Goal: Task Accomplishment & Management: Use online tool/utility

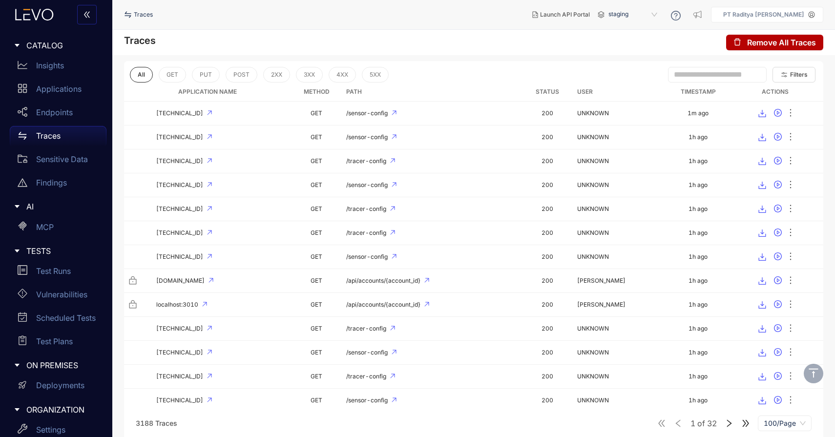
scroll to position [64, 0]
click at [781, 71] on icon "button" at bounding box center [785, 75] width 8 height 8
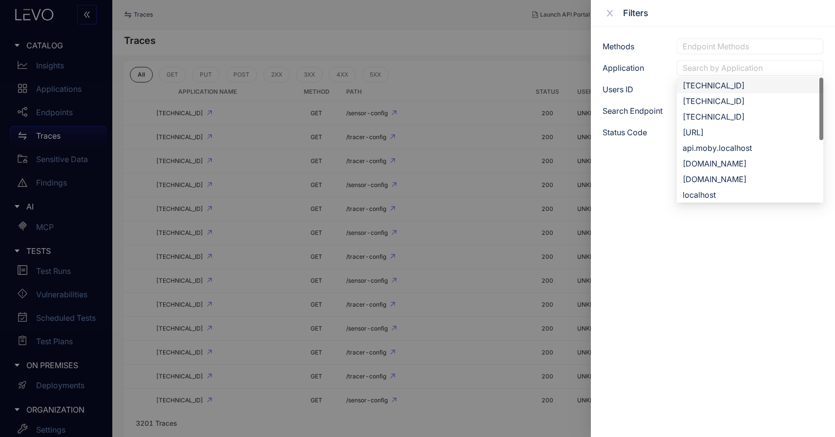
click at [744, 70] on div at bounding box center [751, 68] width 140 height 10
click at [745, 82] on div "[TECHNICAL_ID]" at bounding box center [750, 85] width 135 height 11
click at [748, 160] on div "[DOMAIN_NAME]" at bounding box center [750, 164] width 135 height 11
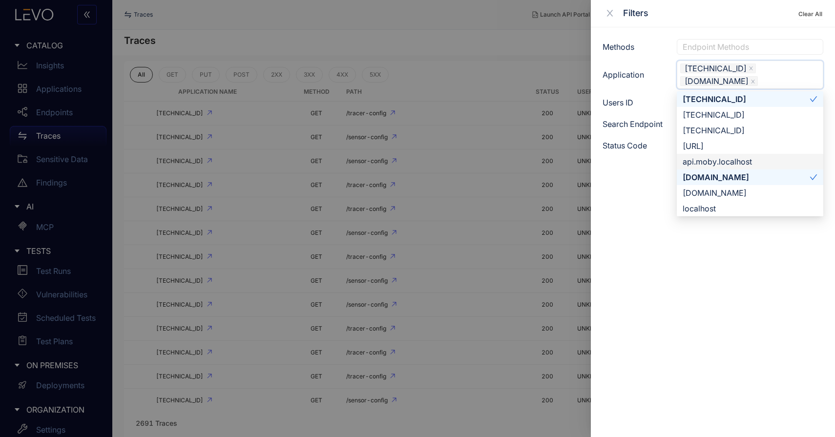
click at [749, 160] on div "api.moby.localhost" at bounding box center [750, 161] width 135 height 11
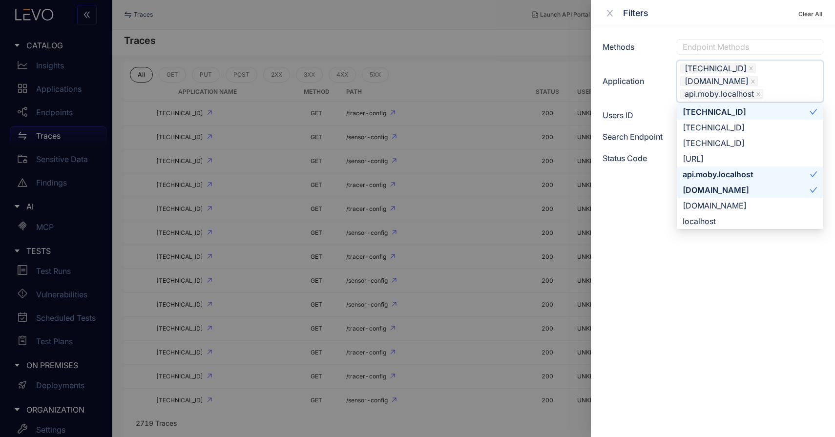
click at [815, 185] on span at bounding box center [814, 190] width 8 height 11
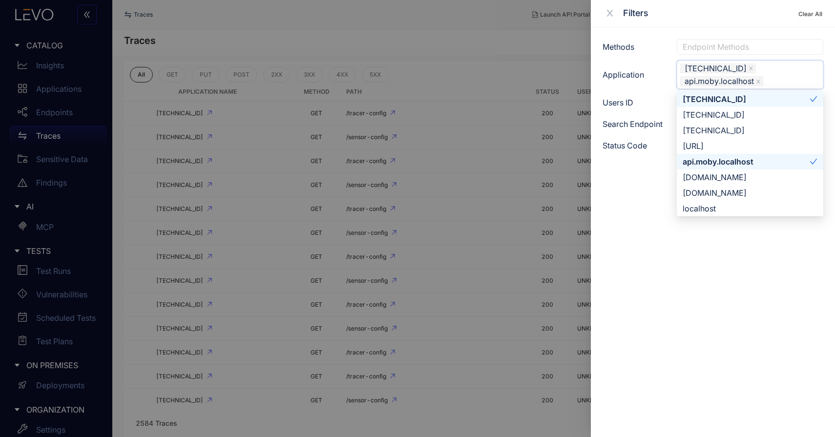
click at [817, 160] on icon "check" at bounding box center [814, 162] width 8 height 8
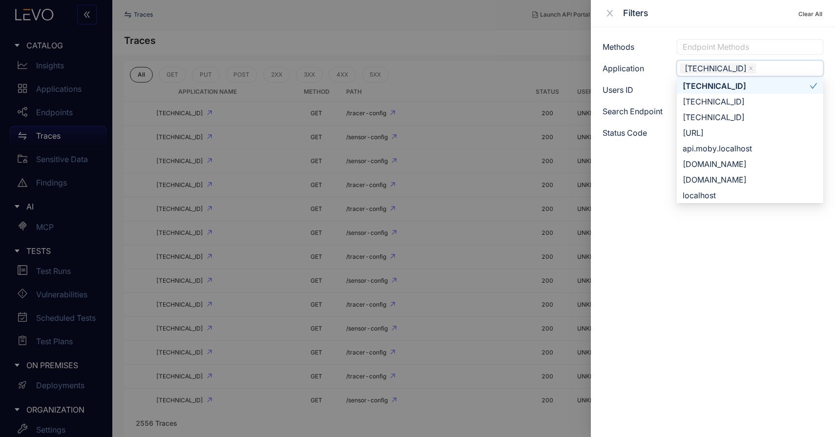
click at [804, 81] on div "[TECHNICAL_ID]" at bounding box center [746, 86] width 127 height 11
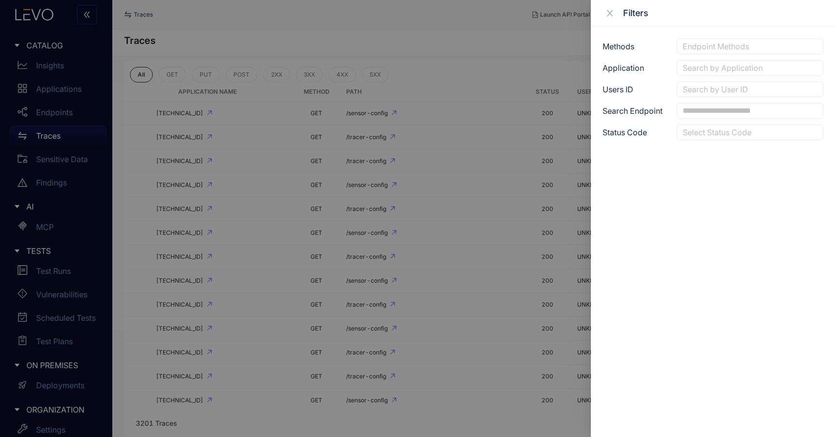
click at [473, 41] on div at bounding box center [417, 218] width 835 height 437
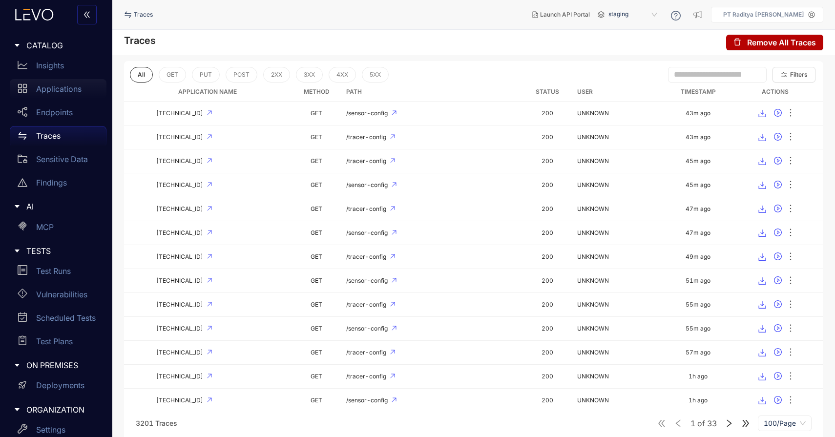
click at [73, 85] on p "Applications" at bounding box center [58, 89] width 45 height 9
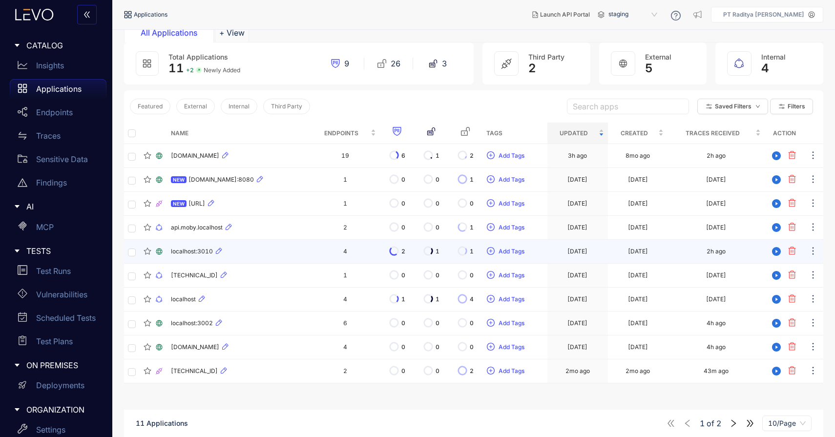
scroll to position [64, 0]
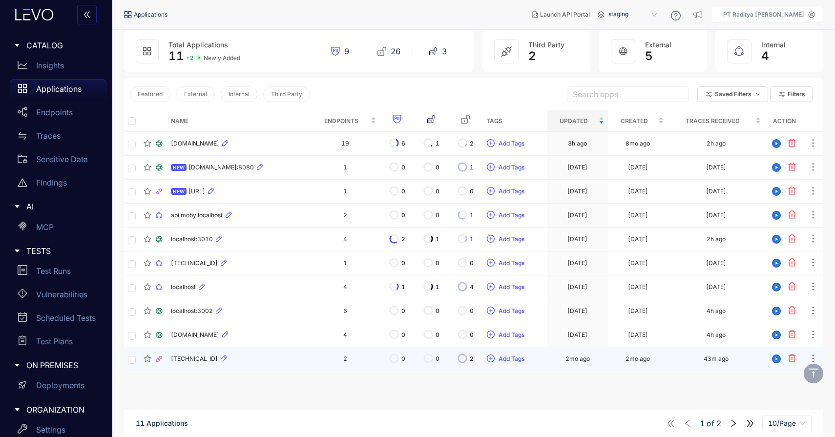
click at [279, 357] on div "[TECHNICAL_ID]" at bounding box center [239, 359] width 136 height 12
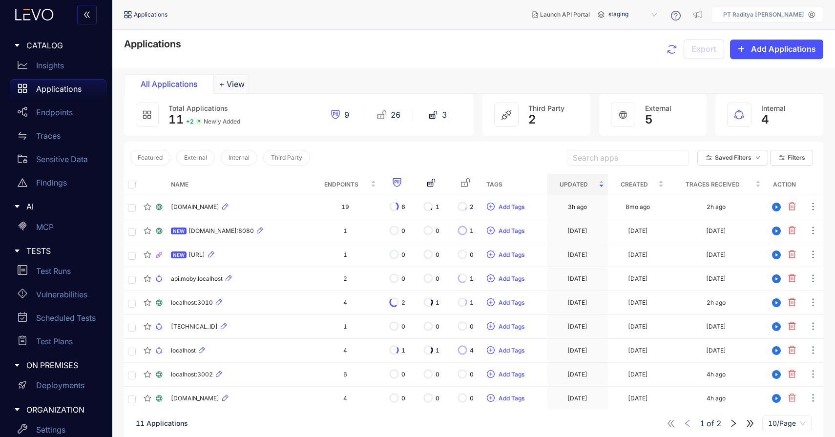
scroll to position [70, 0]
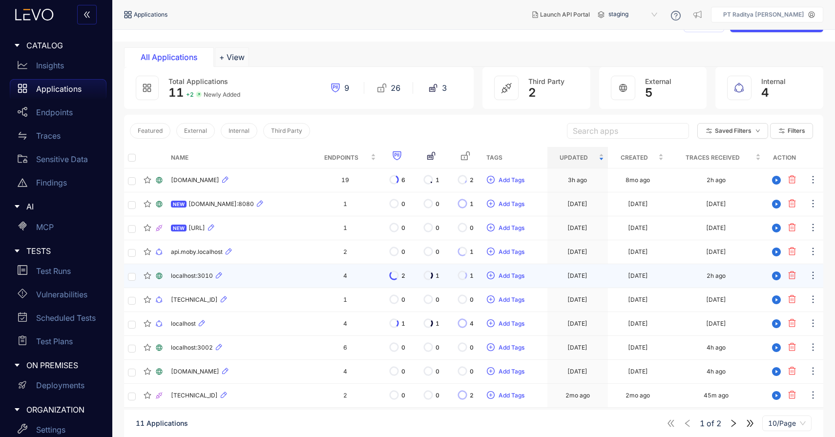
scroll to position [70, 0]
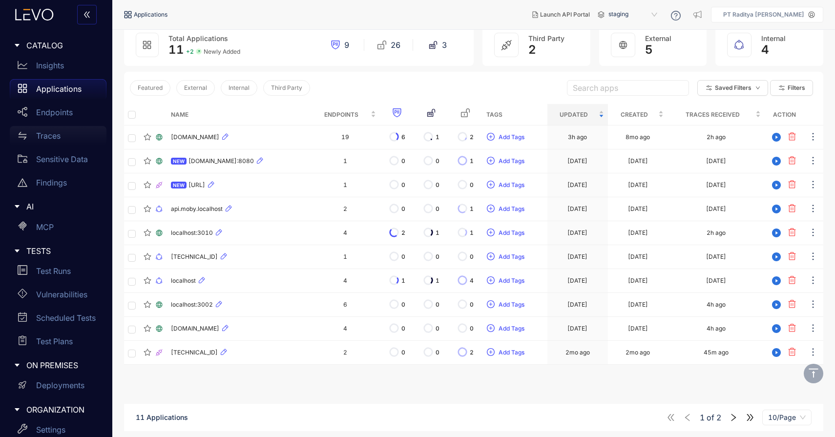
click at [68, 134] on div "Traces" at bounding box center [58, 136] width 97 height 20
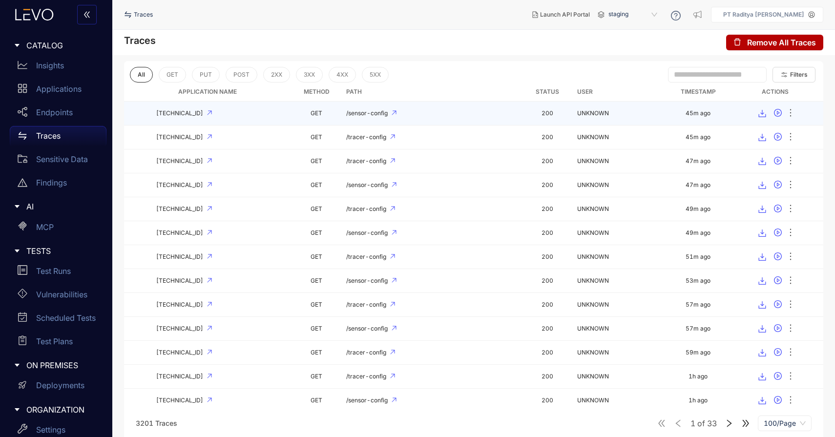
click at [460, 106] on td "/sensor-config" at bounding box center [432, 114] width 180 height 24
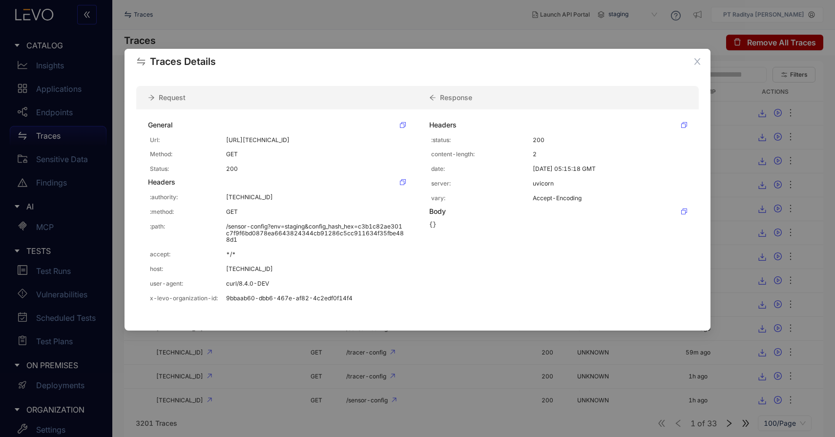
scroll to position [3, 0]
click at [495, 16] on div "Traces Details Request Response General Url: http://114.199.97.21/sensor-config…" at bounding box center [417, 218] width 835 height 437
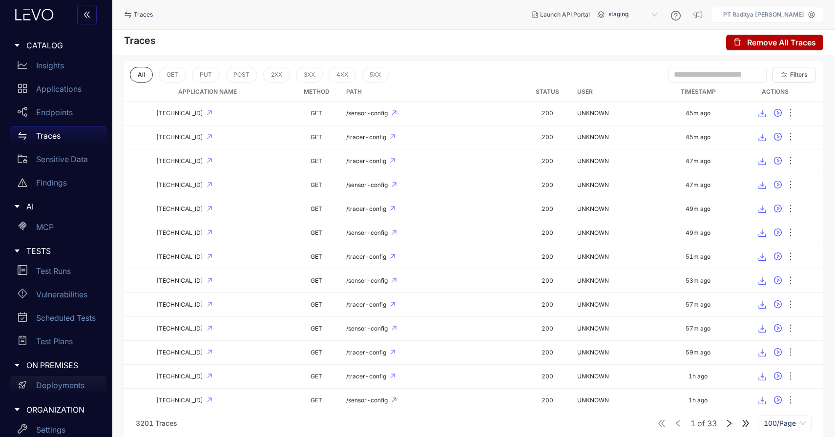
click at [53, 392] on div "Deployments" at bounding box center [58, 386] width 97 height 20
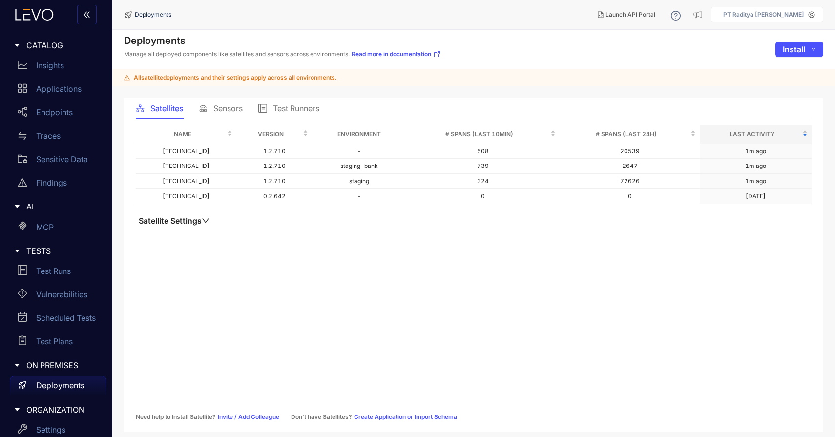
click at [230, 107] on span "Sensors" at bounding box center [228, 108] width 29 height 9
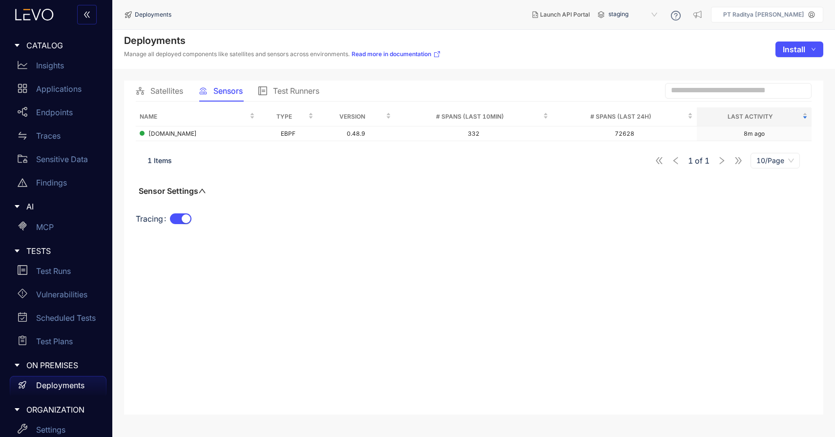
click at [168, 92] on span "Satellites" at bounding box center [166, 90] width 33 height 9
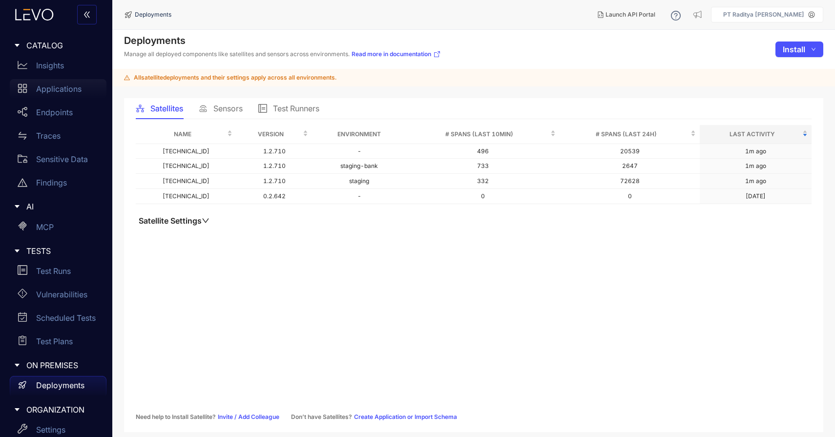
click at [60, 86] on p "Applications" at bounding box center [58, 89] width 45 height 9
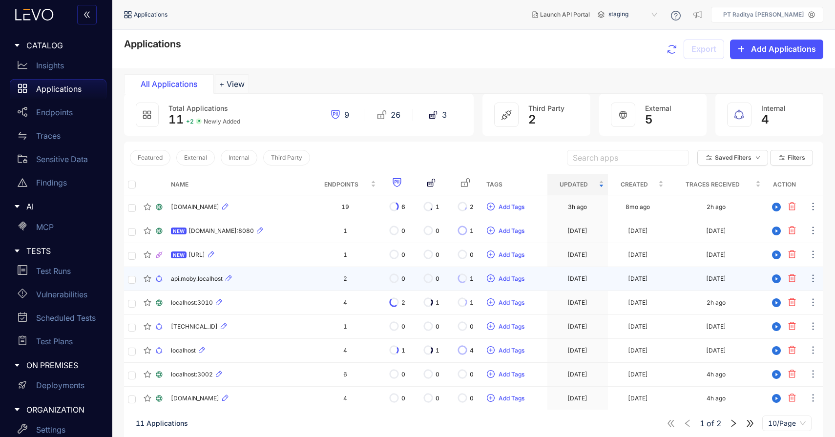
scroll to position [70, 0]
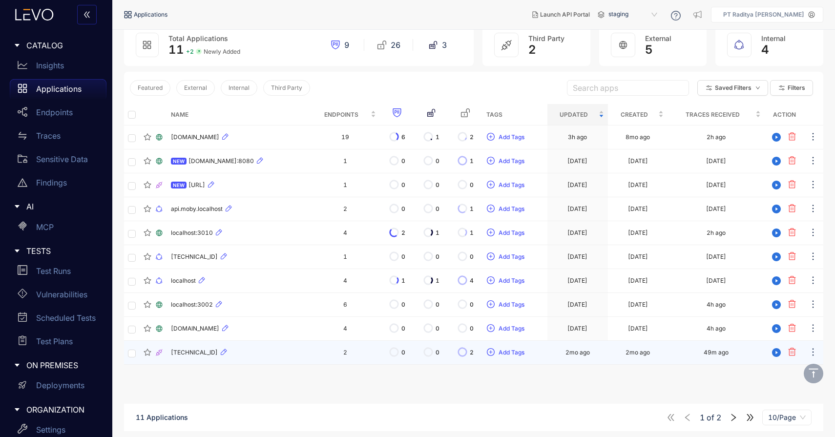
click at [274, 347] on div "[TECHNICAL_ID]" at bounding box center [239, 353] width 136 height 12
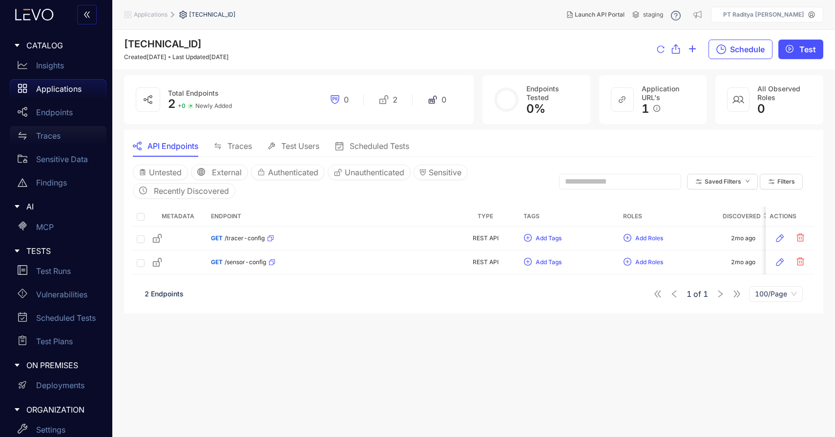
click at [74, 138] on div "Traces" at bounding box center [58, 136] width 97 height 20
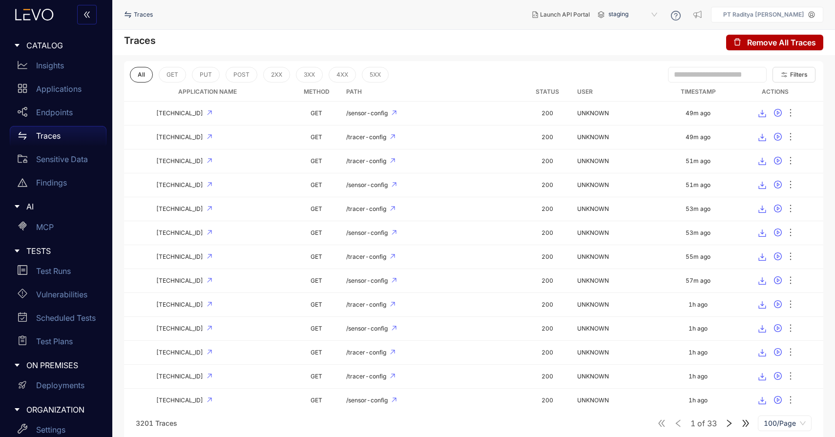
click at [47, 14] on icon at bounding box center [34, 15] width 53 height 12
click at [39, 15] on icon at bounding box center [34, 15] width 53 height 12
click at [46, 19] on icon at bounding box center [34, 15] width 53 height 12
click at [43, 63] on p "Insights" at bounding box center [50, 65] width 28 height 9
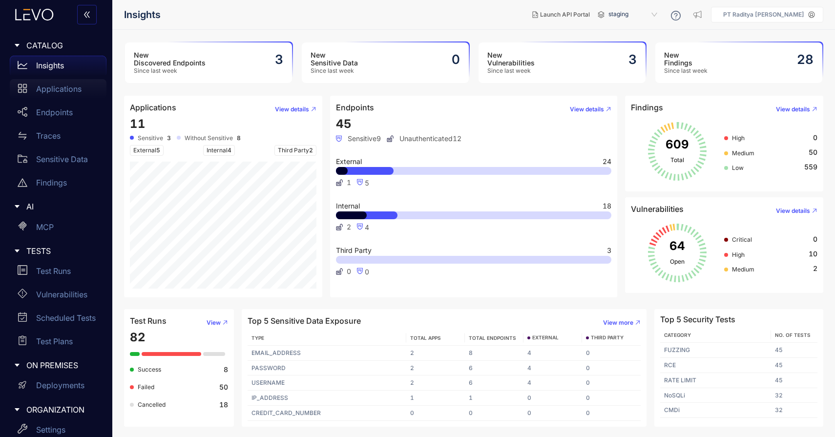
click at [63, 88] on p "Applications" at bounding box center [58, 89] width 45 height 9
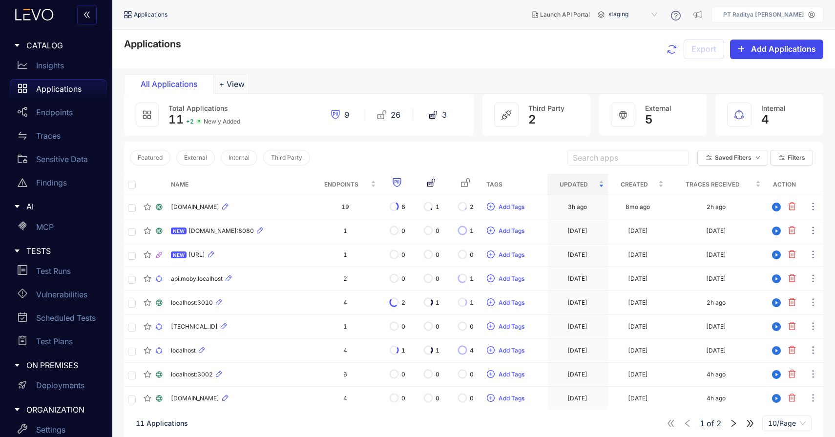
click at [790, 54] on button "Add Applications" at bounding box center [776, 50] width 93 height 20
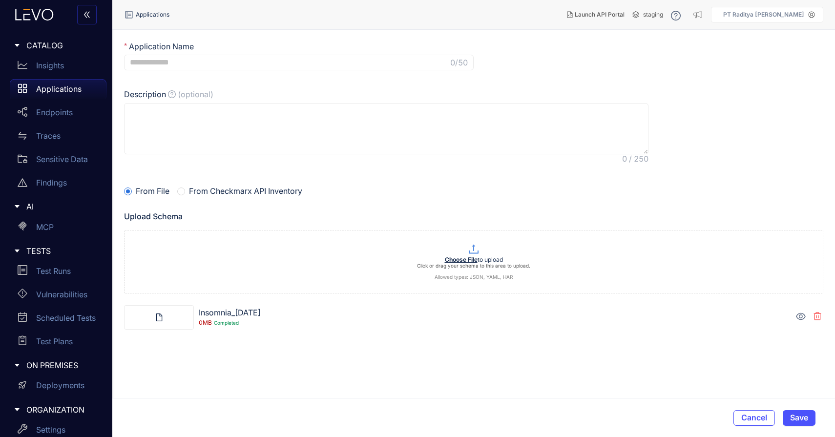
click at [802, 316] on icon at bounding box center [800, 316] width 9 height 7
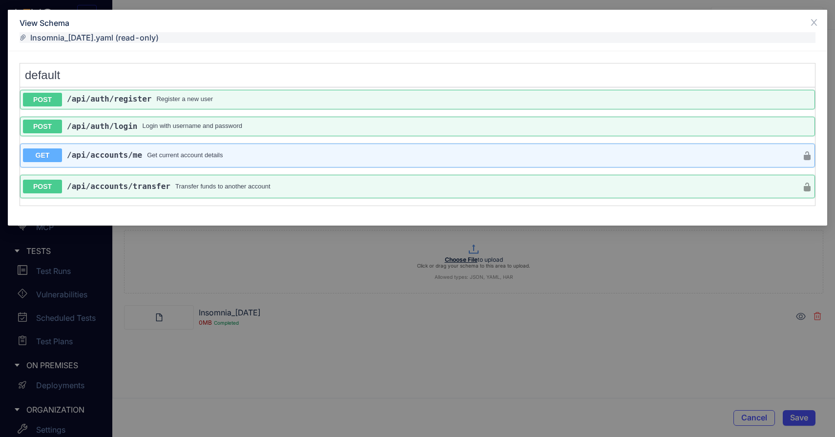
click at [631, 299] on div "View Schema Insomnia_2025-10-07.yaml (read-only) default POST /api /auth /regis…" at bounding box center [417, 218] width 835 height 437
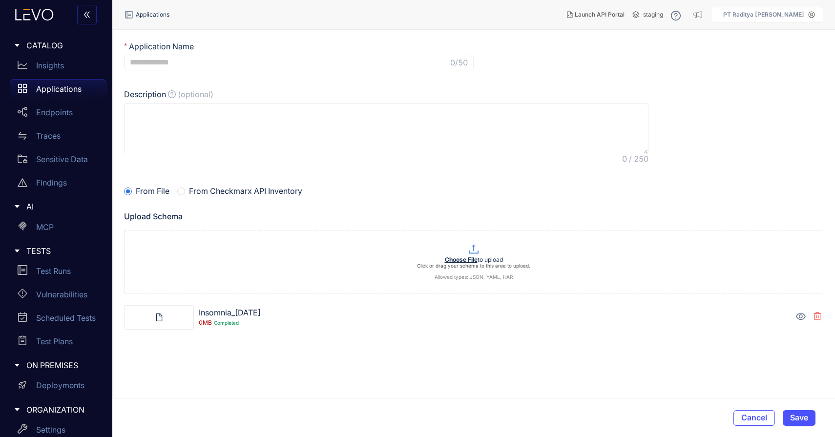
click at [410, 63] on input "Application Name" at bounding box center [289, 62] width 319 height 9
type input "**********"
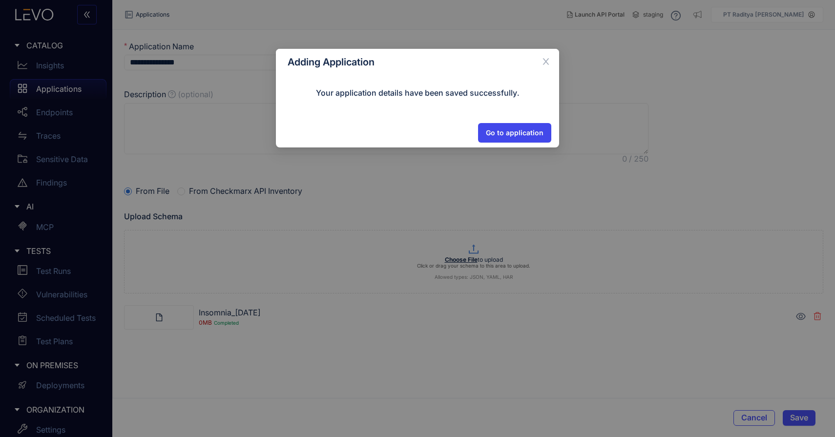
click at [520, 132] on span "Go to application" at bounding box center [515, 133] width 58 height 8
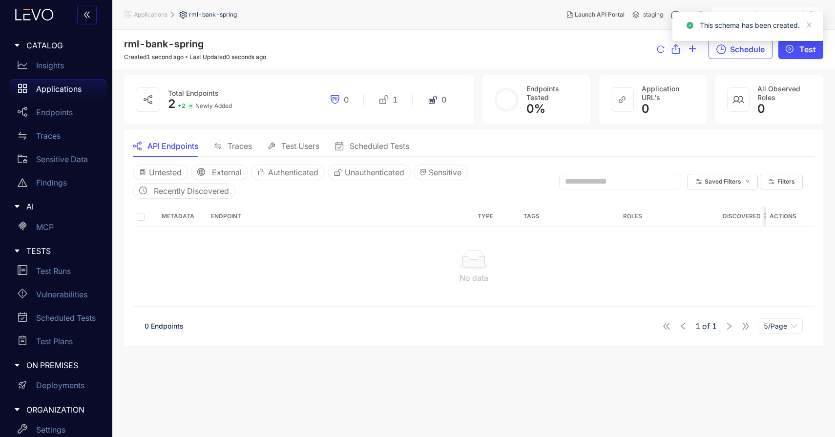
click at [69, 91] on p "Applications" at bounding box center [58, 89] width 45 height 9
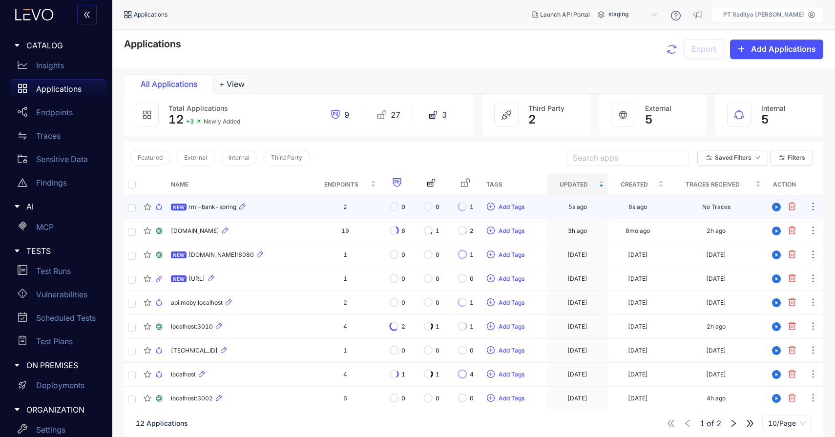
click at [287, 207] on div "NEW rml-bank-spring" at bounding box center [239, 207] width 136 height 12
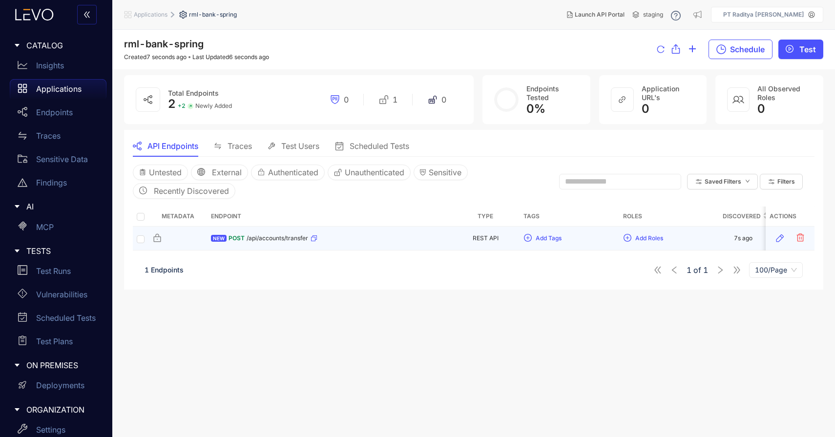
click at [344, 235] on div "NEW POST /api/accounts/transfer" at bounding box center [329, 239] width 236 height 16
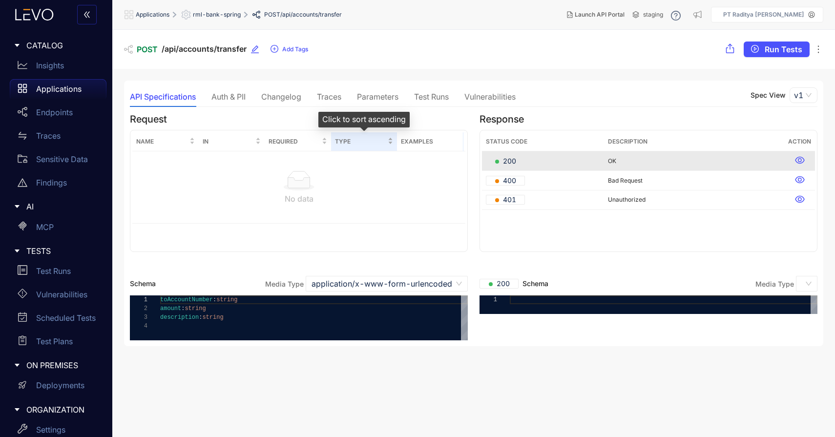
scroll to position [0, 0]
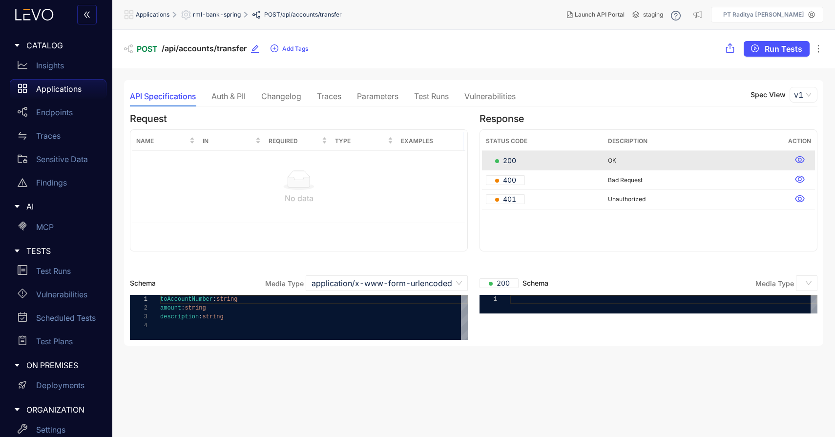
click at [62, 87] on p "Applications" at bounding box center [58, 89] width 45 height 9
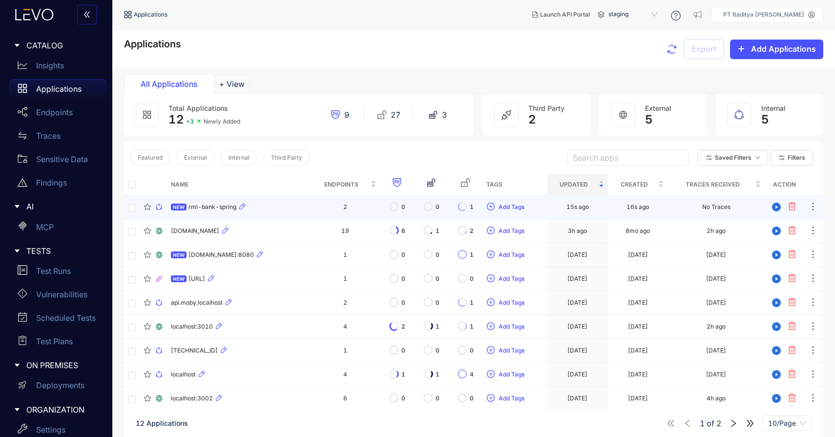
click at [795, 204] on icon "button" at bounding box center [792, 206] width 7 height 8
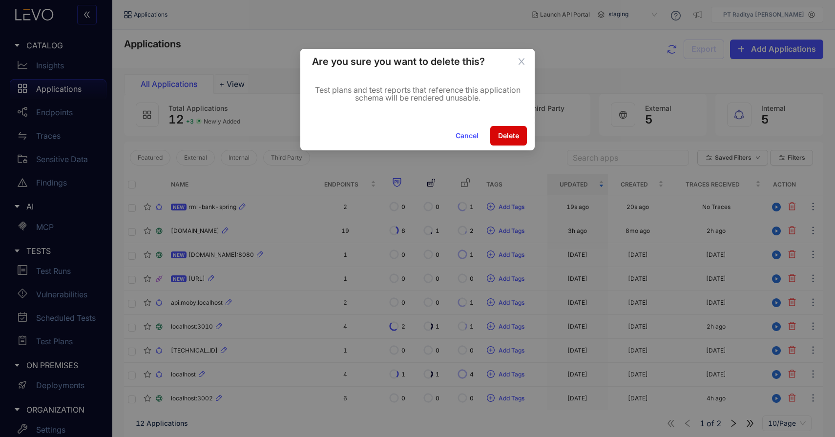
click at [511, 132] on span "Delete" at bounding box center [508, 136] width 21 height 8
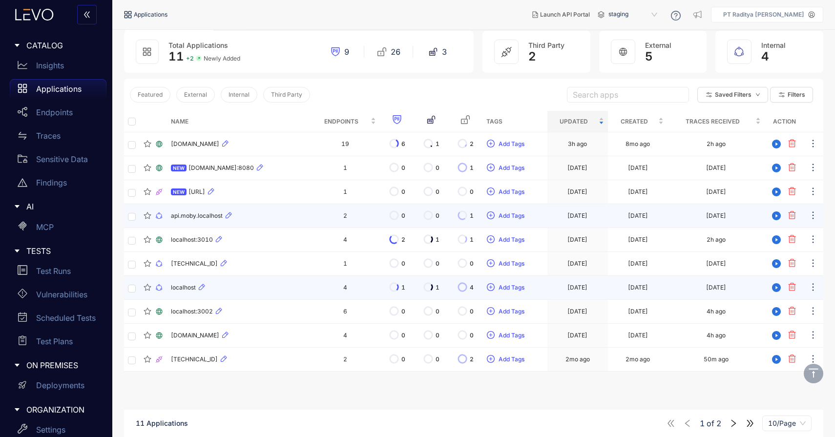
scroll to position [70, 0]
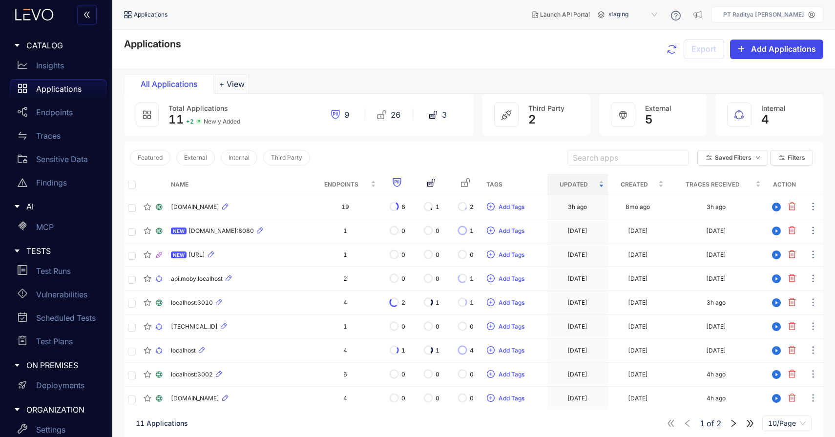
click at [776, 53] on span "Add Applications" at bounding box center [783, 48] width 65 height 9
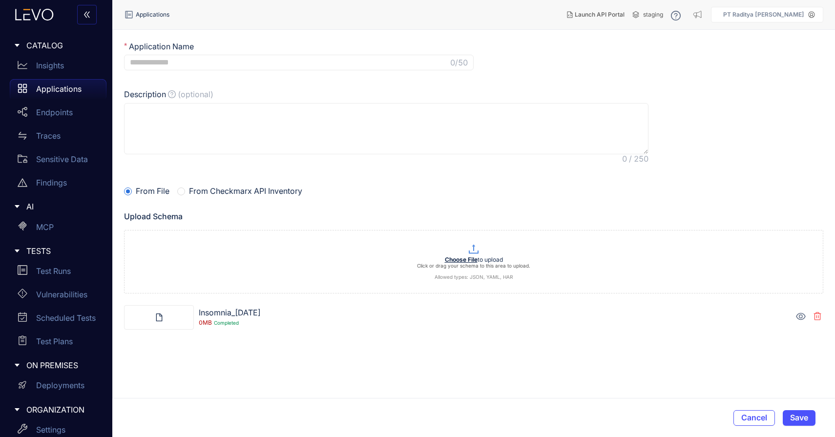
click at [799, 317] on icon at bounding box center [801, 317] width 10 height 10
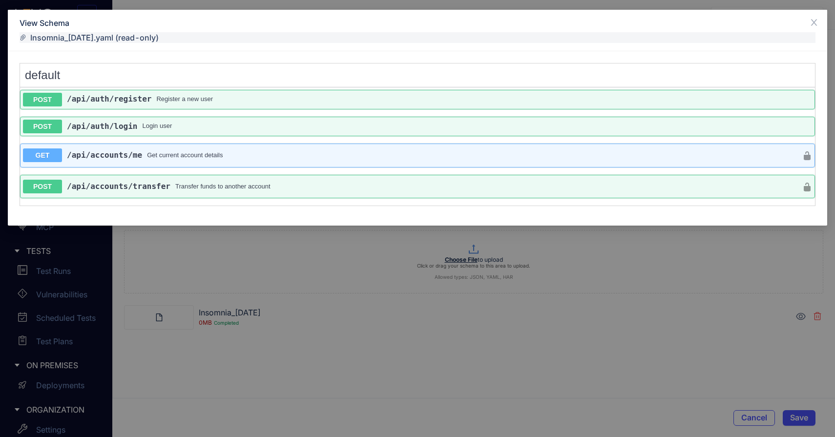
click at [739, 363] on div "View Schema Insomnia_2025-10-07.yaml (read-only) default POST /api /auth /regis…" at bounding box center [417, 218] width 835 height 437
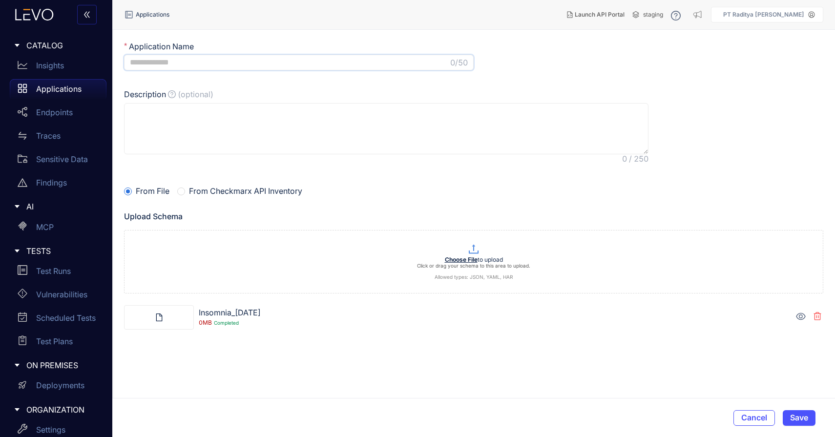
click at [363, 64] on input "Application Name" at bounding box center [289, 62] width 319 height 9
type input "**********"
click at [797, 417] on span "Save" at bounding box center [800, 417] width 18 height 9
click at [805, 417] on span "Save" at bounding box center [800, 417] width 18 height 9
click at [423, 131] on textarea "Description (optional)" at bounding box center [386, 129] width 525 height 52
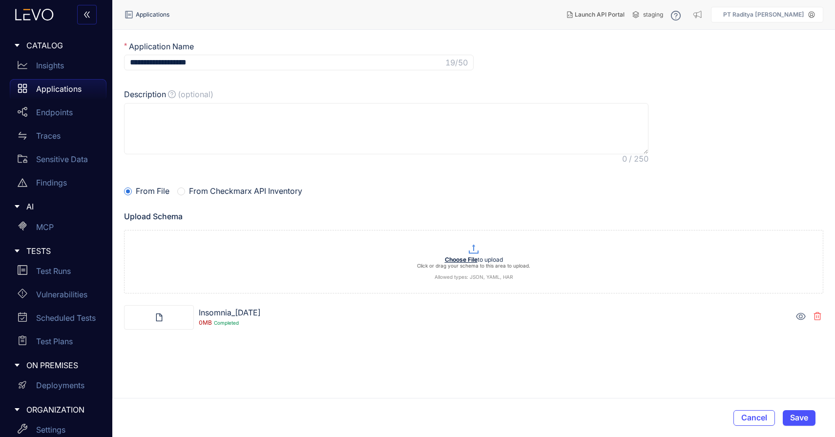
click at [799, 312] on icon at bounding box center [801, 317] width 10 height 10
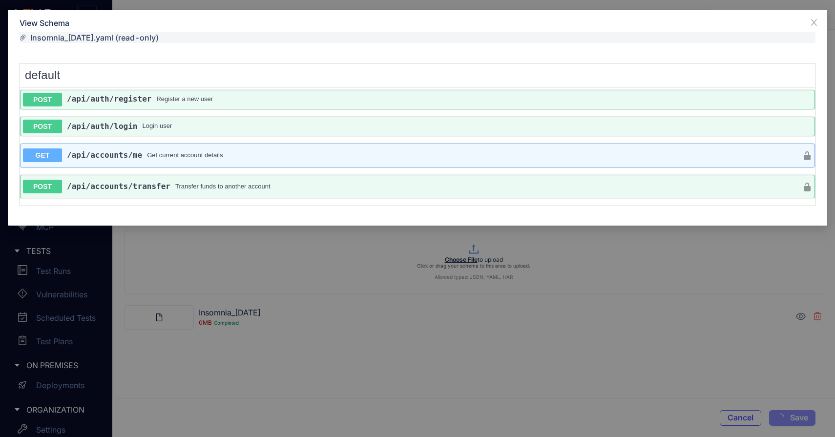
click at [741, 355] on div "View Schema Insomnia_2025-10-07.yaml (read-only) default POST /api /auth /regis…" at bounding box center [417, 218] width 835 height 437
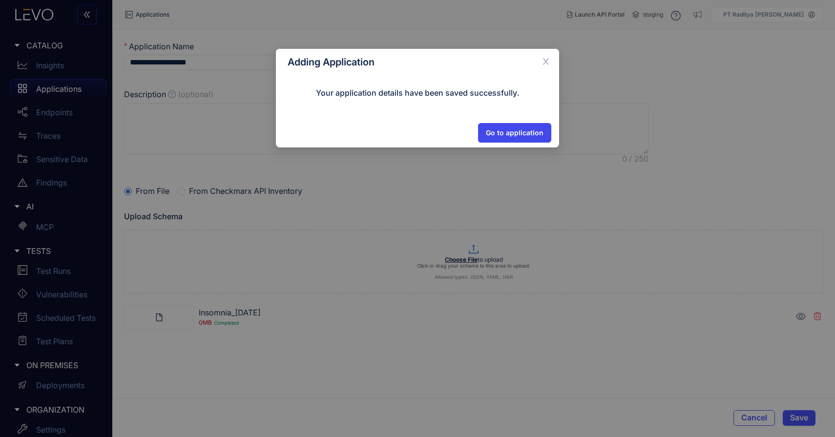
click at [503, 135] on span "Go to application" at bounding box center [515, 133] width 58 height 8
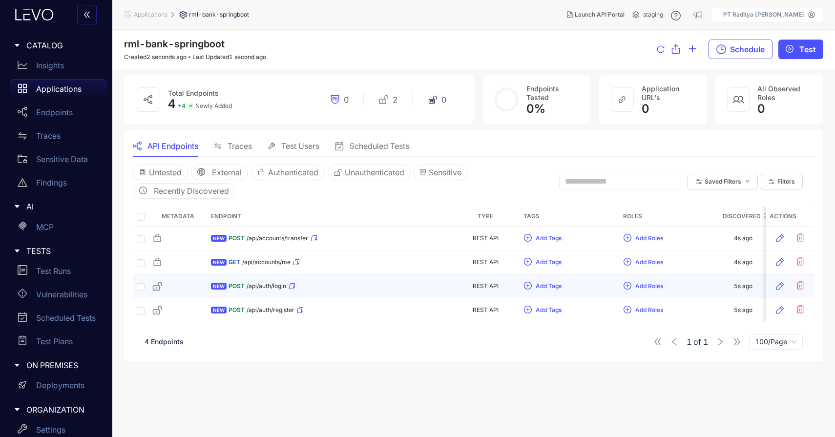
click at [588, 289] on td "Add Tags" at bounding box center [570, 287] width 100 height 24
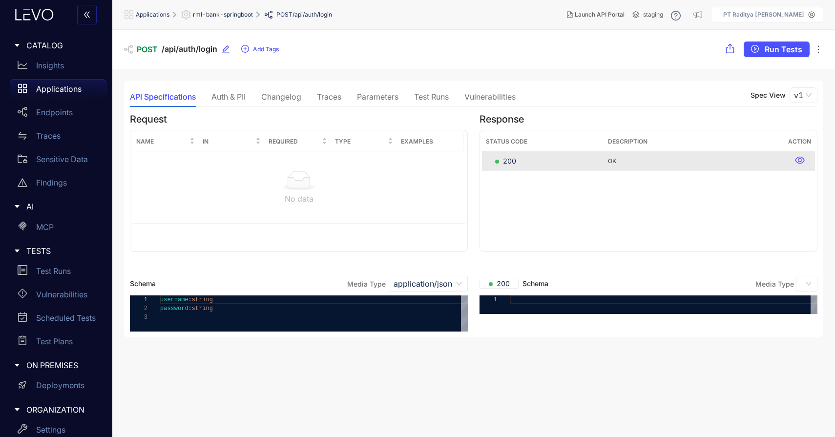
click at [392, 98] on div "Parameters" at bounding box center [378, 96] width 42 height 9
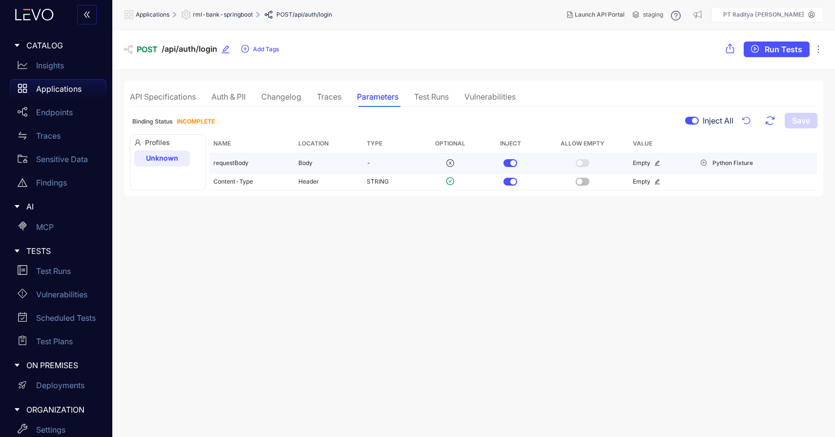
click at [647, 163] on span "Empty" at bounding box center [642, 162] width 18 height 7
click at [655, 164] on icon "edit" at bounding box center [658, 163] width 6 height 6
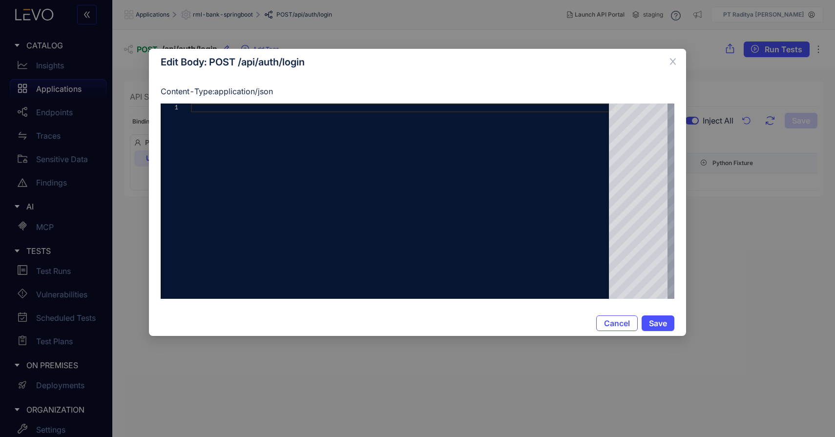
click at [568, 193] on div at bounding box center [403, 201] width 425 height 195
paste textarea "**********"
type textarea "**********"
click at [666, 324] on span "Save" at bounding box center [658, 323] width 18 height 9
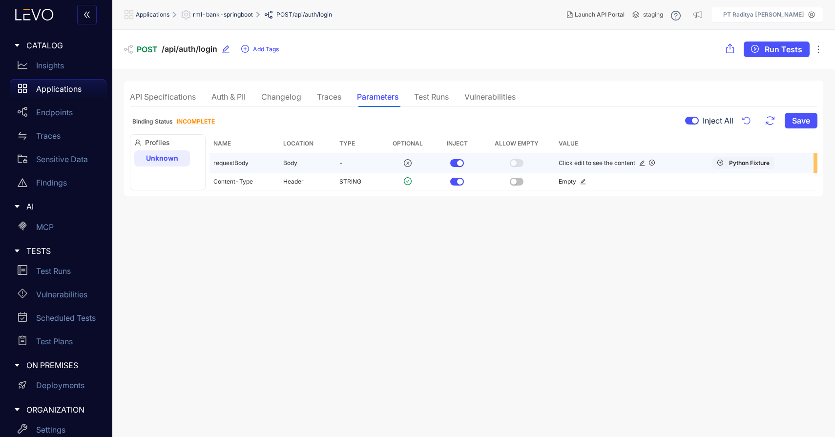
click at [745, 162] on span "Python Fixture" at bounding box center [749, 163] width 41 height 7
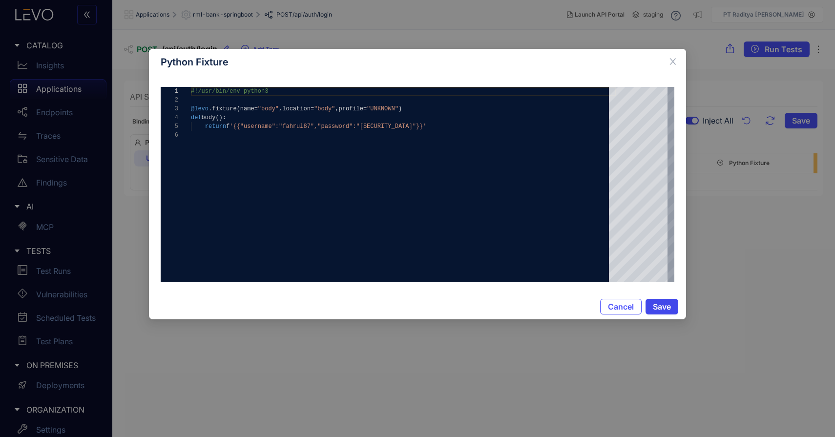
click at [666, 309] on span "Save" at bounding box center [662, 306] width 18 height 9
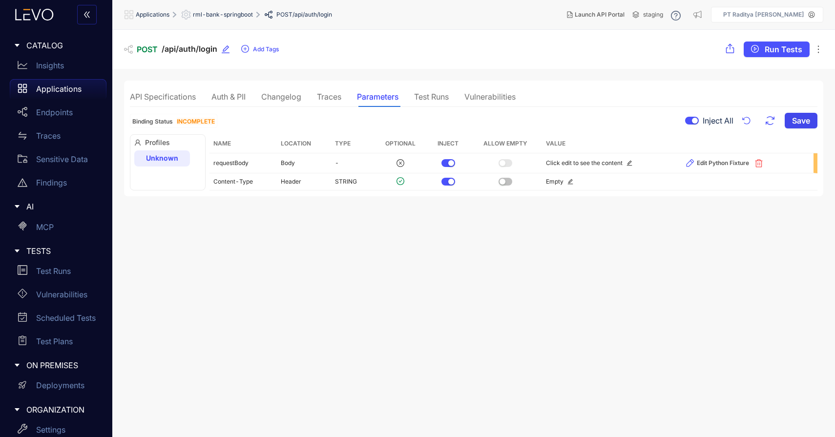
click at [805, 123] on span "Save" at bounding box center [801, 120] width 18 height 9
click at [773, 47] on span "Run Tests" at bounding box center [784, 49] width 38 height 9
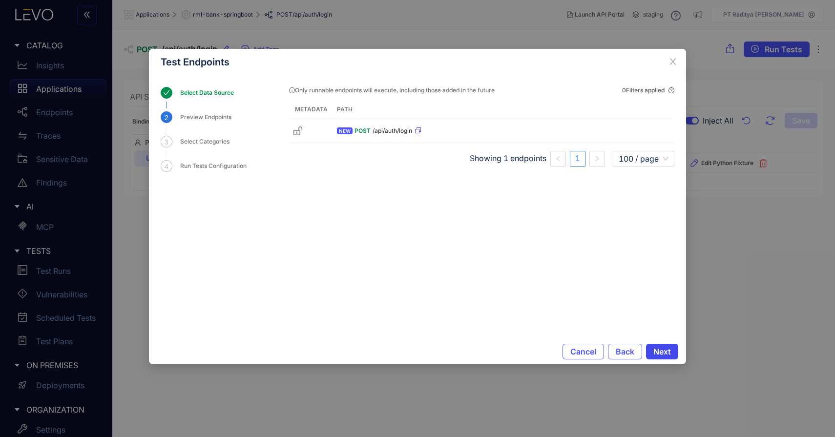
click at [662, 354] on span "Next" at bounding box center [663, 351] width 18 height 9
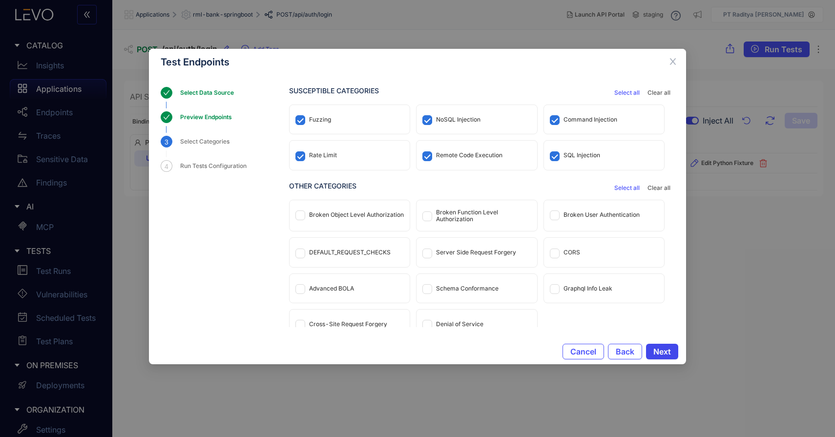
click at [662, 354] on span "Next" at bounding box center [663, 351] width 18 height 9
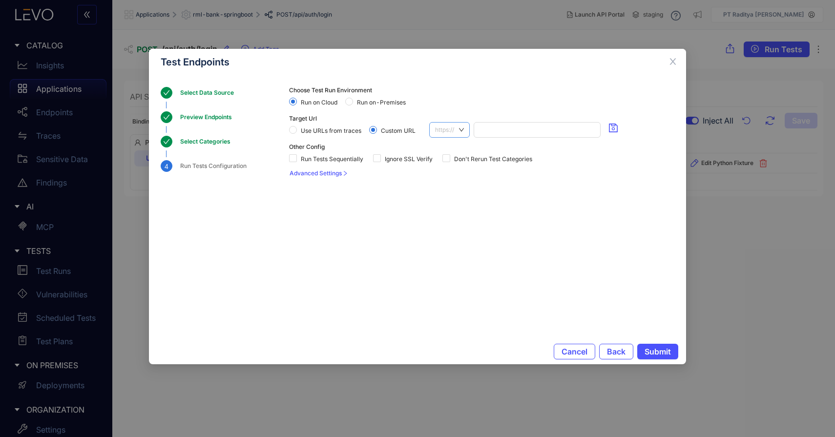
click at [459, 127] on span "https://" at bounding box center [449, 130] width 29 height 15
click at [449, 158] on div "http://" at bounding box center [450, 163] width 30 height 11
click at [491, 133] on input "search" at bounding box center [536, 130] width 118 height 15
paste input "**********"
drag, startPoint x: 494, startPoint y: 130, endPoint x: 458, endPoint y: 128, distance: 36.2
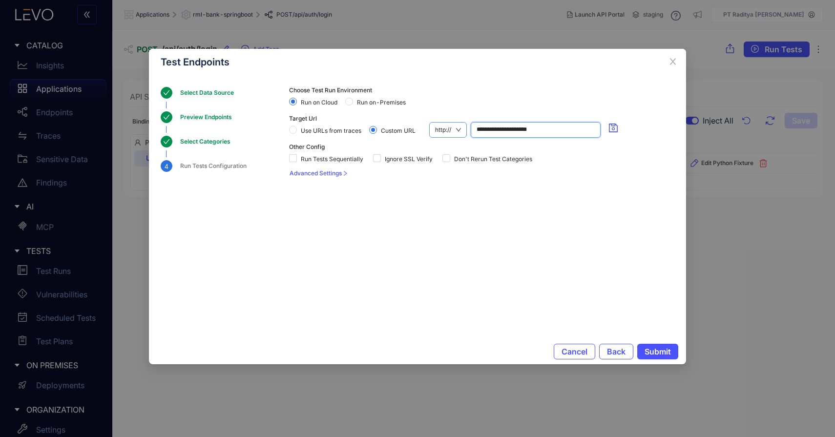
click at [458, 128] on div "**********" at bounding box center [525, 130] width 193 height 16
click at [520, 128] on input "**********" at bounding box center [536, 130] width 118 height 15
type input "**********"
click at [616, 129] on icon "save" at bounding box center [614, 128] width 10 height 10
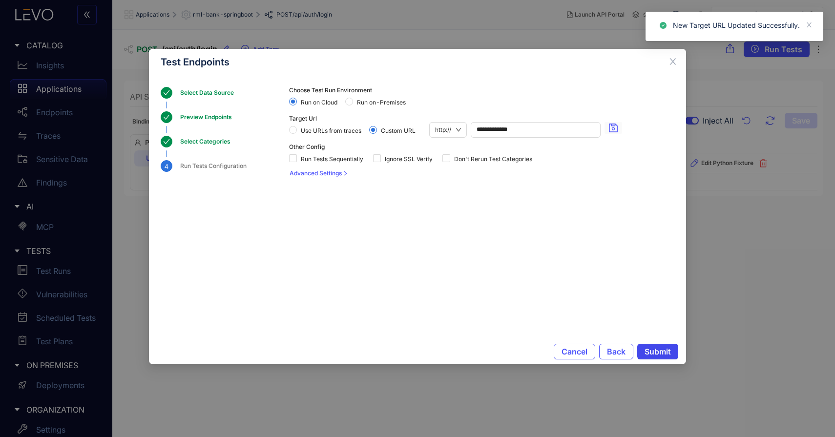
click at [658, 352] on span "Submit" at bounding box center [658, 351] width 26 height 9
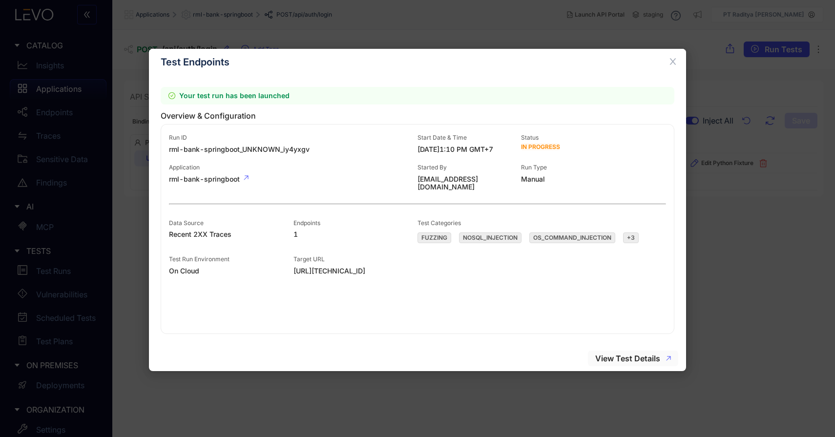
click at [647, 361] on span "View Test Details" at bounding box center [628, 358] width 65 height 9
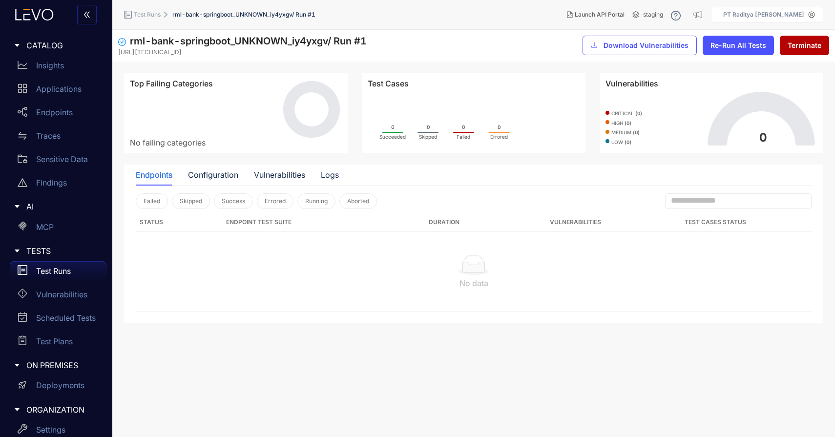
click at [63, 274] on p "Test Runs" at bounding box center [53, 271] width 35 height 9
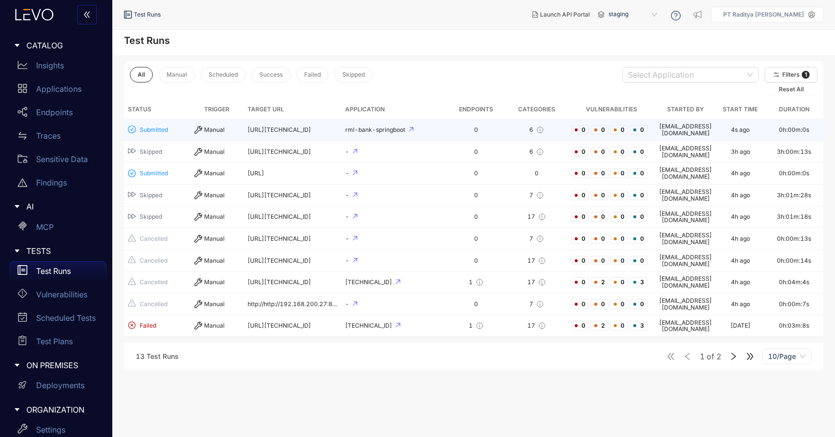
click at [436, 128] on div "rml-bank-springboot" at bounding box center [394, 130] width 98 height 7
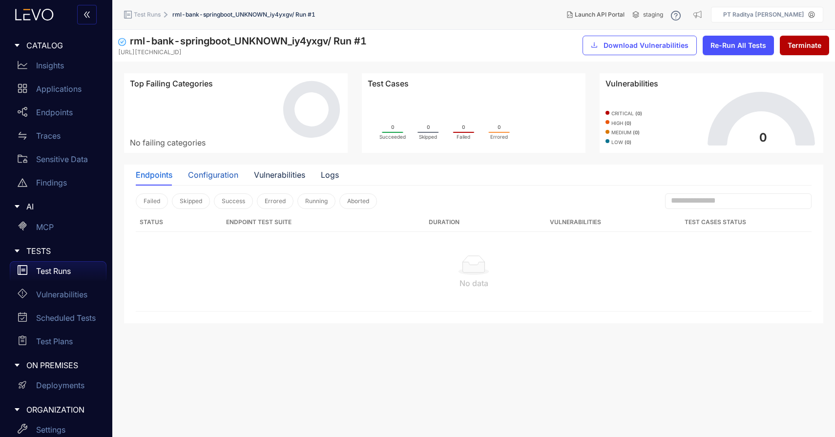
click at [207, 177] on div "Configuration" at bounding box center [213, 175] width 50 height 9
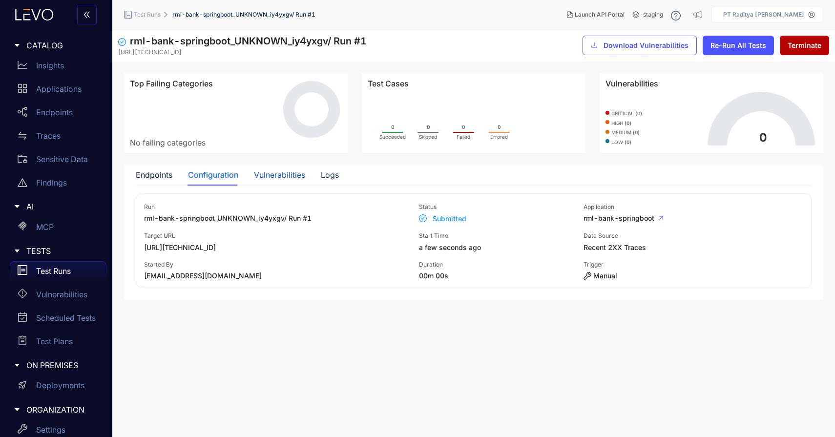
click at [287, 177] on div "Vulnerabilities" at bounding box center [279, 175] width 51 height 9
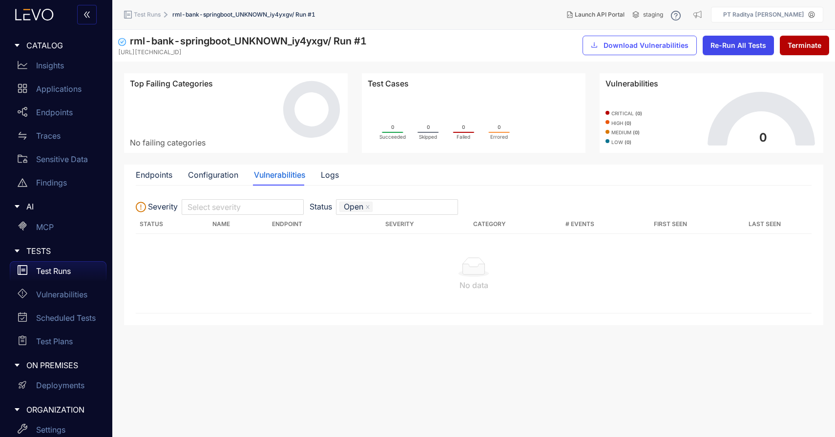
click at [725, 49] on span "Re-Run All Tests" at bounding box center [739, 46] width 56 height 8
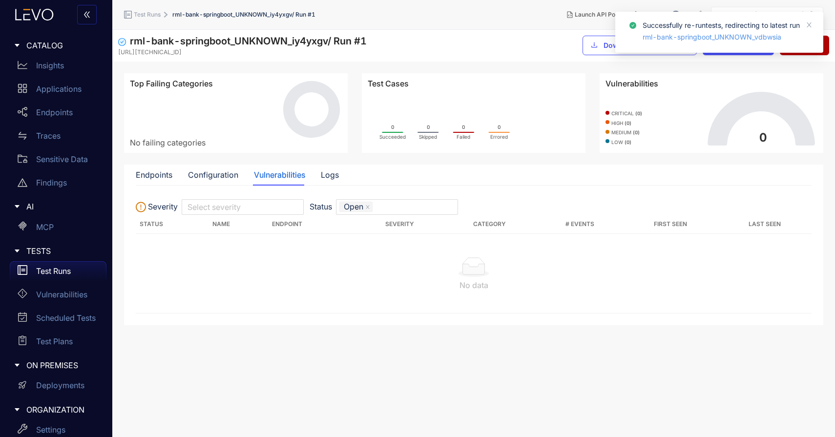
click at [705, 38] on link "rml-bank-springboot_UNKNOWN_vdbwsia" at bounding box center [712, 37] width 139 height 12
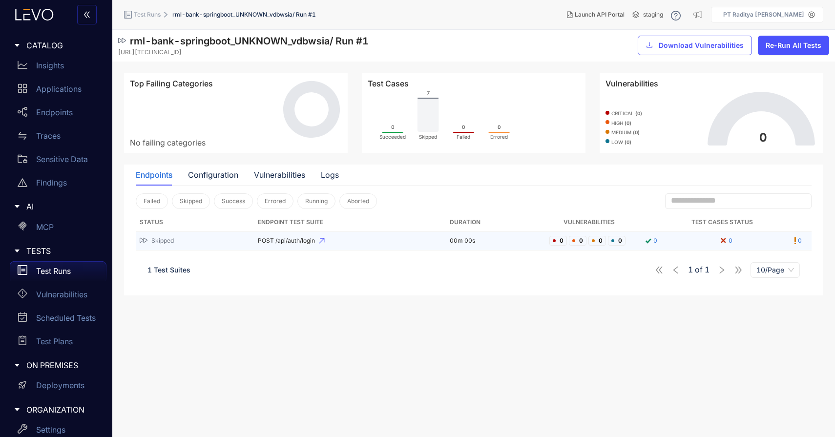
click at [347, 241] on span "POST /api/auth/login" at bounding box center [350, 240] width 185 height 7
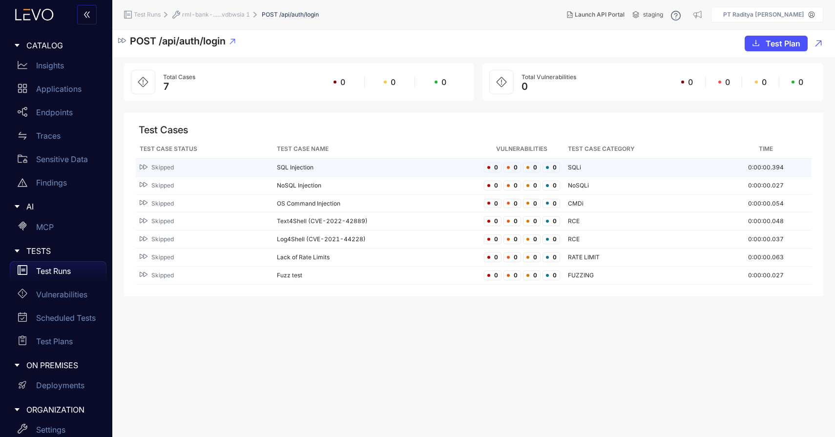
click at [224, 165] on div "Skipped" at bounding box center [204, 167] width 129 height 9
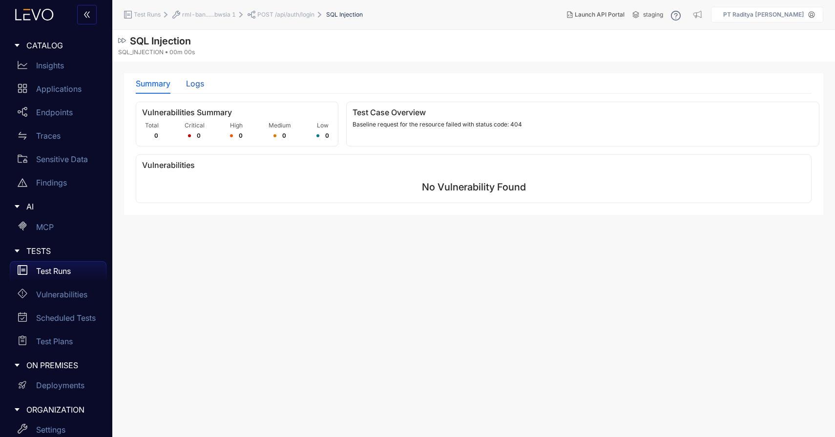
click at [201, 85] on div "Logs" at bounding box center [195, 83] width 18 height 9
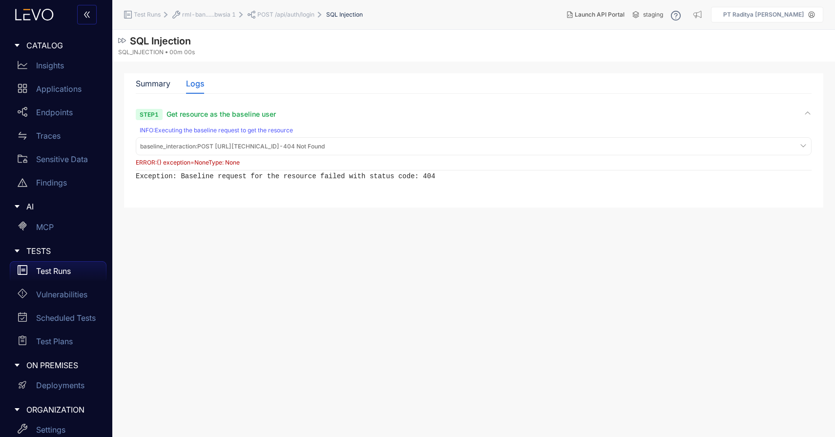
click at [215, 165] on div "ERROR : {} exception=NoneType: None" at bounding box center [474, 162] width 676 height 7
click at [217, 148] on span "baseline_interaction : POST http://114.199.97.19/api/auth/login - 404 Not Found" at bounding box center [232, 146] width 185 height 7
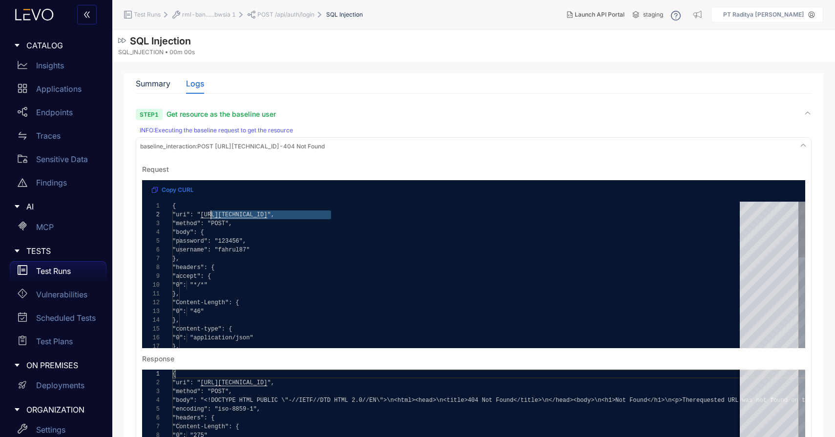
drag, startPoint x: 325, startPoint y: 216, endPoint x: 210, endPoint y: 212, distance: 115.9
click at [185, 190] on span "Copy CURL" at bounding box center [178, 190] width 32 height 7
click at [68, 95] on div "Applications" at bounding box center [58, 89] width 97 height 20
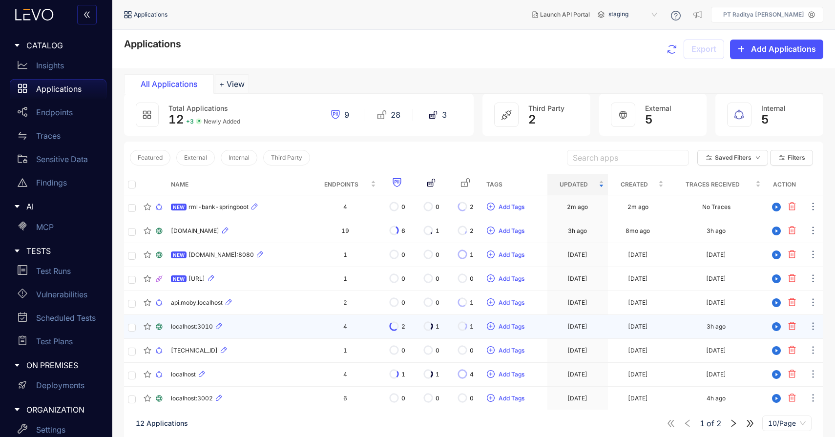
scroll to position [26, 0]
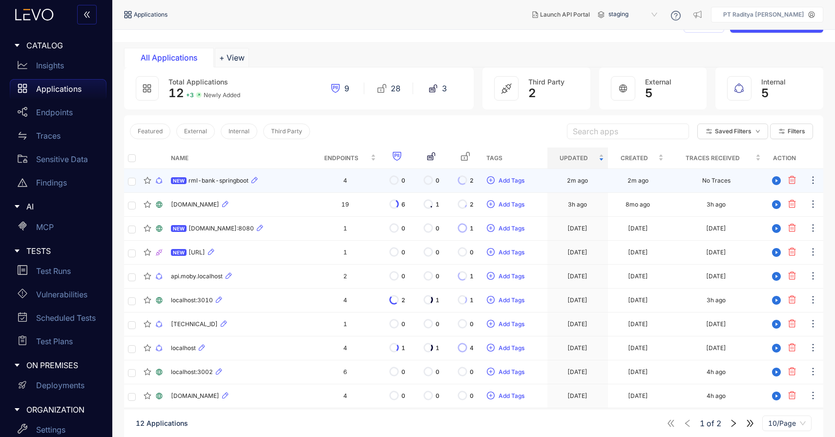
click at [298, 176] on div "NEW rml-bank-springboot" at bounding box center [239, 181] width 136 height 12
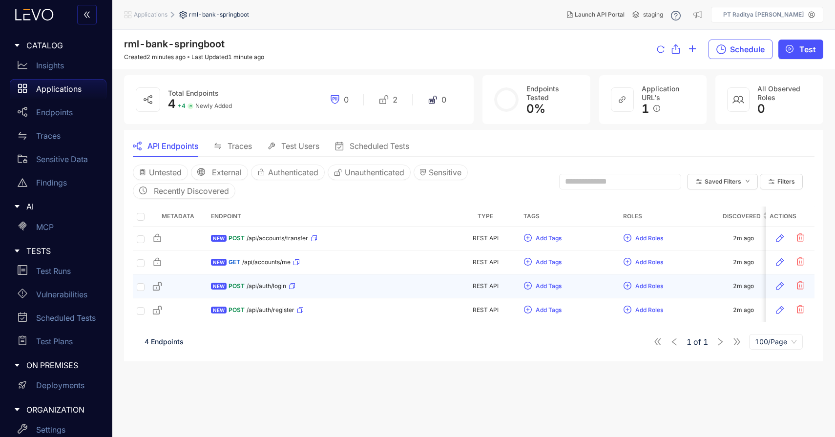
click at [353, 287] on div "NEW POST /api/auth/login" at bounding box center [329, 286] width 236 height 16
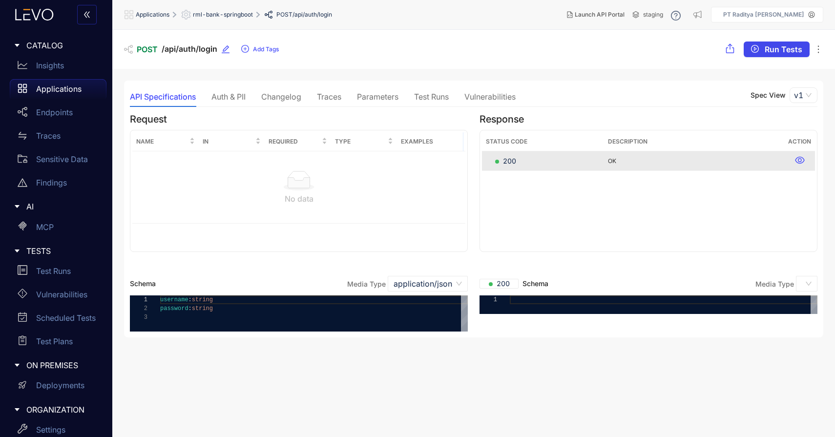
click at [787, 49] on span "Run Tests" at bounding box center [784, 49] width 38 height 9
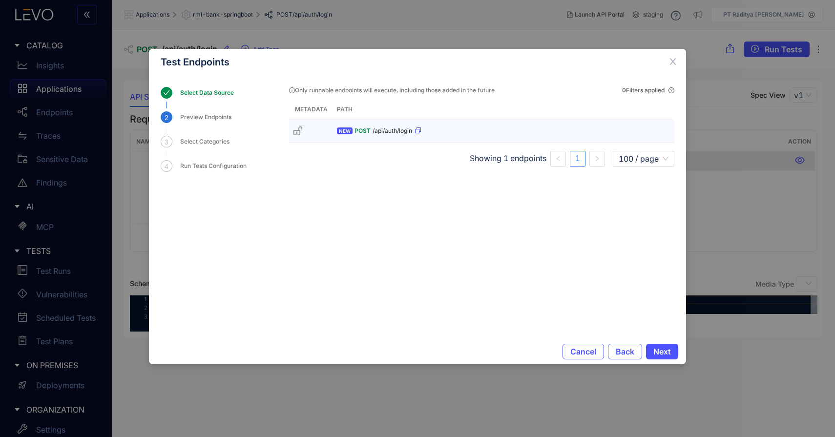
click at [461, 136] on div "NEW POST /api/auth/login" at bounding box center [504, 131] width 334 height 16
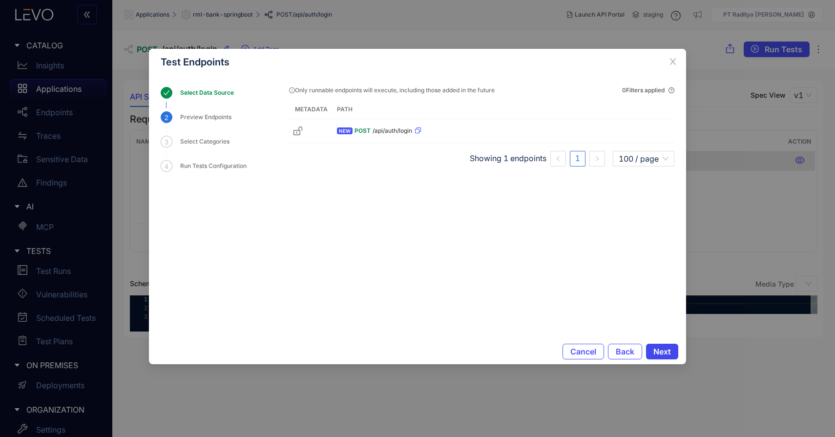
click at [654, 347] on span "Next" at bounding box center [663, 351] width 18 height 9
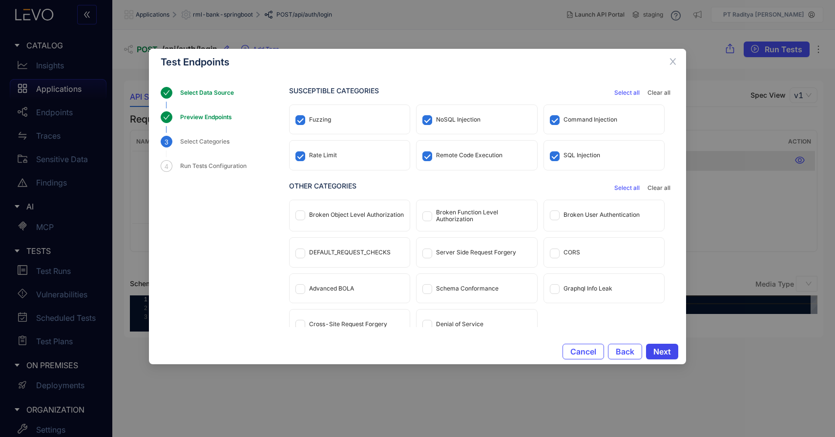
click at [654, 347] on span "Next" at bounding box center [663, 351] width 18 height 9
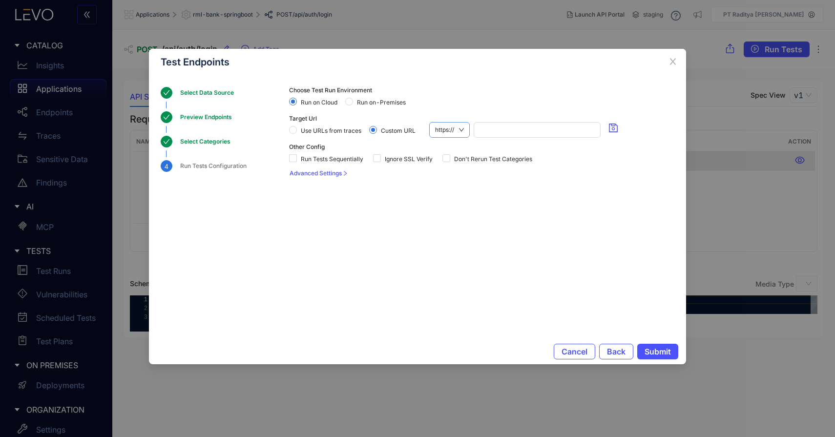
click at [452, 128] on span "https://" at bounding box center [449, 130] width 29 height 15
click at [452, 159] on div "http://" at bounding box center [450, 163] width 30 height 11
click at [502, 128] on input "search" at bounding box center [536, 130] width 118 height 15
paste input "**********"
type input "**********"
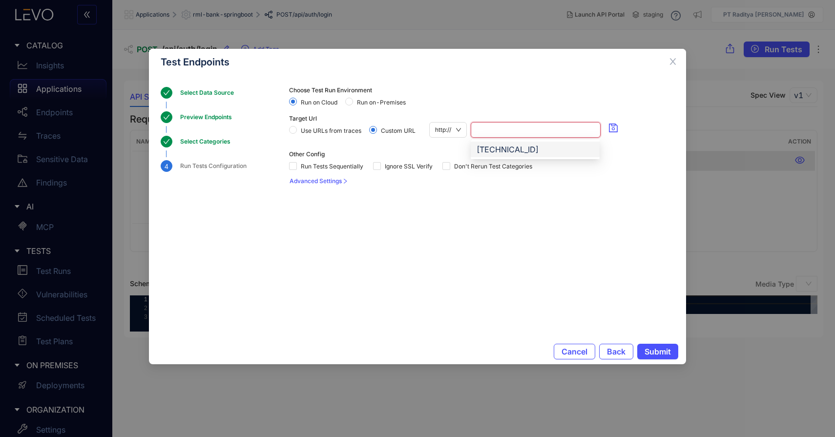
click at [523, 153] on div "114.199.97.19" at bounding box center [535, 149] width 117 height 11
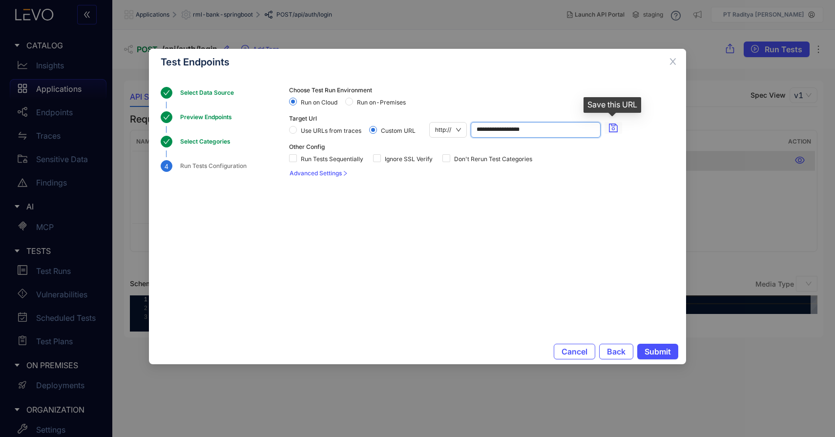
type input "**********"
click at [614, 127] on icon "save" at bounding box center [614, 128] width 10 height 10
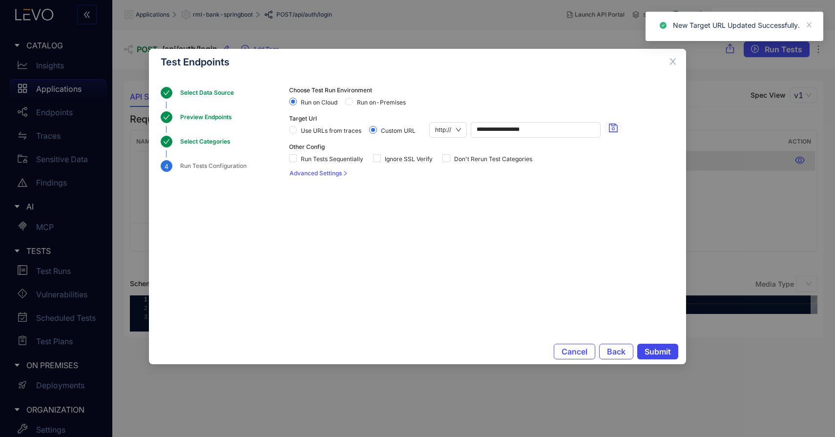
click at [665, 349] on span "Submit" at bounding box center [658, 351] width 26 height 9
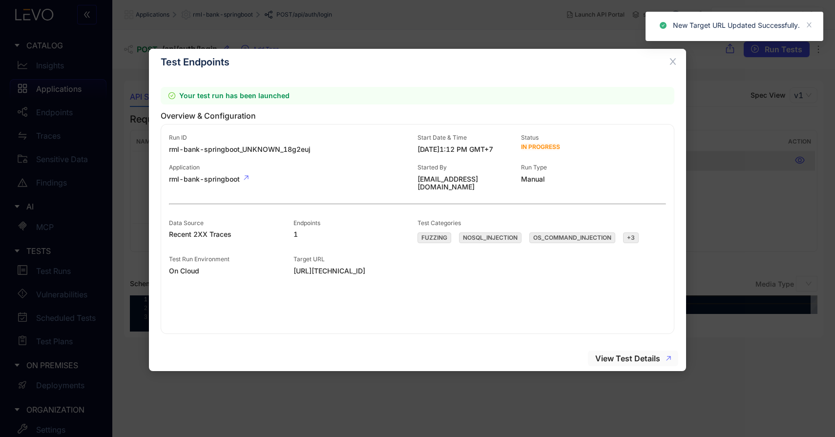
click at [640, 360] on span "View Test Details" at bounding box center [628, 358] width 65 height 9
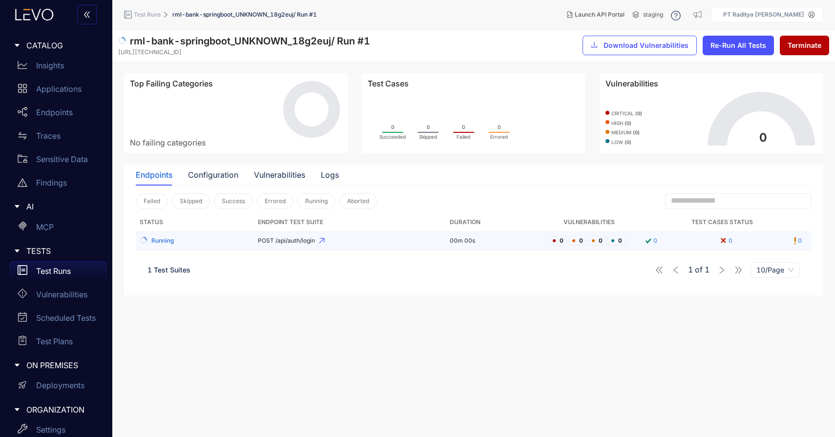
click at [278, 242] on span "POST /api/auth/login" at bounding box center [350, 240] width 185 height 7
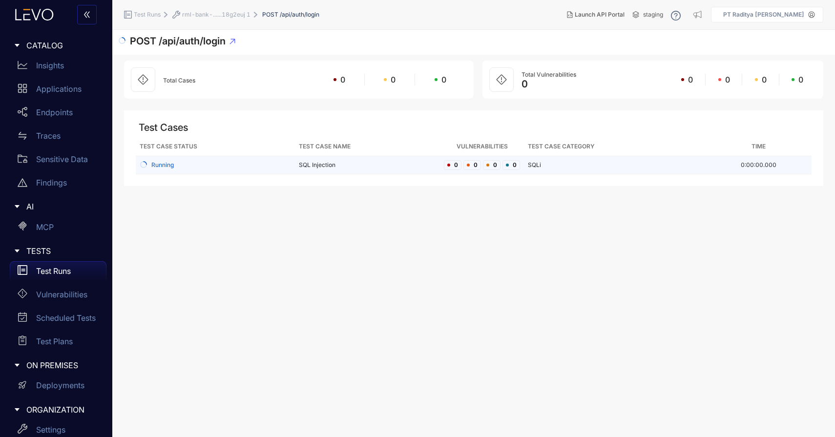
click at [252, 165] on div "Running" at bounding box center [215, 165] width 151 height 9
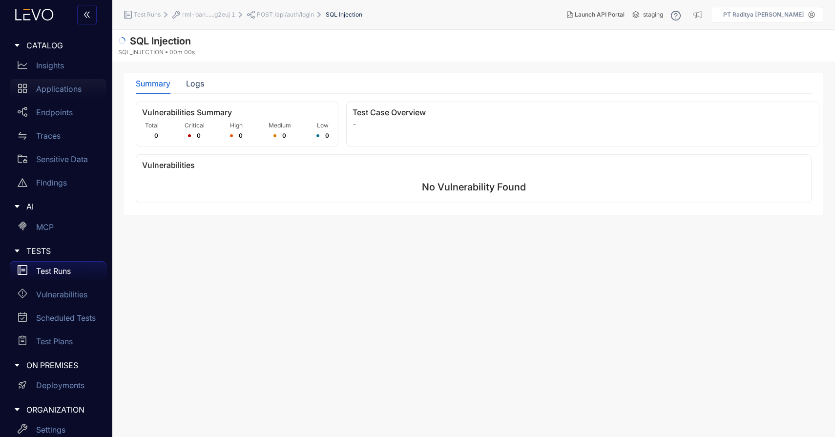
click at [64, 87] on p "Applications" at bounding box center [58, 89] width 45 height 9
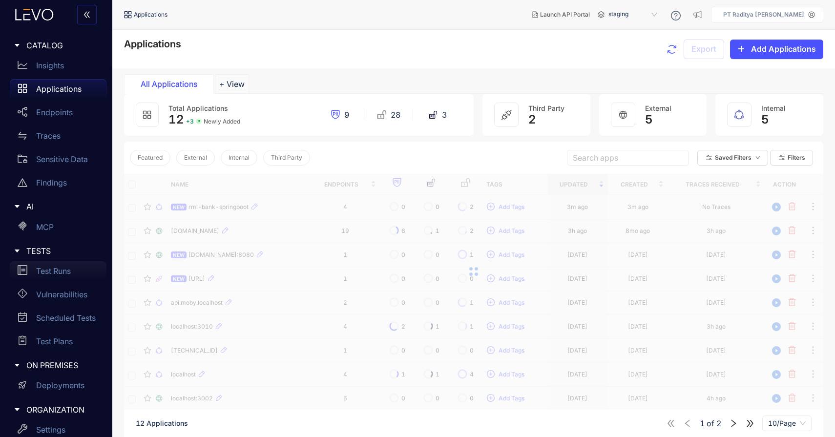
click at [59, 267] on p "Test Runs" at bounding box center [53, 271] width 35 height 9
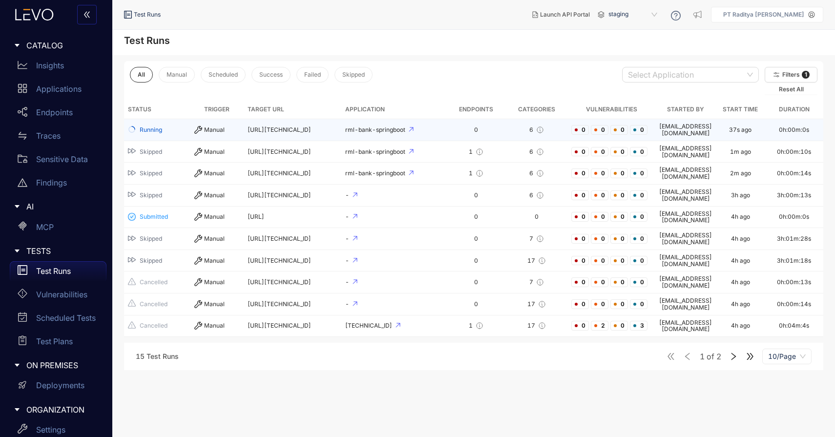
click at [427, 123] on td "rml-bank-springboot" at bounding box center [395, 130] width 106 height 22
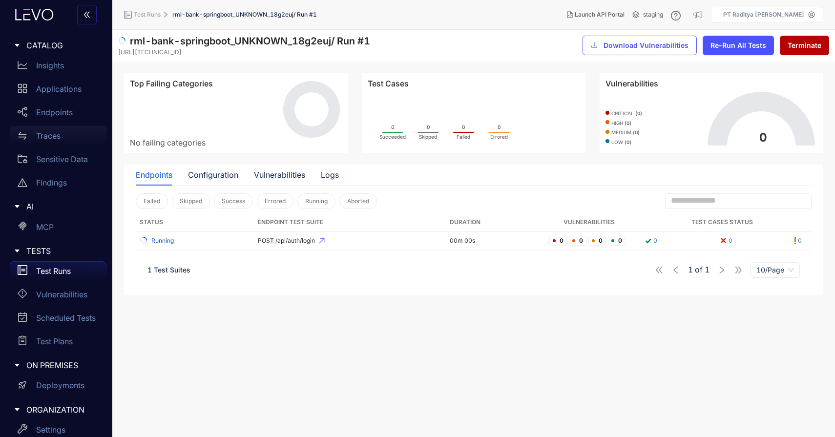
click at [63, 132] on div "Traces" at bounding box center [58, 136] width 97 height 20
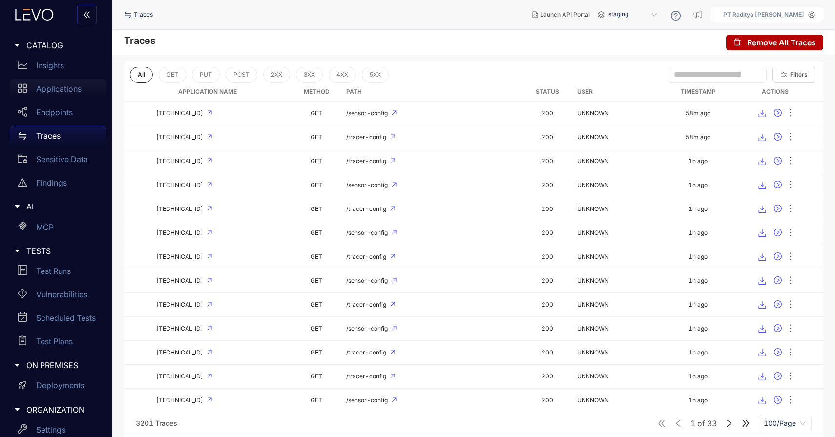
click at [73, 89] on p "Applications" at bounding box center [58, 89] width 45 height 9
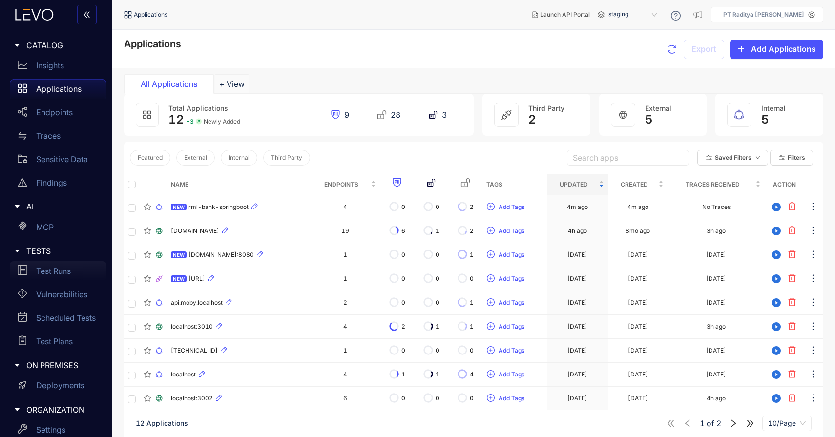
click at [65, 271] on p "Test Runs" at bounding box center [53, 271] width 35 height 9
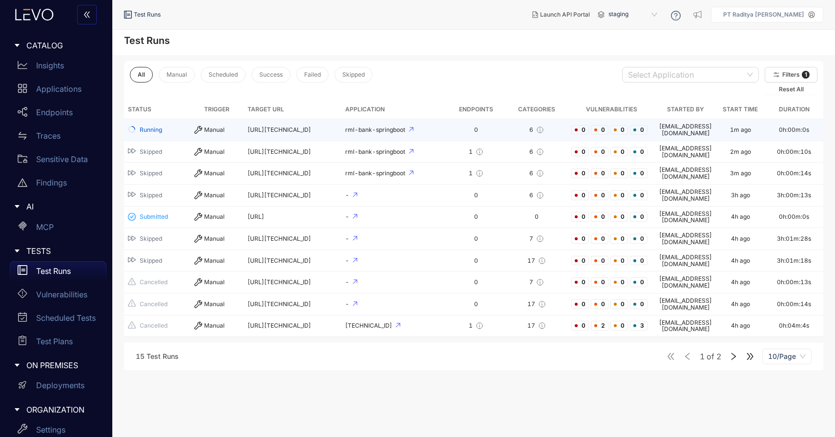
click at [438, 134] on td "rml-bank-springboot" at bounding box center [395, 130] width 106 height 22
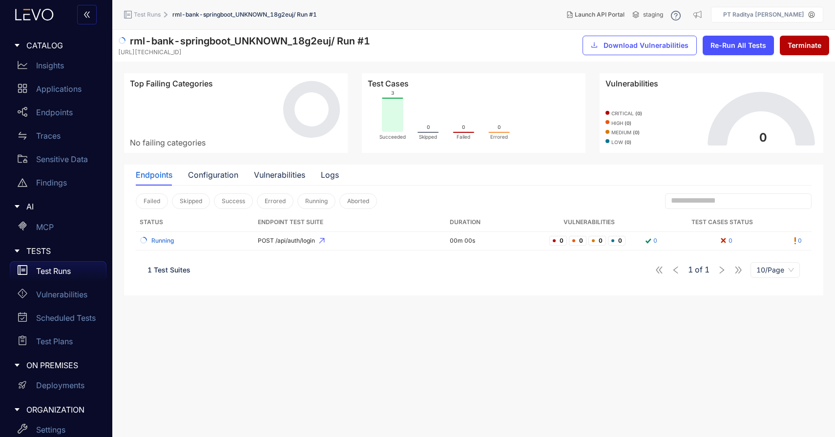
click at [66, 272] on p "Test Runs" at bounding box center [53, 271] width 35 height 9
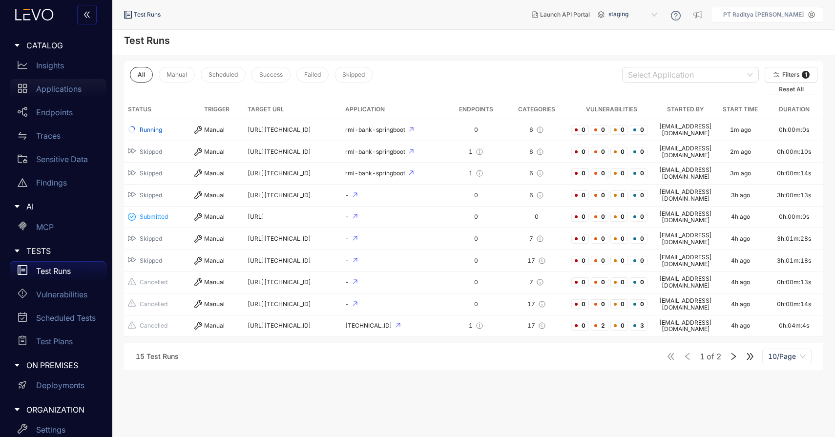
click at [62, 93] on div "Applications" at bounding box center [58, 89] width 97 height 20
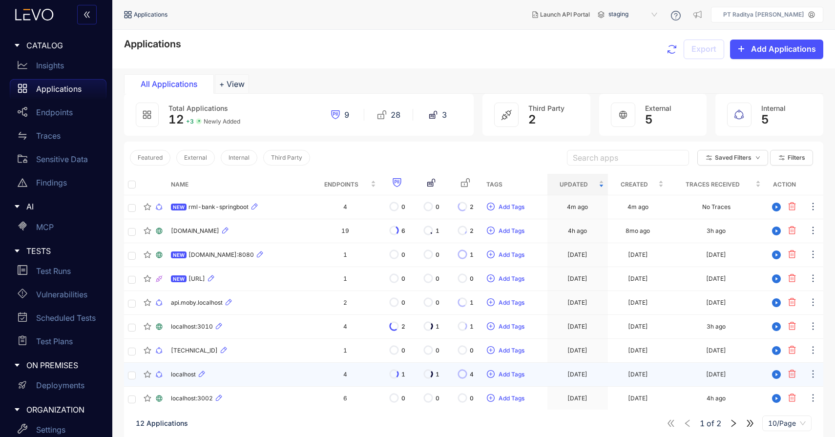
scroll to position [70, 0]
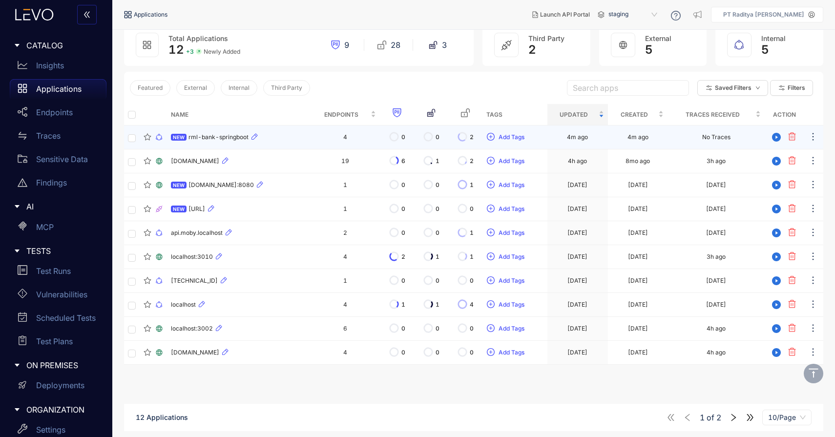
click at [311, 138] on td "4" at bounding box center [345, 138] width 69 height 24
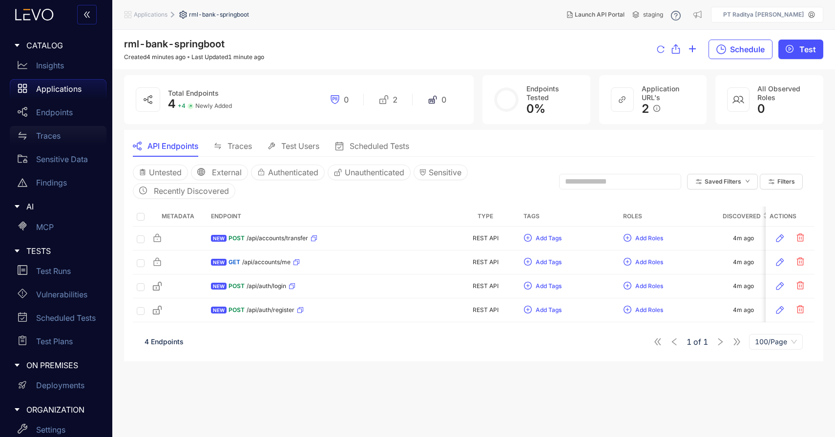
click at [69, 133] on div "Traces" at bounding box center [58, 136] width 97 height 20
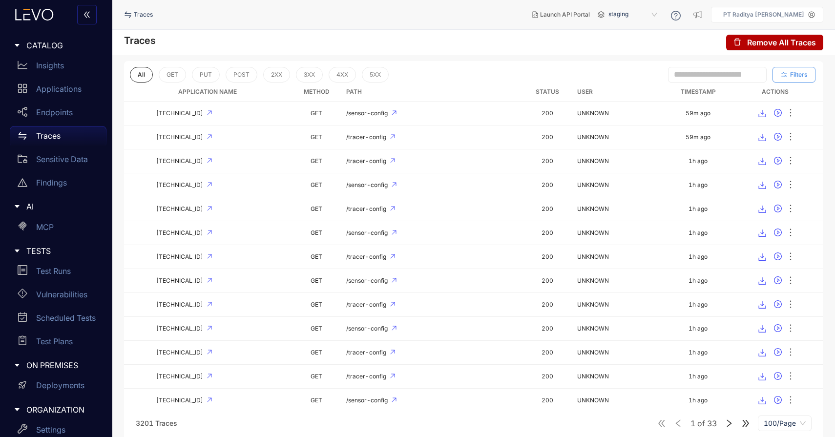
click at [791, 73] on span "Filters" at bounding box center [800, 74] width 18 height 7
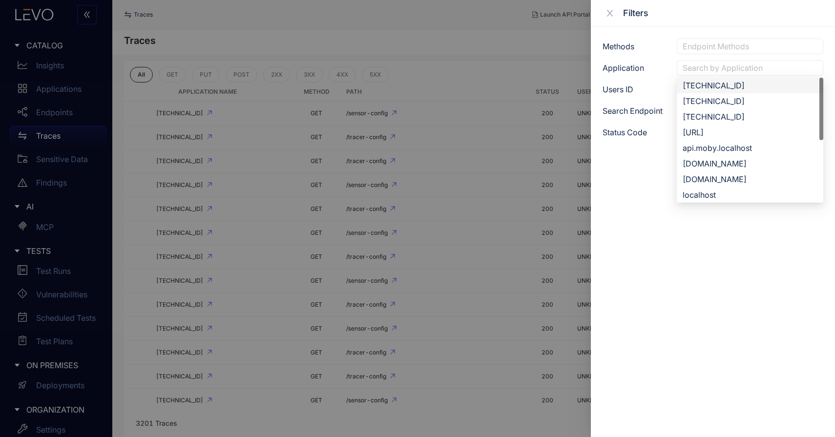
click at [775, 67] on div at bounding box center [751, 68] width 140 height 10
click at [776, 83] on div "[TECHNICAL_ID]" at bounding box center [750, 85] width 135 height 11
click at [776, 83] on div "[TECHNICAL_ID]" at bounding box center [746, 86] width 127 height 11
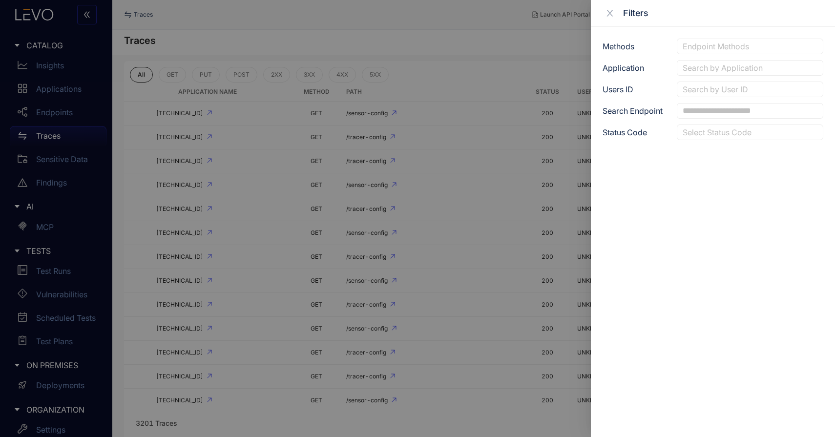
click at [517, 55] on div at bounding box center [417, 218] width 835 height 437
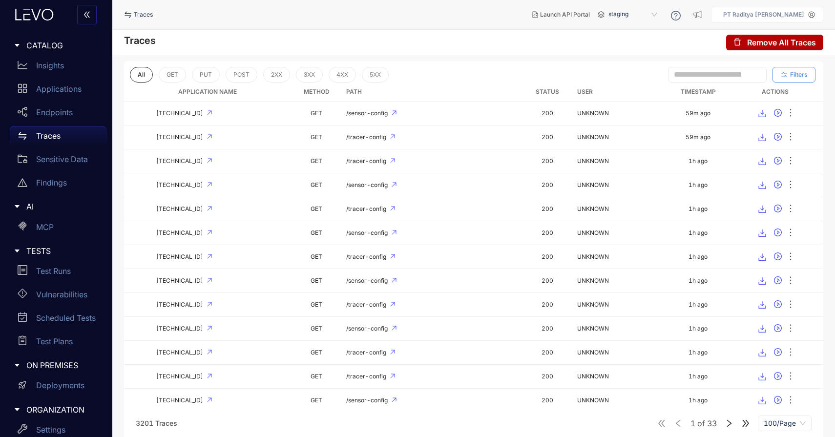
click at [797, 71] on span "Filters" at bounding box center [800, 74] width 18 height 7
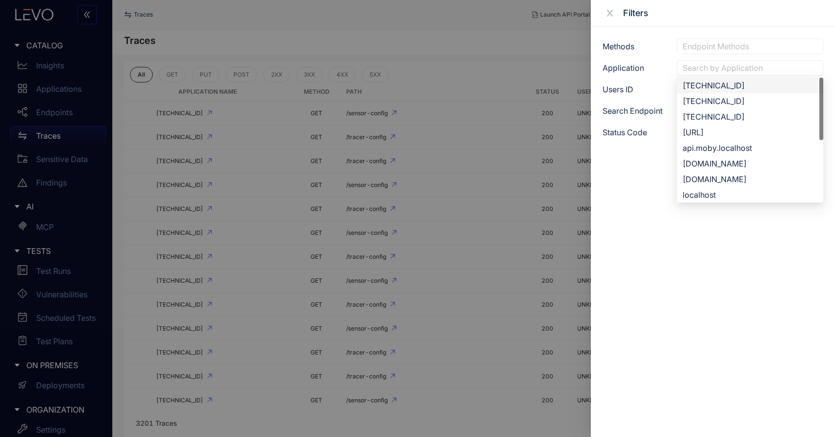
click at [746, 64] on div at bounding box center [751, 68] width 140 height 10
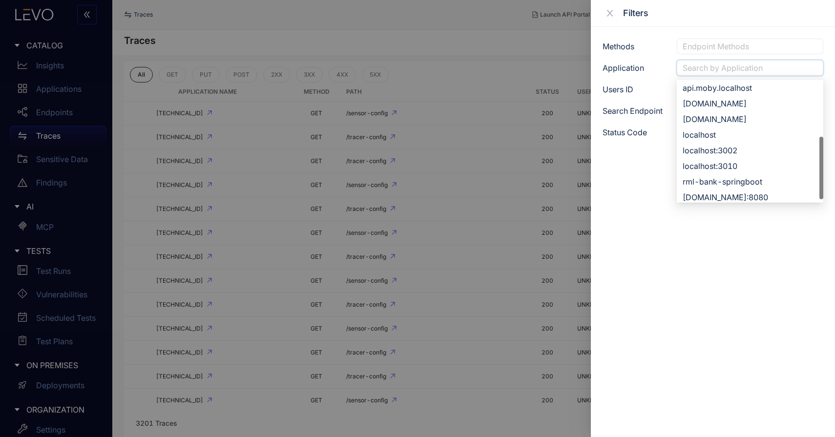
scroll to position [63, 0]
click at [750, 176] on div "rml-bank-springboot" at bounding box center [750, 179] width 135 height 11
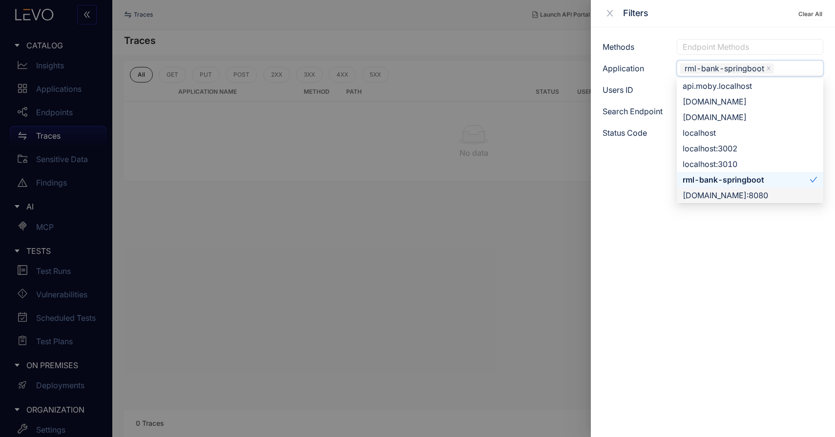
click at [462, 228] on div at bounding box center [417, 218] width 835 height 437
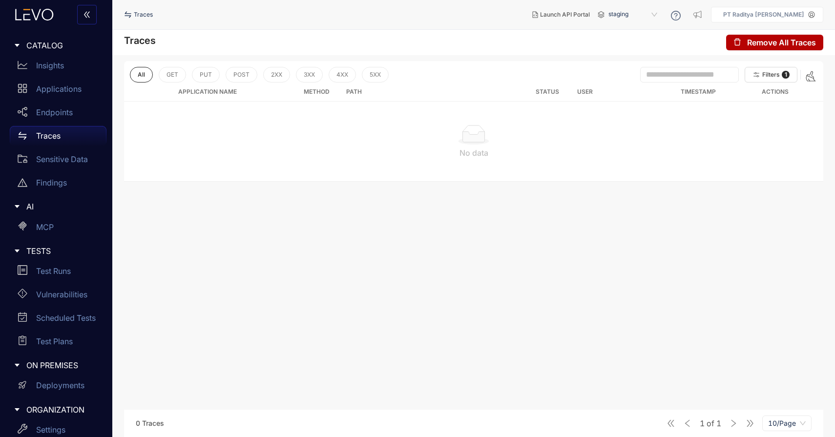
click at [70, 137] on div "Traces" at bounding box center [58, 136] width 97 height 20
click at [73, 128] on div "Traces" at bounding box center [58, 136] width 97 height 20
click at [64, 108] on p "Endpoints" at bounding box center [54, 112] width 37 height 9
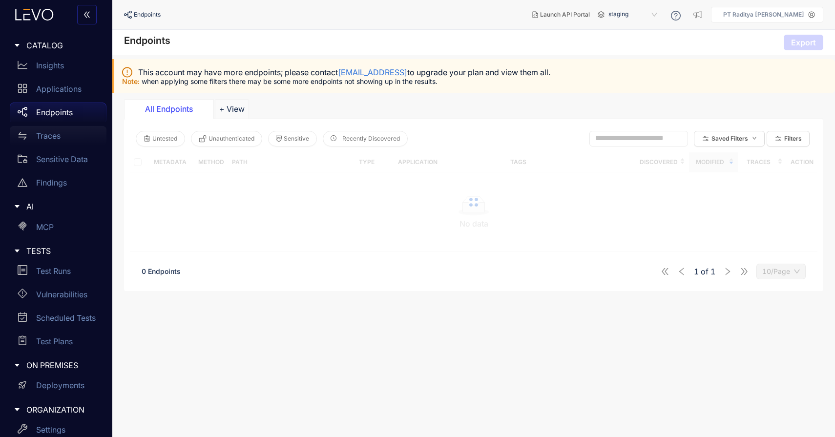
click at [56, 134] on p "Traces" at bounding box center [48, 135] width 24 height 9
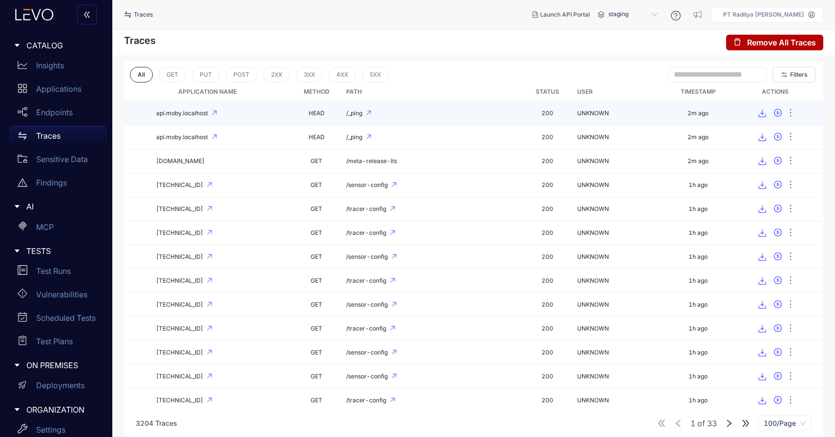
click at [491, 112] on div "/_ping" at bounding box center [432, 113] width 172 height 7
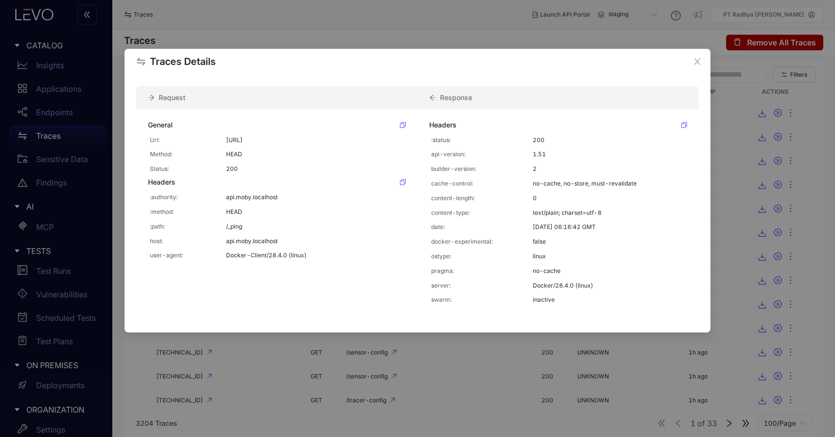
click at [178, 385] on div "Traces Details Request Response General Url: http://api.moby.localhost/_ping Me…" at bounding box center [417, 218] width 835 height 437
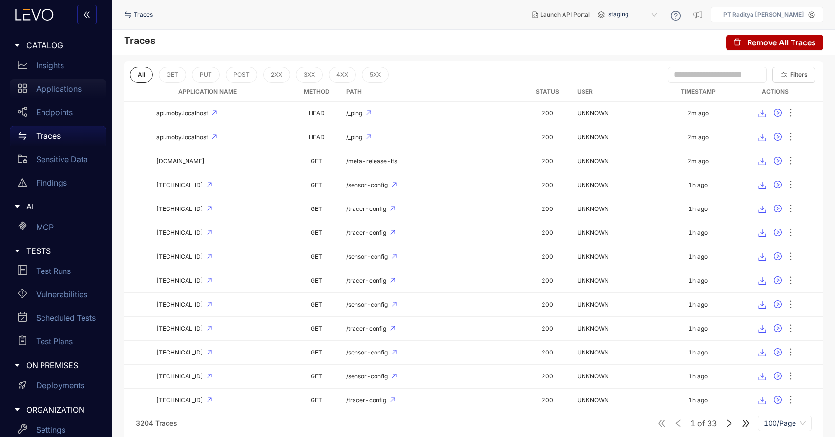
click at [68, 86] on p "Applications" at bounding box center [58, 89] width 45 height 9
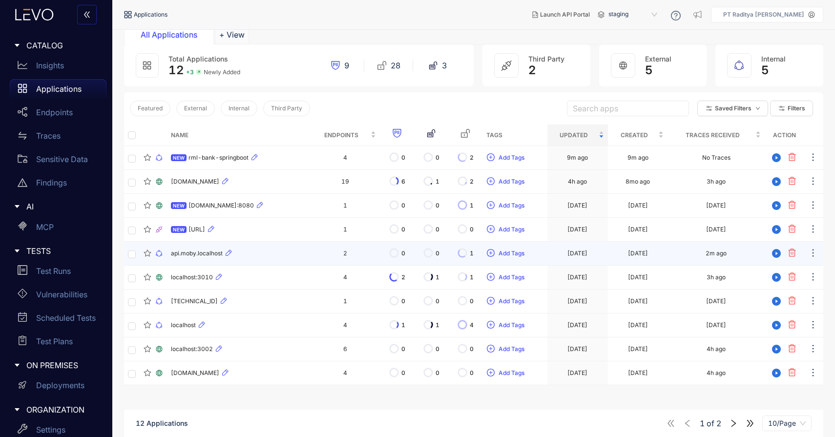
scroll to position [70, 0]
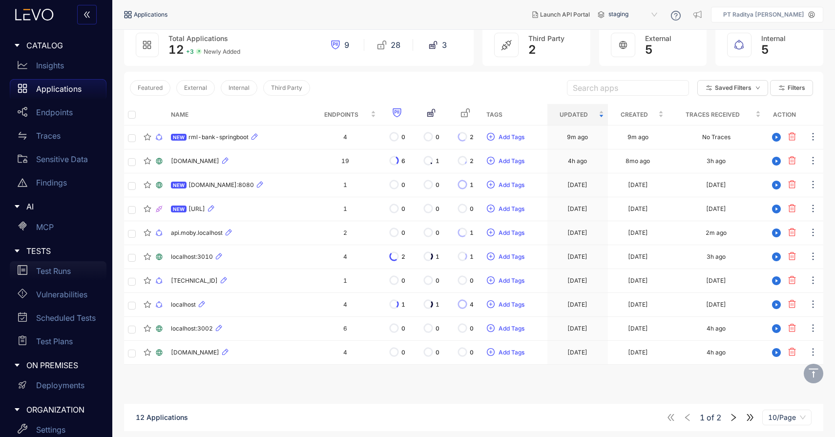
click at [77, 270] on div "Test Runs" at bounding box center [58, 271] width 97 height 20
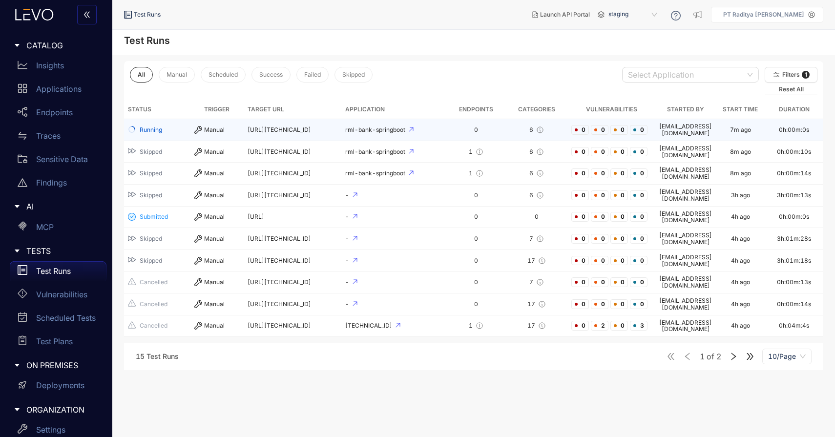
click at [448, 128] on td "rml-bank-springboot" at bounding box center [395, 130] width 106 height 22
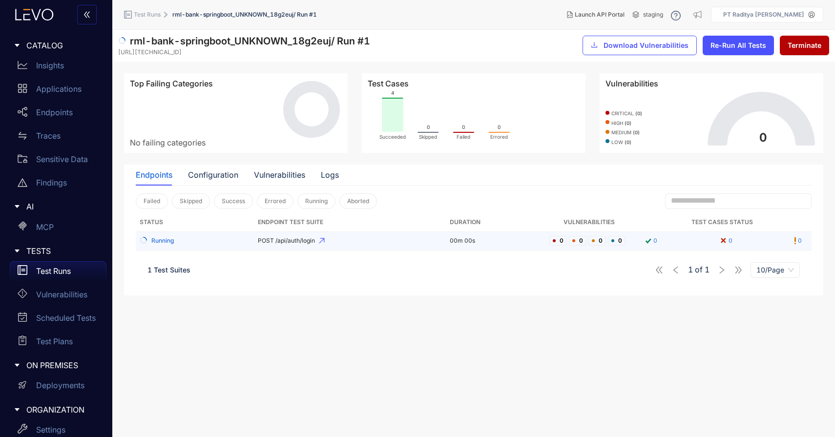
click at [344, 247] on td "POST /api/auth/login" at bounding box center [350, 241] width 192 height 19
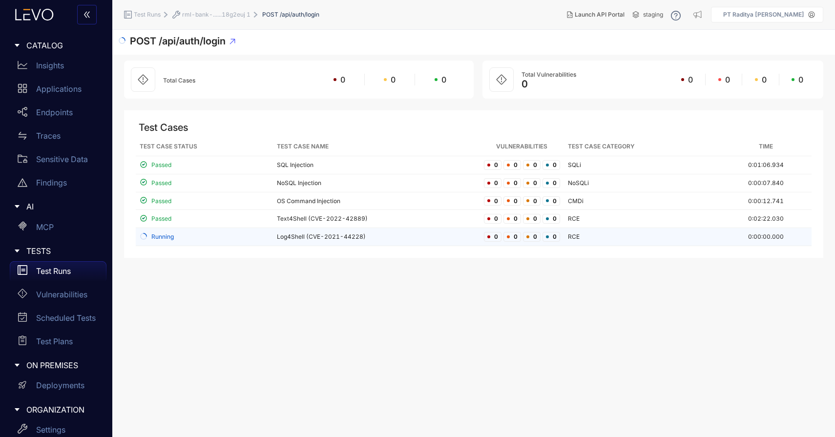
click at [387, 235] on td "Log4Shell (CVE-2021-44228)" at bounding box center [376, 237] width 207 height 18
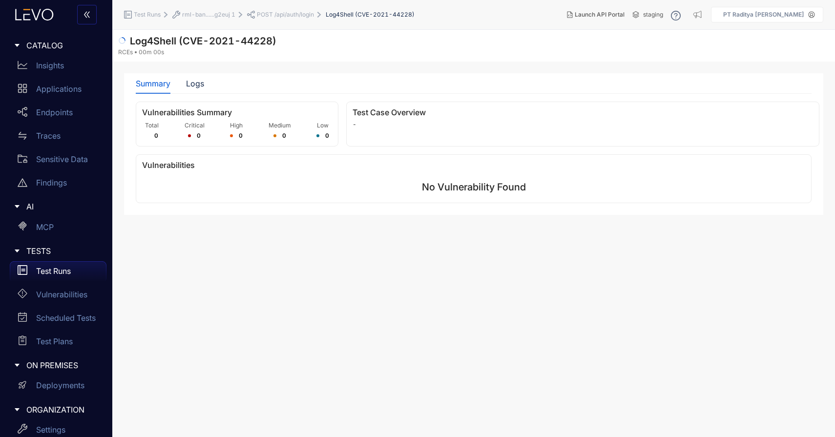
click at [233, 17] on span "rml-ban......g2euj 1" at bounding box center [208, 14] width 53 height 7
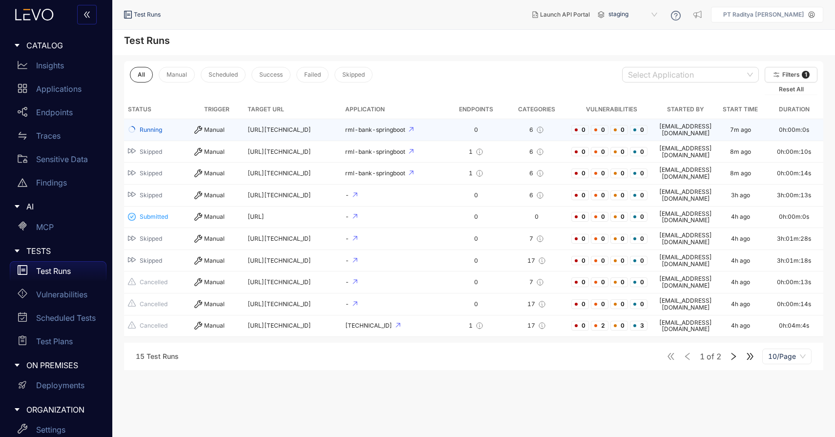
click at [352, 132] on td "rml-bank-springboot" at bounding box center [395, 130] width 106 height 22
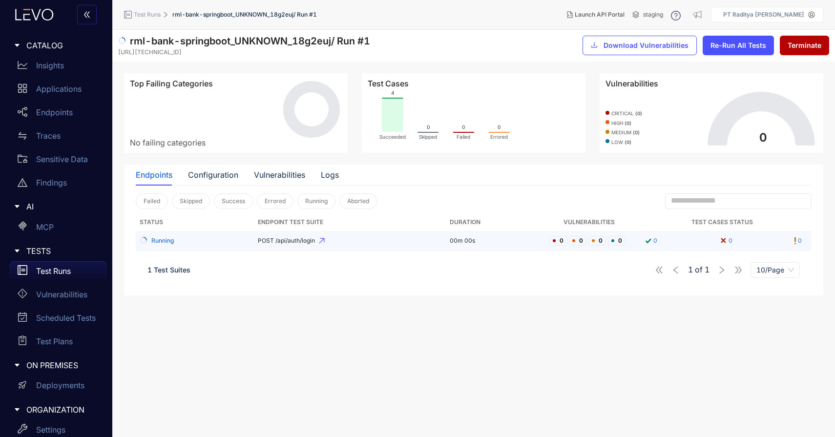
click at [403, 242] on span "POST /api/auth/login" at bounding box center [350, 240] width 185 height 7
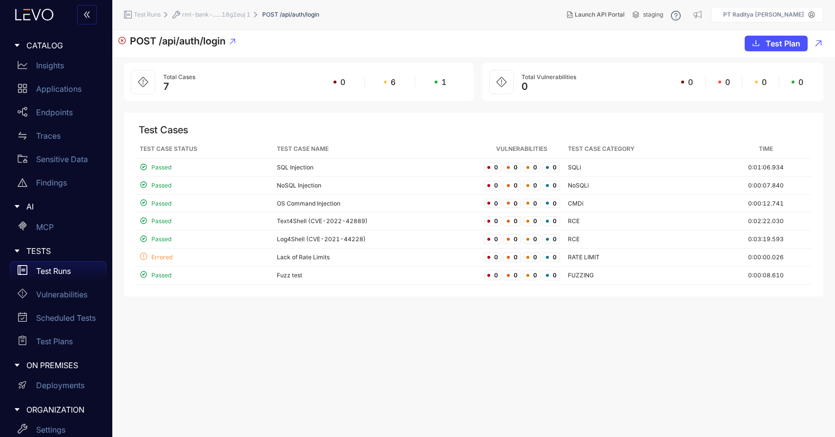
click at [62, 275] on p "Test Runs" at bounding box center [53, 271] width 35 height 9
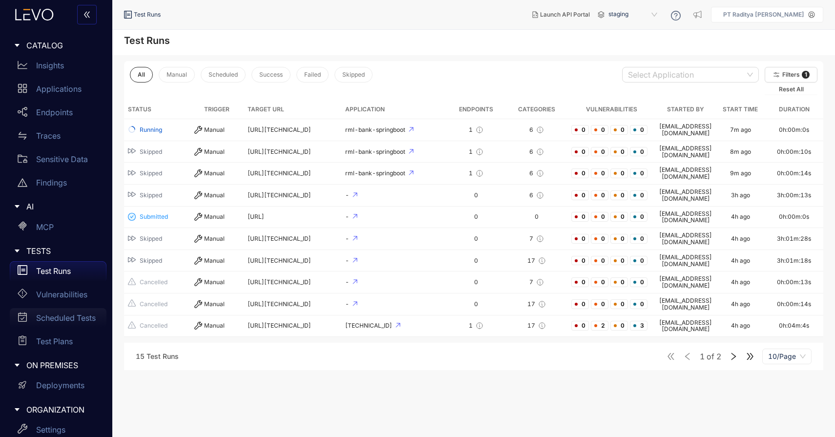
click at [78, 315] on p "Scheduled Tests" at bounding box center [66, 318] width 60 height 9
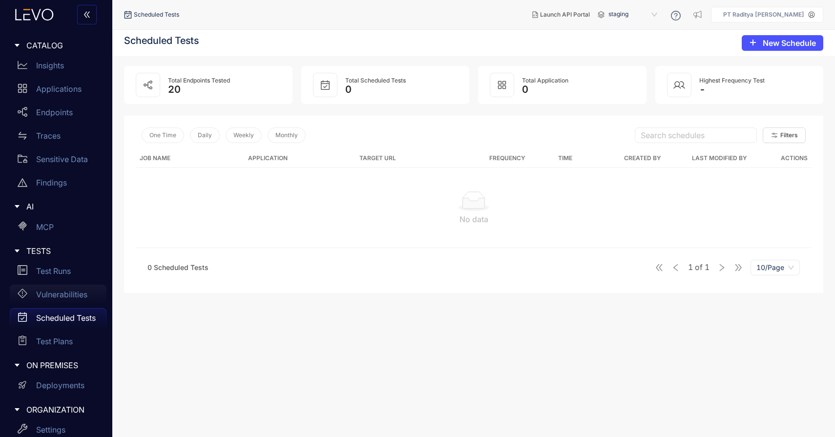
click at [80, 293] on p "Vulnerabilities" at bounding box center [61, 294] width 51 height 9
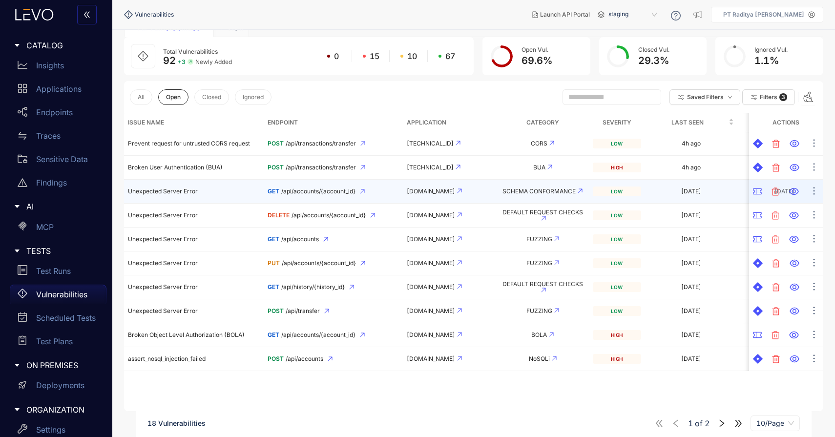
scroll to position [56, 0]
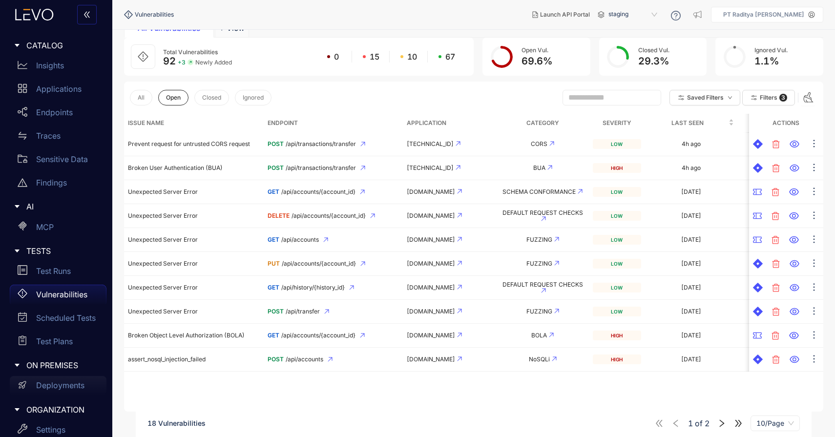
click at [75, 379] on div "Deployments" at bounding box center [58, 386] width 97 height 20
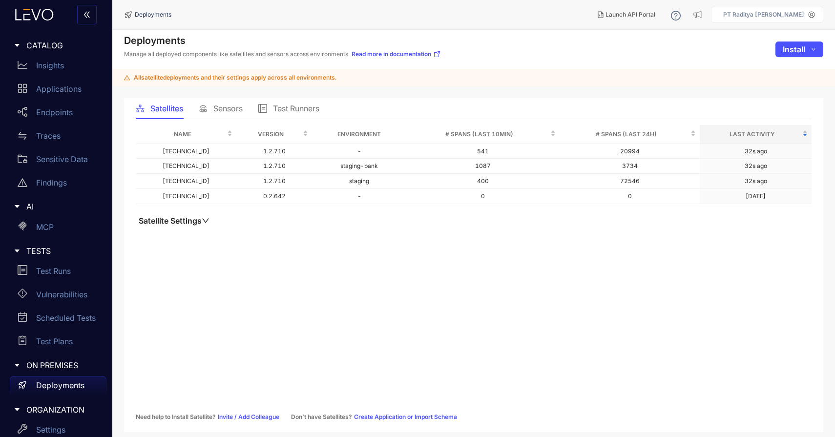
click at [226, 112] on span "Sensors" at bounding box center [228, 108] width 29 height 9
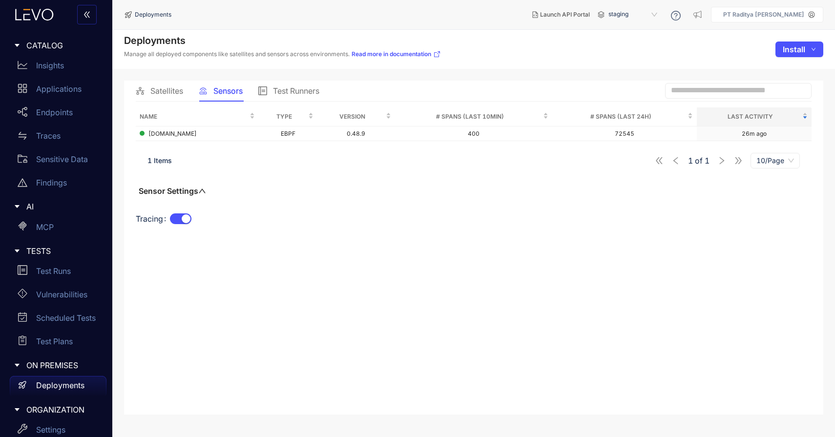
click at [637, 153] on div "1 Items 1 of 1 10/Page" at bounding box center [474, 160] width 676 height 27
click at [297, 91] on span "Test Runners" at bounding box center [296, 90] width 46 height 9
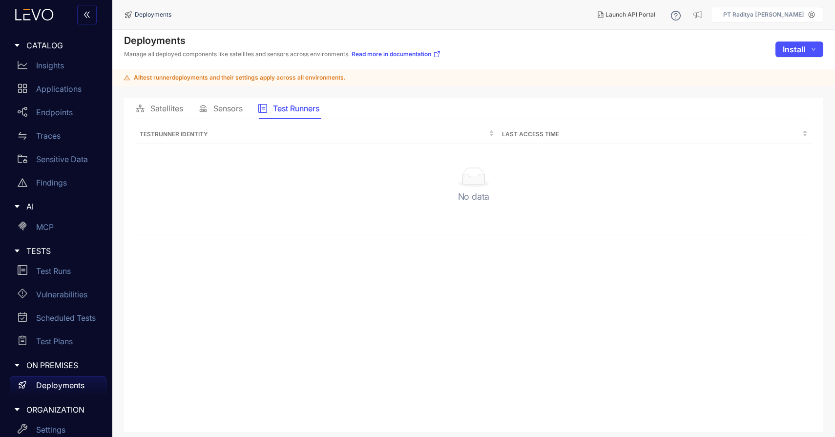
click at [243, 98] on main "Deployments Manage all deployed components like satellites and sensors across e…" at bounding box center [473, 233] width 723 height 407
click at [232, 106] on span "Sensors" at bounding box center [228, 108] width 29 height 9
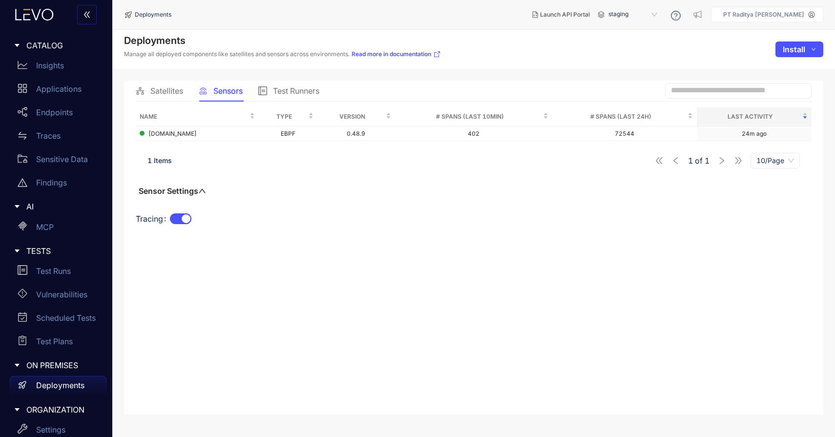
click at [172, 91] on span "Satellites" at bounding box center [166, 90] width 33 height 9
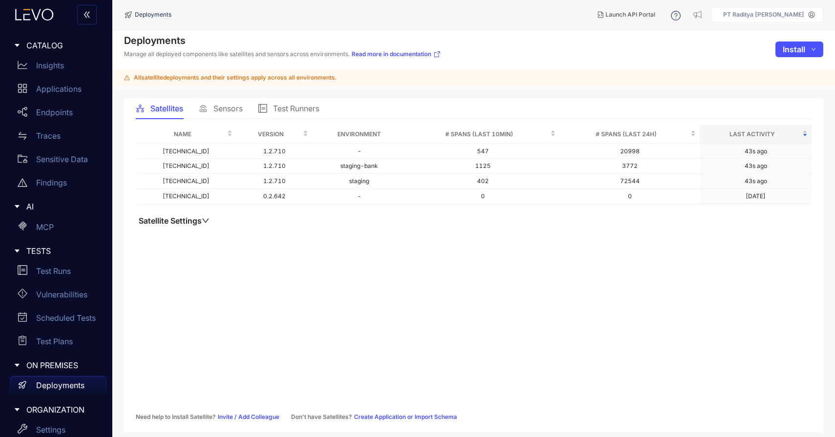
click at [218, 109] on span "Sensors" at bounding box center [228, 108] width 29 height 9
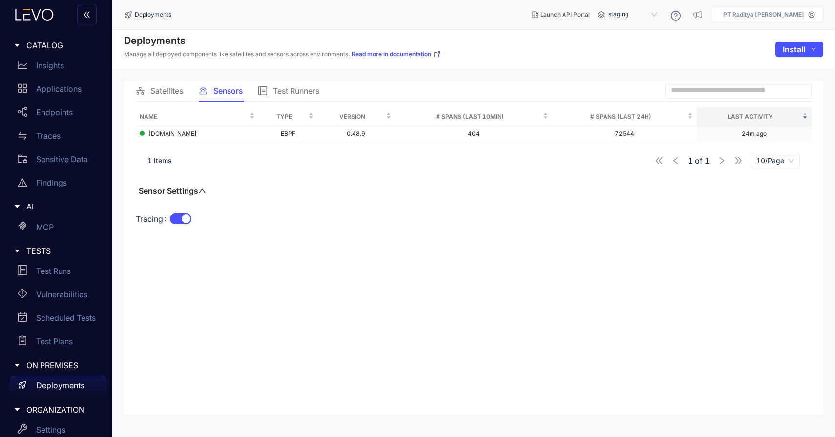
click at [161, 88] on span "Satellites" at bounding box center [166, 90] width 33 height 9
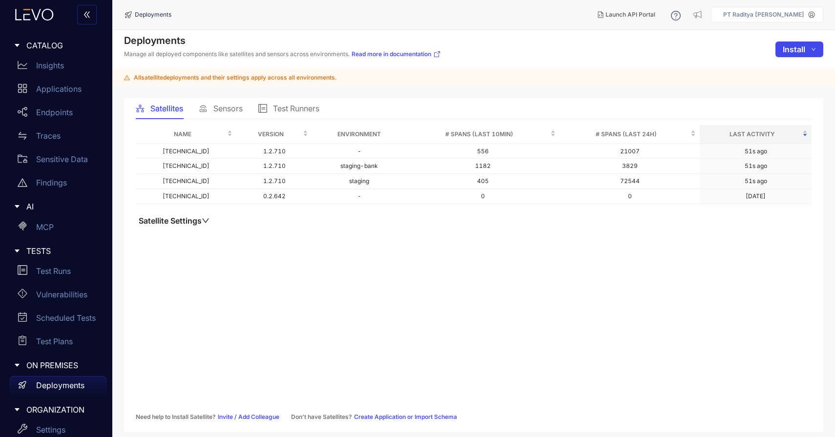
click at [783, 48] on button "Install" at bounding box center [800, 50] width 48 height 16
click at [784, 82] on span "Sensor" at bounding box center [797, 85] width 40 height 11
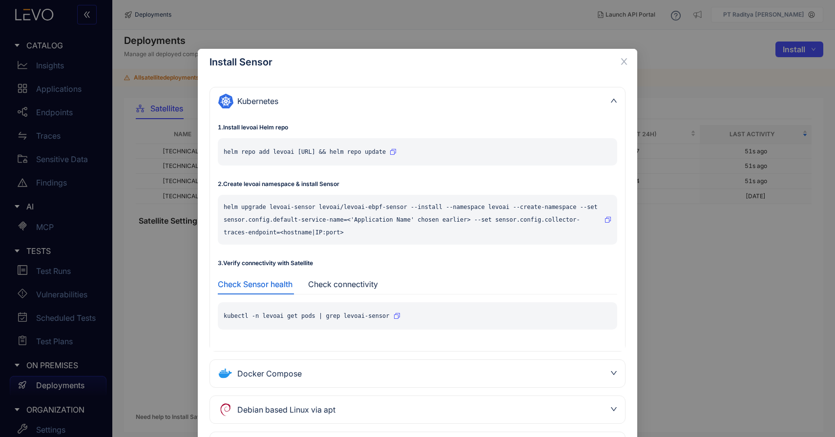
scroll to position [90, 0]
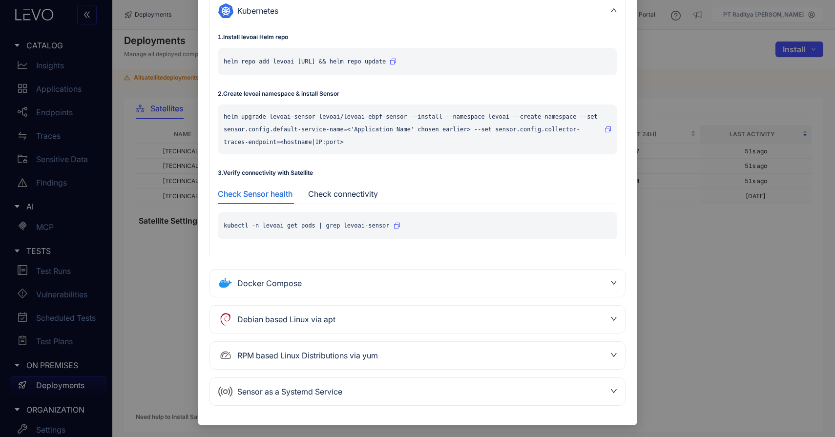
click at [377, 392] on div "Sensor as a Systemd Service" at bounding box center [412, 392] width 388 height 16
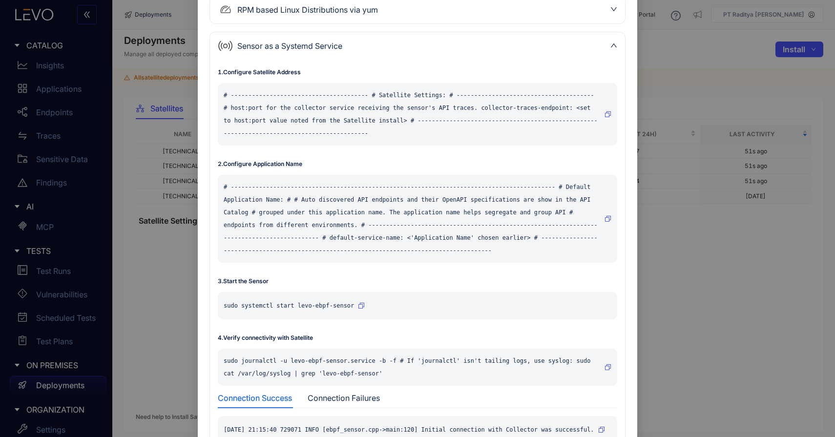
scroll to position [326, 0]
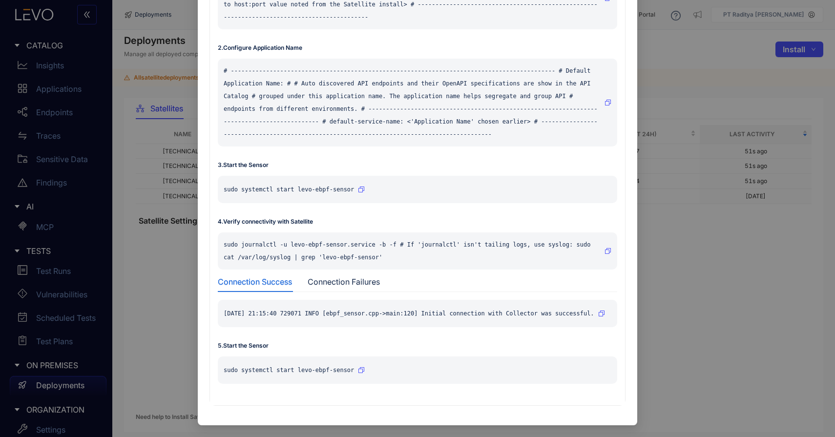
click at [605, 243] on button "button" at bounding box center [608, 251] width 7 height 16
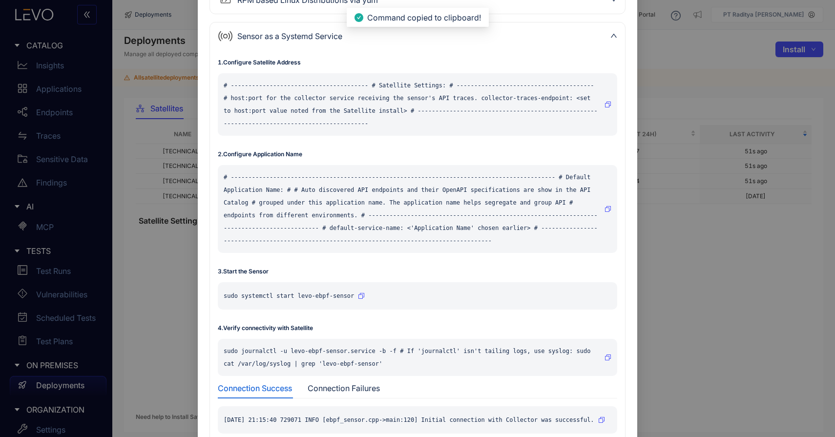
scroll to position [0, 0]
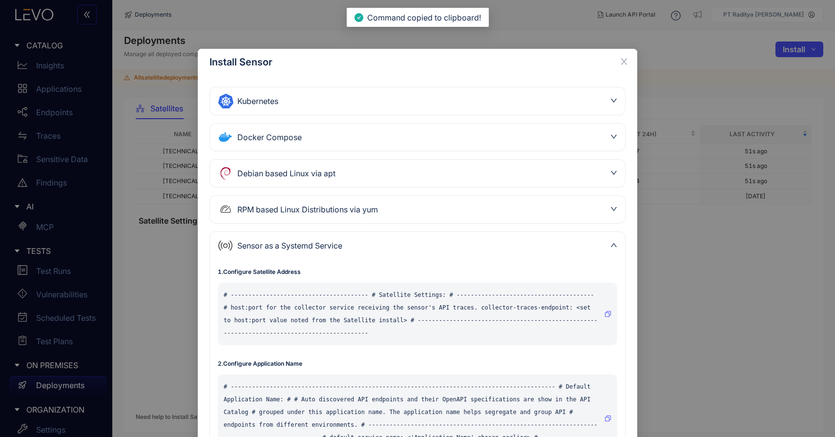
click at [699, 258] on div "Install Sensor Kubernetes 1 . Install levoai Helm repo helm repo add levoai htt…" at bounding box center [417, 218] width 835 height 437
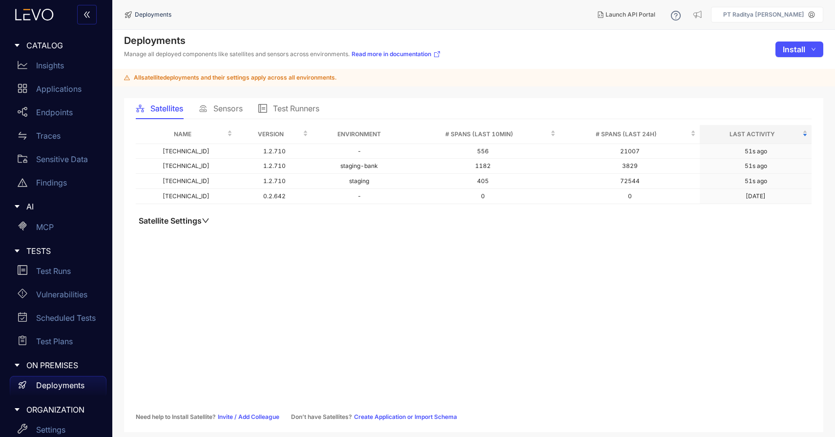
click at [224, 104] on span "Sensors" at bounding box center [228, 108] width 29 height 9
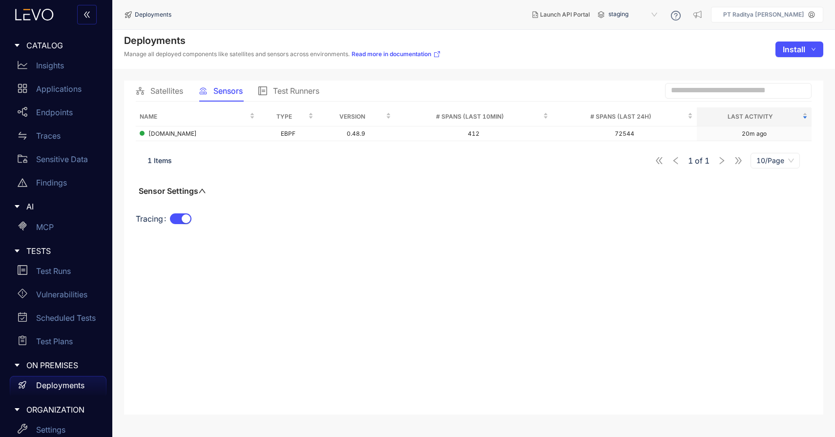
click at [182, 86] on span "Satellites" at bounding box center [166, 90] width 33 height 9
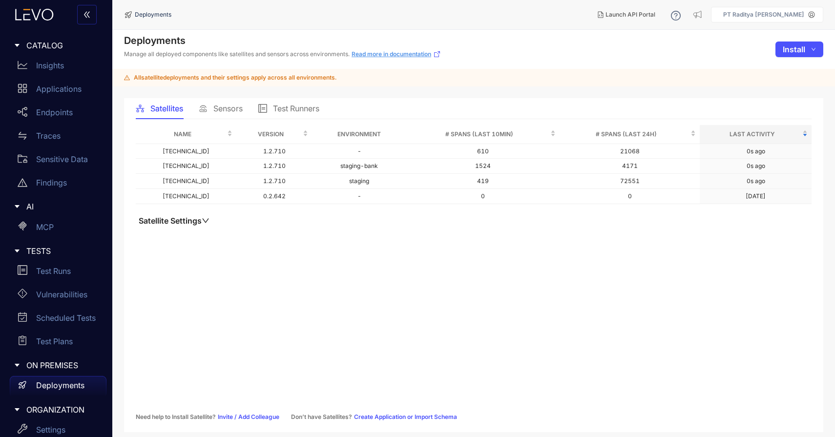
click at [382, 52] on link "Read more in documentation" at bounding box center [396, 54] width 89 height 8
click at [58, 119] on div "Endpoints" at bounding box center [58, 113] width 97 height 20
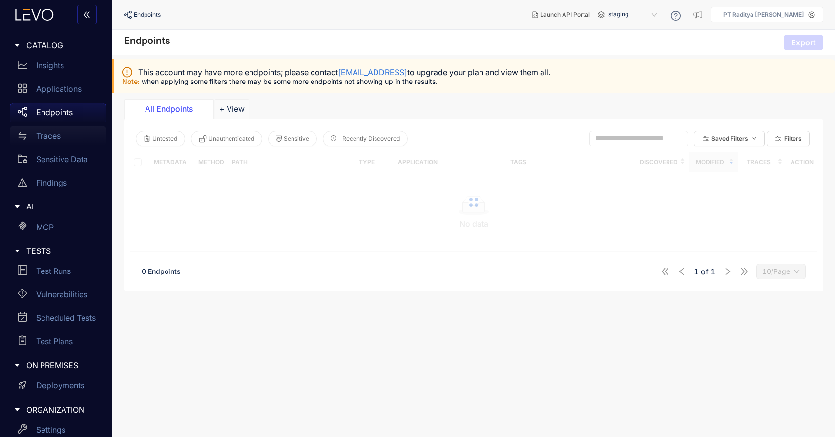
click at [61, 134] on div "Traces" at bounding box center [58, 136] width 97 height 20
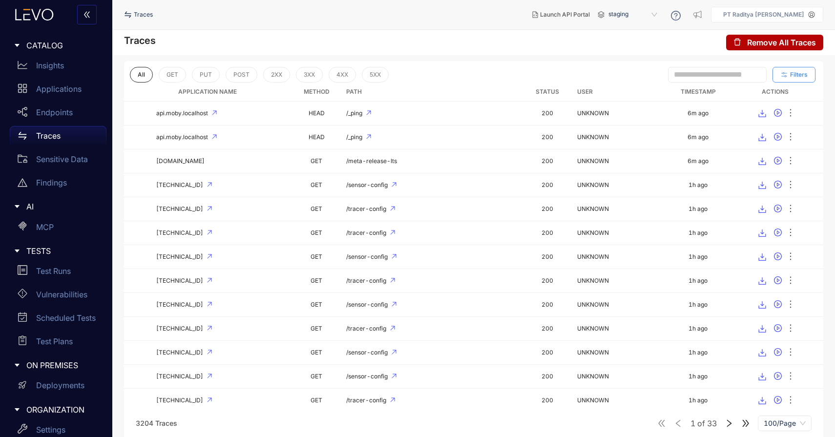
click at [794, 71] on span "Filters" at bounding box center [800, 74] width 18 height 7
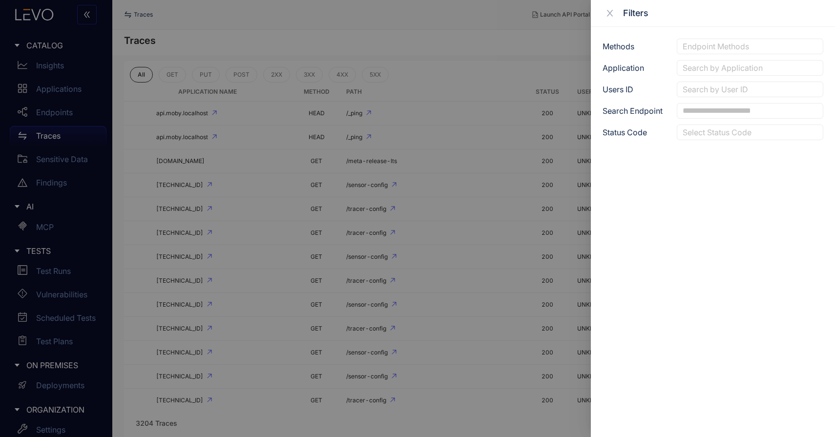
click at [769, 108] on input "text" at bounding box center [746, 111] width 126 height 9
click at [769, 85] on div at bounding box center [746, 90] width 130 height 10
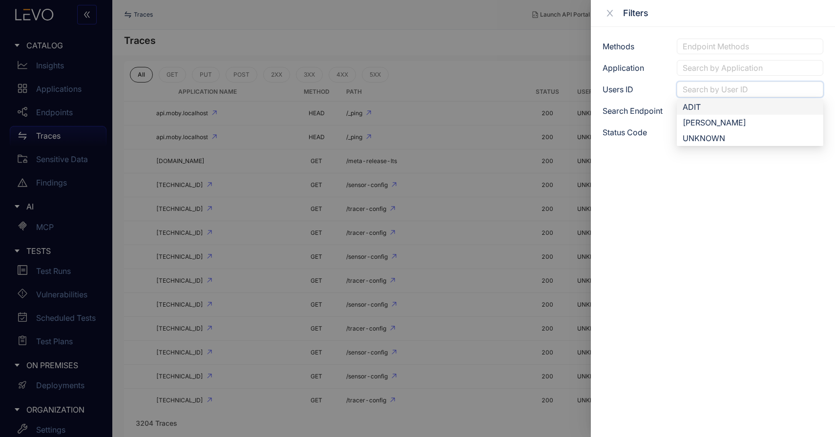
click at [771, 63] on div at bounding box center [751, 68] width 140 height 10
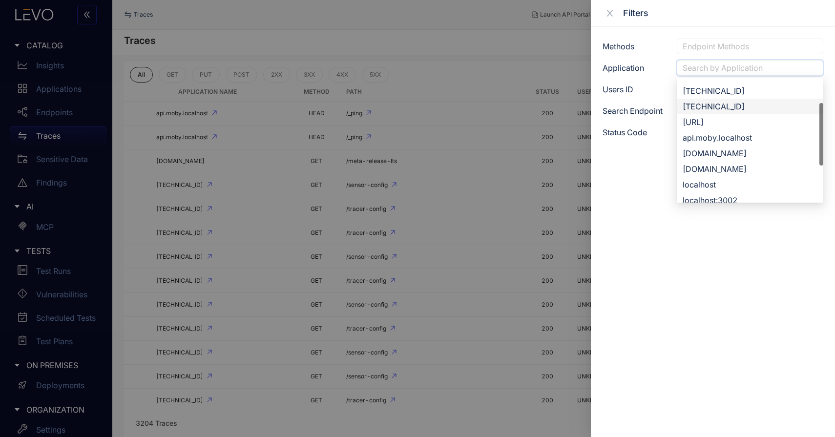
scroll to position [63, 0]
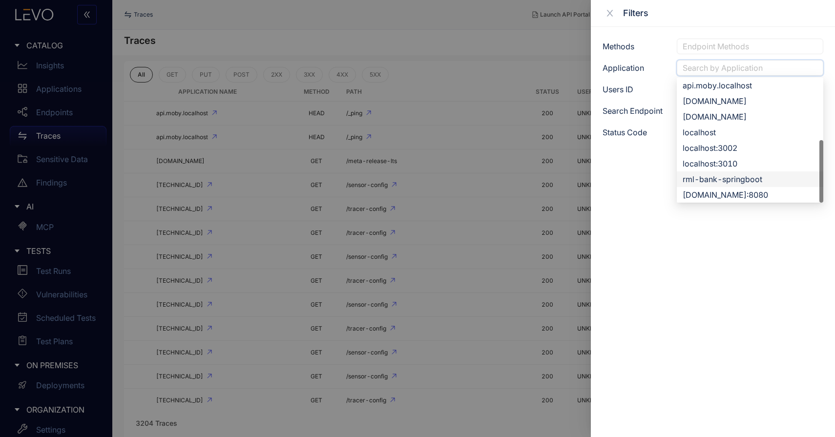
click at [742, 184] on div "rml-bank-springboot" at bounding box center [750, 179] width 135 height 11
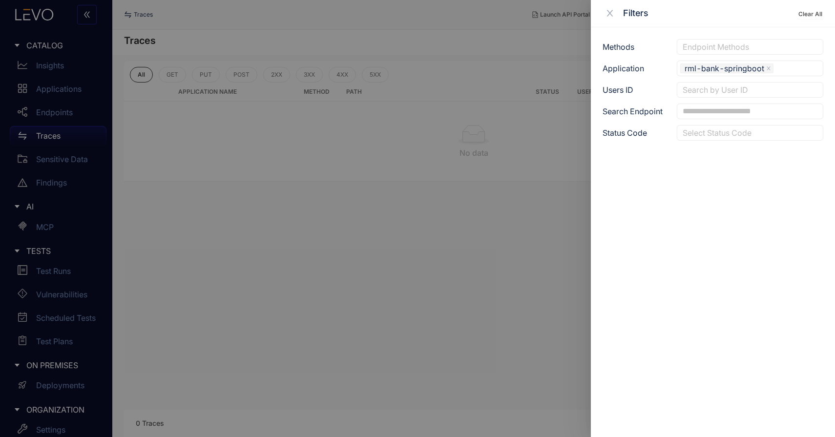
click at [457, 145] on div at bounding box center [417, 218] width 835 height 437
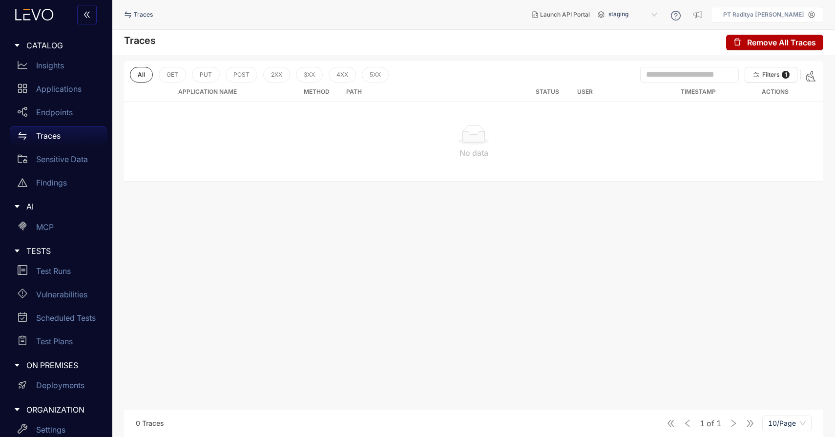
click at [442, 149] on div "No data" at bounding box center [474, 153] width 684 height 9
click at [791, 73] on button "Filters 1" at bounding box center [771, 75] width 53 height 16
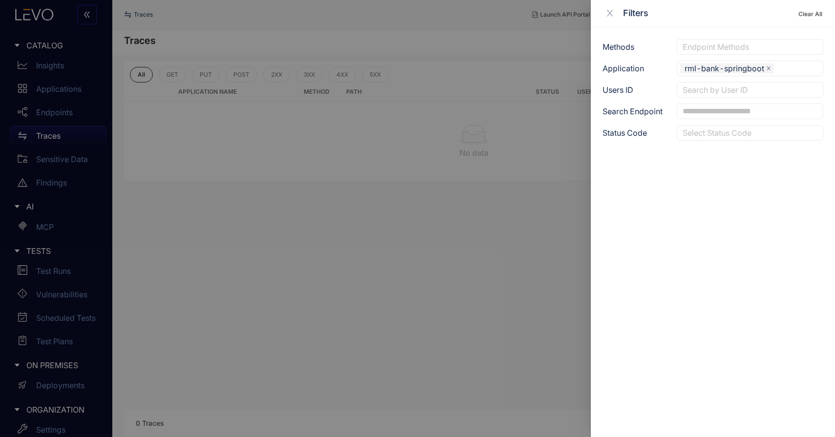
click at [767, 69] on icon "close" at bounding box center [769, 68] width 5 height 5
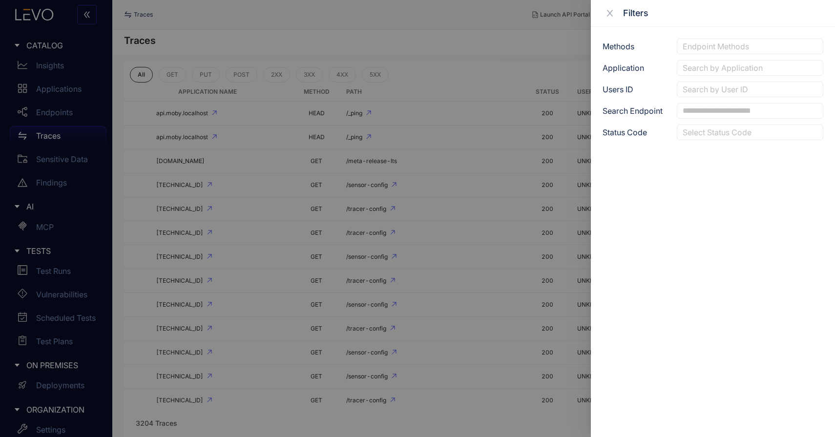
click at [244, 21] on div at bounding box center [417, 218] width 835 height 437
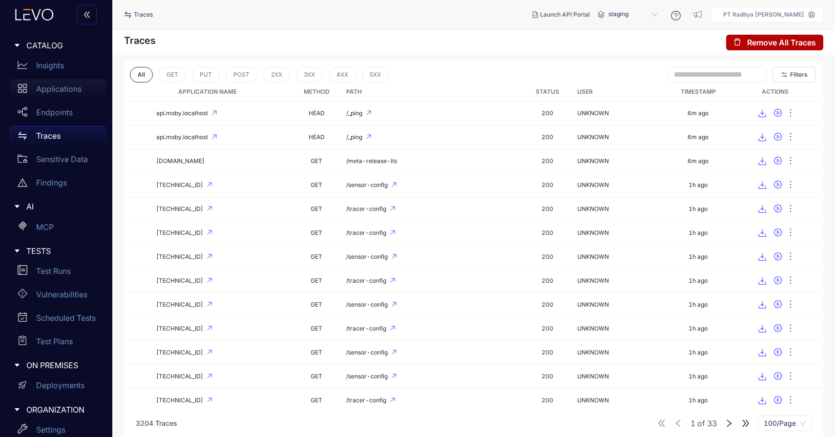
click at [40, 94] on div "Applications" at bounding box center [58, 89] width 97 height 20
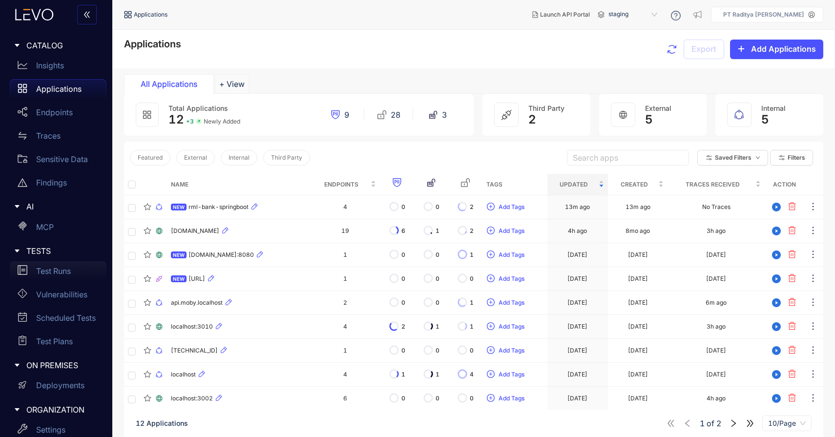
click at [67, 276] on div "Test Runs" at bounding box center [58, 271] width 97 height 20
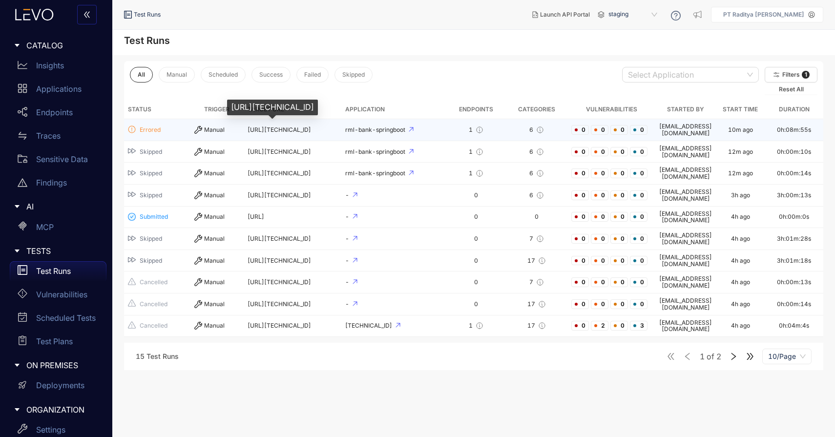
click at [260, 129] on span "[URL][TECHNICAL_ID]" at bounding box center [280, 129] width 64 height 7
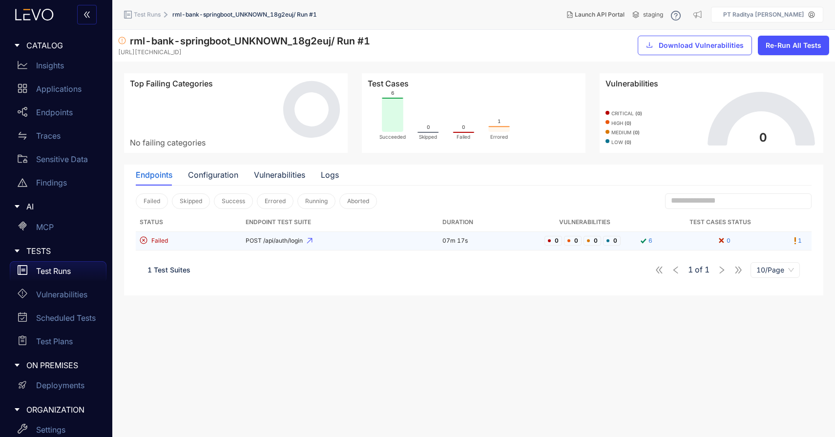
click at [274, 242] on span "POST /api/auth/login" at bounding box center [341, 240] width 190 height 7
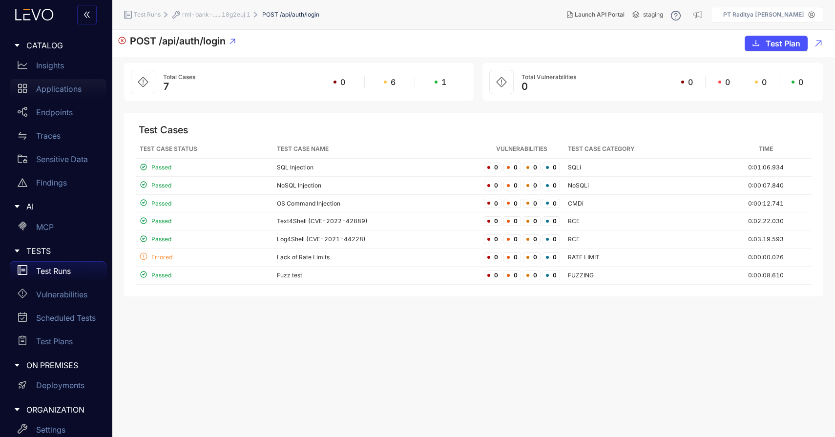
click at [74, 92] on p "Applications" at bounding box center [58, 89] width 45 height 9
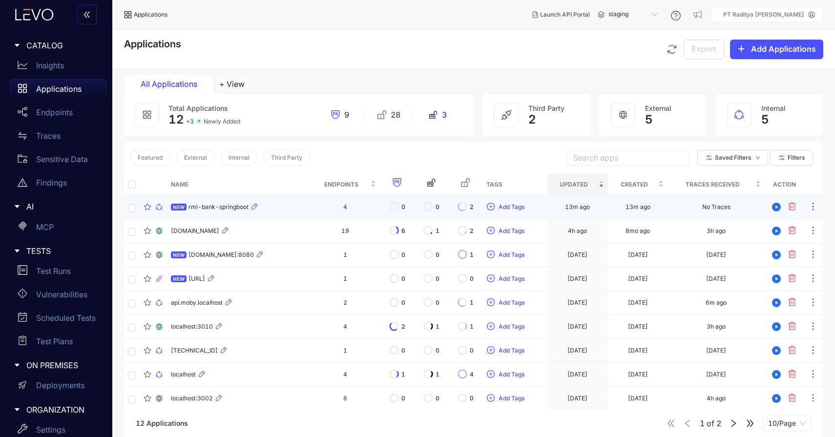
click at [293, 204] on div "NEW rml-bank-springboot" at bounding box center [239, 207] width 136 height 12
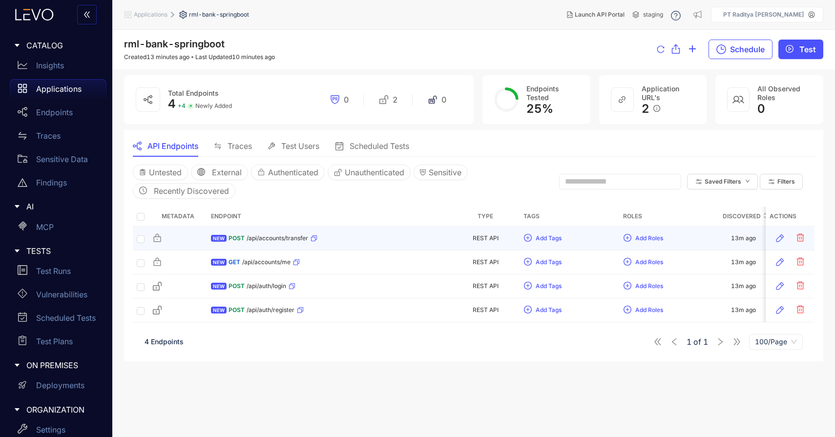
click at [338, 235] on div "NEW POST /api/accounts/transfer" at bounding box center [329, 239] width 236 height 16
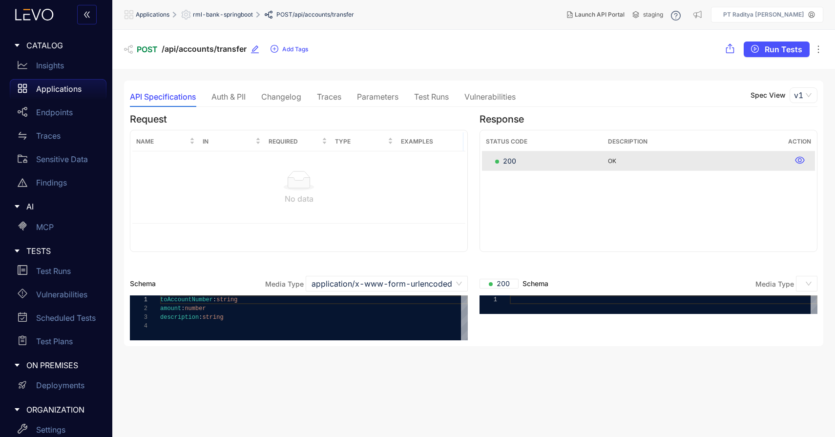
click at [433, 94] on div "Test Runs" at bounding box center [431, 96] width 35 height 9
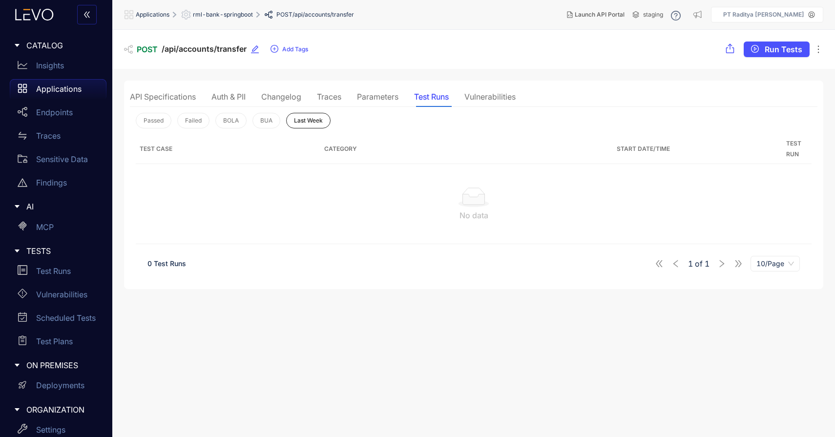
click at [388, 96] on div "Parameters" at bounding box center [378, 96] width 42 height 9
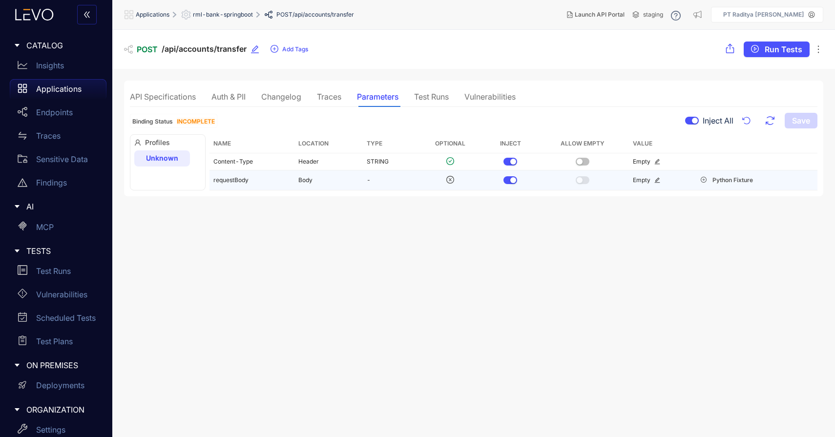
click at [655, 179] on icon "edit" at bounding box center [658, 180] width 6 height 6
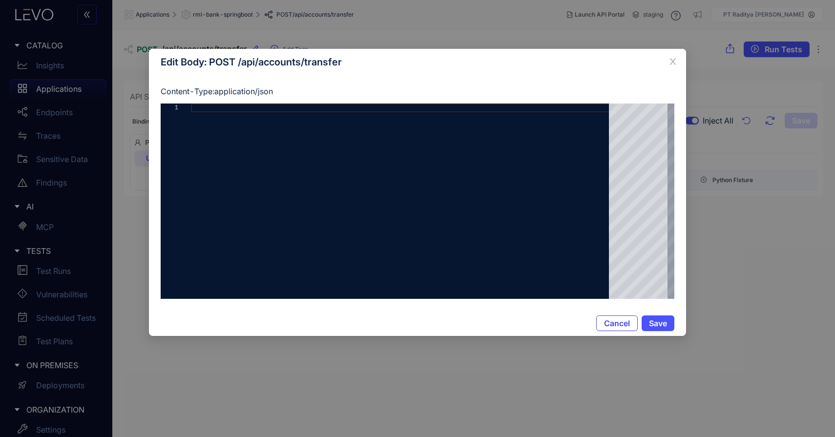
click at [623, 330] on button "Cancel" at bounding box center [618, 324] width 42 height 16
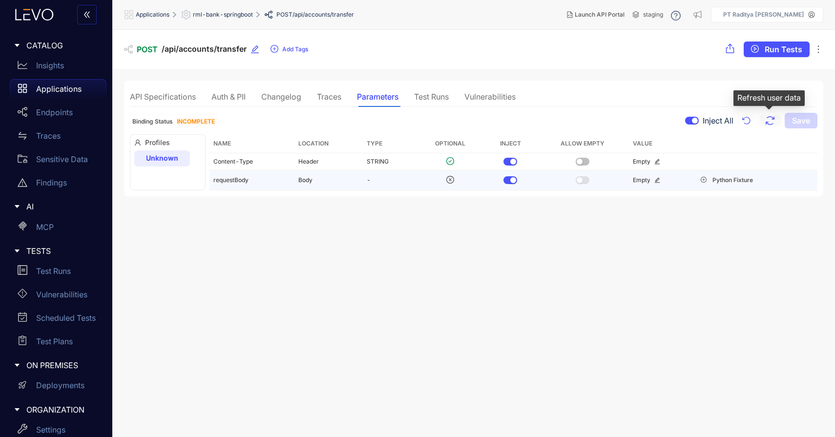
click at [766, 122] on icon "button" at bounding box center [771, 121] width 12 height 12
click at [657, 182] on icon "edit" at bounding box center [658, 180] width 6 height 6
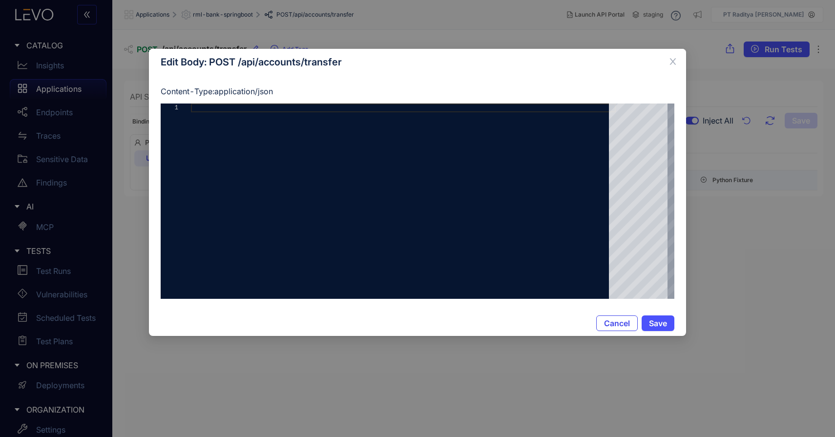
click at [608, 322] on span "Cancel" at bounding box center [617, 323] width 26 height 9
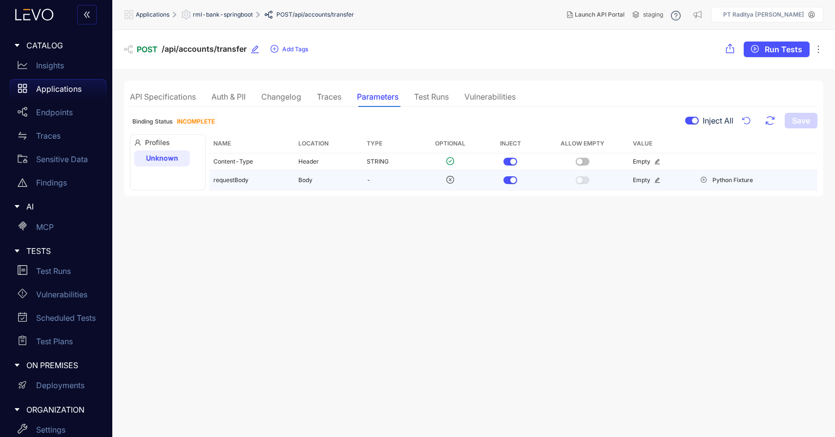
click at [324, 102] on div "Traces" at bounding box center [329, 96] width 24 height 21
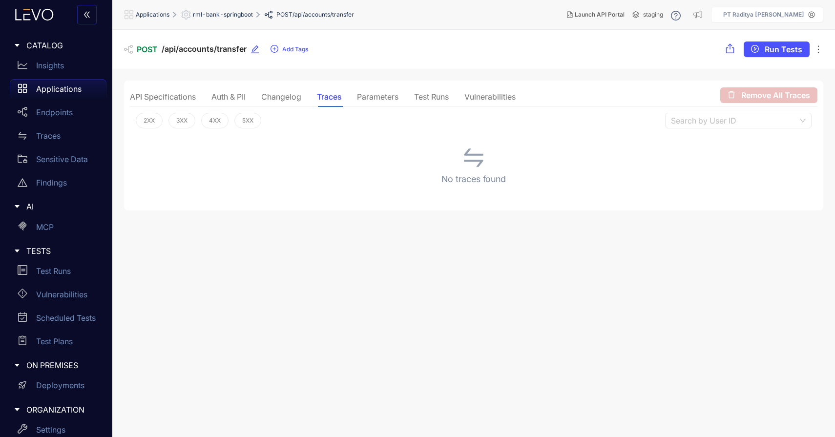
click at [386, 102] on div "Parameters" at bounding box center [378, 96] width 42 height 21
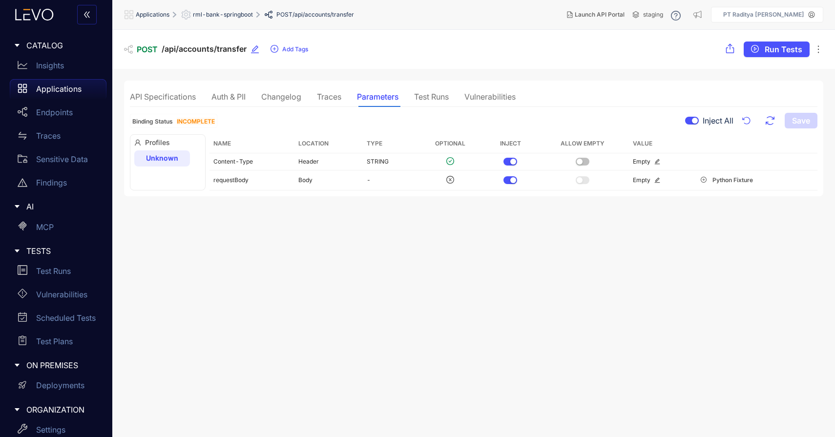
click at [629, 146] on th "Value" at bounding box center [660, 143] width 63 height 19
click at [443, 97] on div "Test Runs" at bounding box center [431, 96] width 35 height 9
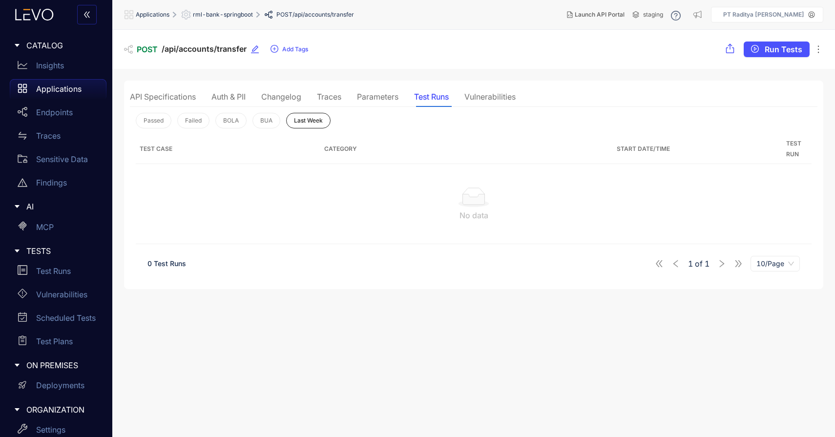
click at [397, 99] on div "Parameters" at bounding box center [378, 96] width 42 height 9
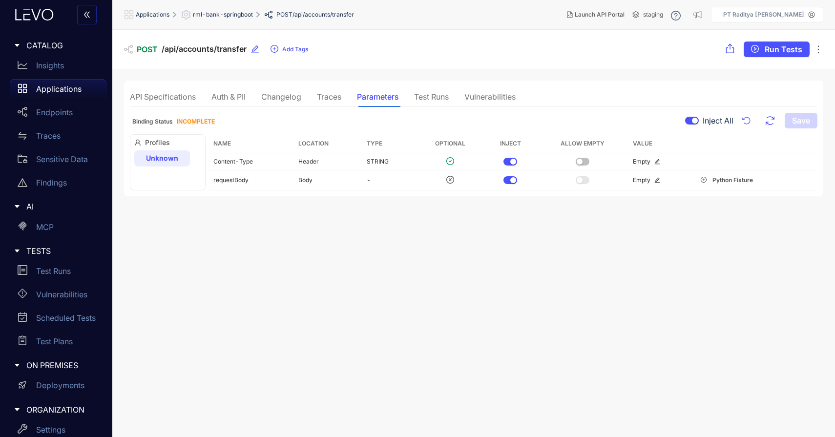
click at [337, 94] on div "Traces" at bounding box center [329, 96] width 24 height 9
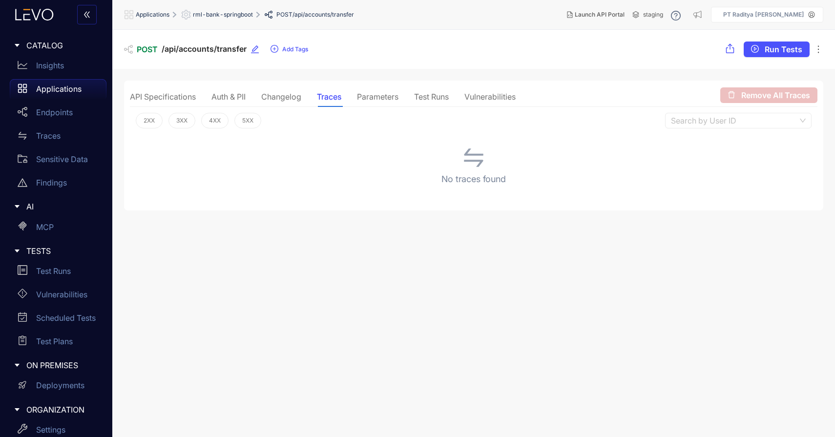
click at [215, 44] on span "/api/accounts/transfer" at bounding box center [204, 48] width 85 height 9
click at [179, 99] on div "API Specifications" at bounding box center [163, 96] width 66 height 9
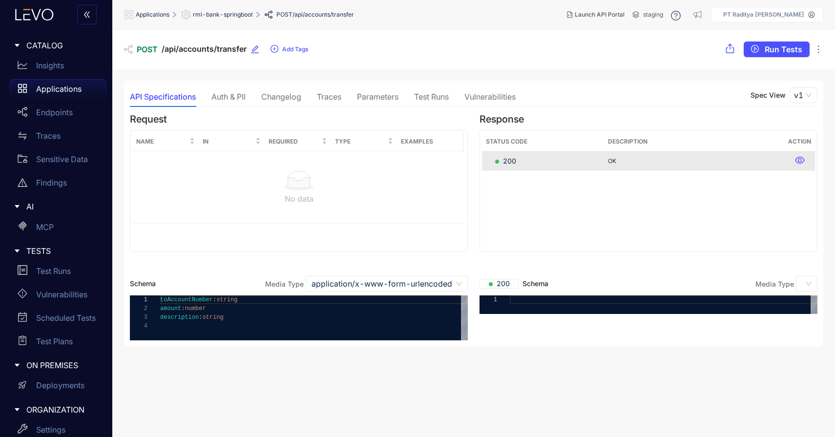
click at [76, 91] on p "Applications" at bounding box center [58, 89] width 45 height 9
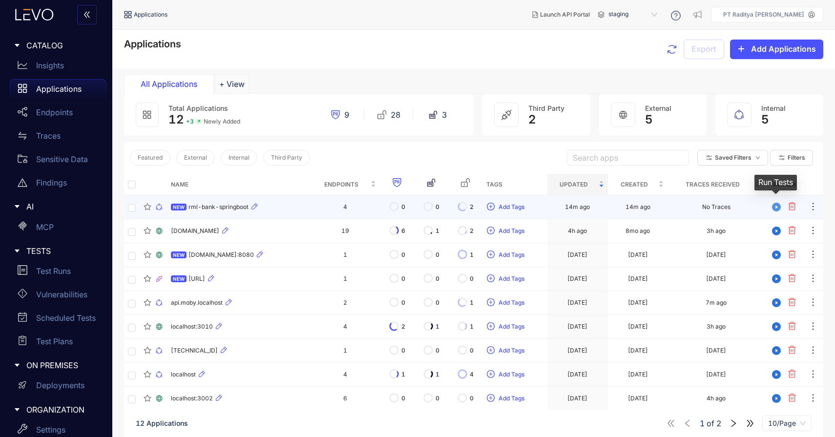
click at [774, 210] on icon "play-circle" at bounding box center [776, 207] width 9 height 9
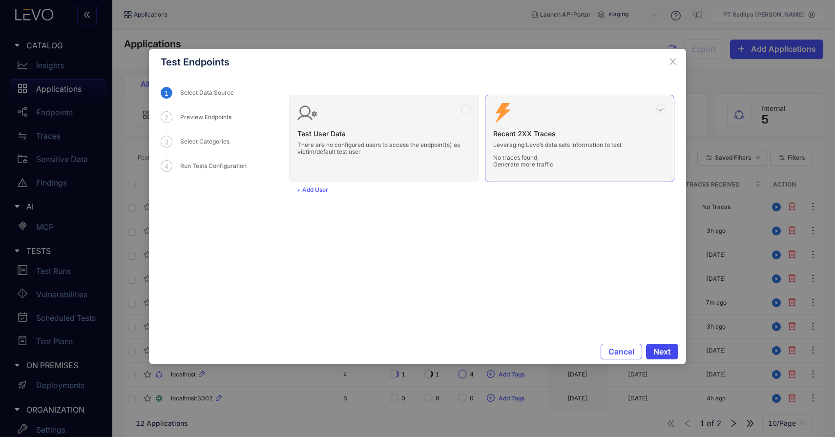
click at [667, 357] on button "Next" at bounding box center [662, 352] width 32 height 16
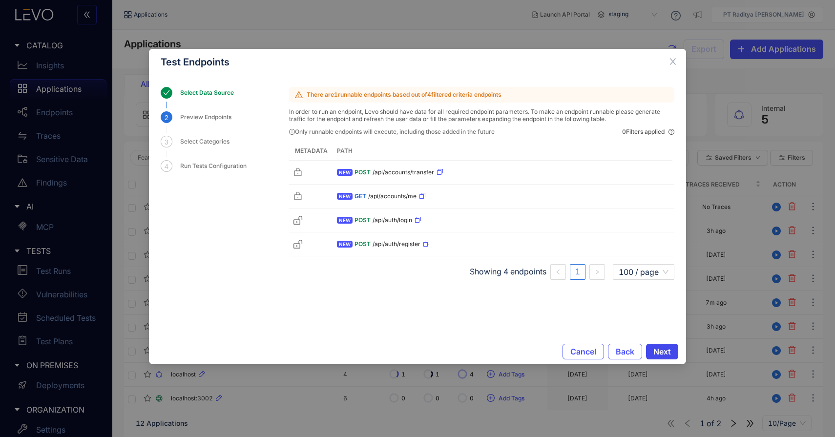
click at [663, 349] on span "Next" at bounding box center [663, 351] width 18 height 9
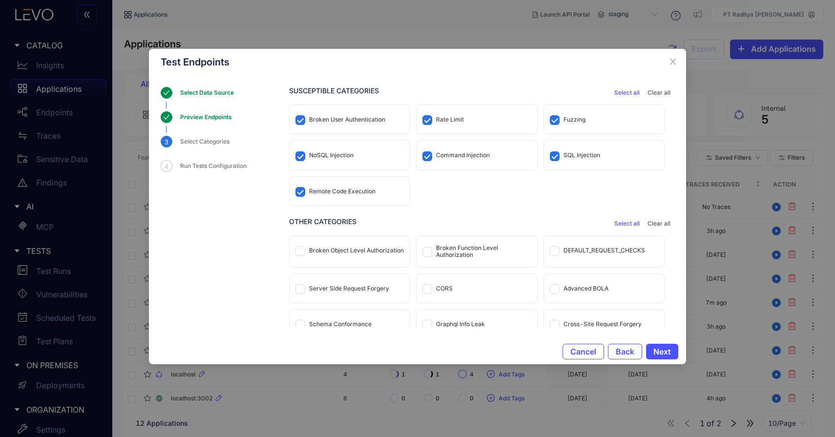
click at [626, 225] on span "Select all" at bounding box center [627, 223] width 25 height 7
click at [659, 350] on span "Next" at bounding box center [663, 351] width 18 height 9
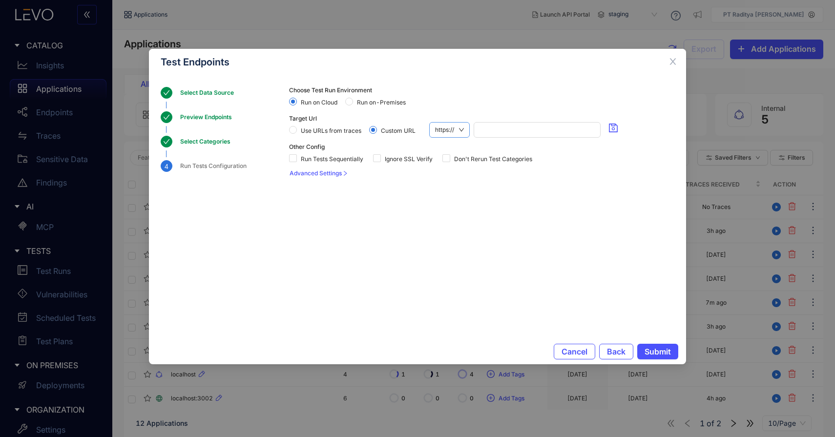
click at [465, 129] on div "https://" at bounding box center [449, 130] width 41 height 16
click at [454, 161] on div "http://" at bounding box center [450, 163] width 30 height 11
click at [495, 132] on input "search" at bounding box center [536, 130] width 118 height 15
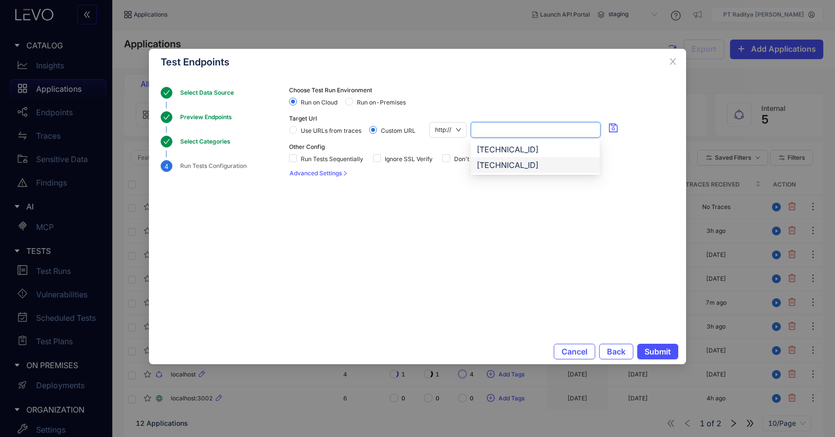
click at [514, 164] on div "114.199.97.19:8091" at bounding box center [535, 165] width 117 height 11
type input "**********"
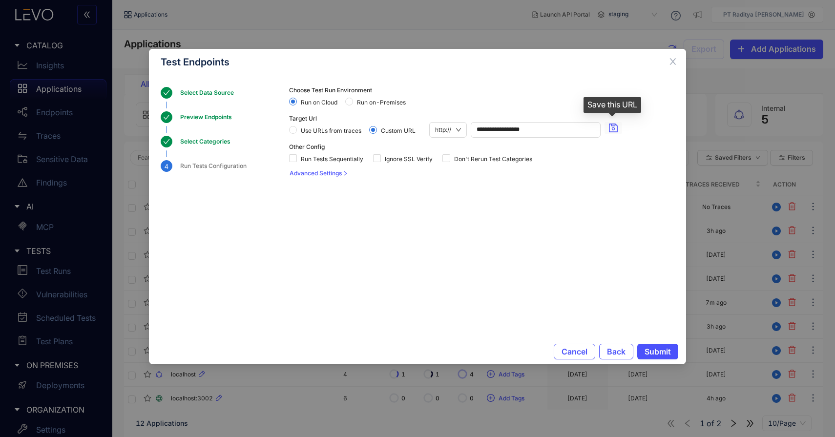
click at [617, 126] on icon "save" at bounding box center [613, 128] width 9 height 9
click at [615, 131] on icon "save" at bounding box center [614, 128] width 10 height 10
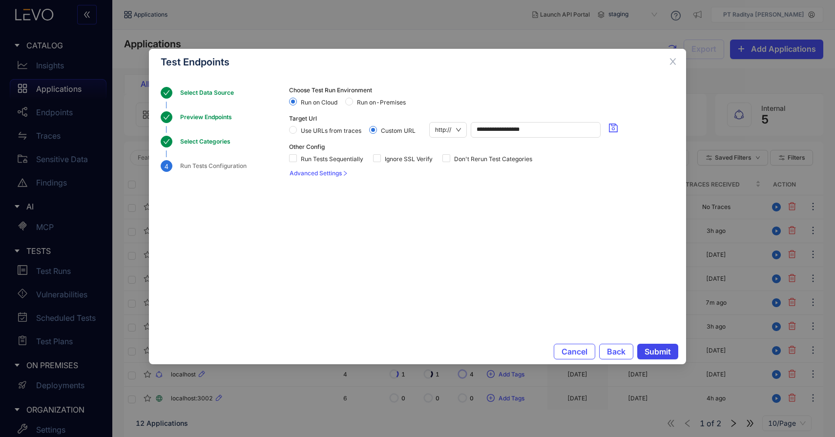
click at [656, 356] on span "Submit" at bounding box center [658, 351] width 26 height 9
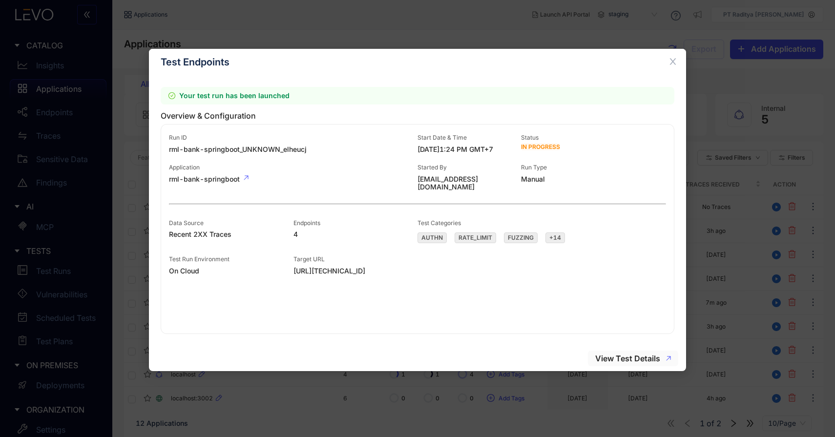
click at [646, 361] on span "View Test Details" at bounding box center [628, 358] width 65 height 9
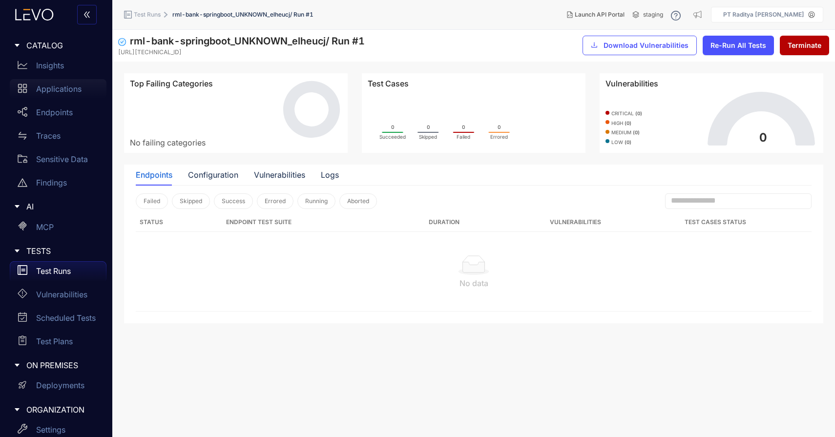
click at [69, 94] on div "Applications" at bounding box center [58, 89] width 97 height 20
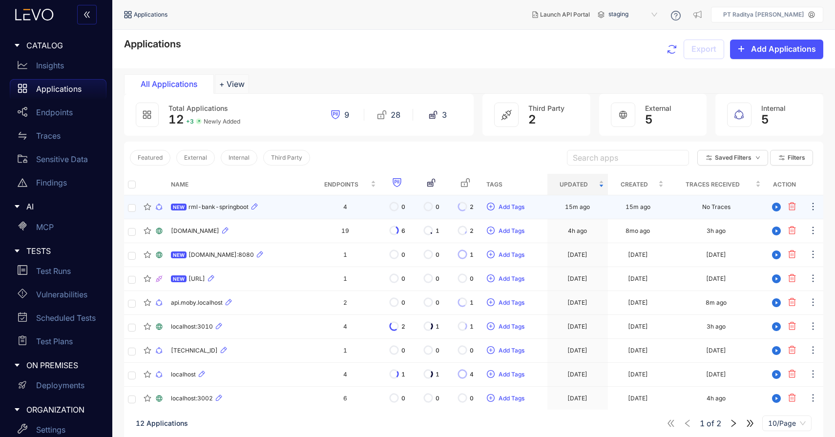
click at [289, 203] on div "NEW rml-bank-springboot" at bounding box center [239, 207] width 136 height 12
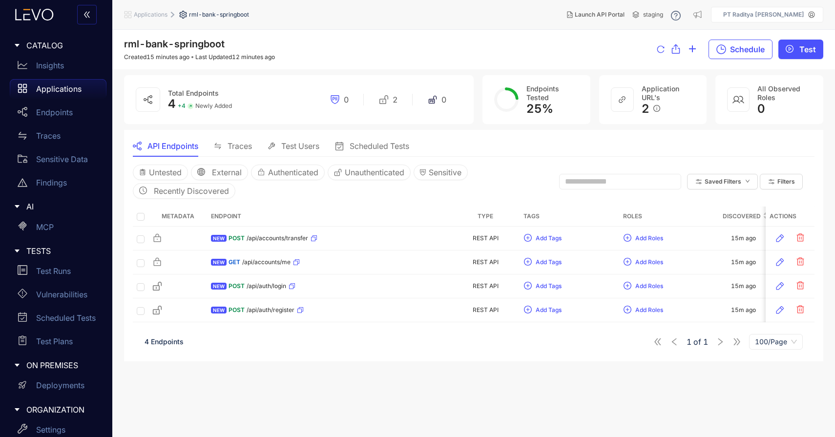
click at [80, 94] on div "Applications" at bounding box center [58, 89] width 97 height 20
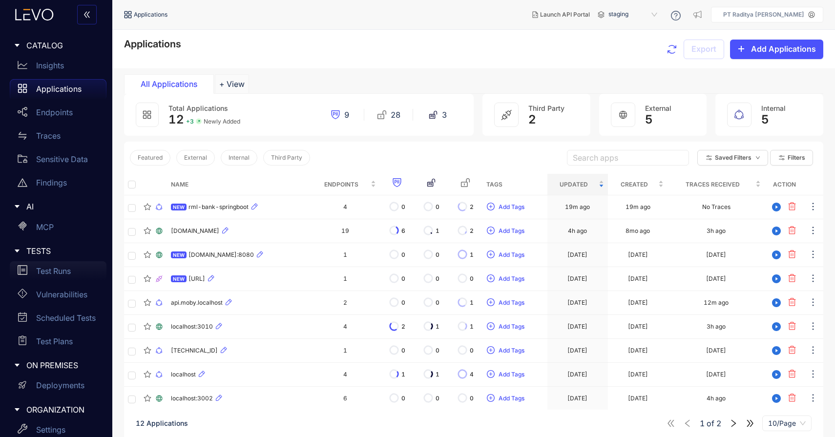
click at [47, 265] on div "Test Runs" at bounding box center [58, 271] width 97 height 20
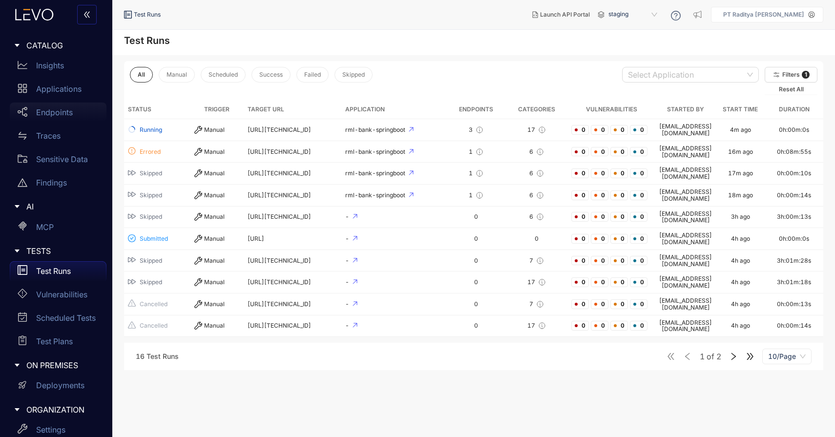
click at [72, 119] on div "Endpoints" at bounding box center [58, 113] width 97 height 20
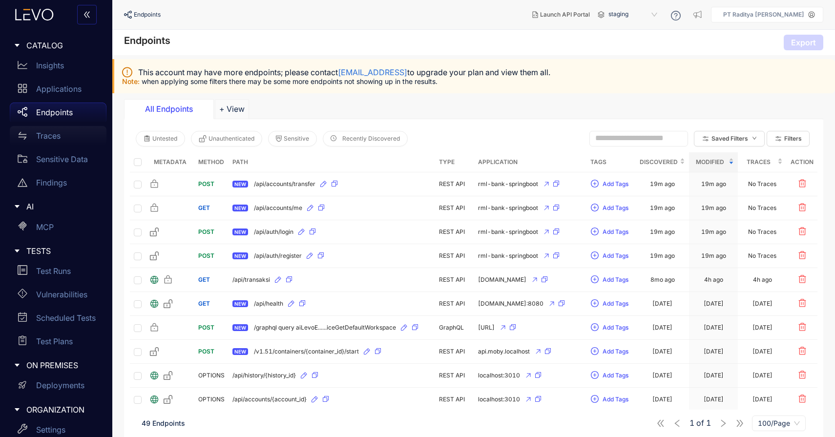
click at [62, 139] on div "Traces" at bounding box center [58, 136] width 97 height 20
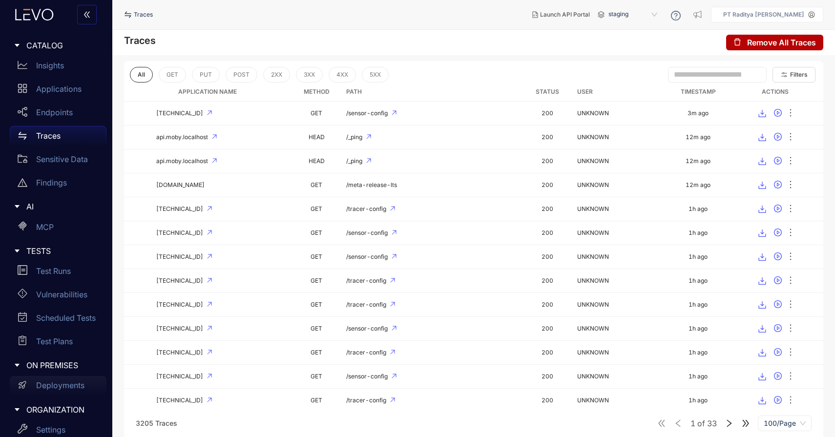
click at [75, 382] on p "Deployments" at bounding box center [60, 385] width 48 height 9
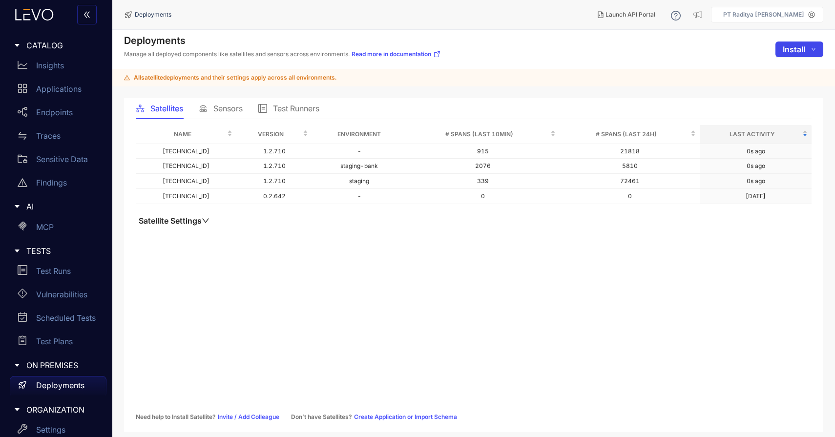
click at [786, 47] on span "Install" at bounding box center [794, 49] width 22 height 9
click at [790, 78] on li "Sensor" at bounding box center [788, 85] width 67 height 17
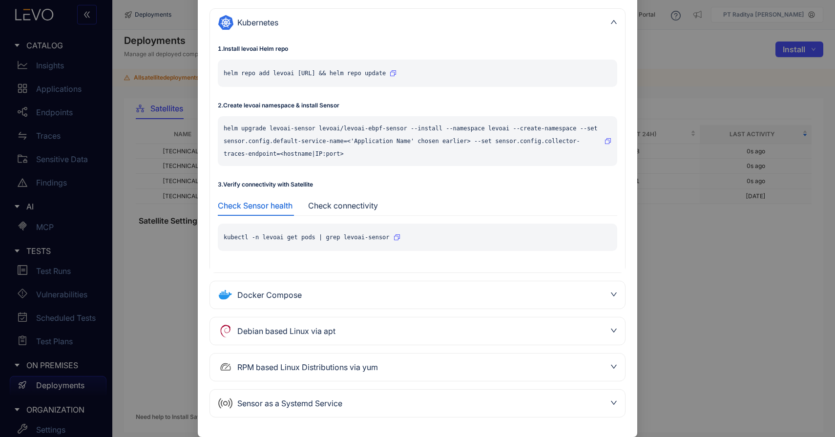
scroll to position [90, 0]
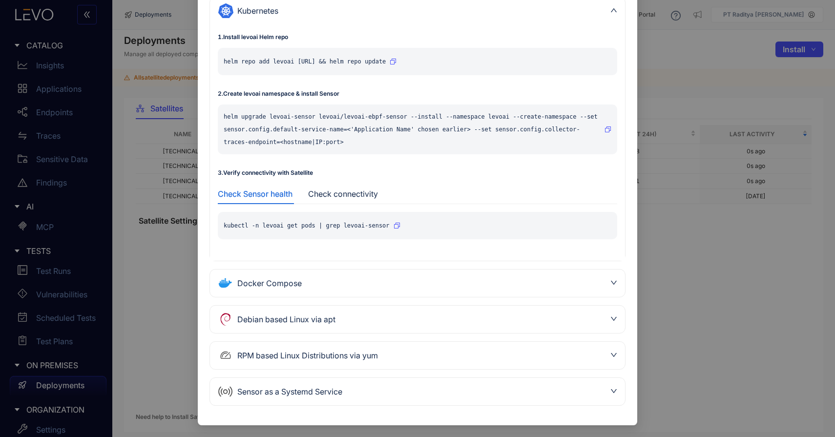
click at [609, 385] on div "Sensor as a Systemd Service" at bounding box center [417, 391] width 415 height 27
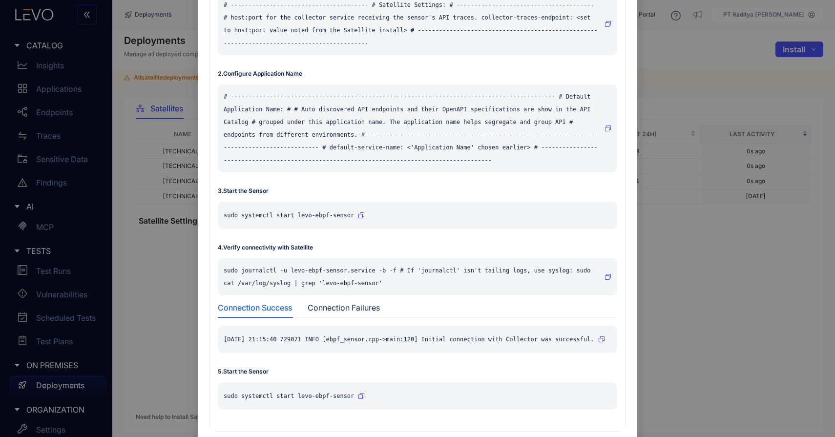
scroll to position [326, 0]
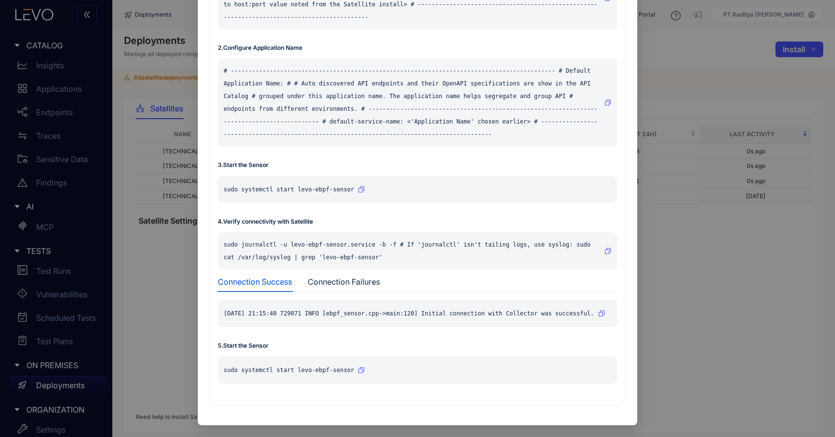
click at [622, 175] on div "1 . Configure Satellite Address # --------------------------------------- # Sat…" at bounding box center [417, 174] width 415 height 462
click at [605, 311] on icon "button" at bounding box center [602, 314] width 6 height 6
click at [606, 248] on icon "button" at bounding box center [608, 251] width 6 height 6
click at [667, 318] on div "Install Sensor Kubernetes 1 . Install levoai Helm repo helm repo add levoai [UR…" at bounding box center [417, 218] width 835 height 437
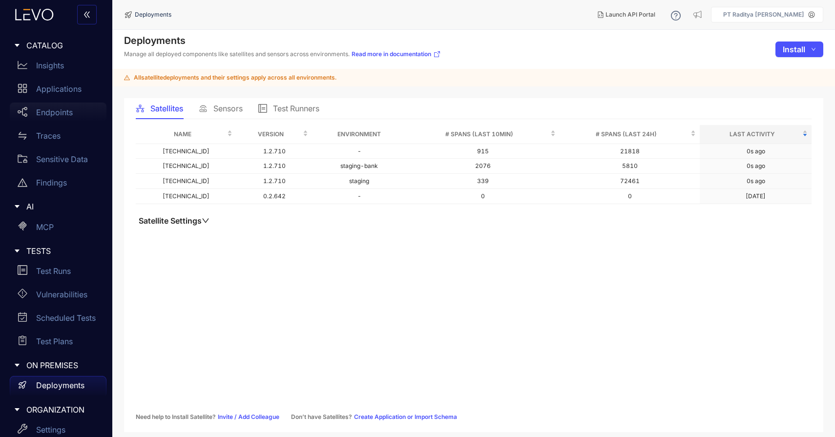
click at [80, 112] on div "Endpoints" at bounding box center [58, 113] width 97 height 20
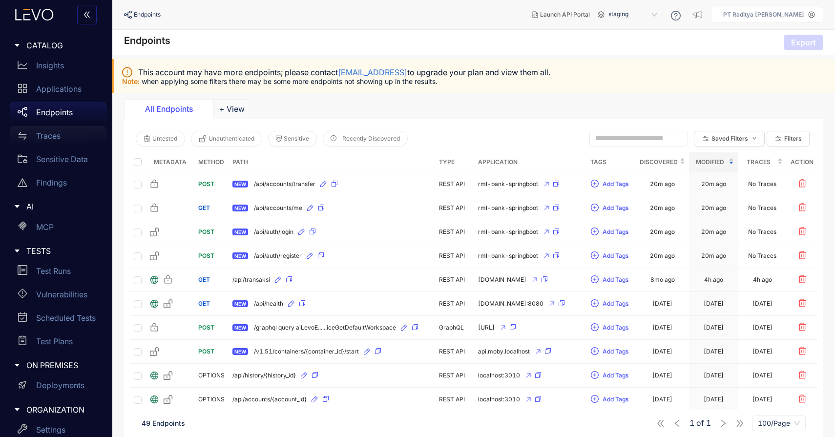
click at [60, 132] on p "Traces" at bounding box center [48, 135] width 24 height 9
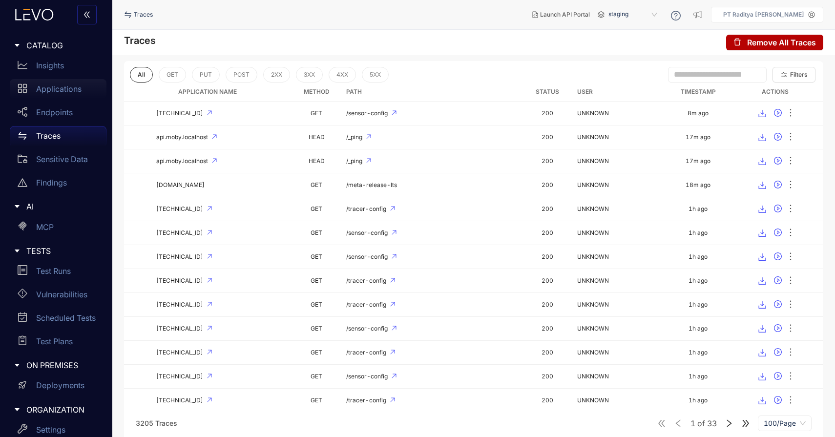
click at [63, 87] on p "Applications" at bounding box center [58, 89] width 45 height 9
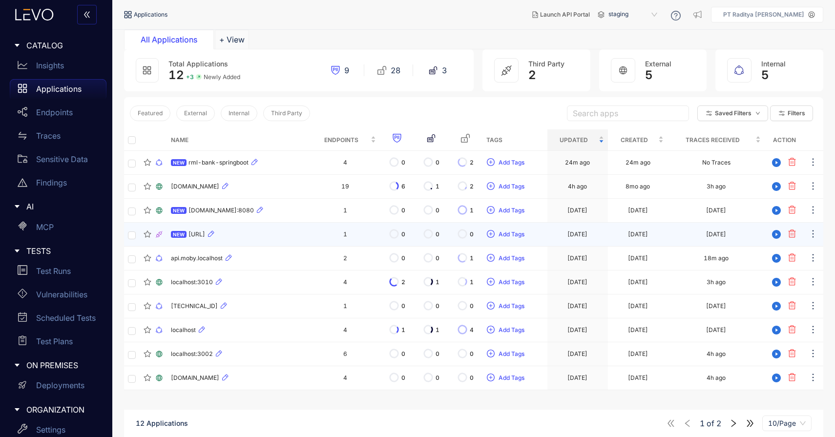
scroll to position [70, 0]
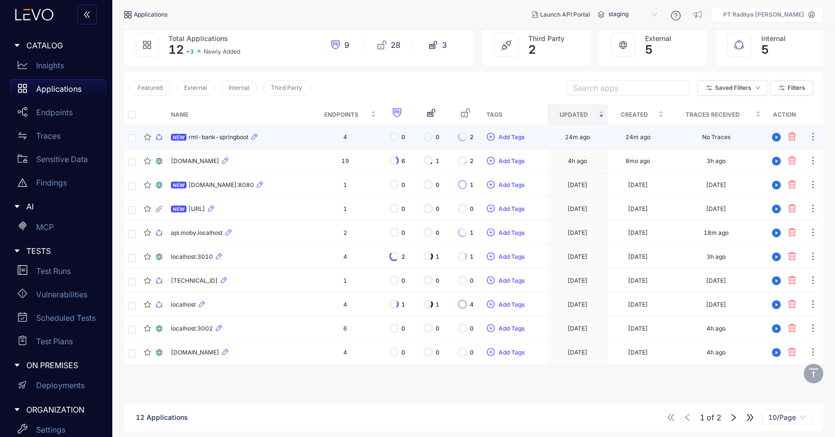
click at [282, 130] on td "NEW rml-bank-springboot" at bounding box center [239, 138] width 144 height 24
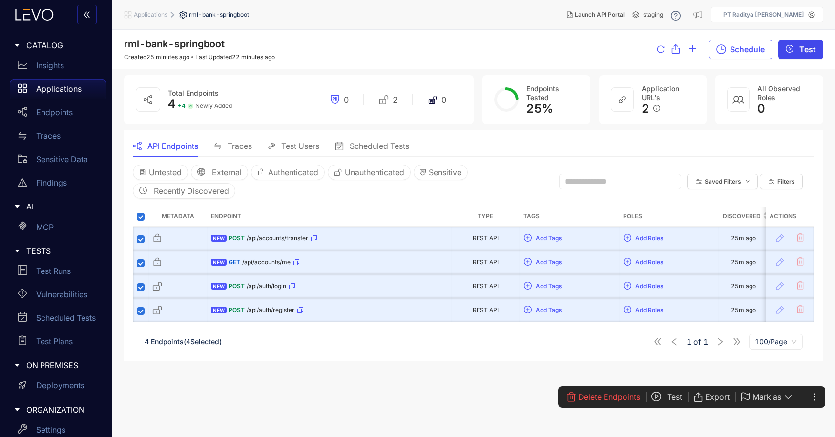
click at [797, 45] on button "Test" at bounding box center [801, 50] width 45 height 20
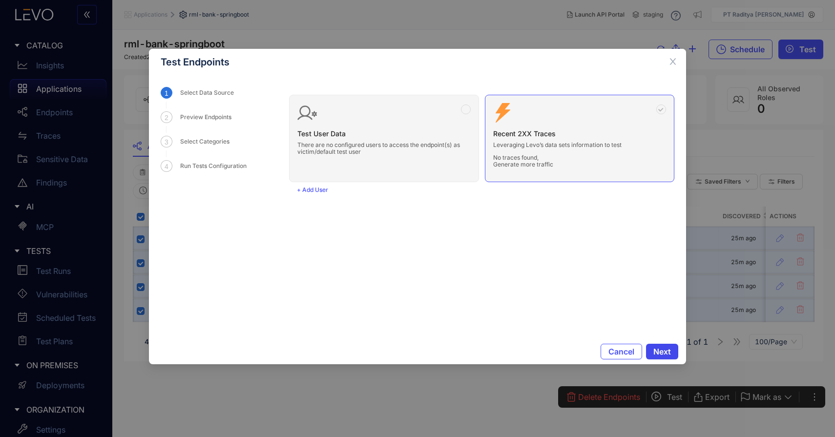
click at [657, 352] on span "Next" at bounding box center [663, 351] width 18 height 9
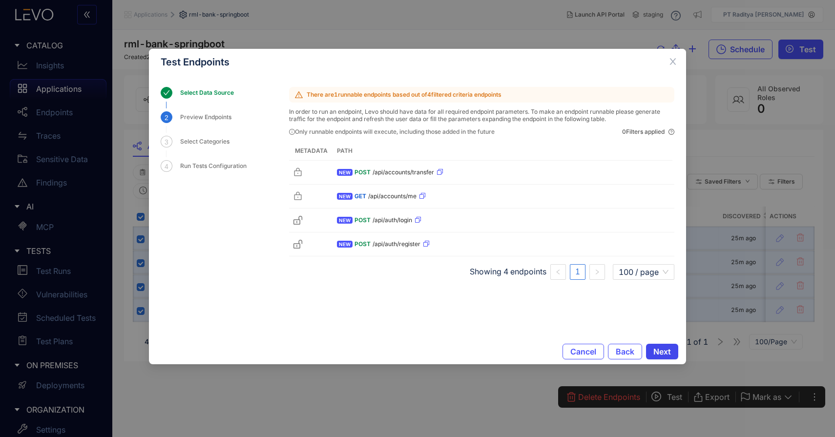
click at [657, 352] on span "Next" at bounding box center [663, 351] width 18 height 9
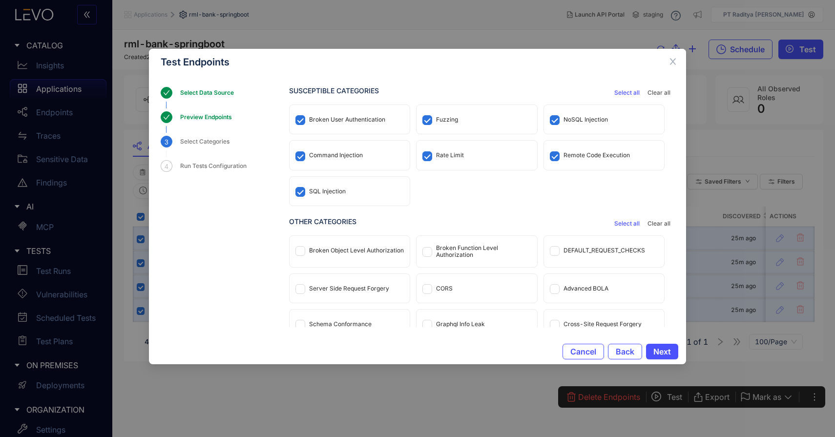
click at [627, 225] on span "Select all" at bounding box center [627, 223] width 25 height 7
click at [660, 350] on span "Next" at bounding box center [663, 351] width 18 height 9
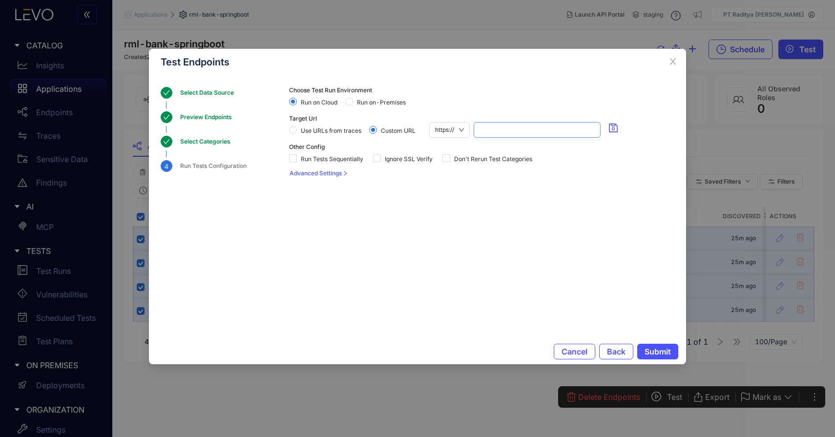
click at [493, 135] on input "search" at bounding box center [537, 130] width 115 height 15
click at [460, 125] on span "https://" at bounding box center [449, 130] width 29 height 15
click at [458, 161] on div "http://" at bounding box center [450, 163] width 30 height 11
click at [511, 131] on input "search" at bounding box center [536, 130] width 118 height 15
paste input "**********"
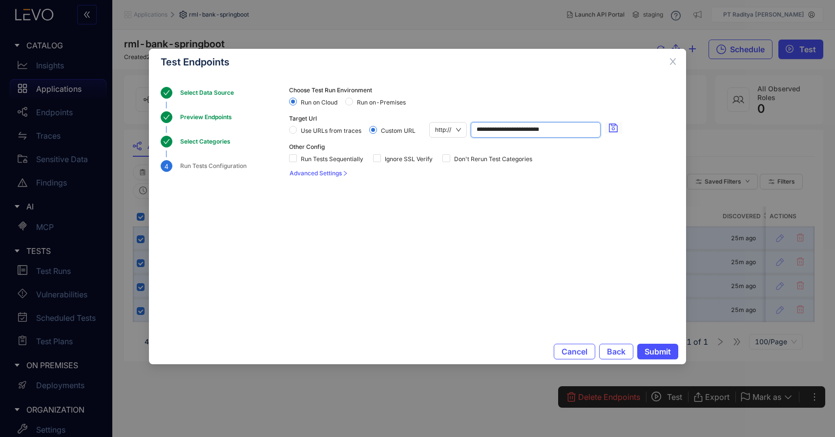
type input "**********"
click at [614, 132] on icon "save" at bounding box center [613, 128] width 9 height 9
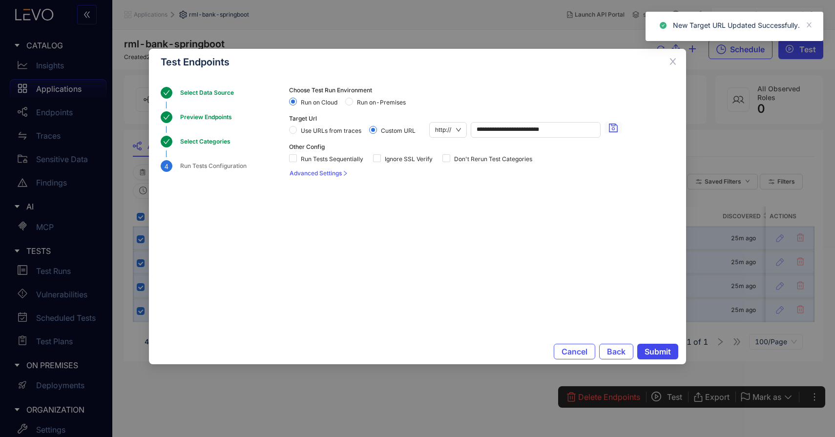
click at [652, 352] on span "Submit" at bounding box center [658, 351] width 26 height 9
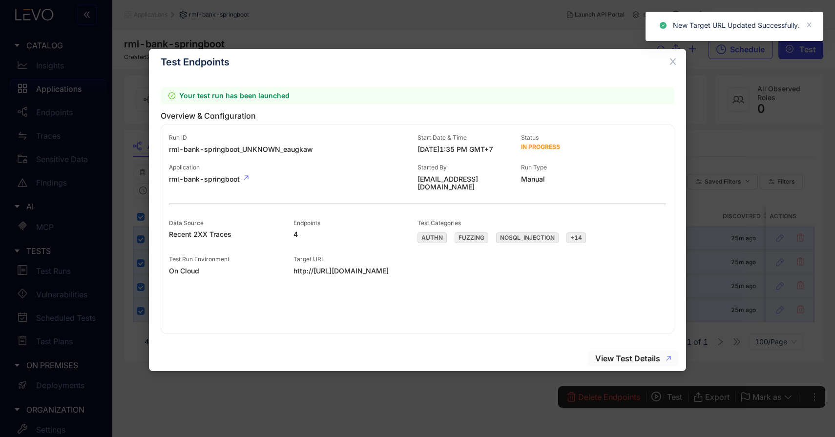
click at [621, 359] on span "View Test Details" at bounding box center [628, 358] width 65 height 9
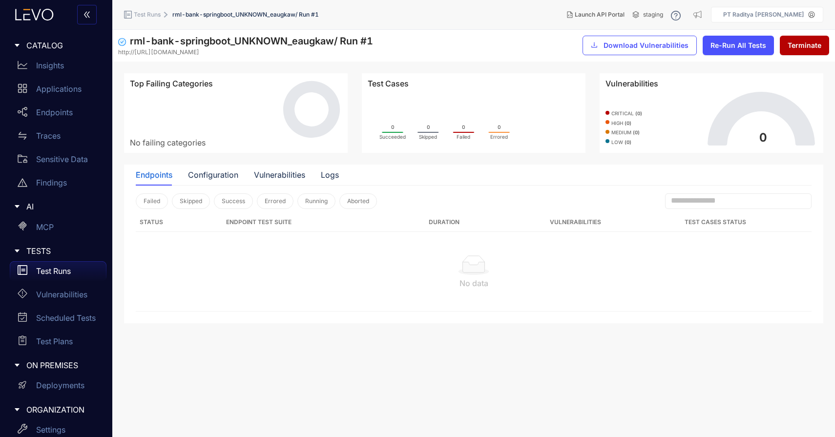
click at [79, 271] on div "Test Runs" at bounding box center [58, 271] width 97 height 20
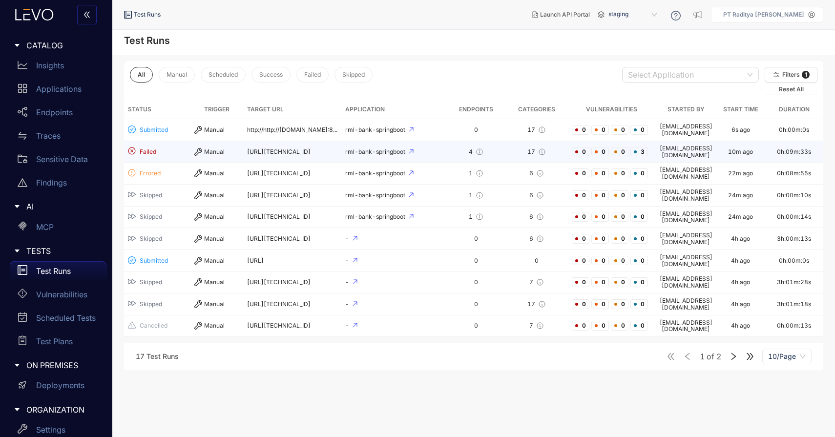
click at [448, 143] on td "4" at bounding box center [477, 152] width 58 height 22
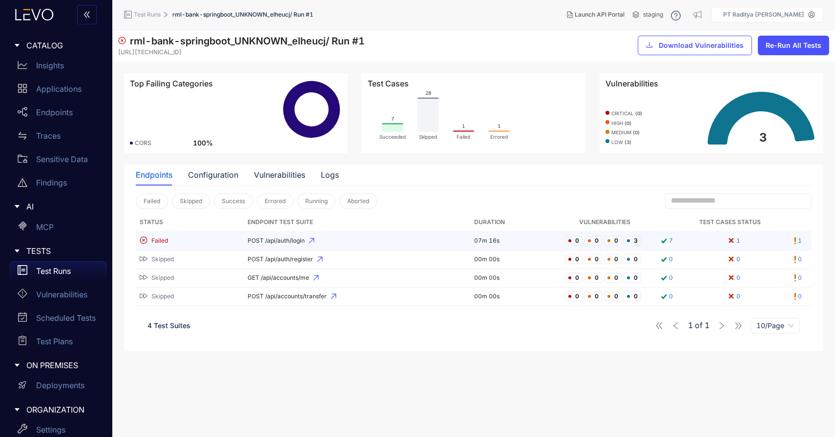
click at [341, 246] on td "POST /api/auth/login" at bounding box center [357, 241] width 227 height 19
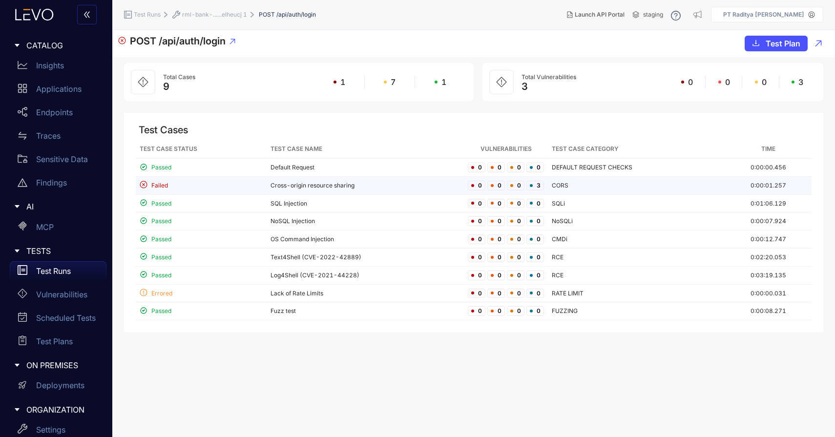
click at [382, 185] on td "Cross-origin resource sharing" at bounding box center [365, 186] width 197 height 18
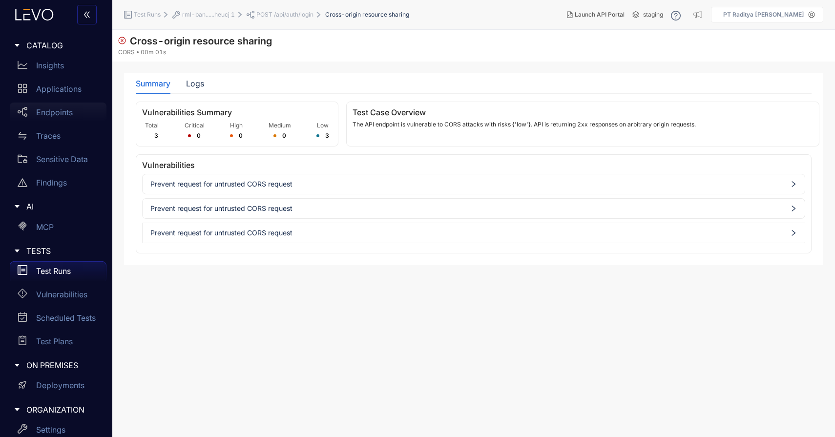
click at [76, 107] on div "Endpoints" at bounding box center [58, 113] width 97 height 20
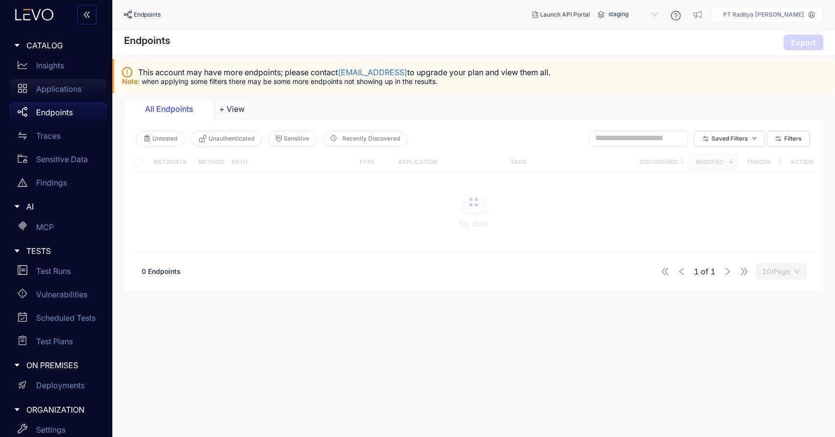
click at [76, 90] on p "Applications" at bounding box center [58, 89] width 45 height 9
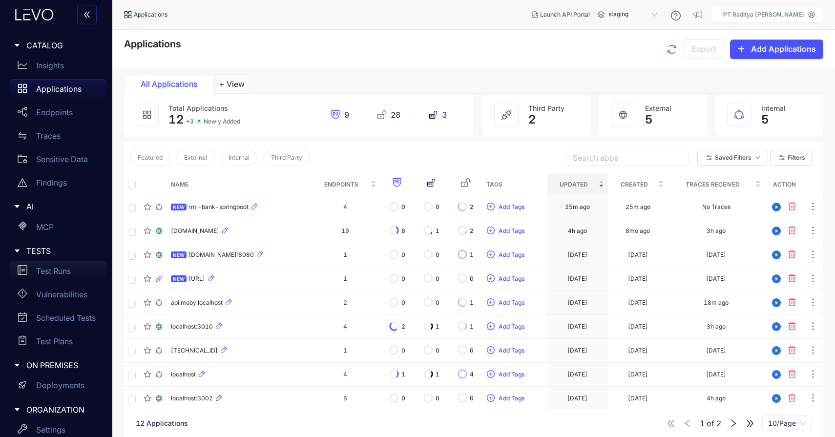
click at [60, 273] on p "Test Runs" at bounding box center [53, 271] width 35 height 9
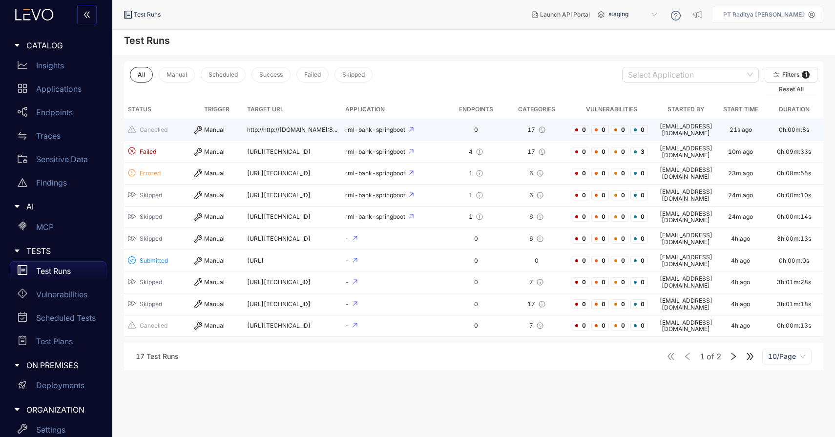
click at [449, 130] on td "0" at bounding box center [477, 130] width 58 height 22
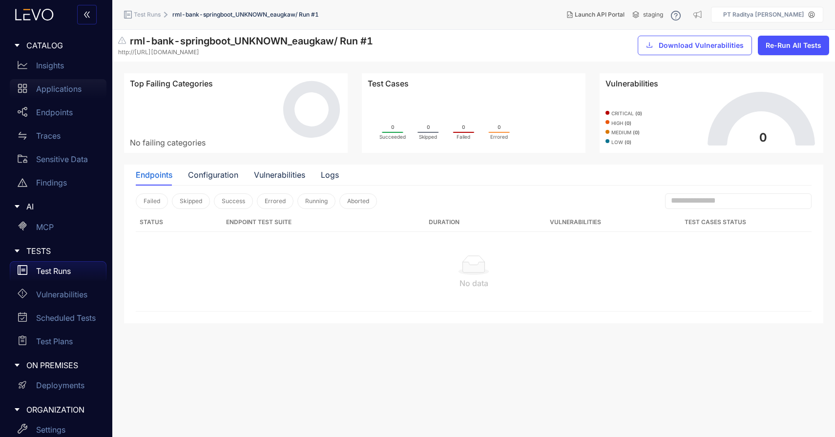
click at [67, 84] on div "Applications" at bounding box center [58, 89] width 97 height 20
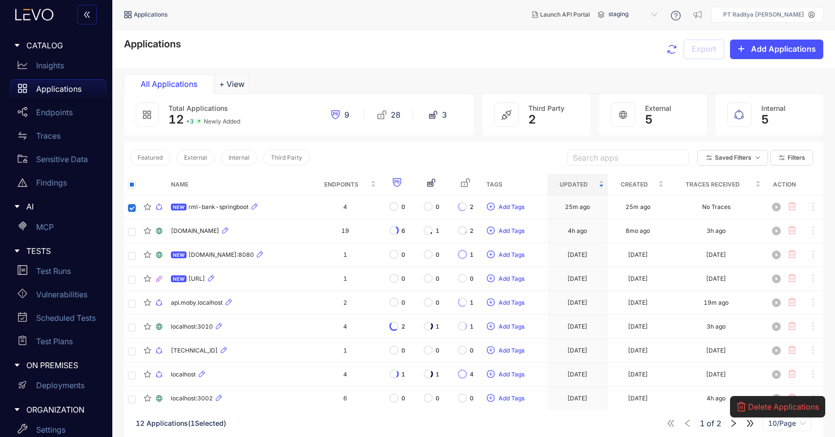
click at [769, 403] on span "Delete Applications" at bounding box center [783, 407] width 71 height 9
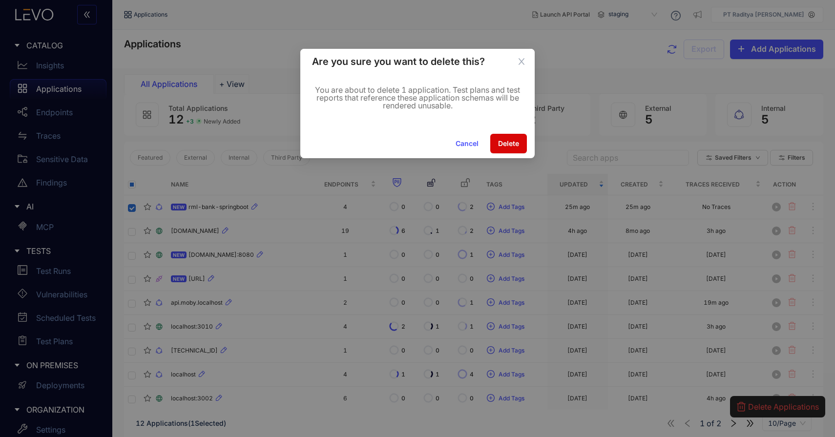
click at [514, 139] on button "Delete" at bounding box center [509, 144] width 37 height 20
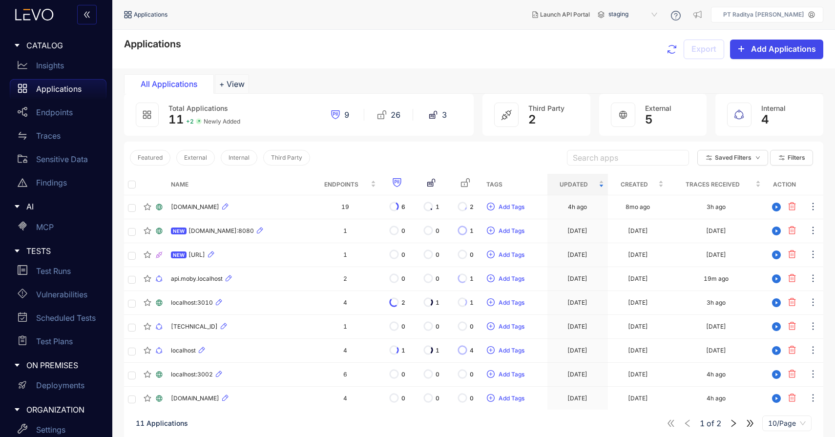
click at [765, 56] on button "Add Applications" at bounding box center [776, 50] width 93 height 20
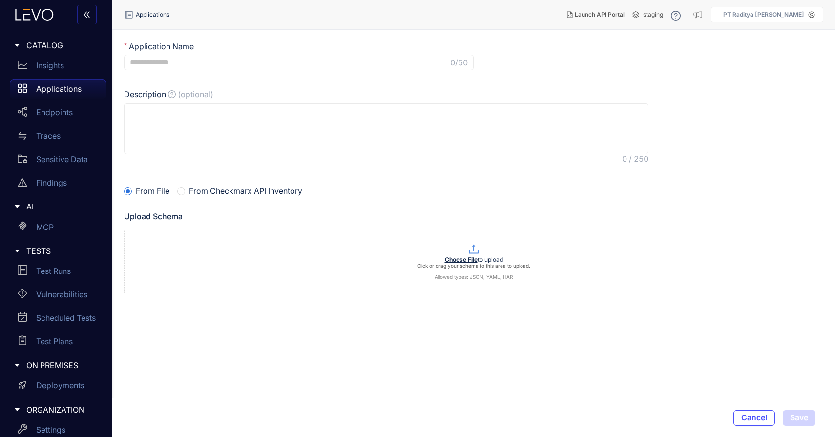
click at [73, 89] on p "Applications" at bounding box center [58, 89] width 45 height 9
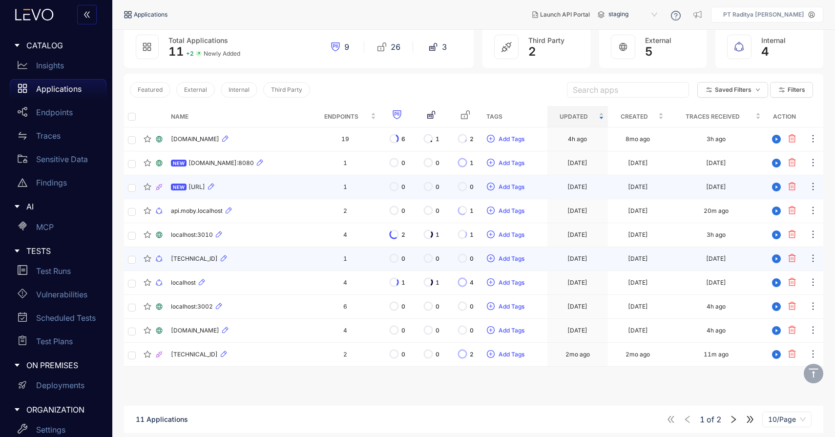
scroll to position [70, 0]
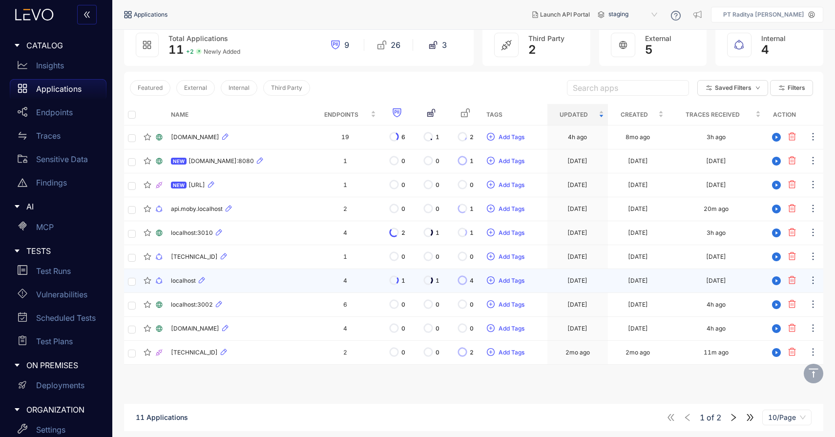
click at [266, 281] on div "localhost" at bounding box center [239, 281] width 136 height 12
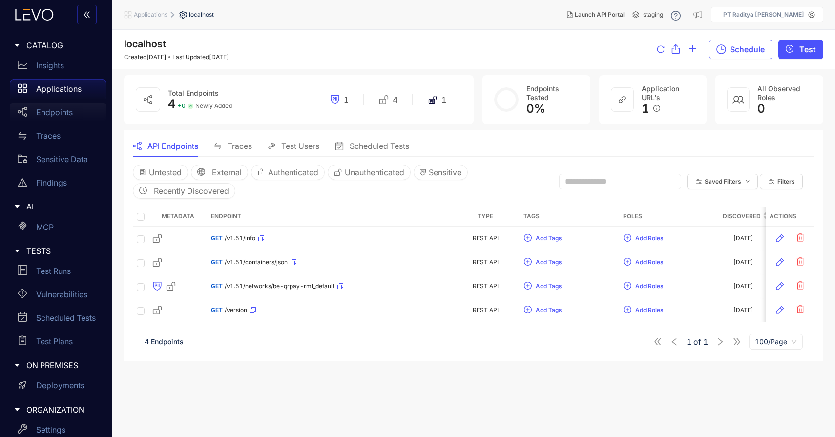
click at [73, 116] on div "Endpoints" at bounding box center [58, 113] width 97 height 20
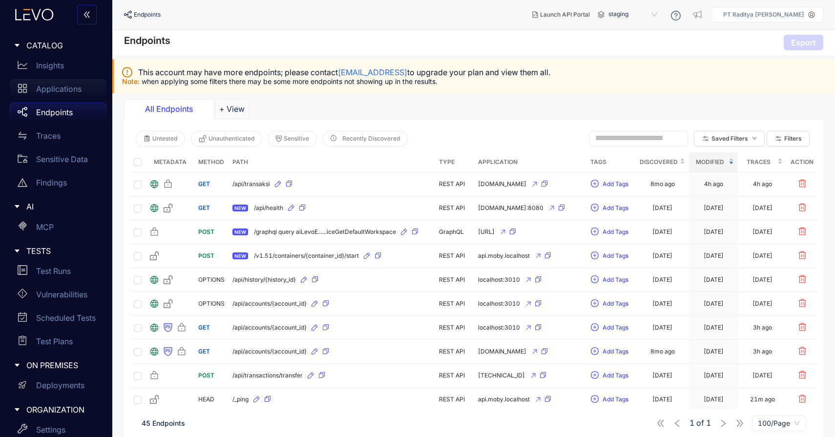
click at [81, 90] on div "Applications" at bounding box center [58, 89] width 97 height 20
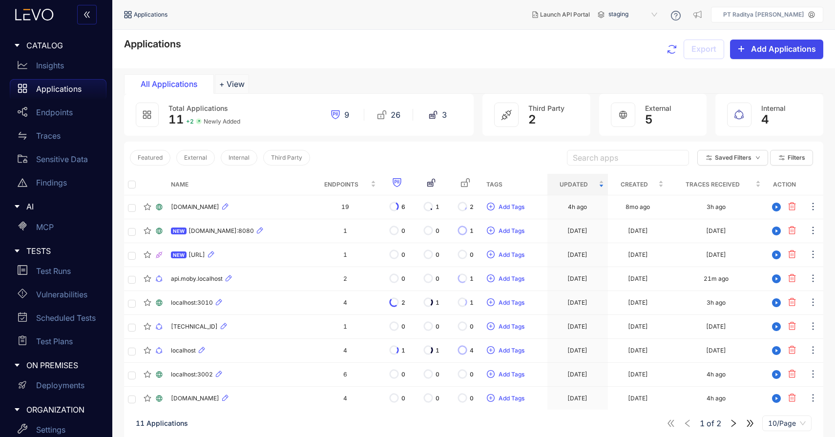
click at [760, 49] on span "Add Applications" at bounding box center [783, 48] width 65 height 9
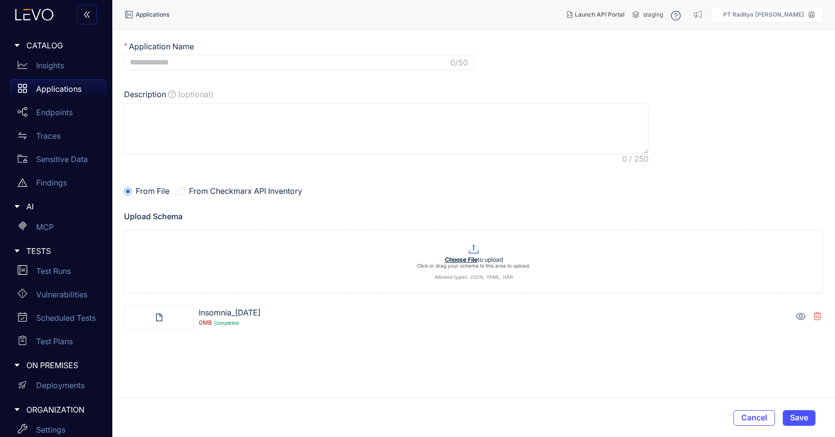
click at [803, 319] on icon at bounding box center [800, 316] width 9 height 7
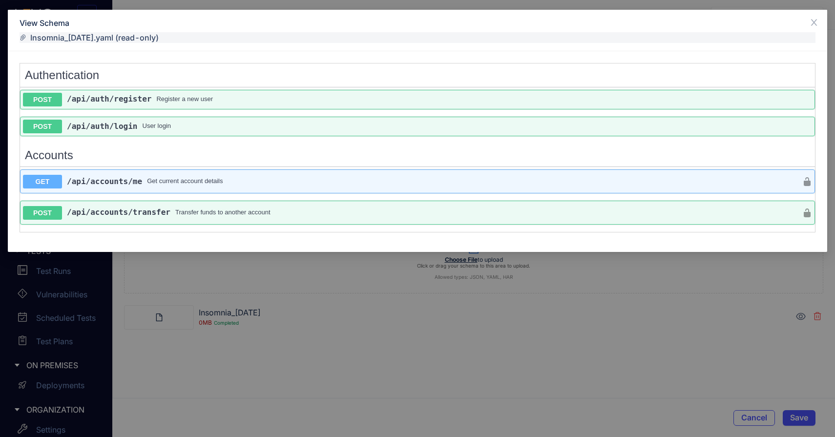
click at [535, 138] on div "POST /api /auth /register Register a new user POST /api /auth /login User login" at bounding box center [417, 117] width 795 height 54
click at [519, 139] on div "POST /api /auth /register Register a new user POST /api /auth /login User login" at bounding box center [417, 117] width 795 height 54
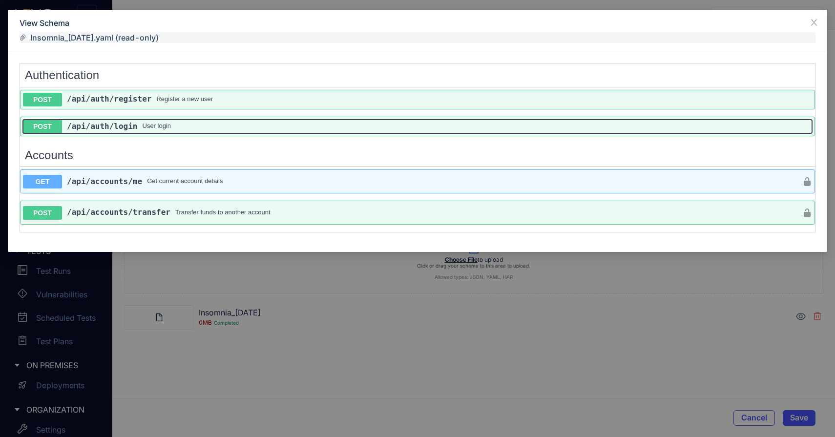
click at [525, 123] on div "User login" at bounding box center [478, 126] width 670 height 7
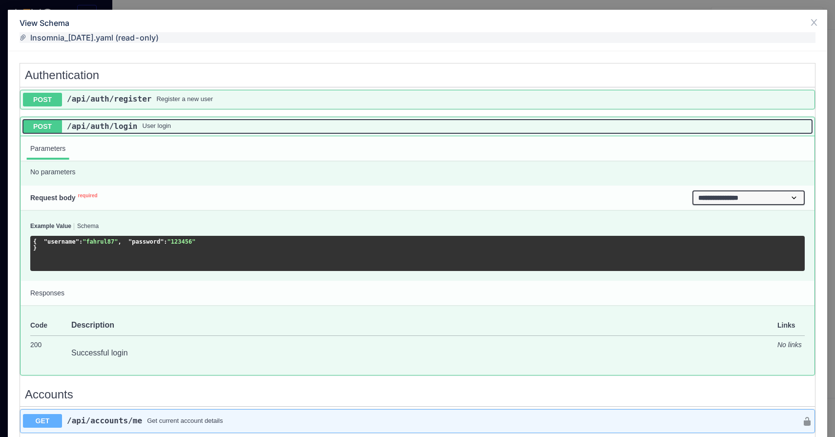
click at [525, 123] on div "User login" at bounding box center [478, 126] width 670 height 7
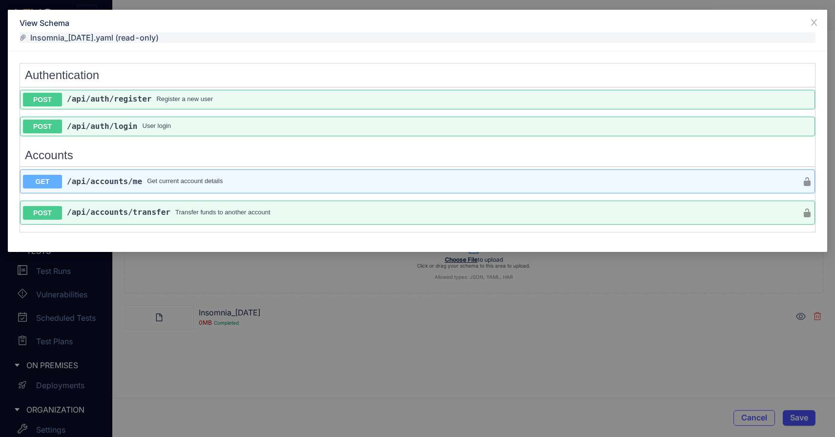
click at [754, 330] on div "View Schema Insomnia_2025-10-07.yaml (read-only) Authentication POST /api /auth…" at bounding box center [417, 218] width 835 height 437
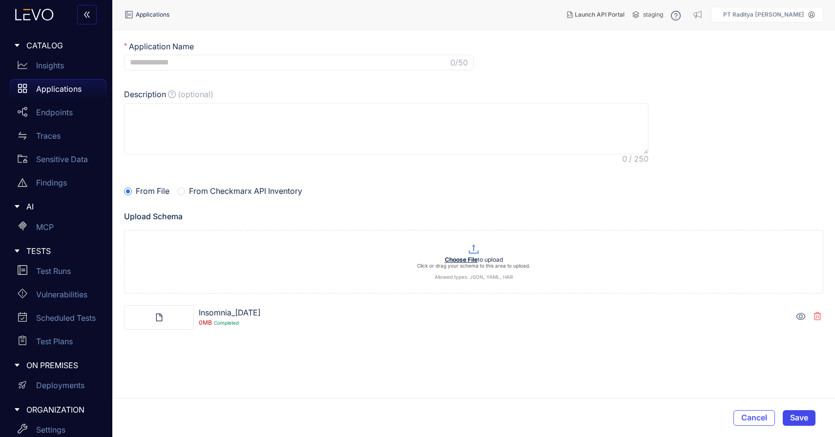
click at [801, 419] on span "Save" at bounding box center [800, 417] width 18 height 9
click at [401, 64] on input "Application Name" at bounding box center [289, 62] width 319 height 9
type input "*"
type input "**********"
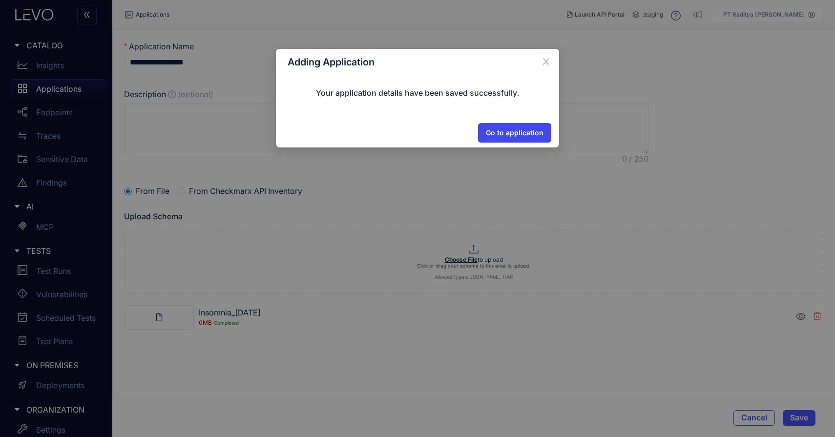
click at [512, 126] on button "Go to application" at bounding box center [514, 133] width 73 height 20
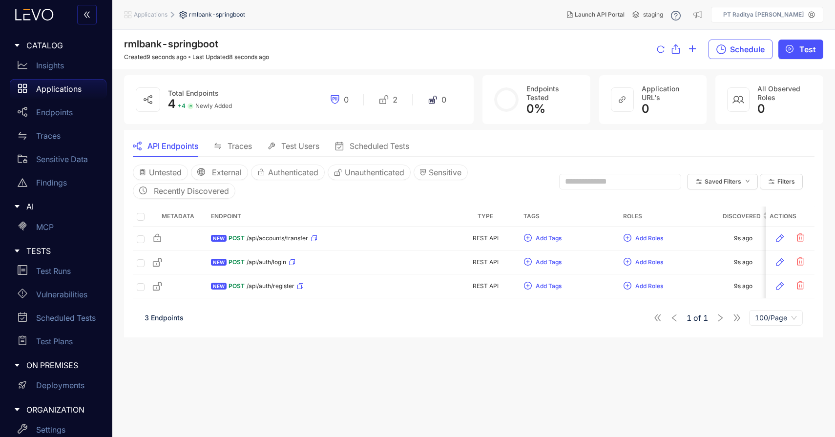
click at [53, 84] on div "Applications" at bounding box center [58, 89] width 97 height 20
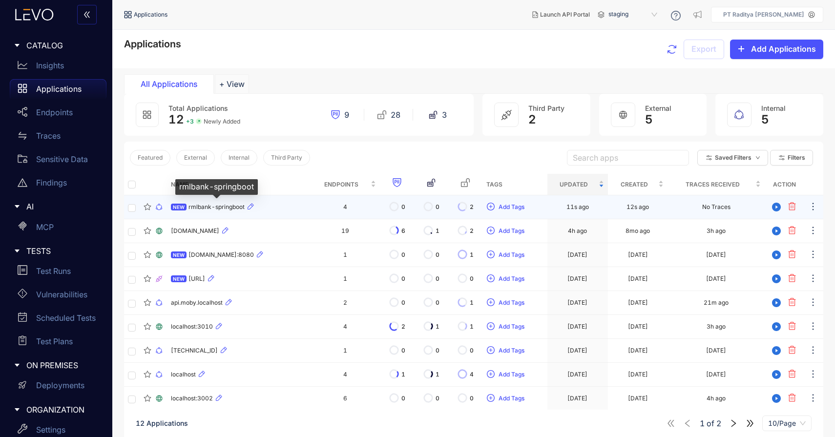
click at [285, 207] on div "NEW rmlbank-springboot" at bounding box center [239, 207] width 136 height 12
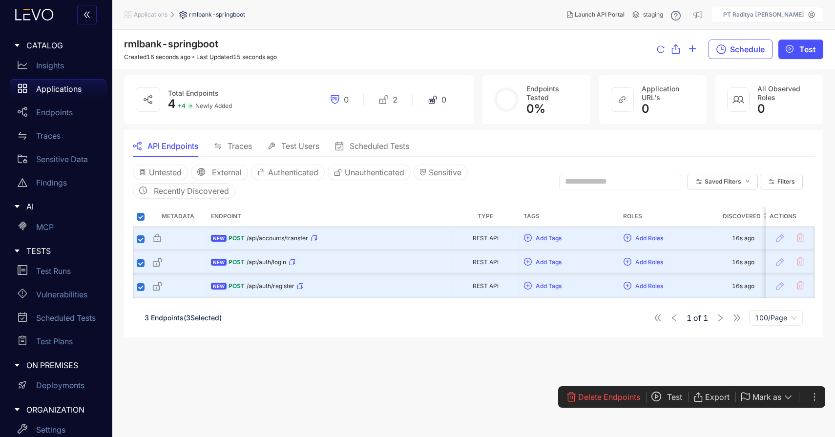
click at [419, 213] on th "Endpoint" at bounding box center [329, 217] width 244 height 20
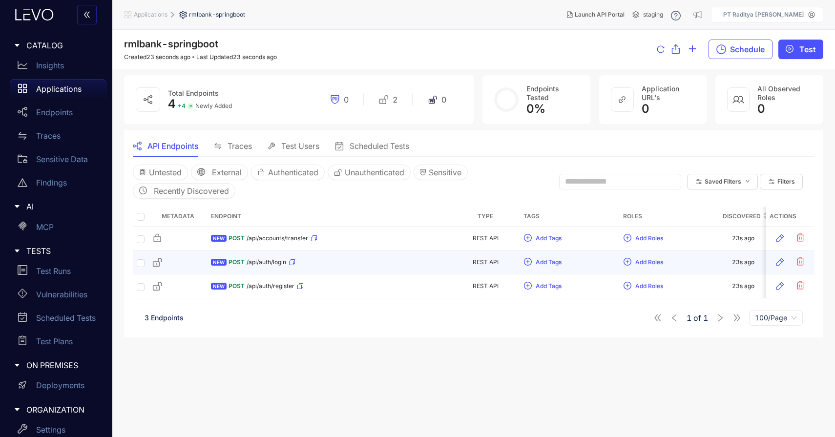
click at [367, 260] on div "NEW POST /api/auth/login" at bounding box center [329, 263] width 236 height 16
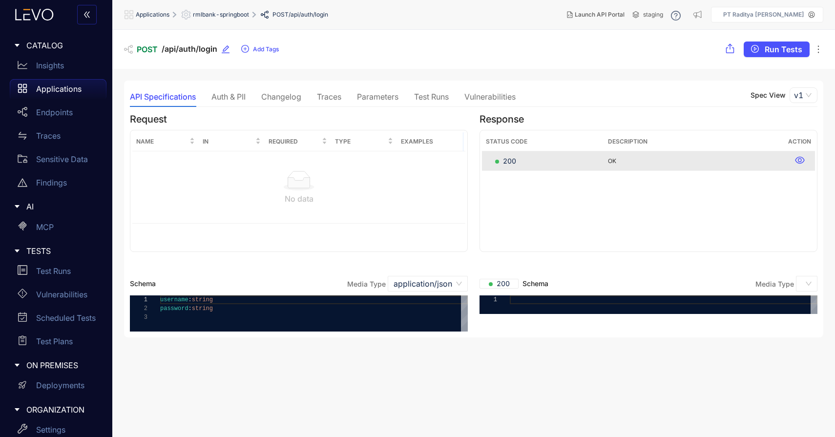
click at [233, 100] on div "Auth & PII" at bounding box center [229, 96] width 34 height 9
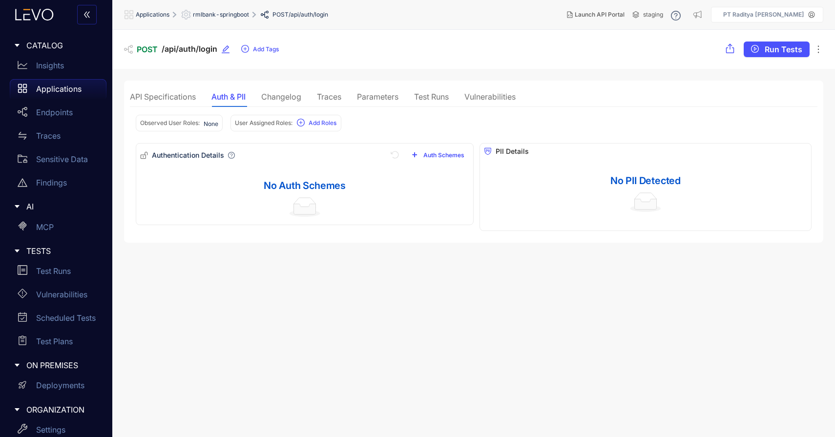
click at [428, 103] on div "Test Runs" at bounding box center [431, 96] width 35 height 21
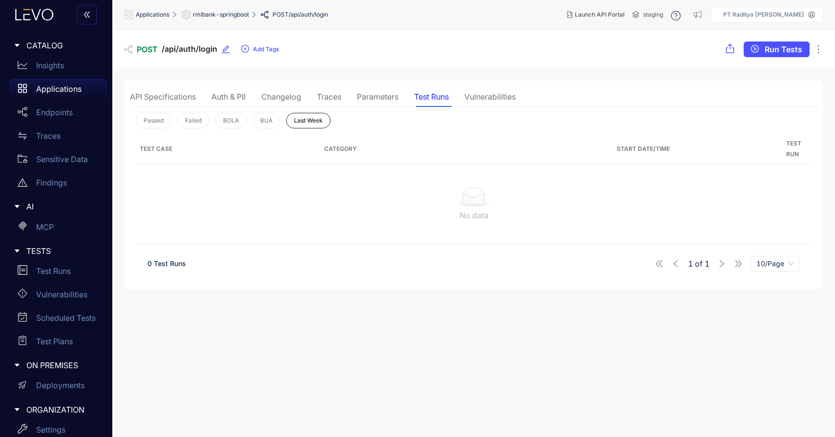
click at [390, 100] on div "Parameters" at bounding box center [378, 96] width 42 height 9
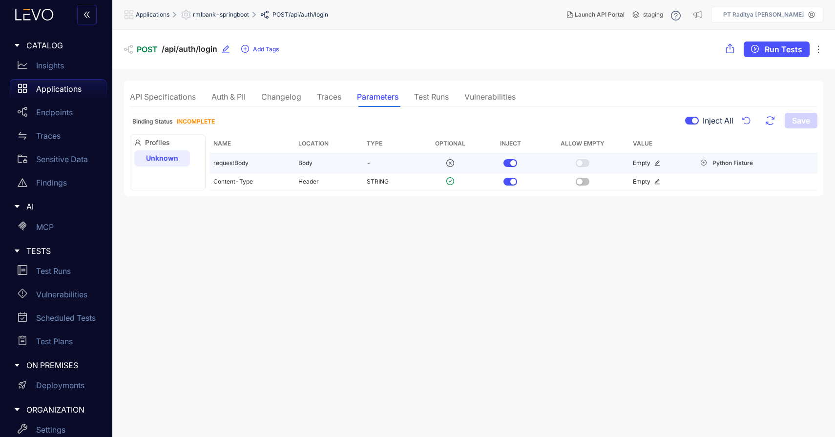
click at [650, 160] on div "Empty" at bounding box center [660, 163] width 55 height 7
click at [657, 165] on icon "edit" at bounding box center [658, 163] width 6 height 6
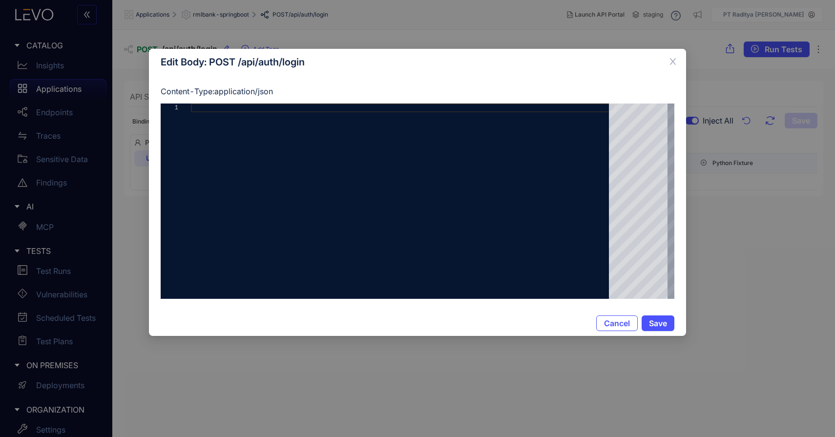
click at [560, 201] on div at bounding box center [403, 201] width 425 height 195
paste textarea "**********"
type textarea "**********"
click at [661, 321] on span "Save" at bounding box center [658, 323] width 18 height 9
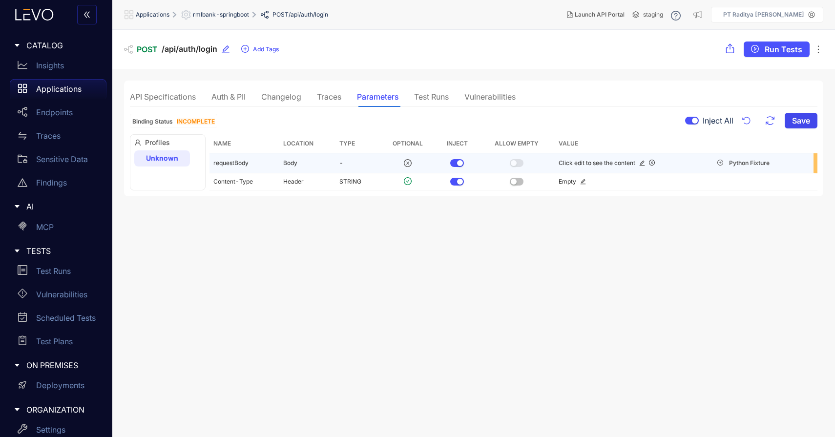
click at [798, 116] on span "Save" at bounding box center [801, 120] width 18 height 9
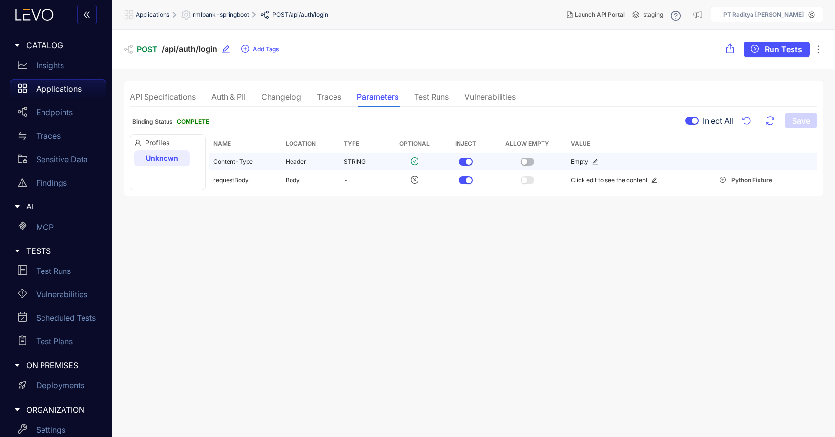
click at [71, 92] on p "Applications" at bounding box center [58, 89] width 45 height 9
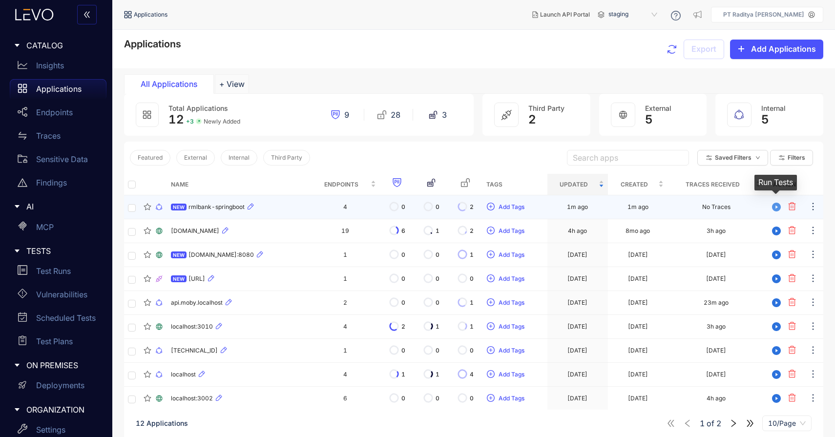
click at [781, 208] on icon "play-circle" at bounding box center [776, 207] width 9 height 9
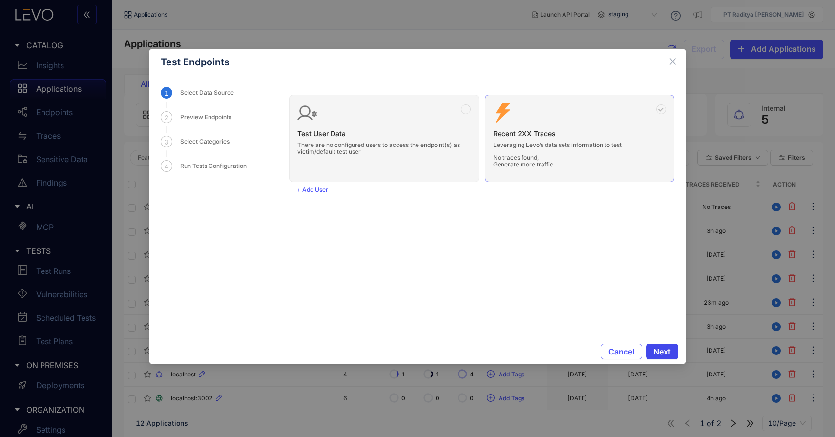
click at [657, 347] on span "Next" at bounding box center [663, 351] width 18 height 9
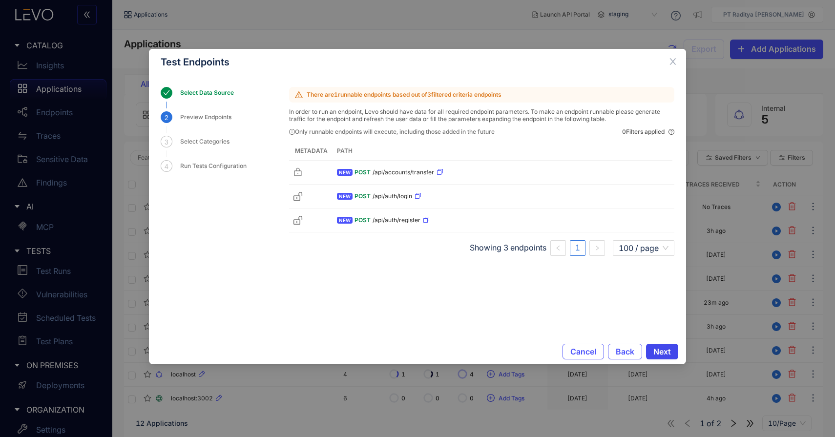
click at [671, 353] on span "Next" at bounding box center [663, 351] width 18 height 9
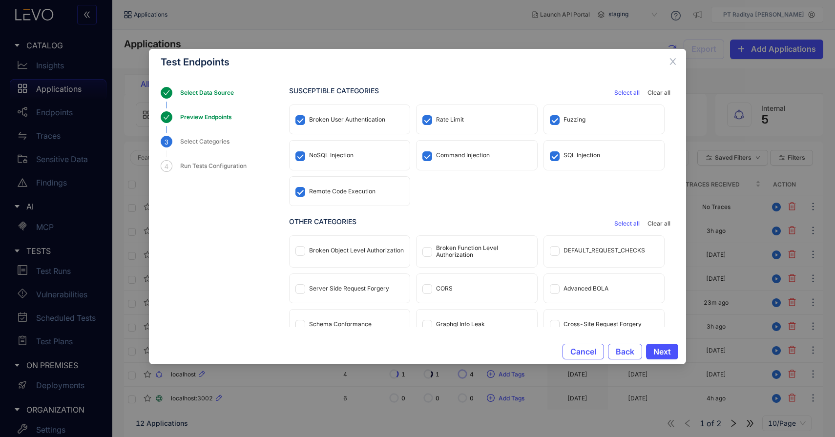
click at [630, 224] on span "Select all" at bounding box center [627, 223] width 25 height 7
click at [662, 350] on span "Next" at bounding box center [663, 351] width 18 height 9
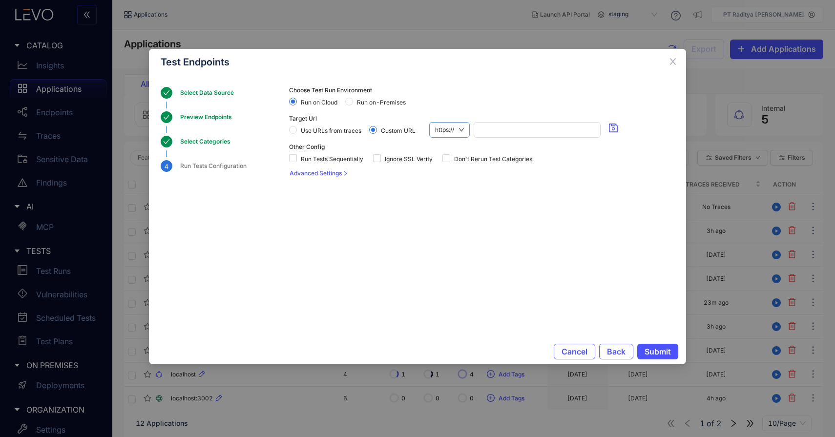
click at [454, 126] on span "https://" at bounding box center [449, 130] width 29 height 15
click at [450, 162] on div "http://" at bounding box center [450, 163] width 30 height 11
click at [494, 133] on input "search" at bounding box center [536, 130] width 118 height 15
type input "*"
paste input "**********"
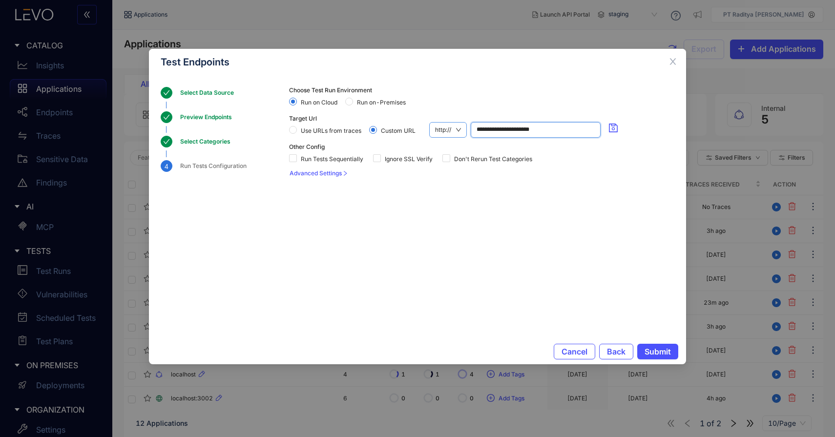
drag, startPoint x: 495, startPoint y: 131, endPoint x: 437, endPoint y: 129, distance: 58.7
click at [437, 129] on div "**********" at bounding box center [525, 130] width 193 height 16
click at [554, 131] on input "**********" at bounding box center [536, 130] width 118 height 15
type input "**********"
click at [617, 128] on icon "save" at bounding box center [613, 128] width 9 height 9
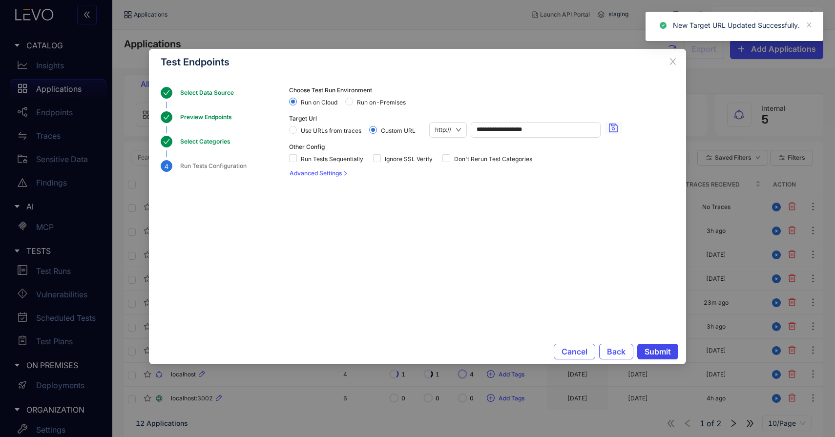
click at [660, 354] on span "Submit" at bounding box center [658, 351] width 26 height 9
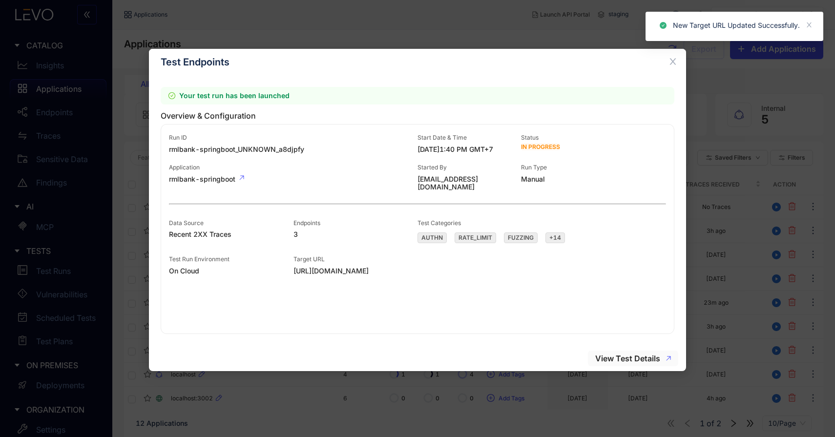
click at [650, 362] on span "View Test Details" at bounding box center [628, 358] width 65 height 9
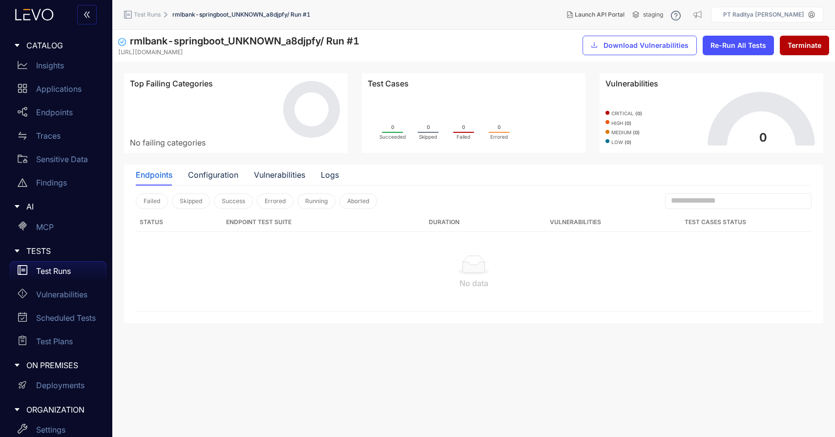
click at [62, 260] on div "TESTS" at bounding box center [56, 251] width 101 height 21
click at [67, 277] on div "Test Runs" at bounding box center [58, 271] width 97 height 20
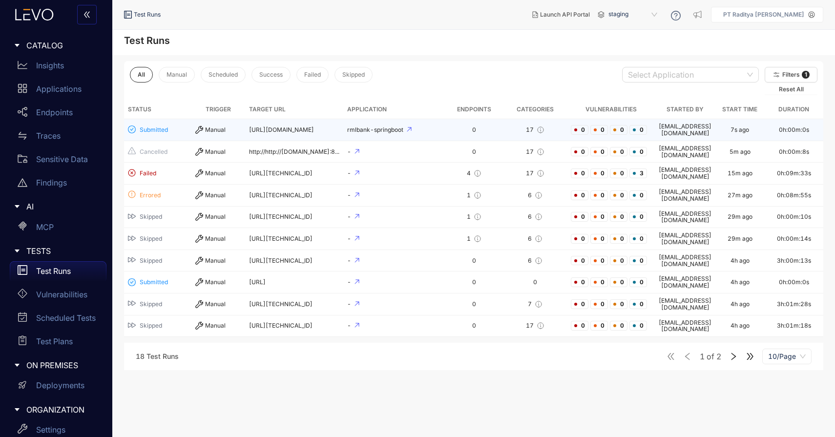
click at [456, 132] on td "0" at bounding box center [474, 130] width 59 height 22
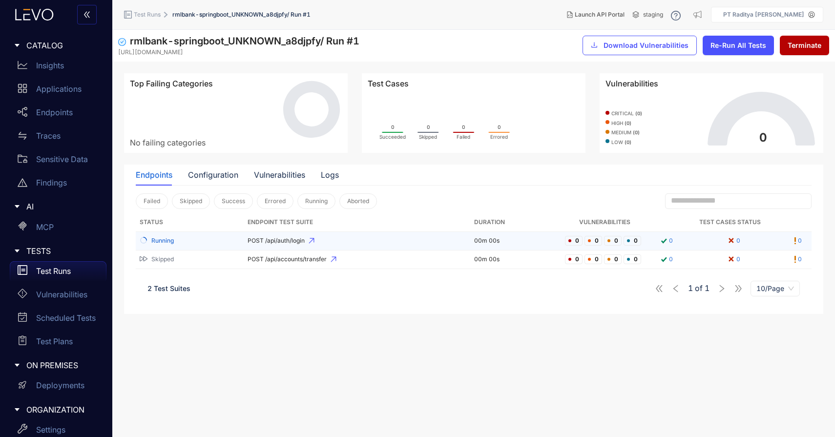
click at [376, 242] on span "POST /api/auth/login" at bounding box center [357, 240] width 219 height 7
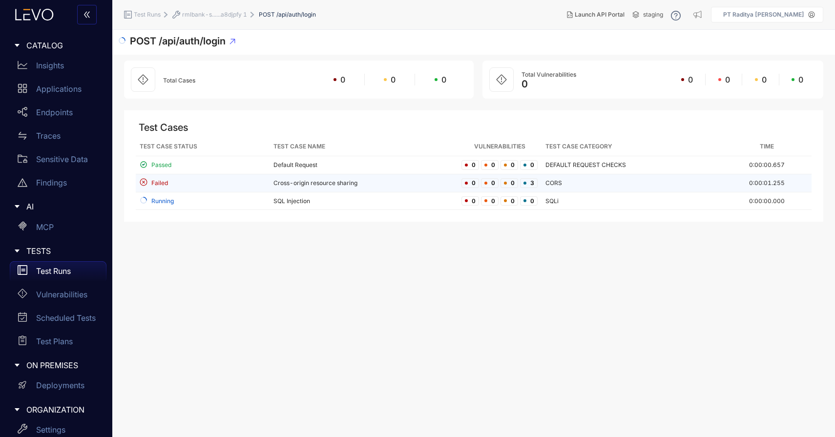
click at [387, 182] on td "Cross-origin resource sharing" at bounding box center [364, 183] width 188 height 18
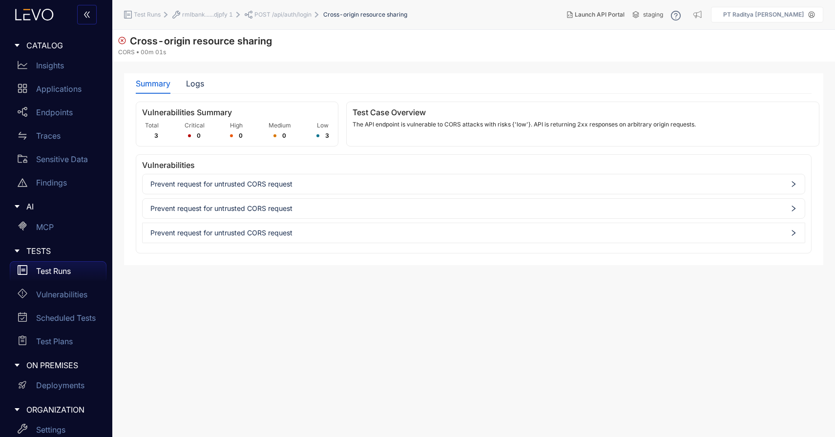
click at [398, 187] on span "Prevent request for untrusted CORS request" at bounding box center [473, 184] width 647 height 8
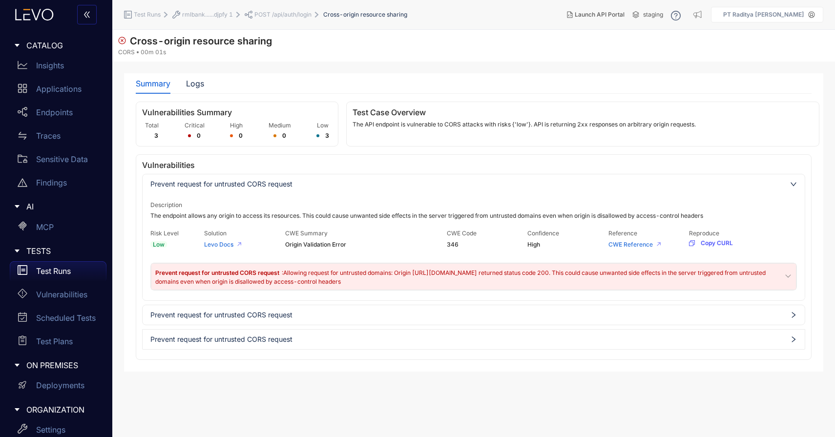
click at [176, 70] on section "Cross-origin resource sharing CORS 00m 01s Summary Logs Vulnerabilities Summary…" at bounding box center [473, 233] width 723 height 407
click at [198, 84] on div "Logs" at bounding box center [195, 83] width 18 height 9
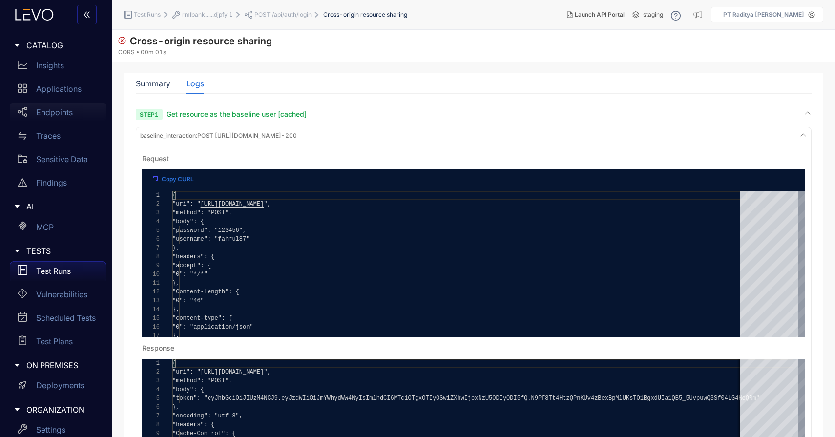
click at [43, 108] on p "Endpoints" at bounding box center [54, 112] width 37 height 9
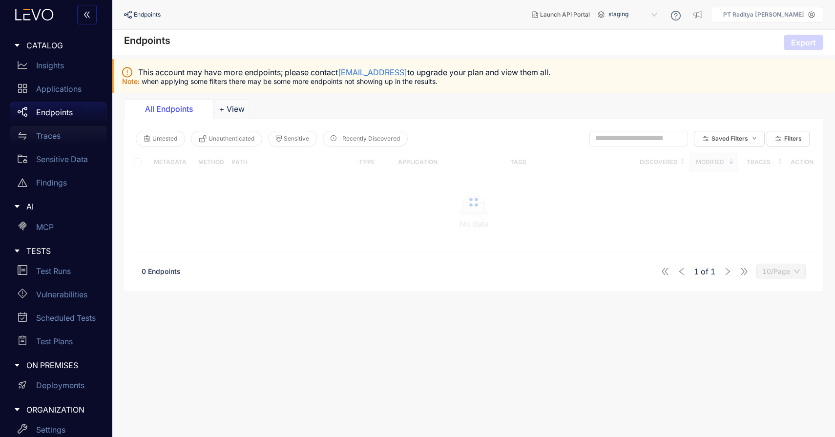
click at [51, 144] on div "Traces" at bounding box center [58, 136] width 97 height 20
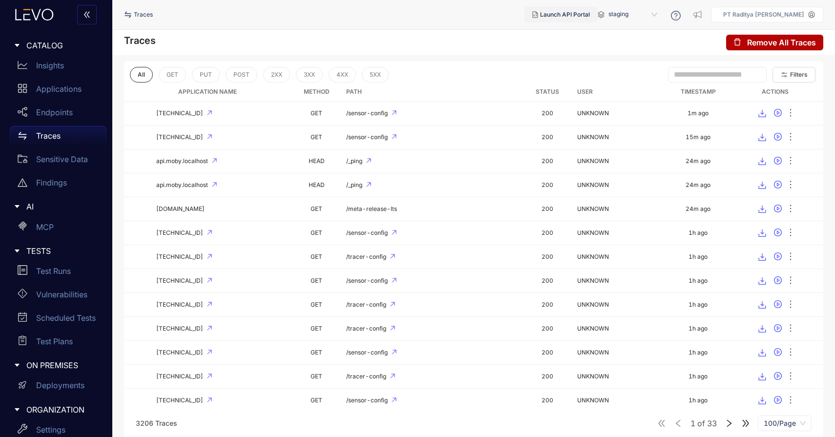
click at [586, 18] on button "Launch API Portal" at bounding box center [561, 15] width 73 height 16
click at [70, 110] on p "Endpoints" at bounding box center [54, 112] width 37 height 9
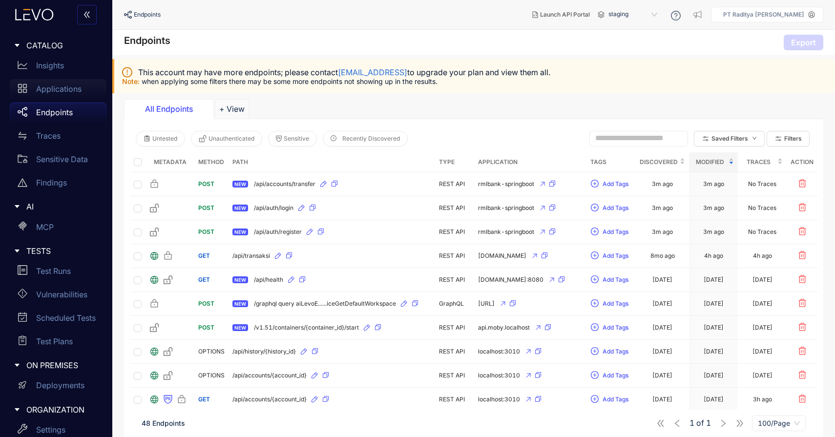
click at [71, 85] on p "Applications" at bounding box center [58, 89] width 45 height 9
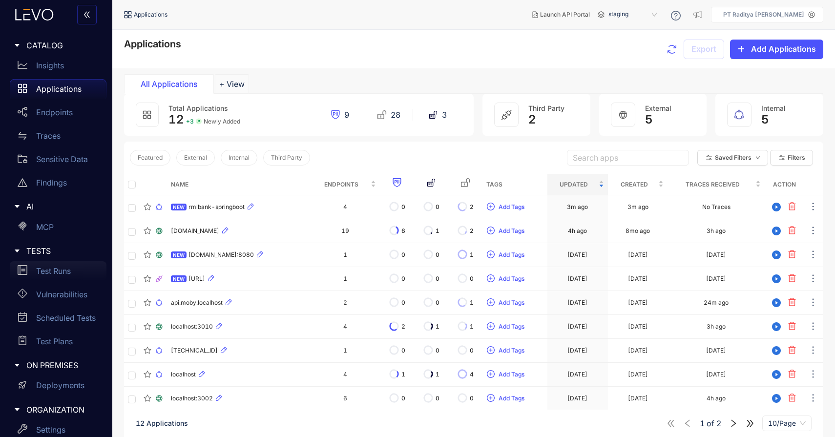
click at [50, 277] on div "Test Runs" at bounding box center [58, 271] width 97 height 20
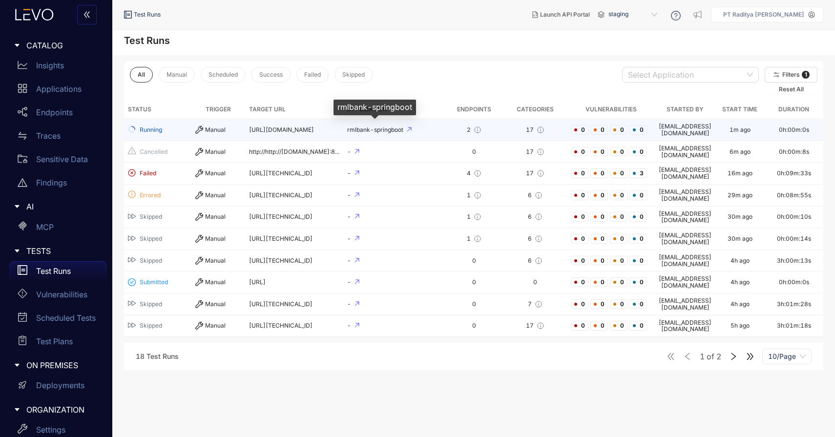
click at [360, 131] on span "rmlbank-springboot" at bounding box center [376, 129] width 58 height 7
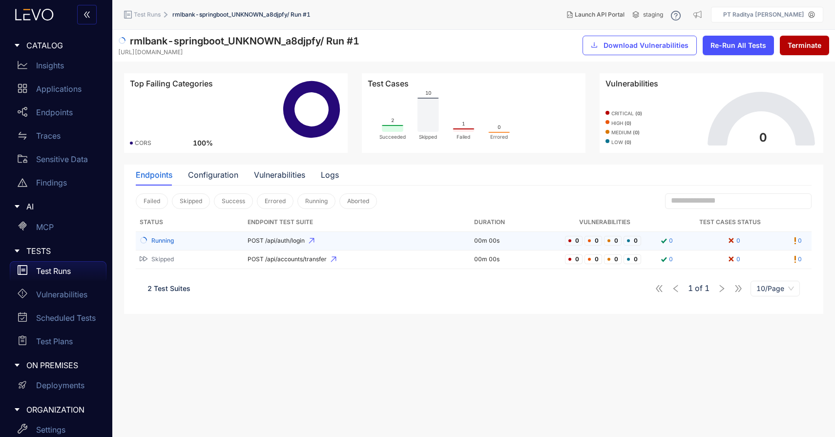
click at [350, 245] on td "POST /api/auth/login" at bounding box center [357, 241] width 227 height 19
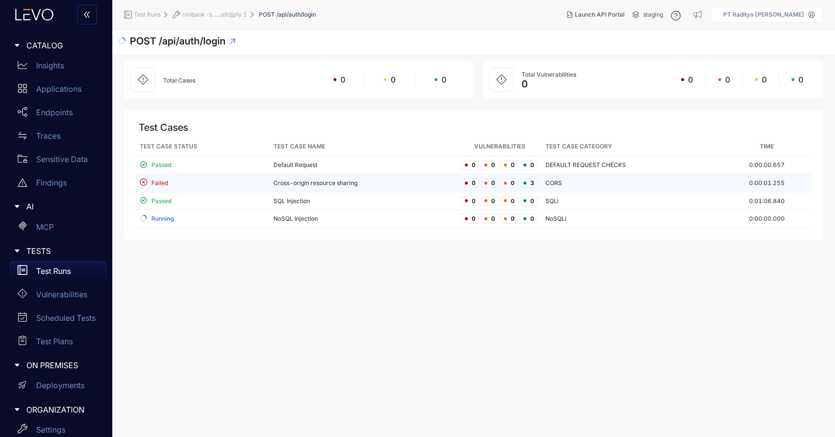
click at [213, 185] on div "Failed" at bounding box center [203, 182] width 126 height 9
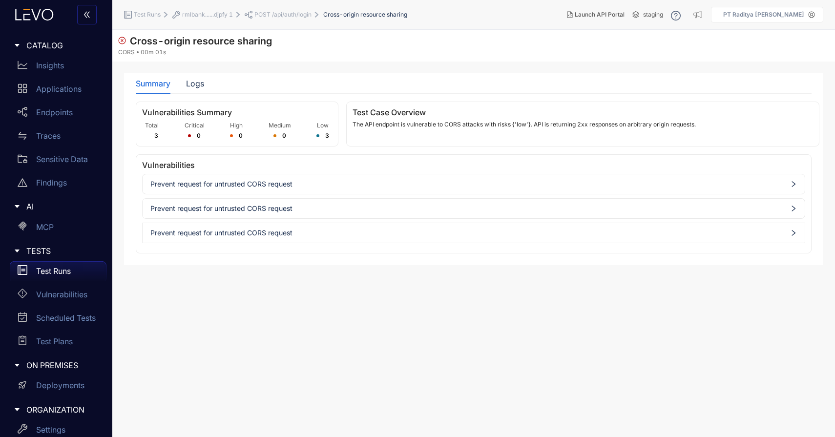
click at [351, 192] on div "Prevent request for untrusted CORS request" at bounding box center [473, 184] width 663 height 21
click at [367, 177] on div "Prevent request for untrusted CORS request" at bounding box center [474, 184] width 662 height 16
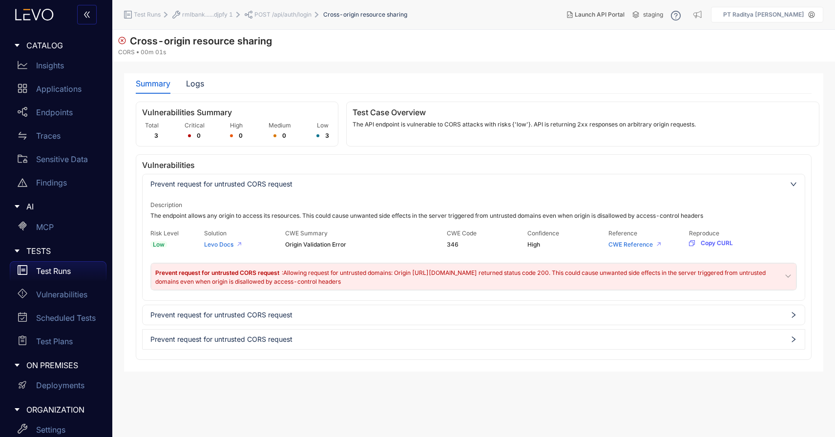
click at [423, 305] on div "Prevent request for untrusted CORS request" at bounding box center [473, 315] width 663 height 21
click at [435, 308] on div "Prevent request for untrusted CORS request" at bounding box center [474, 315] width 662 height 16
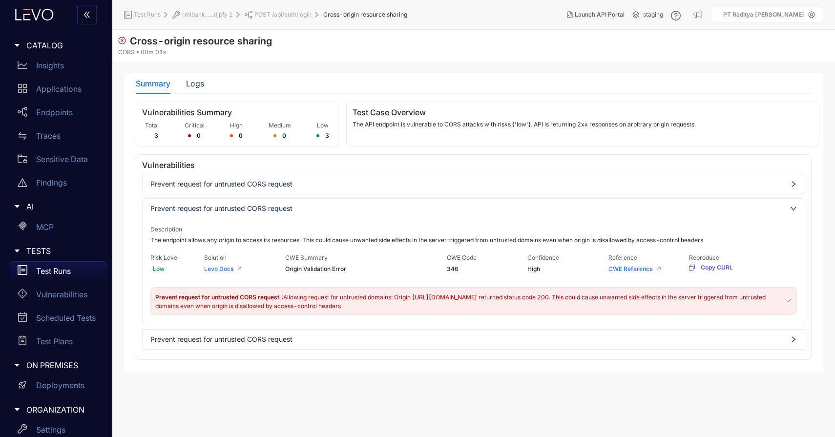
click at [457, 342] on span "Prevent request for untrusted CORS request" at bounding box center [473, 340] width 647 height 8
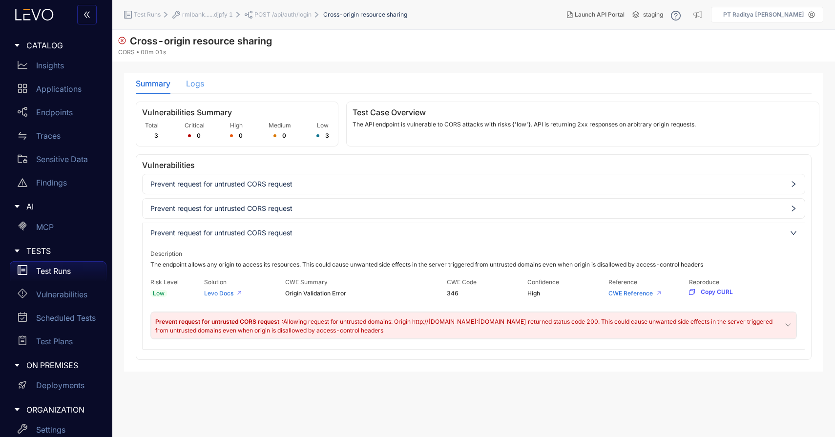
click at [192, 78] on div "Logs" at bounding box center [195, 83] width 18 height 21
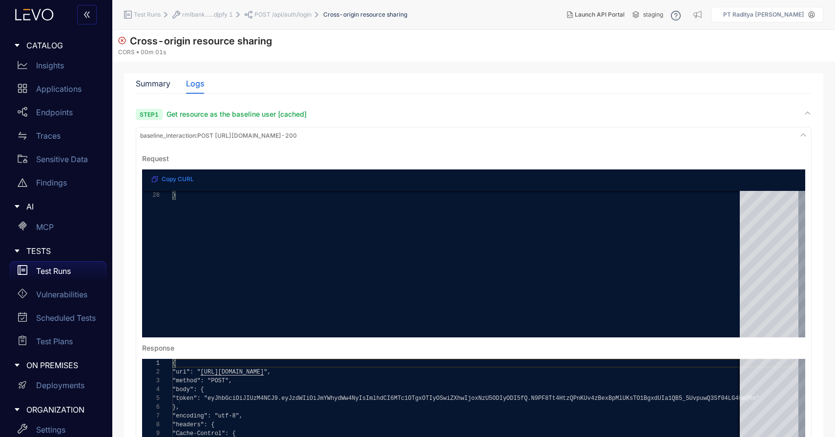
scroll to position [252, 0]
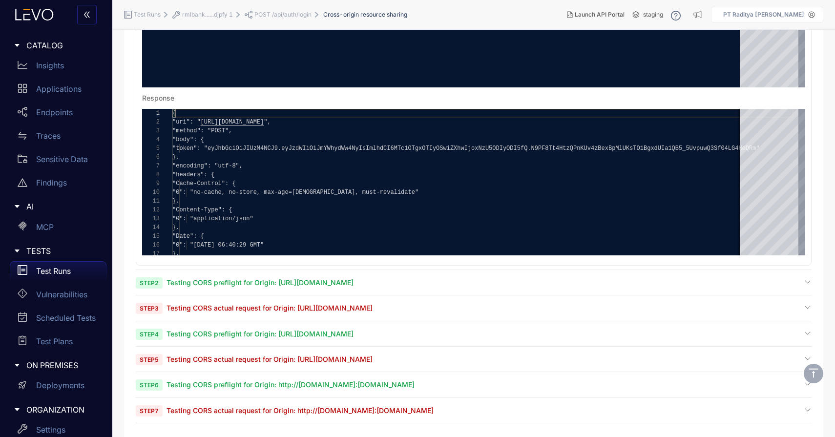
click at [488, 279] on div "Step 2 Testing CORS preflight for Origin: [URL][DOMAIN_NAME]" at bounding box center [474, 282] width 676 height 9
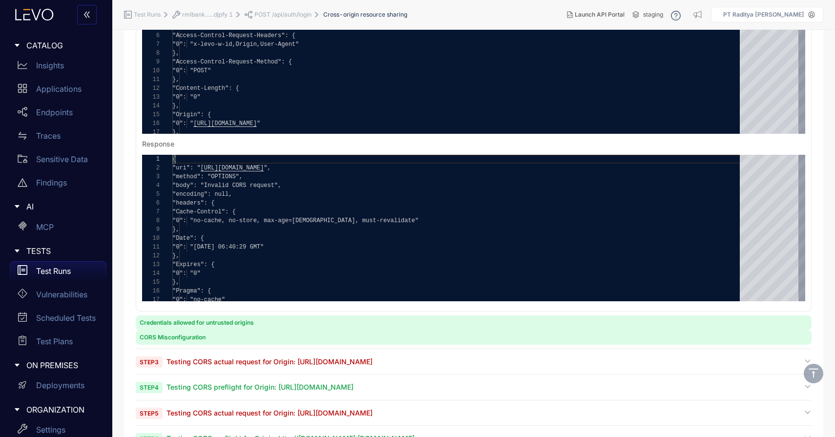
scroll to position [678, 0]
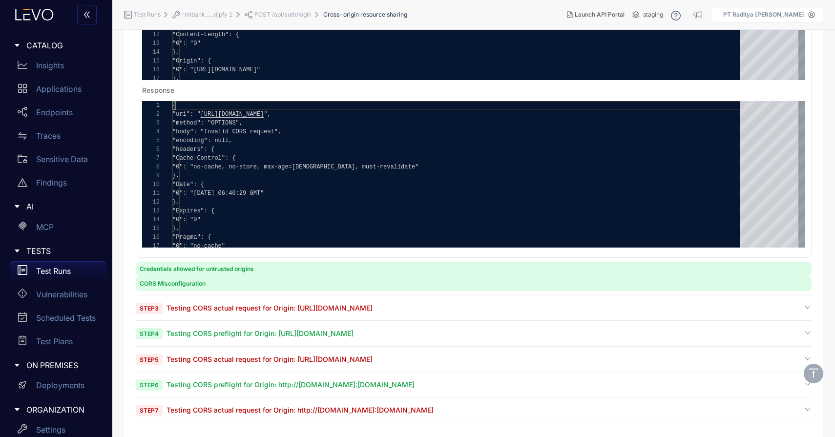
click at [510, 281] on div "CORS Misconfiguration" at bounding box center [474, 284] width 676 height 15
click at [502, 309] on div "Step 3 Testing CORS actual request for Origin: [URL][DOMAIN_NAME]" at bounding box center [474, 307] width 676 height 9
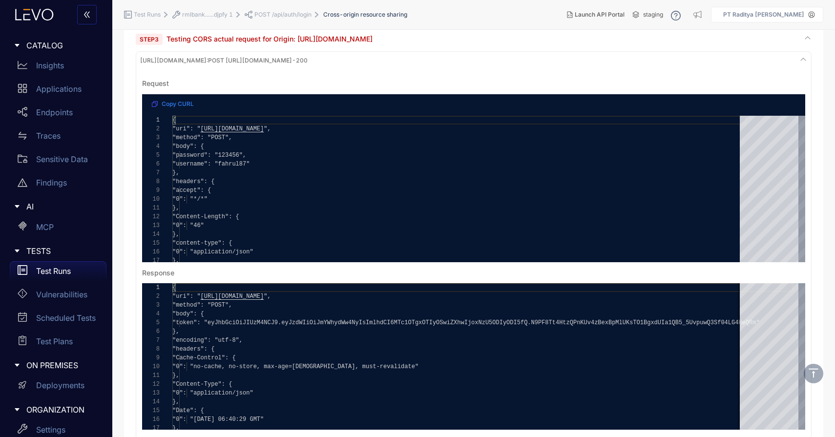
scroll to position [1097, 0]
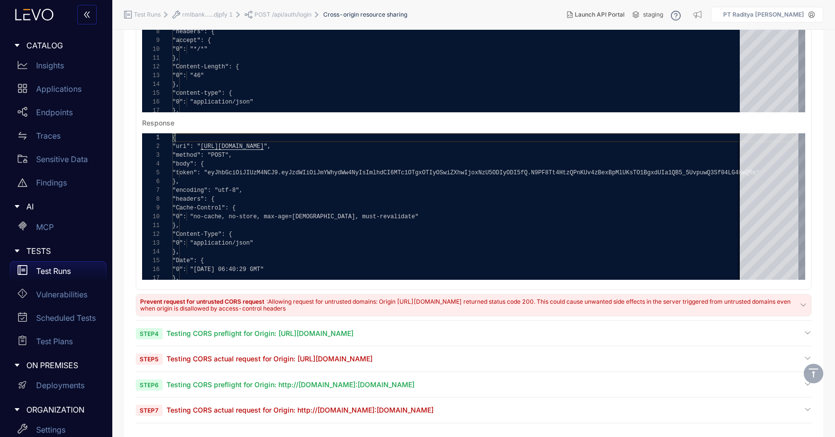
click at [546, 412] on div "Step 7 Testing CORS actual request for Origin: http://[DOMAIN_NAME]:[DOMAIN_NAM…" at bounding box center [474, 410] width 676 height 9
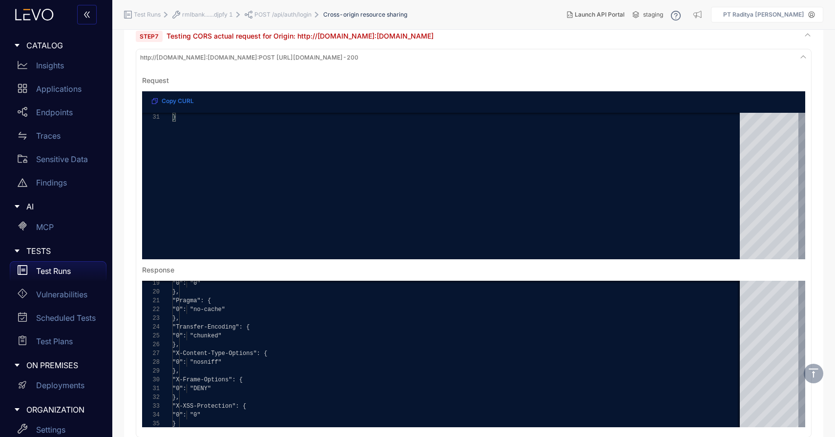
scroll to position [1516, 0]
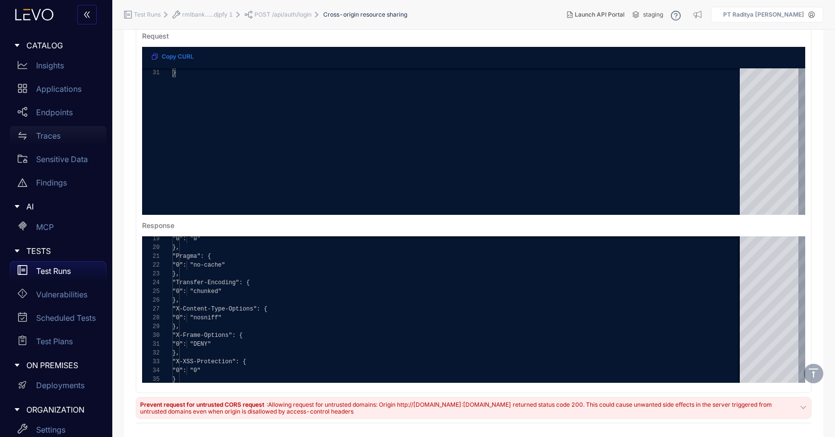
click at [56, 137] on p "Traces" at bounding box center [48, 135] width 24 height 9
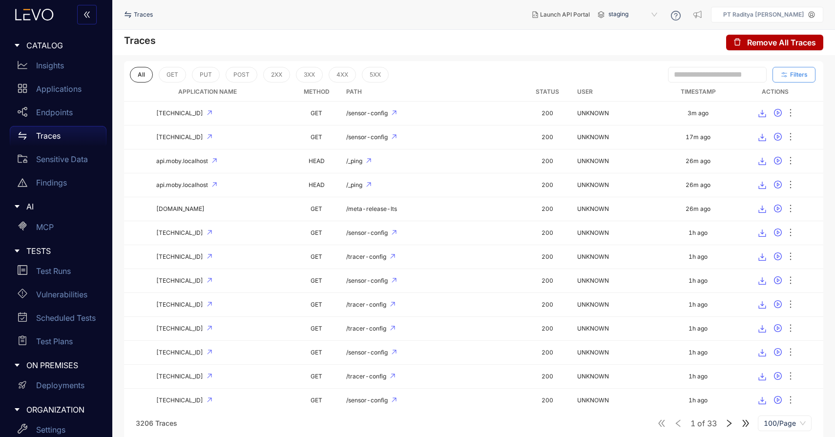
click at [801, 77] on span "Filters" at bounding box center [800, 74] width 18 height 7
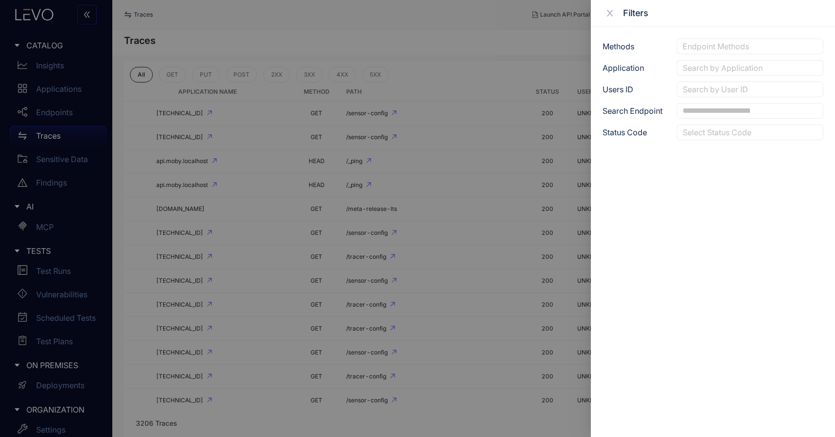
click at [786, 66] on div at bounding box center [751, 68] width 140 height 10
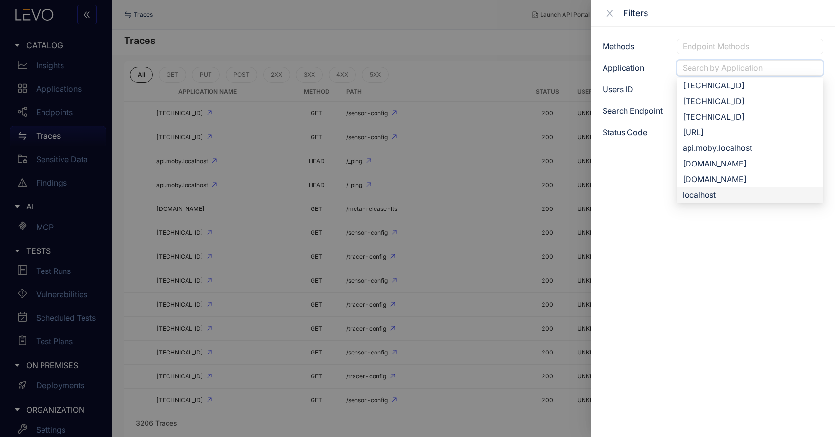
click at [460, 218] on div at bounding box center [417, 218] width 835 height 437
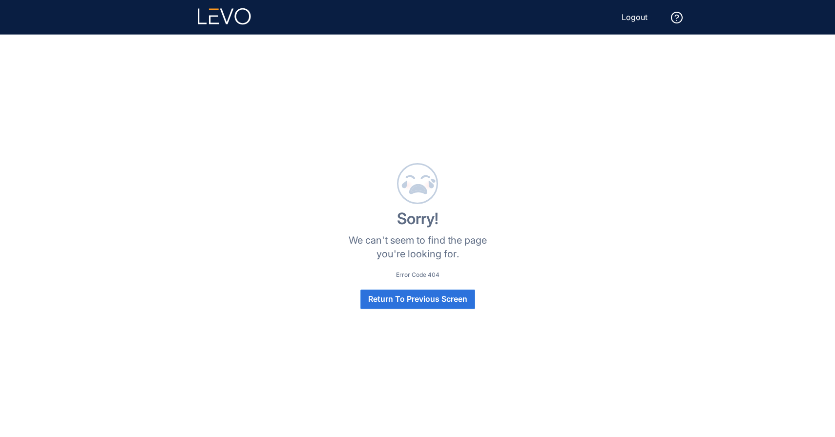
click at [456, 302] on span "Return To Previous Screen" at bounding box center [417, 299] width 99 height 9
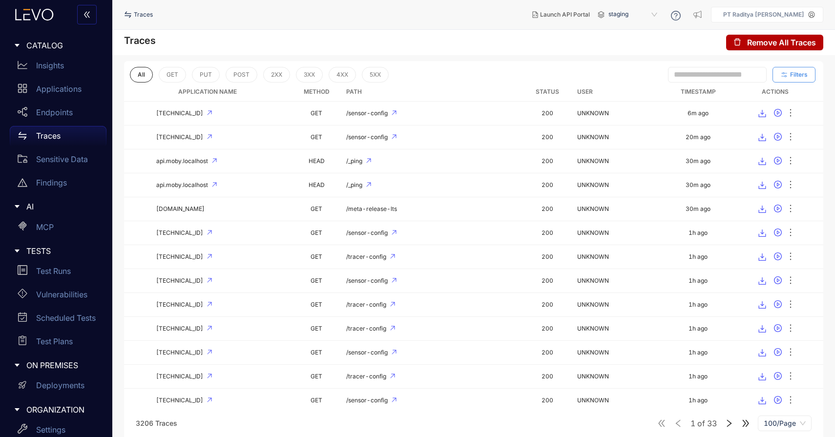
click at [802, 73] on span "Filters" at bounding box center [800, 74] width 18 height 7
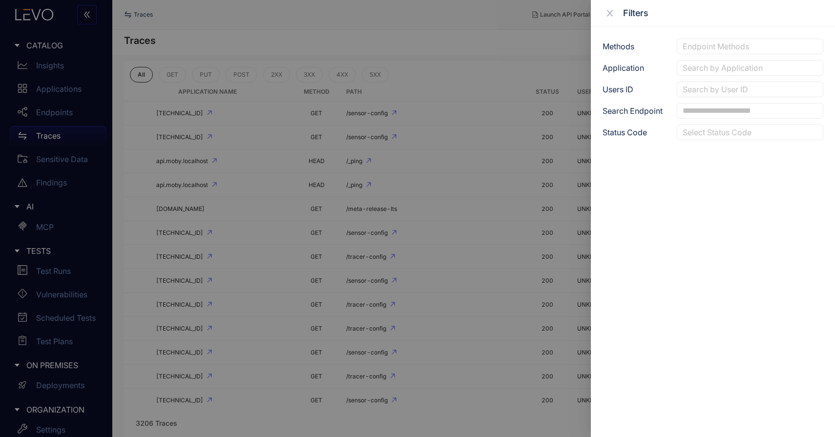
click at [776, 64] on div at bounding box center [751, 68] width 140 height 10
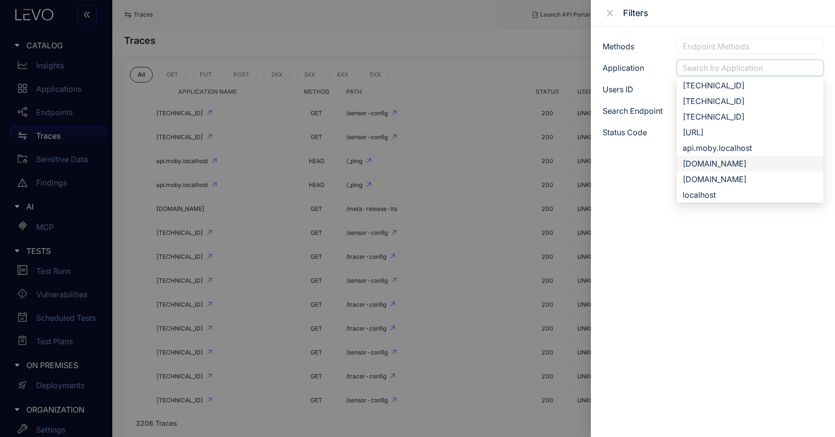
click at [754, 159] on div "[DOMAIN_NAME]" at bounding box center [750, 163] width 135 height 11
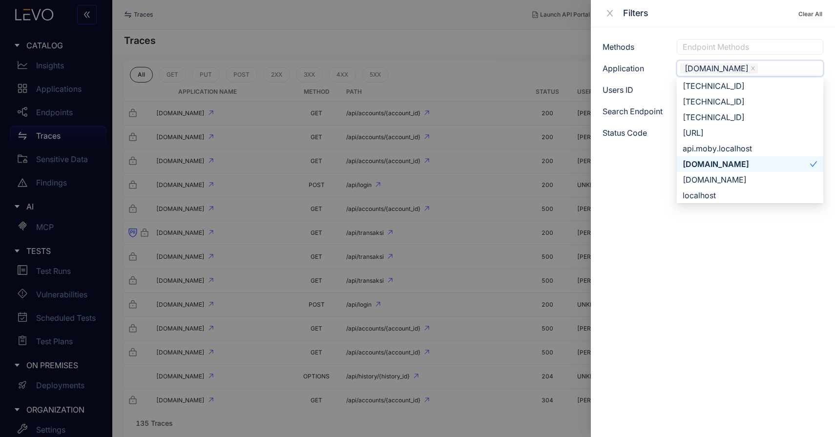
click at [509, 80] on div at bounding box center [417, 218] width 835 height 437
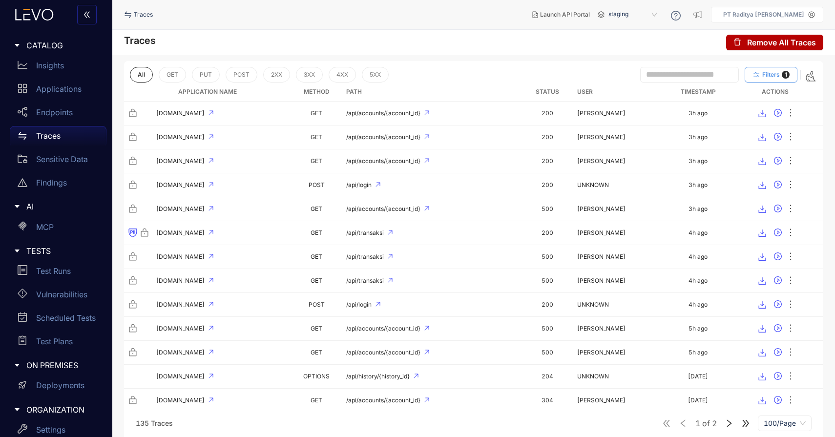
click at [779, 74] on span "Filters" at bounding box center [772, 74] width 18 height 7
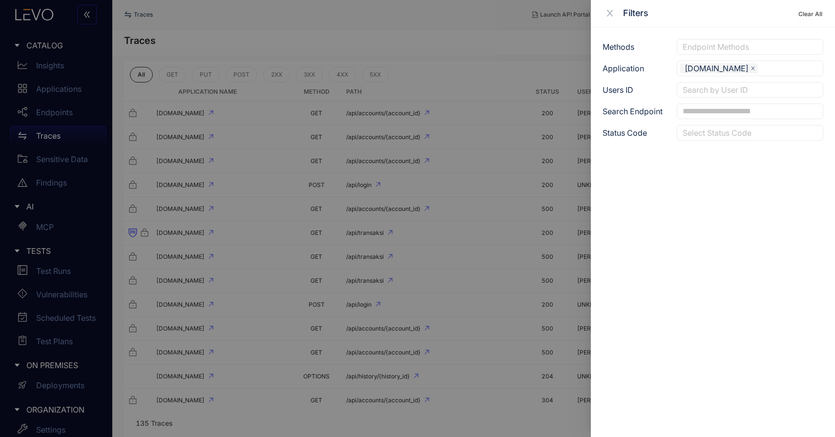
click at [751, 69] on icon "close" at bounding box center [752, 68] width 3 height 3
click at [479, 57] on div at bounding box center [417, 218] width 835 height 437
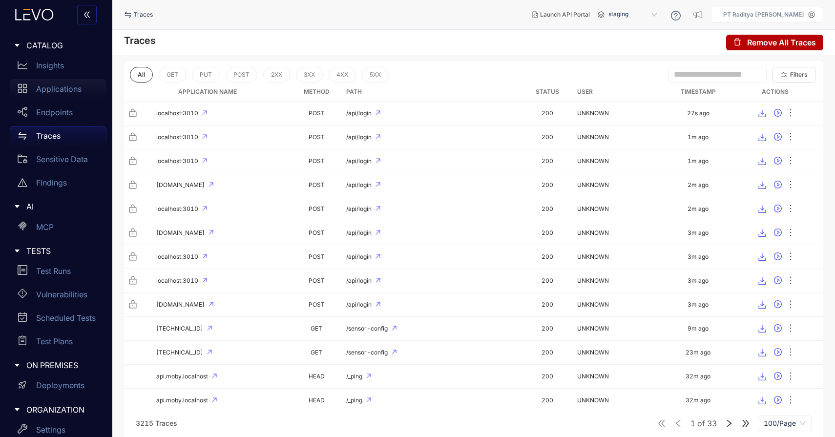
click at [46, 87] on p "Applications" at bounding box center [58, 89] width 45 height 9
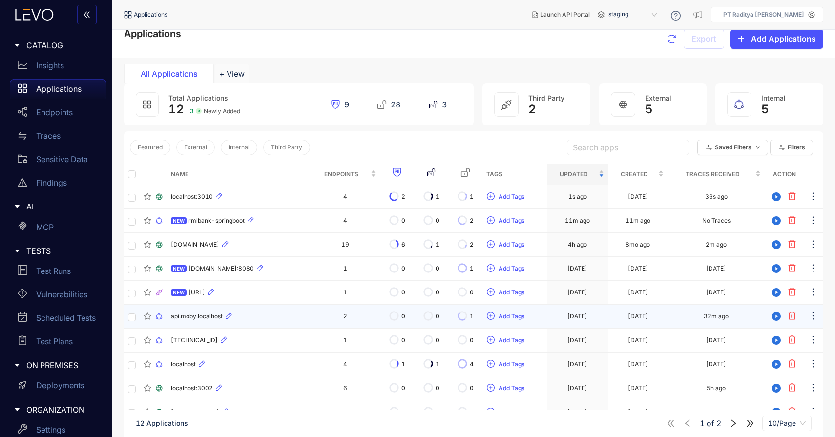
scroll to position [12, 0]
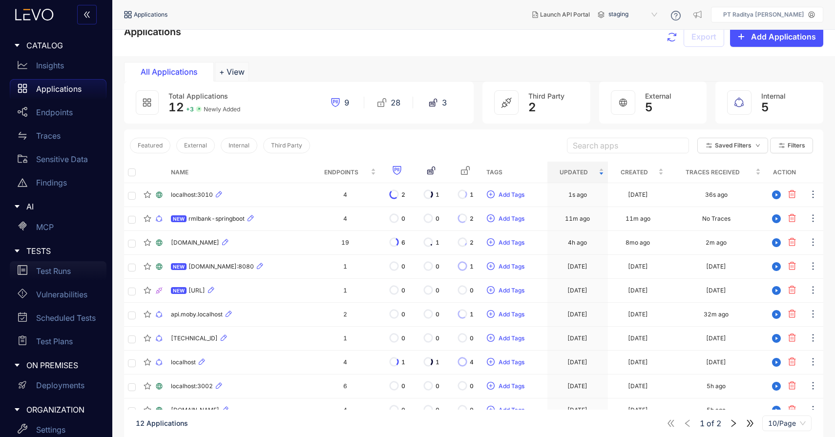
click at [58, 269] on p "Test Runs" at bounding box center [53, 271] width 35 height 9
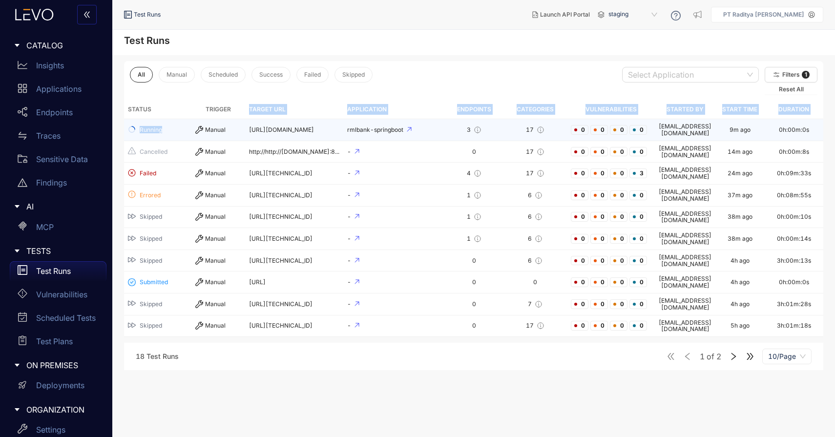
click at [236, 119] on table "Status Trigger Target URL Application Endpoints Categories Vulnerabilities Star…" at bounding box center [474, 218] width 700 height 237
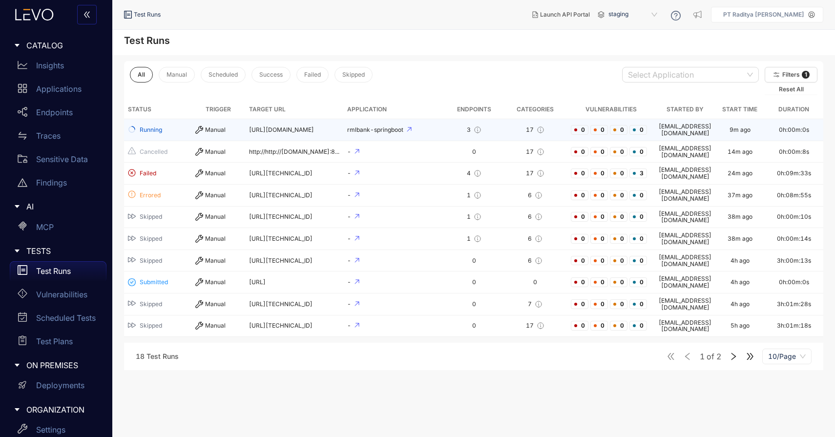
click at [262, 128] on span "[URL][DOMAIN_NAME]" at bounding box center [281, 129] width 65 height 7
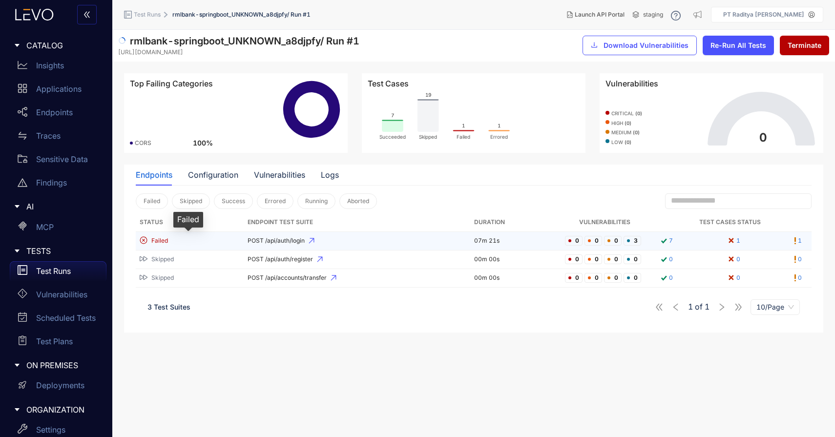
click at [234, 239] on div "Failed" at bounding box center [188, 240] width 96 height 9
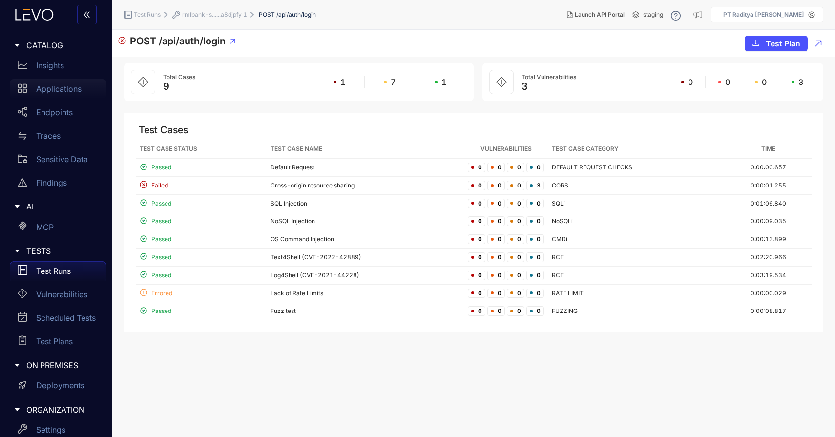
click at [64, 89] on p "Applications" at bounding box center [58, 89] width 45 height 9
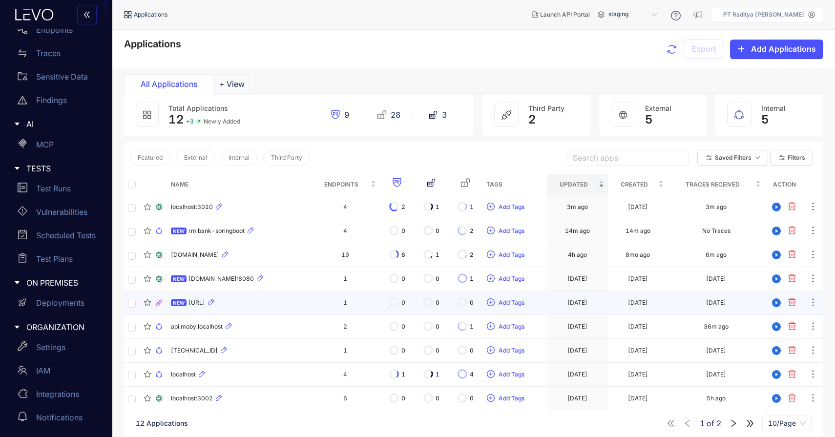
scroll to position [70, 0]
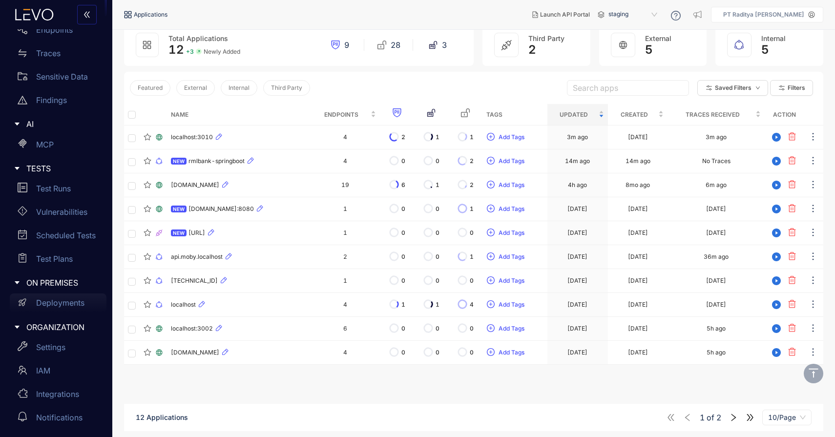
click at [66, 296] on div "Deployments" at bounding box center [58, 304] width 97 height 20
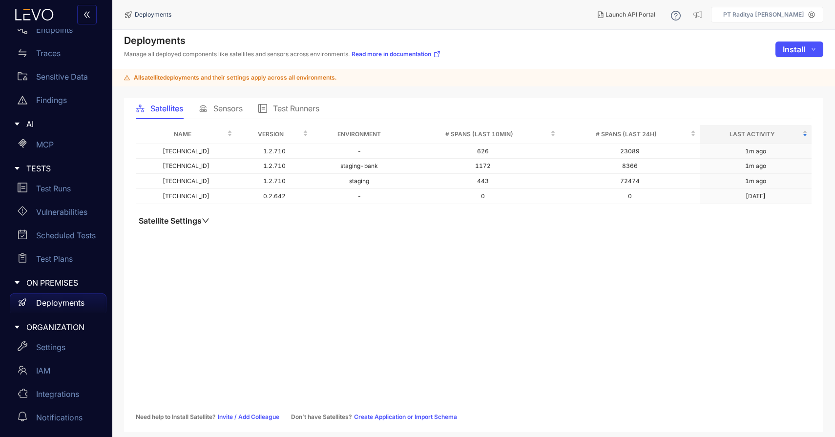
click at [225, 107] on span "Sensors" at bounding box center [228, 108] width 29 height 9
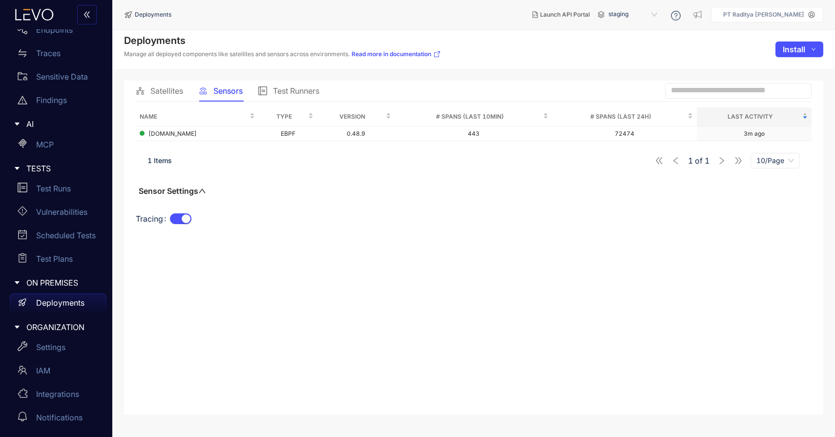
click at [199, 193] on button "Sensor Settings" at bounding box center [172, 191] width 73 height 10
click at [758, 143] on div "Name Type Version # Spans (last 10min) # Spans (last 24h) Last Activity rmldev.…" at bounding box center [474, 172] width 676 height 131
click at [777, 131] on td "3m ago" at bounding box center [754, 134] width 115 height 15
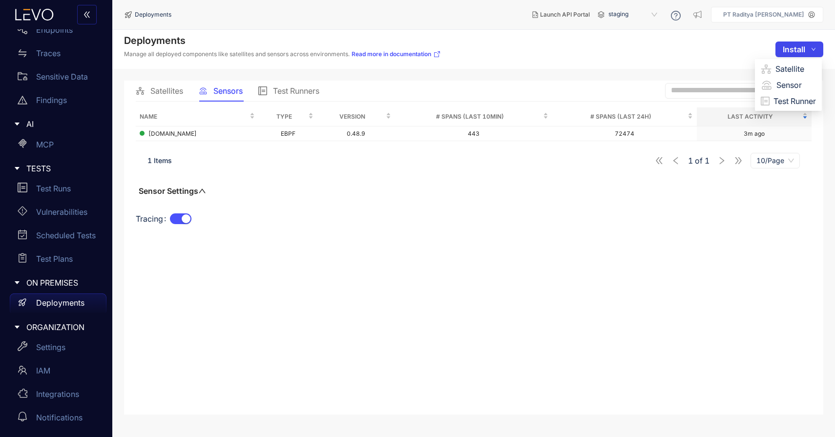
click at [800, 48] on span "Install" at bounding box center [794, 49] width 22 height 9
click at [784, 81] on span "Sensor" at bounding box center [797, 85] width 40 height 11
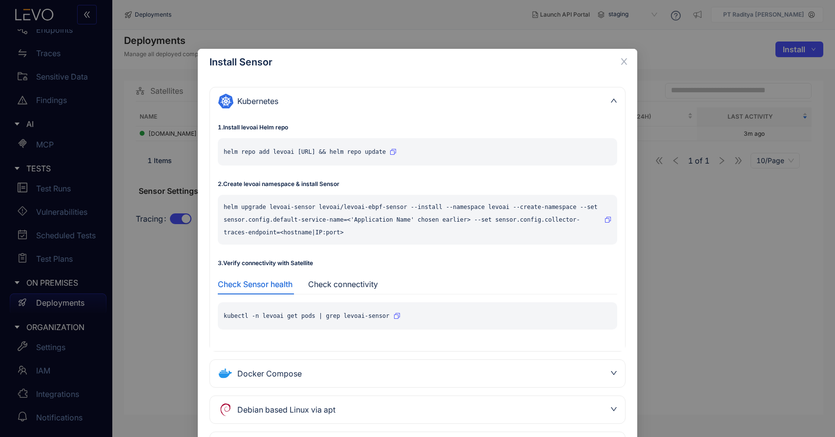
scroll to position [90, 0]
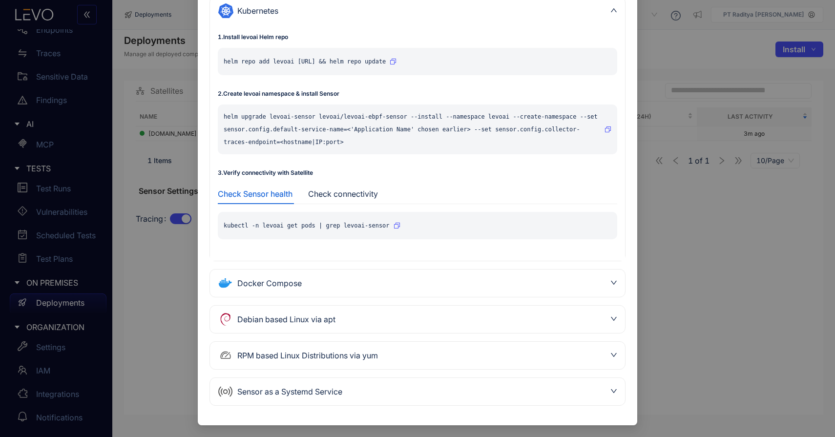
click at [426, 329] on div "Debian based Linux via apt" at bounding box center [417, 319] width 415 height 27
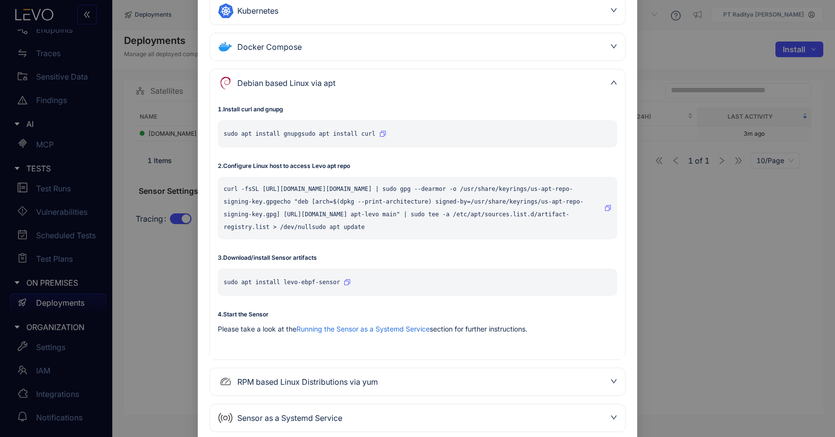
click at [426, 382] on div "RPM based Linux Distributions via yum" at bounding box center [412, 382] width 388 height 16
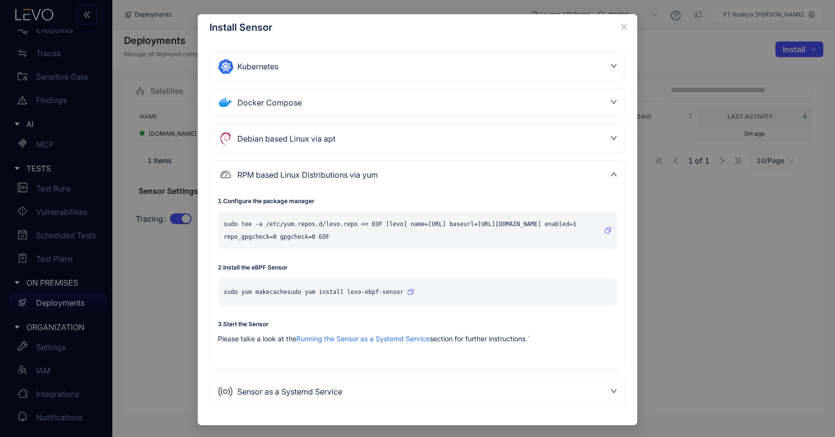
scroll to position [35, 0]
click at [415, 390] on div "Sensor as a Systemd Service" at bounding box center [412, 392] width 388 height 16
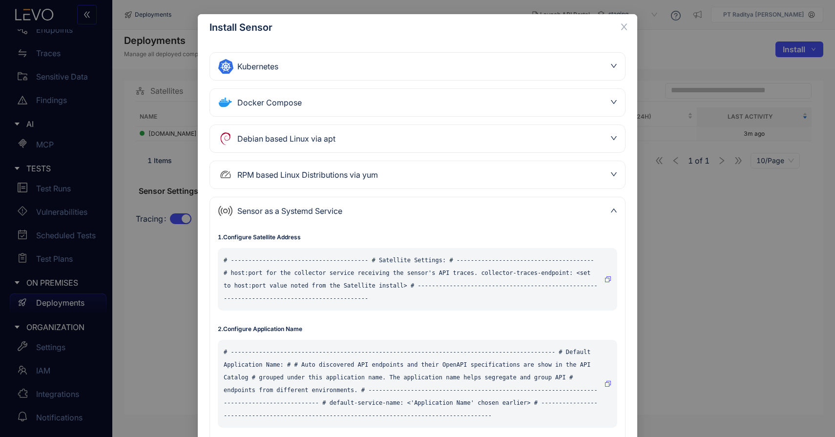
scroll to position [326, 0]
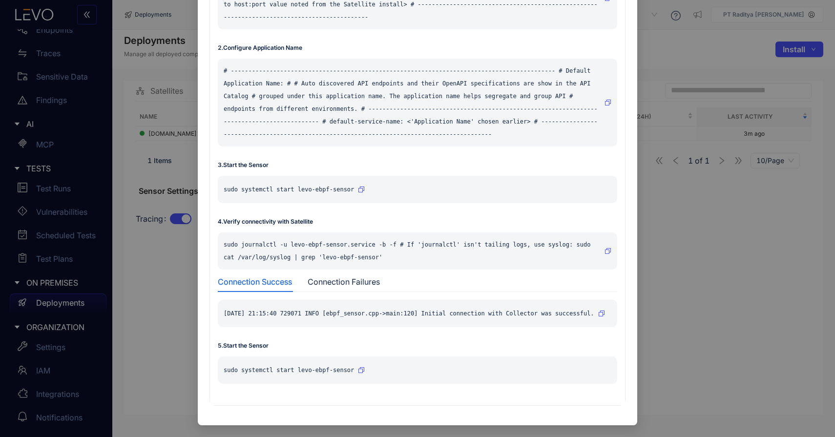
click at [361, 368] on icon "button" at bounding box center [362, 370] width 6 height 6
click at [729, 255] on div "Install Sensor Kubernetes 1 . Install levoai Helm repo helm repo add levoai htt…" at bounding box center [417, 218] width 835 height 437
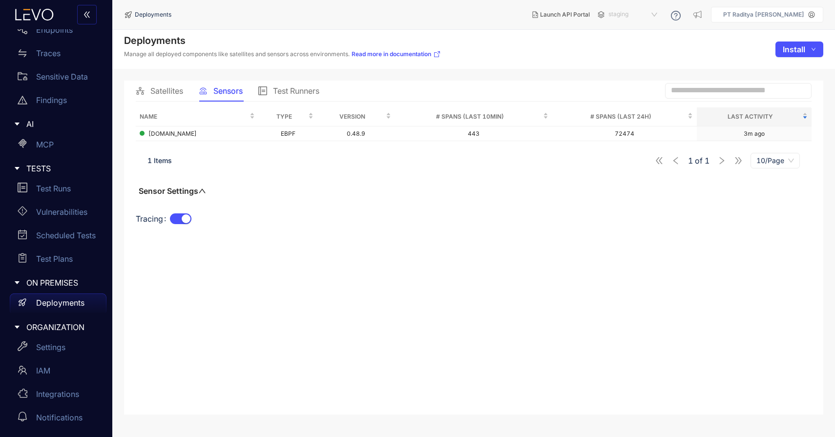
click at [660, 11] on span "staging" at bounding box center [634, 15] width 51 height 16
click at [660, 56] on div "staging-bank" at bounding box center [638, 56] width 51 height 11
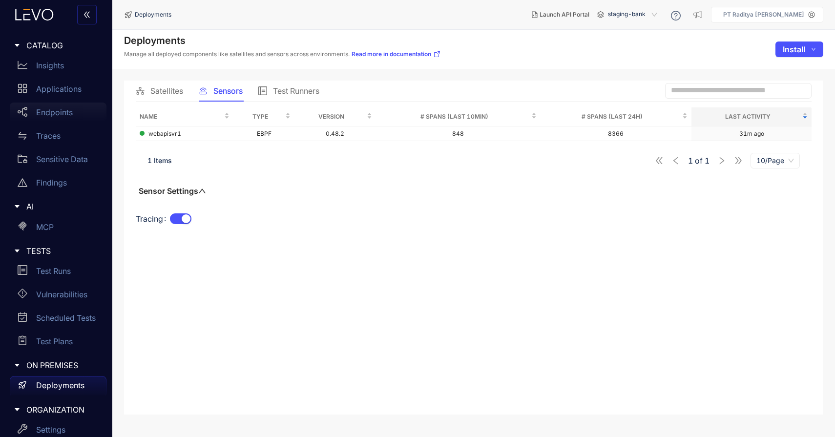
click at [67, 103] on div "Endpoints" at bounding box center [58, 113] width 97 height 20
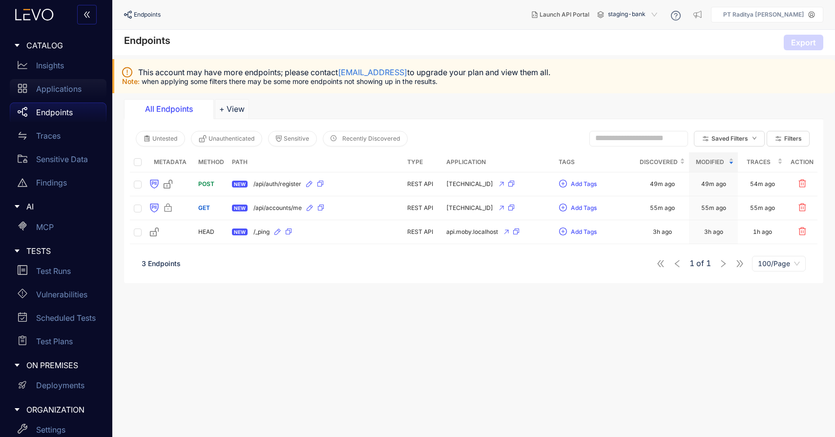
click at [73, 91] on p "Applications" at bounding box center [58, 89] width 45 height 9
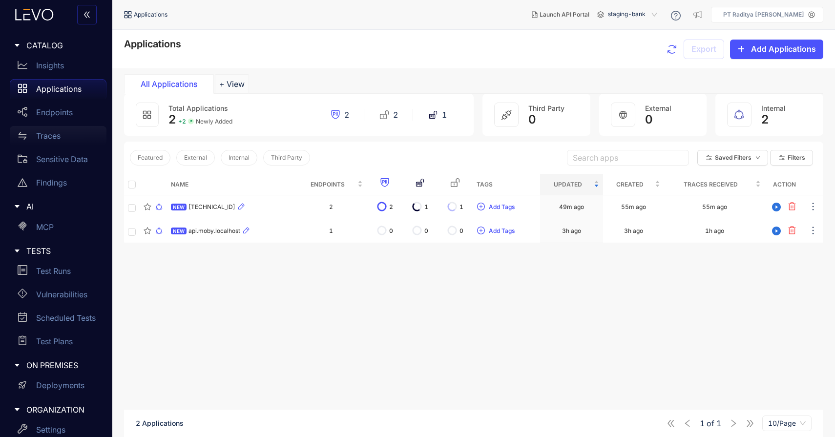
click at [64, 134] on div "Traces" at bounding box center [58, 136] width 97 height 20
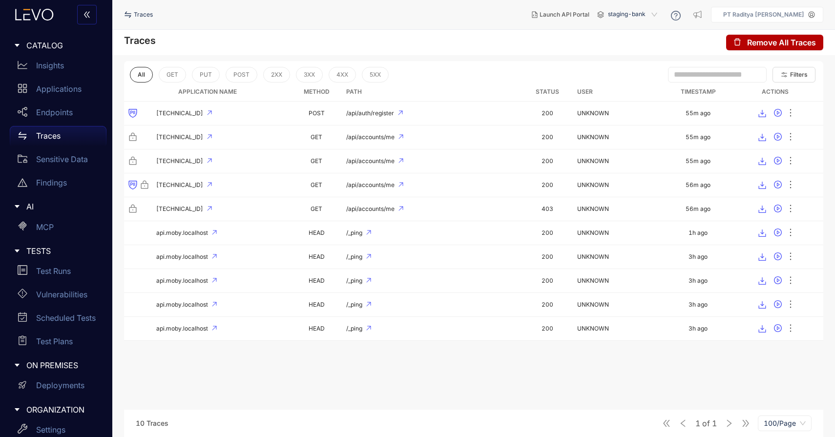
click at [646, 20] on span "staging-bank" at bounding box center [633, 15] width 51 height 16
click at [650, 58] on div "staging-mac-server" at bounding box center [637, 56] width 51 height 11
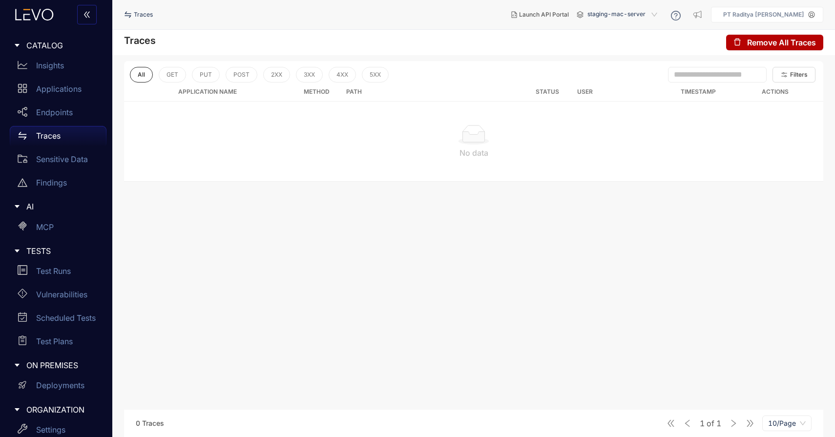
click at [641, 15] on span "staging-mac-server" at bounding box center [624, 15] width 72 height 16
click at [638, 40] on div "staging-bank" at bounding box center [627, 43] width 71 height 11
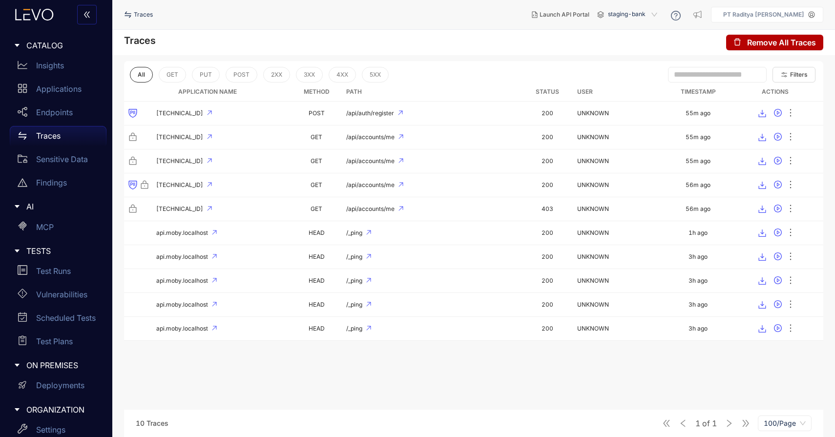
click at [640, 16] on span "staging-bank" at bounding box center [633, 15] width 51 height 16
click at [645, 30] on div "staging" at bounding box center [637, 30] width 51 height 11
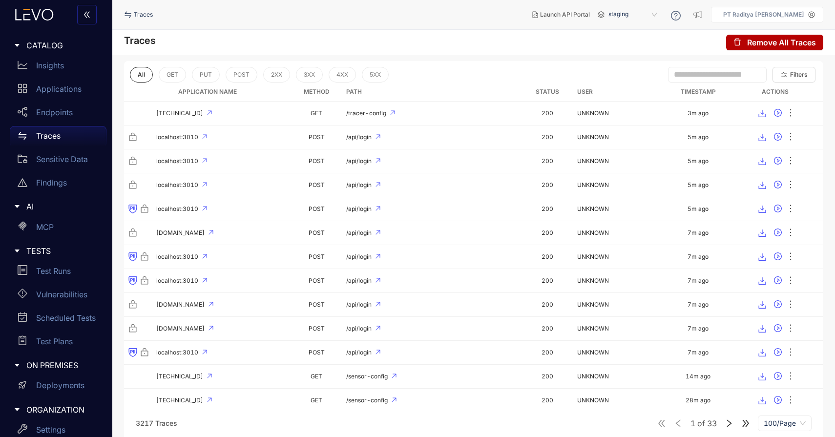
click at [646, 19] on span "staging" at bounding box center [634, 15] width 51 height 16
click at [647, 41] on div "staging-bank" at bounding box center [638, 43] width 51 height 11
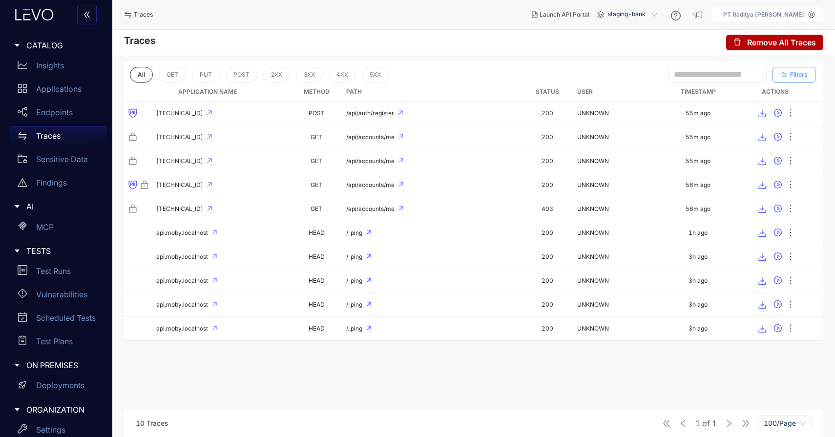
click at [808, 78] on button "Filters" at bounding box center [794, 75] width 43 height 16
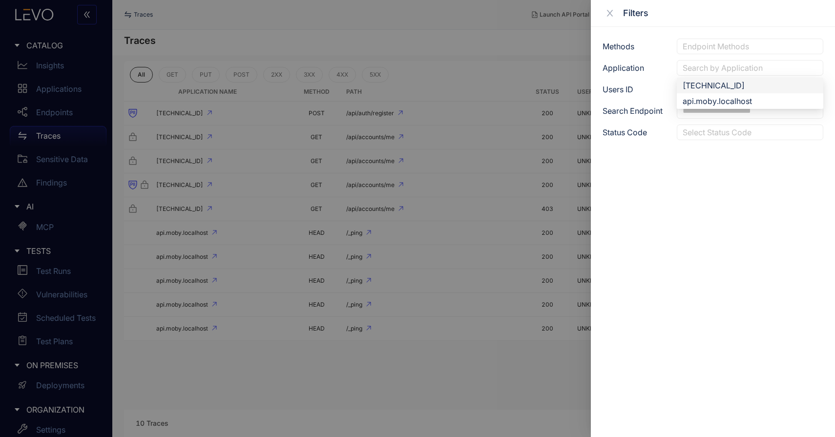
click at [785, 62] on div "Search by Application" at bounding box center [750, 68] width 147 height 16
click at [768, 87] on div "[TECHNICAL_ID]" at bounding box center [750, 85] width 135 height 11
click at [509, 235] on div at bounding box center [417, 218] width 835 height 437
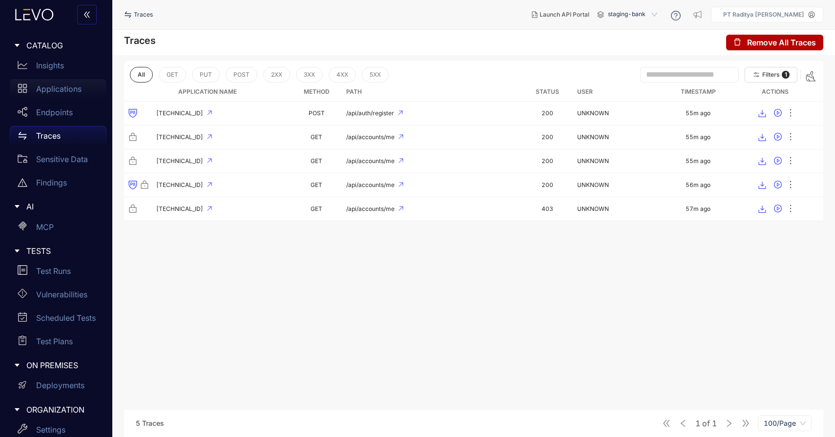
click at [94, 91] on div "Applications" at bounding box center [58, 89] width 97 height 20
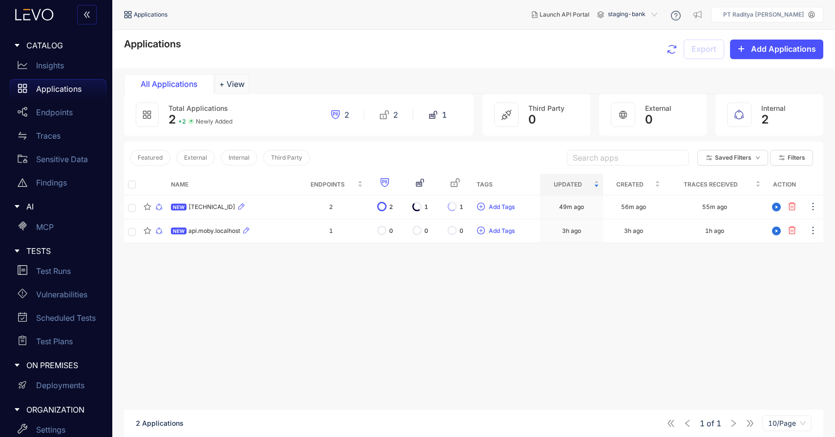
click at [654, 10] on span "staging-bank" at bounding box center [633, 15] width 51 height 16
click at [94, 124] on link "Endpoints" at bounding box center [58, 114] width 97 height 23
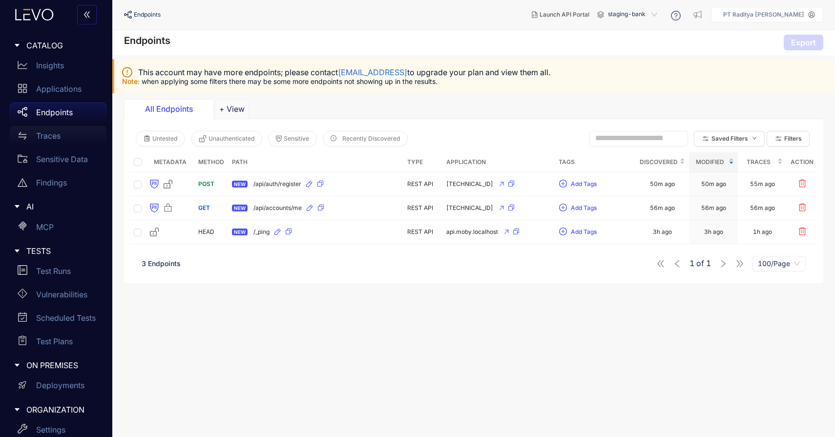
click at [86, 137] on div "Traces" at bounding box center [58, 136] width 97 height 20
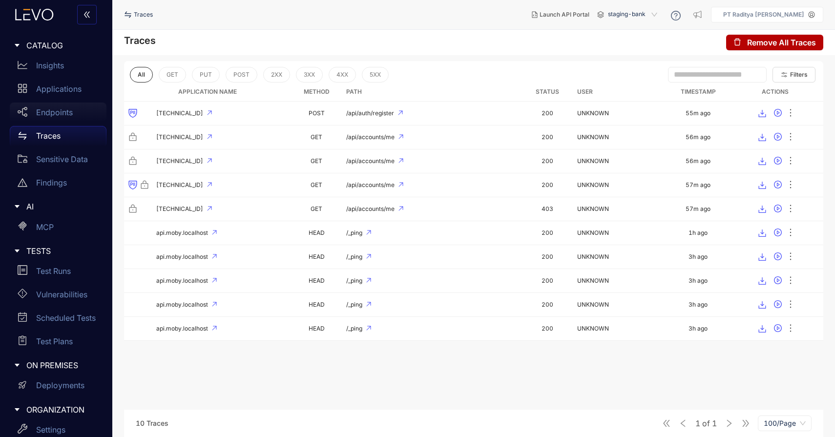
click at [92, 112] on div "Endpoints" at bounding box center [58, 113] width 97 height 20
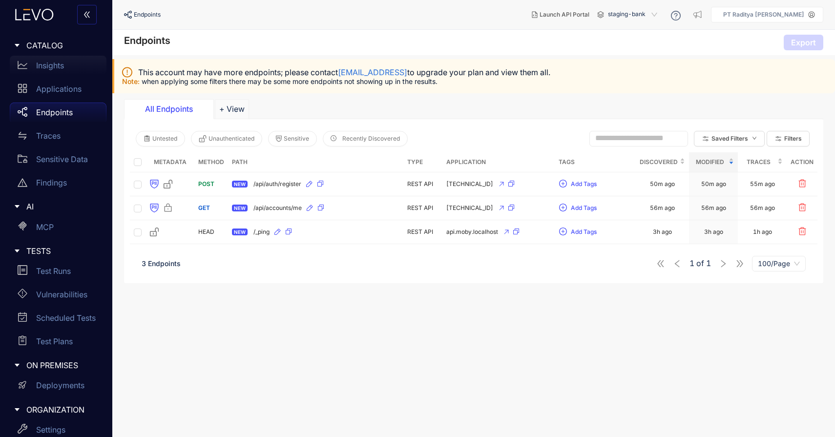
click at [85, 77] on link "Insights" at bounding box center [58, 67] width 97 height 23
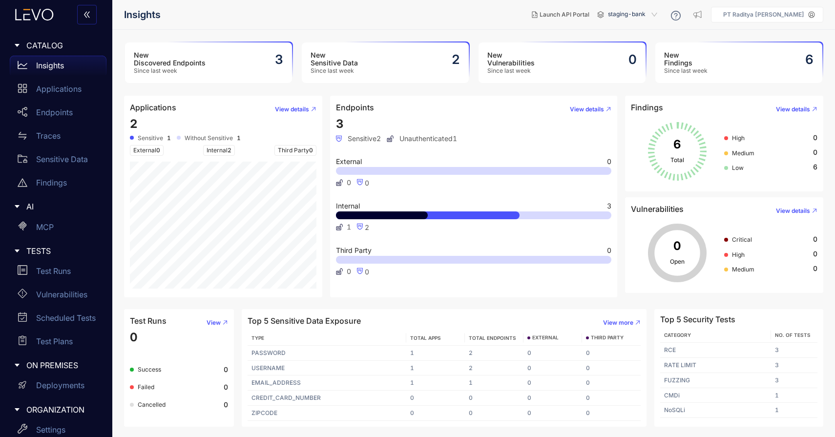
click at [199, 52] on h3 "New Discovered Endpoints" at bounding box center [170, 59] width 72 height 16
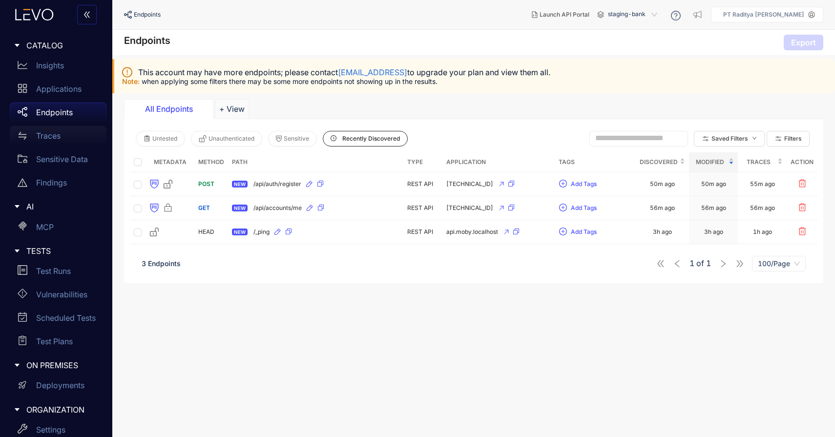
click at [65, 136] on div "Traces" at bounding box center [58, 136] width 97 height 20
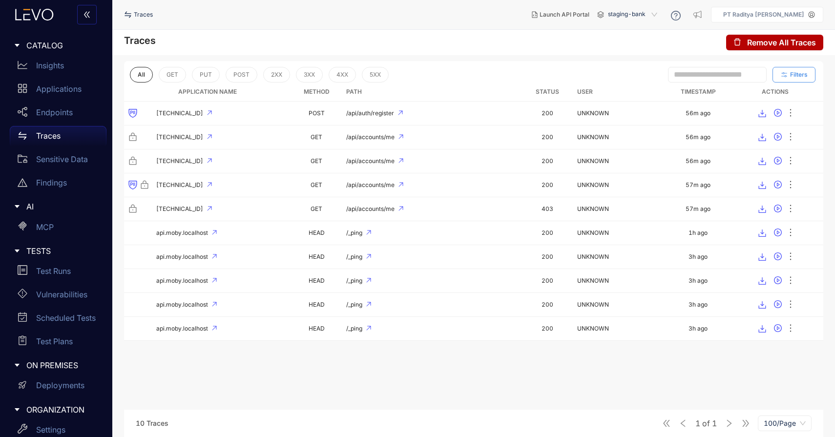
click at [793, 71] on button "Filters" at bounding box center [794, 75] width 43 height 16
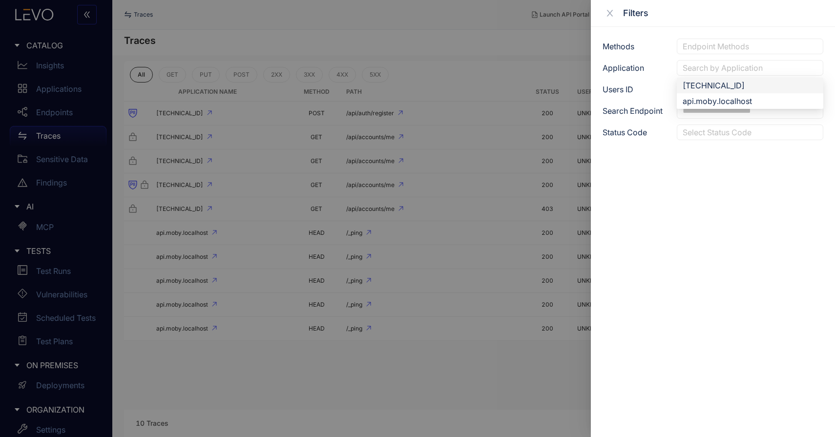
click at [780, 72] on div at bounding box center [751, 68] width 140 height 10
click at [769, 91] on div "[TECHNICAL_ID]" at bounding box center [750, 86] width 147 height 16
click at [491, 44] on div at bounding box center [417, 218] width 835 height 437
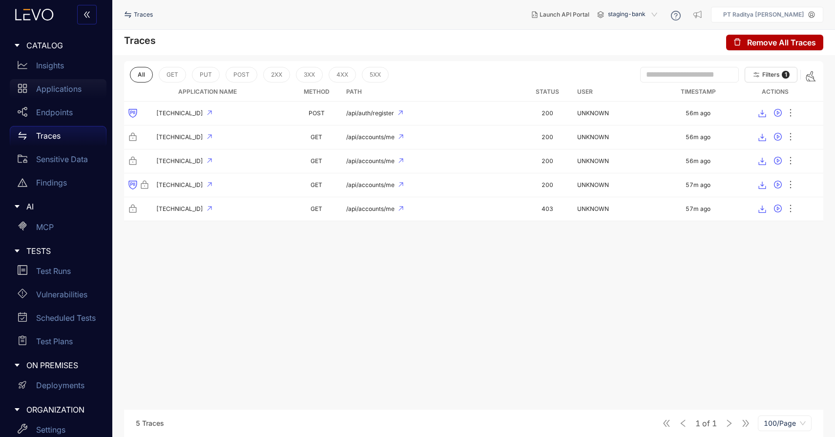
click at [40, 87] on p "Applications" at bounding box center [58, 89] width 45 height 9
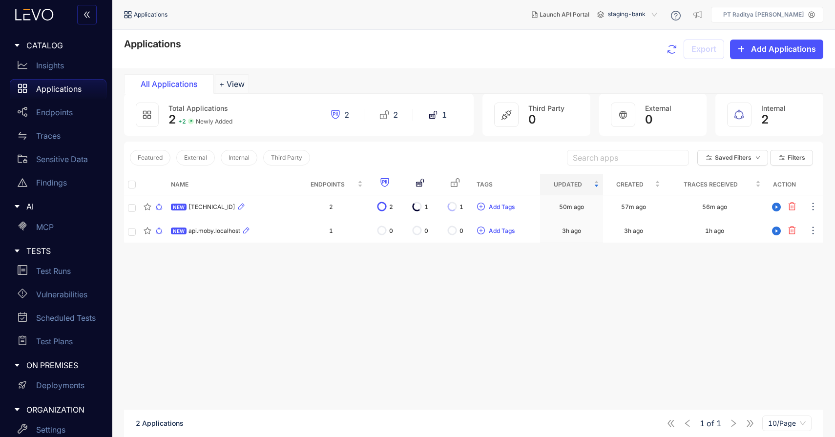
click at [659, 18] on span "staging-bank" at bounding box center [633, 15] width 51 height 16
click at [645, 55] on div "staging-mac-server" at bounding box center [637, 56] width 51 height 11
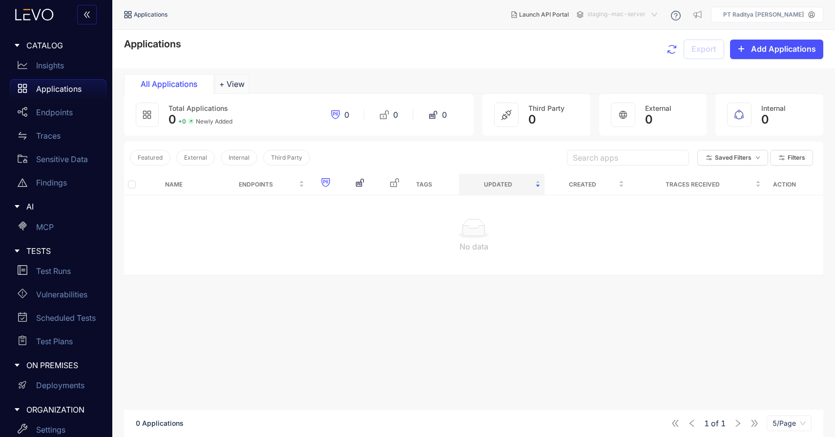
click at [654, 13] on span "staging-mac-server" at bounding box center [624, 15] width 72 height 16
click at [646, 37] on div "staging-bank" at bounding box center [627, 43] width 79 height 13
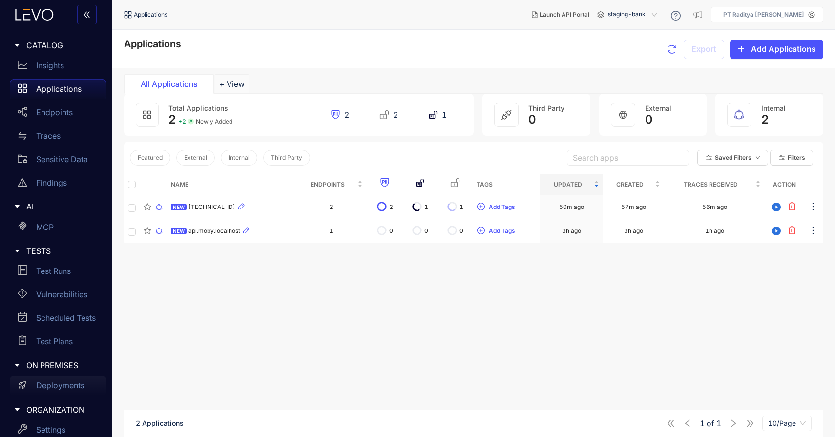
click at [55, 395] on link "Deployments" at bounding box center [58, 387] width 97 height 23
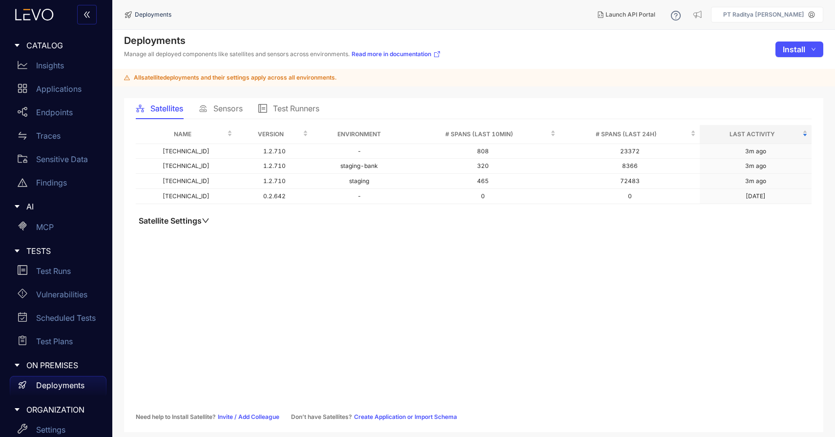
click at [217, 110] on span "Sensors" at bounding box center [228, 108] width 29 height 9
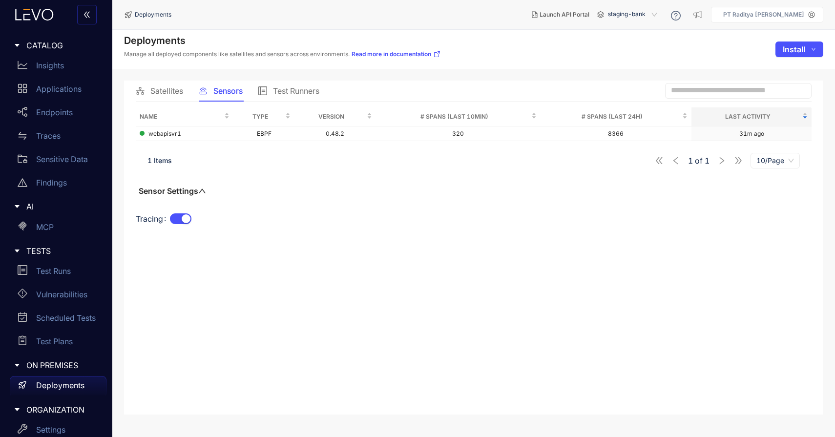
click at [198, 192] on button "Sensor Settings" at bounding box center [172, 191] width 73 height 10
click at [783, 160] on span "10/Page" at bounding box center [776, 160] width 38 height 15
click at [783, 182] on div "5/Page" at bounding box center [776, 180] width 38 height 11
click at [801, 134] on td "31m ago" at bounding box center [752, 134] width 120 height 15
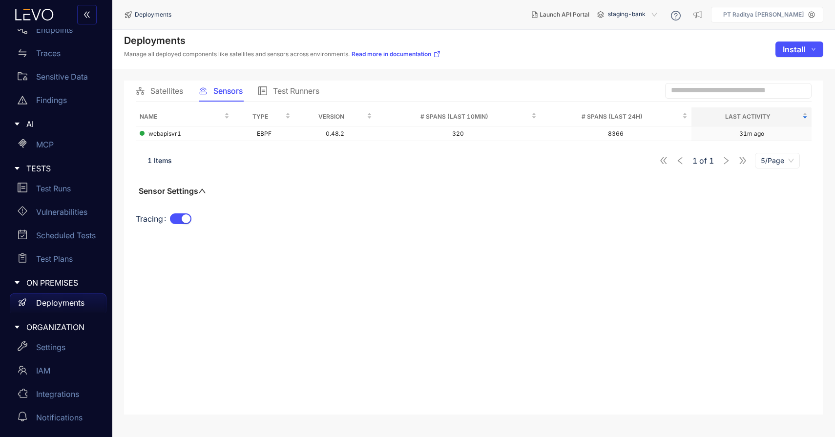
scroll to position [82, 0]
click at [77, 353] on div "Settings" at bounding box center [58, 348] width 97 height 20
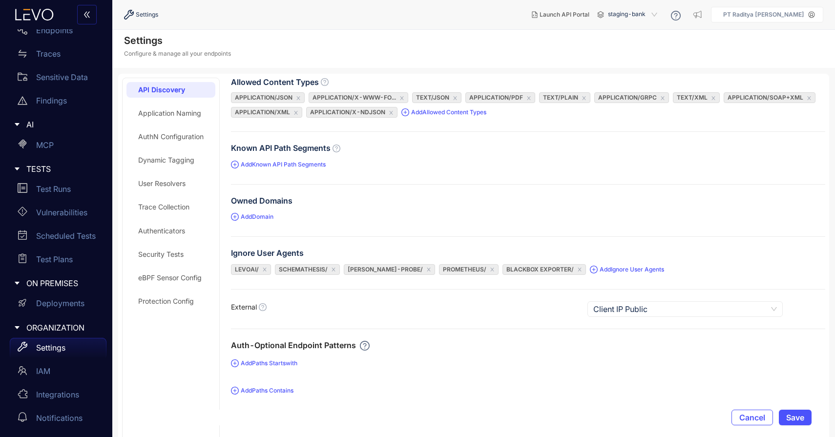
click at [180, 269] on div "API Discovery Application Naming AuthN Configuration Dynamic Tagging User Resol…" at bounding box center [171, 372] width 89 height 581
click at [181, 278] on div "eBPF Sensor Config" at bounding box center [170, 278] width 64 height 8
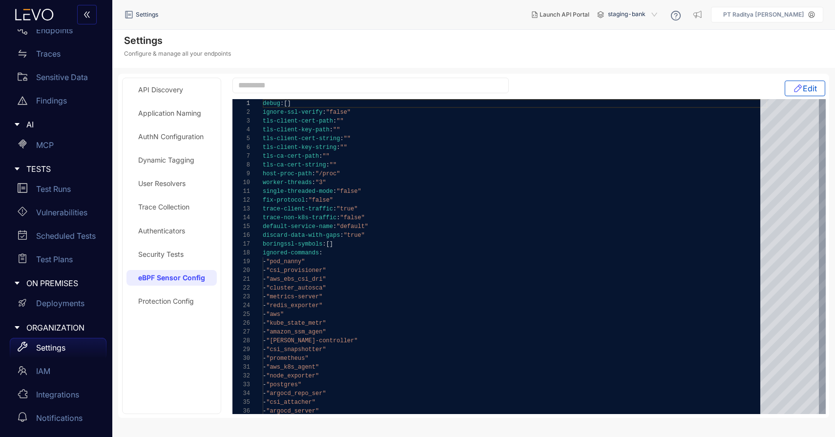
click at [185, 303] on div "Protection Config" at bounding box center [166, 302] width 56 height 8
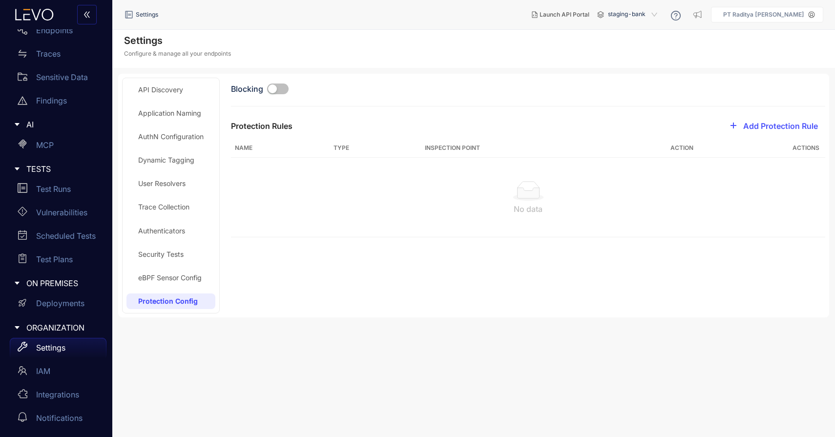
click at [192, 278] on div "eBPF Sensor Config" at bounding box center [170, 278] width 64 height 8
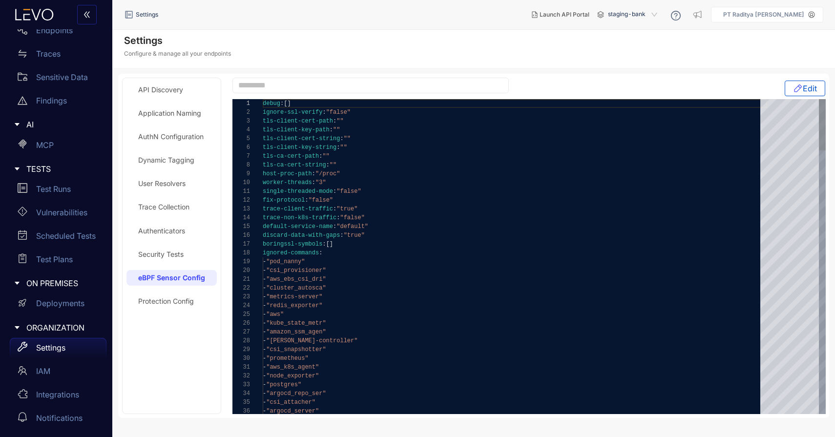
click at [186, 306] on div "Protection Config" at bounding box center [172, 302] width 90 height 16
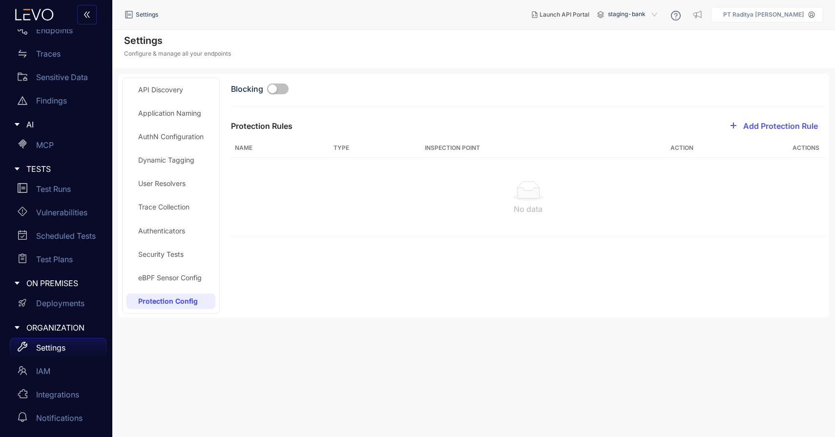
click at [187, 252] on div "Security Tests" at bounding box center [171, 255] width 89 height 16
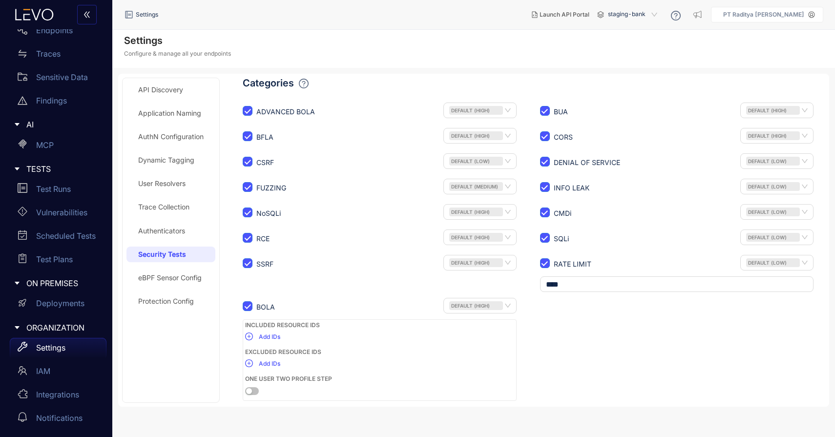
click at [190, 210] on div "Trace Collection" at bounding box center [163, 207] width 51 height 8
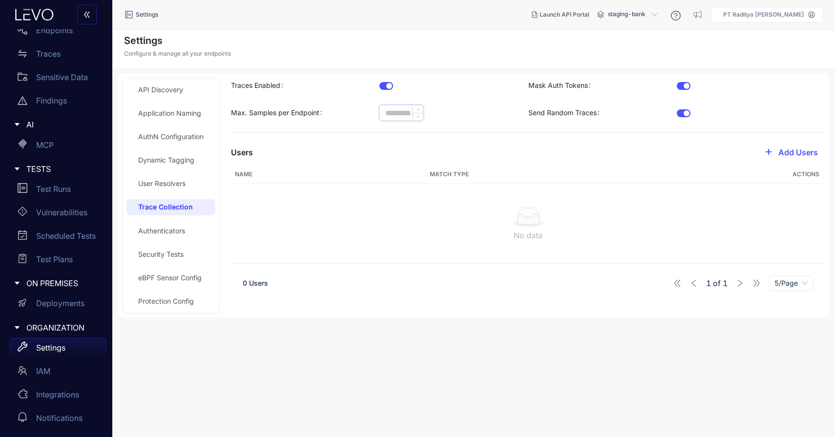
click at [405, 115] on input "*" at bounding box center [401, 113] width 43 height 15
type input "*"
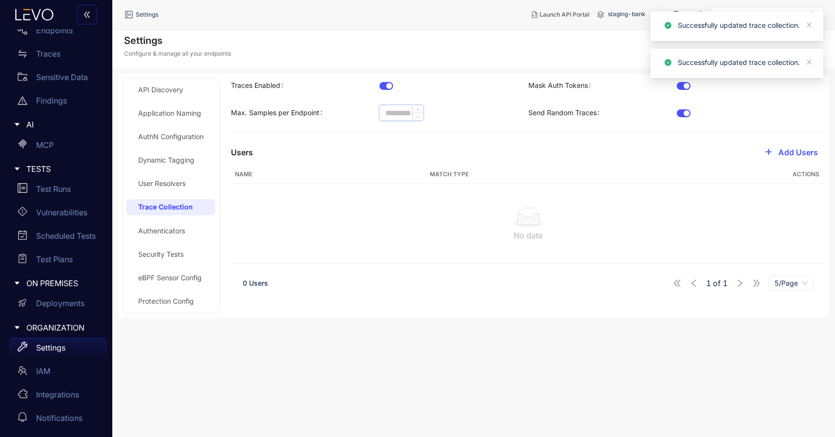
type input "*"
click at [791, 150] on span "Add Users" at bounding box center [799, 152] width 40 height 9
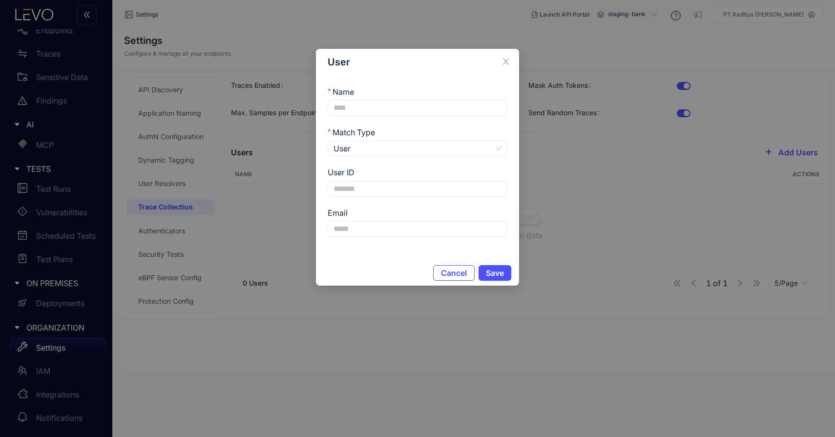
click at [447, 157] on form "Name Match Type User User ID Email" at bounding box center [418, 162] width 180 height 150
click at [462, 149] on span "User" at bounding box center [418, 148] width 168 height 15
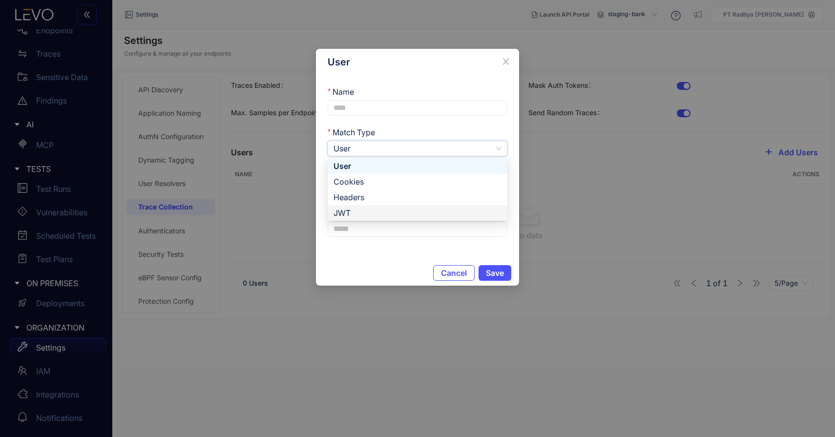
click at [389, 263] on div "Cancel Save" at bounding box center [417, 272] width 203 height 25
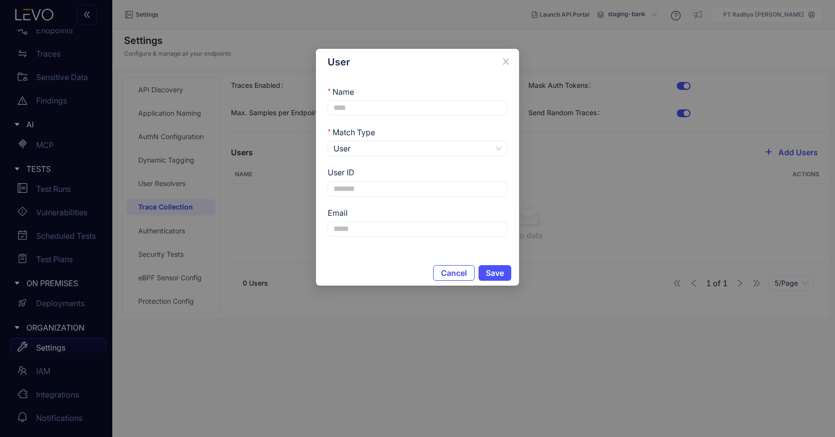
click at [449, 271] on span "Cancel" at bounding box center [454, 273] width 26 height 9
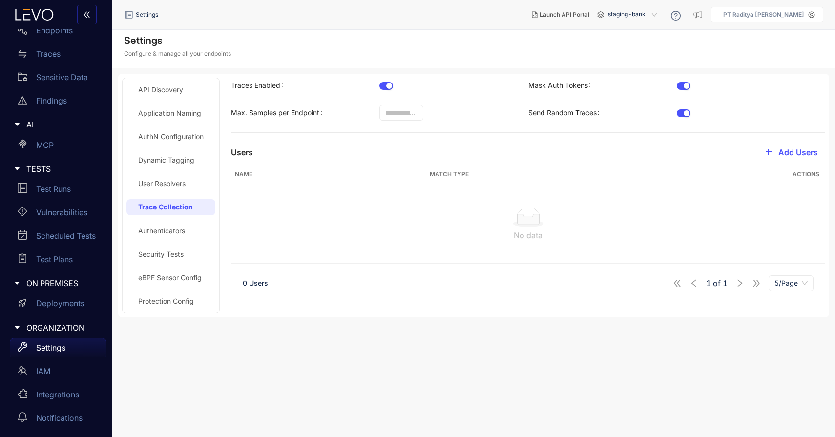
click at [171, 117] on div "Application Naming" at bounding box center [169, 113] width 63 height 8
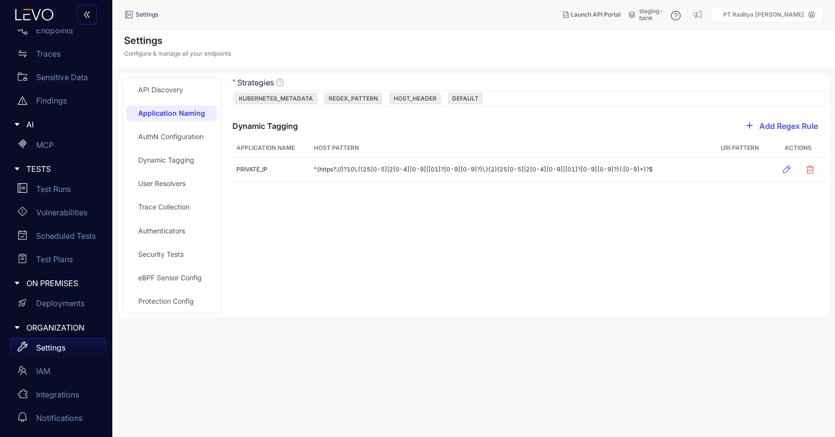
click at [176, 135] on div "AuthN Configuration" at bounding box center [170, 137] width 65 height 8
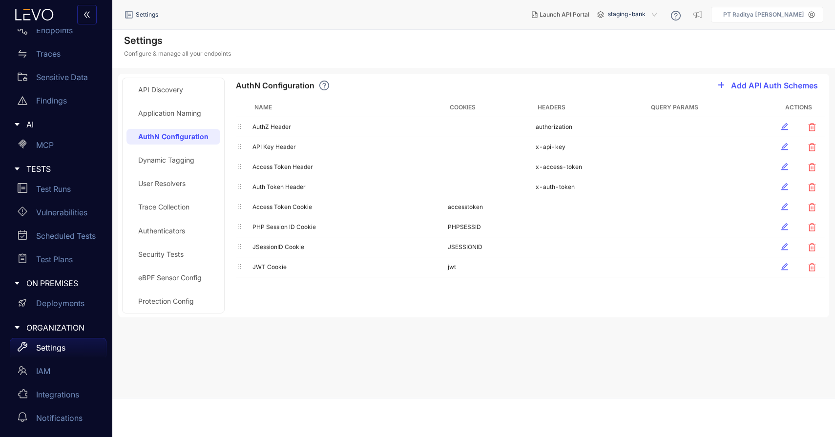
click at [185, 162] on div "Dynamic Tagging" at bounding box center [166, 160] width 56 height 8
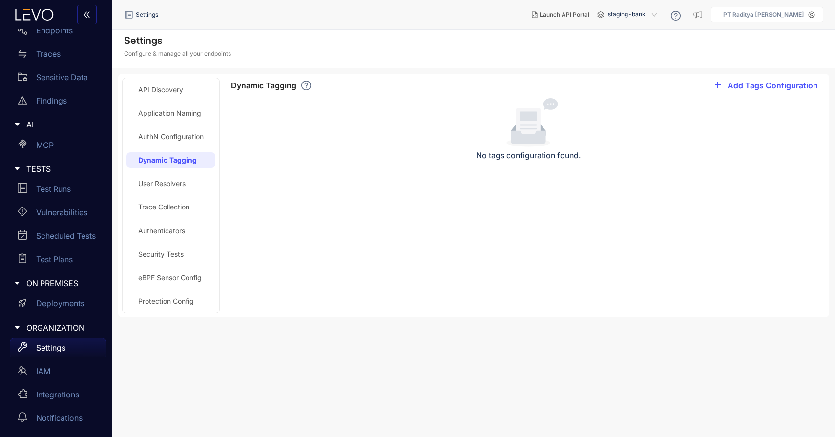
click at [181, 181] on div "User Resolvers" at bounding box center [161, 184] width 47 height 8
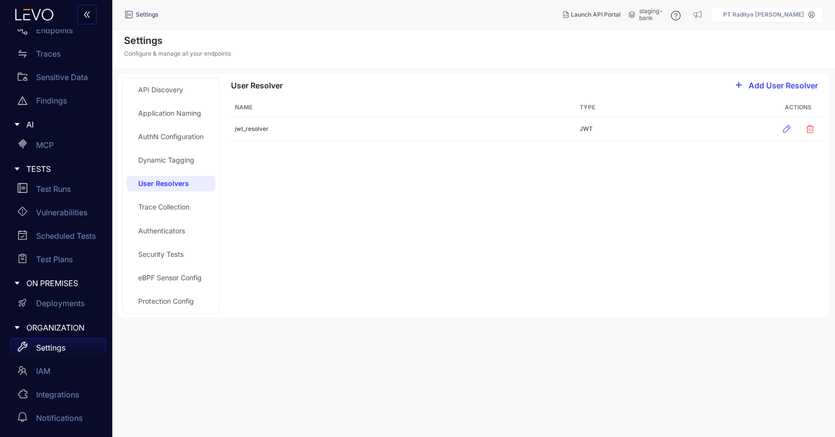
click at [776, 87] on span "Add User Resolver" at bounding box center [783, 85] width 69 height 9
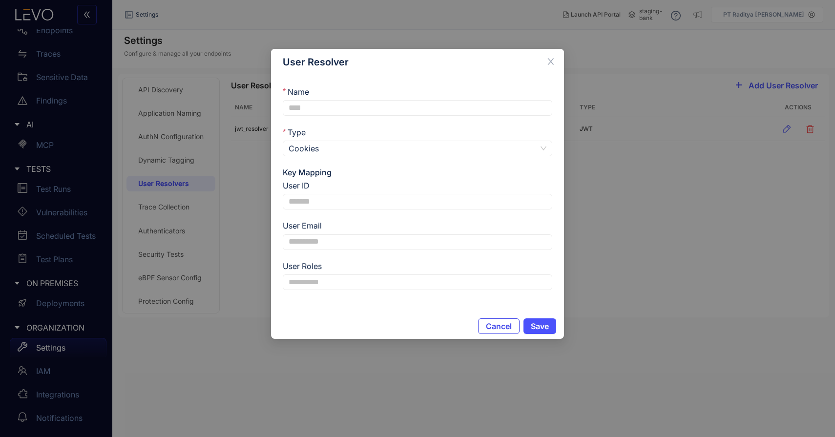
click at [510, 326] on span "Cancel" at bounding box center [499, 326] width 26 height 9
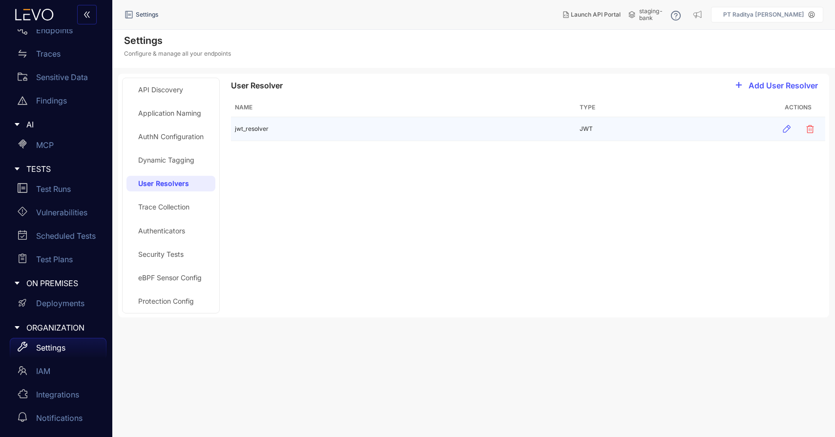
click at [307, 125] on td "jwt_resolver" at bounding box center [403, 129] width 345 height 24
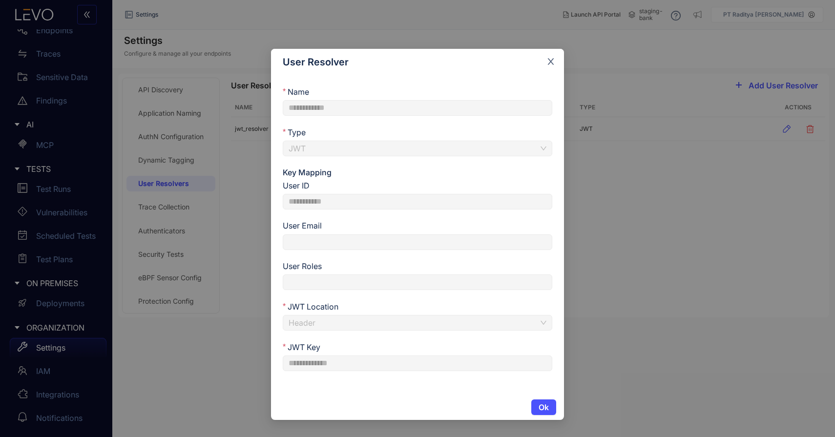
click at [552, 56] on span "Close" at bounding box center [551, 62] width 26 height 26
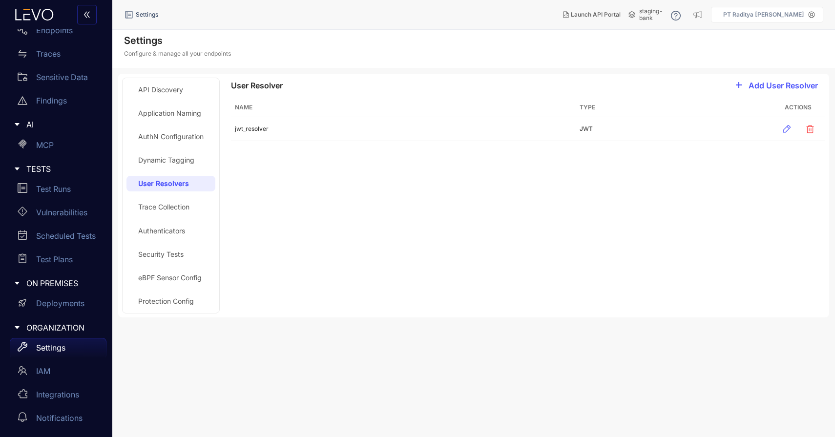
click at [200, 84] on div "API Discovery" at bounding box center [171, 90] width 89 height 16
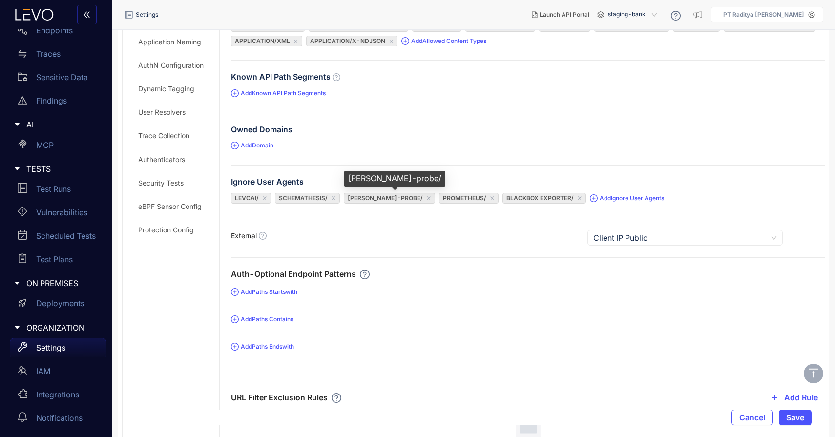
scroll to position [74, 0]
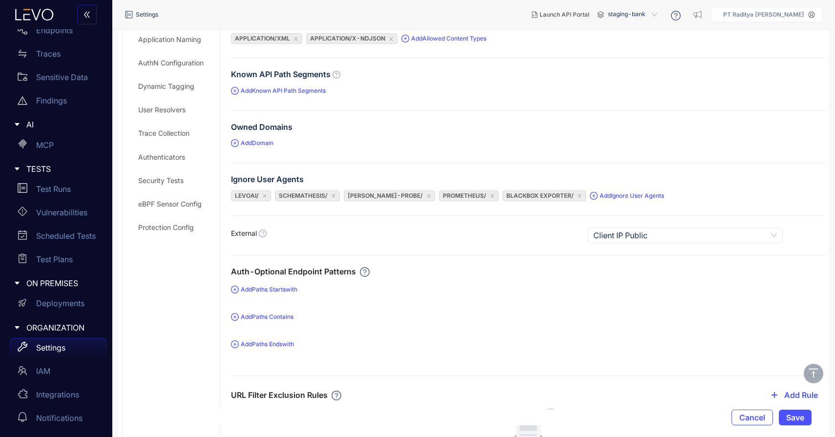
click at [272, 139] on span "Add Domain" at bounding box center [252, 143] width 43 height 10
click at [343, 123] on div "Owned Domains" at bounding box center [528, 129] width 595 height 13
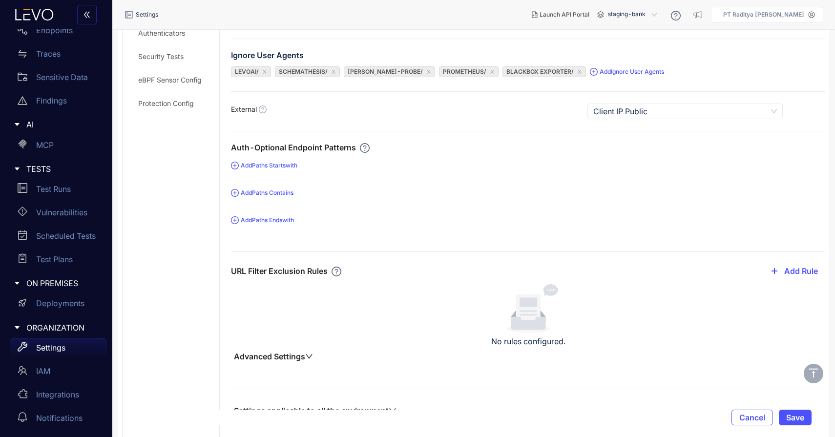
scroll to position [240, 0]
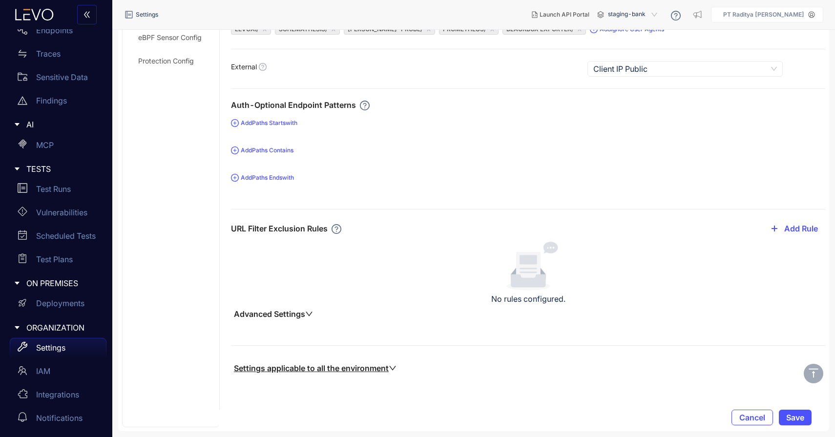
click at [312, 316] on icon "down" at bounding box center [309, 314] width 8 height 8
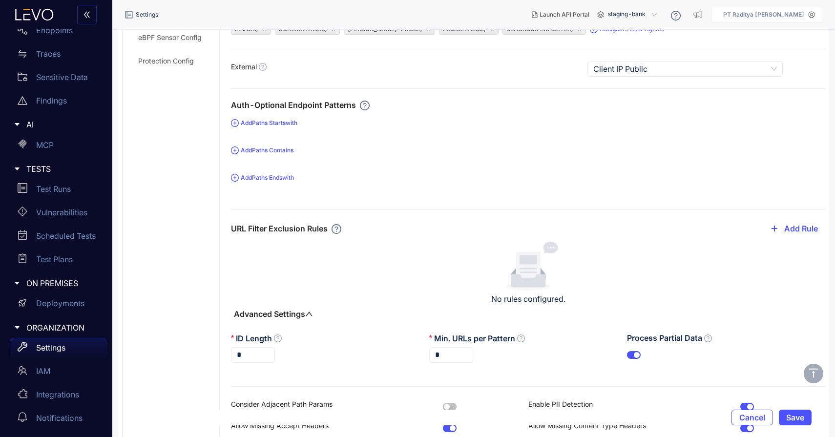
click at [306, 319] on button "Advanced Settings" at bounding box center [273, 314] width 85 height 10
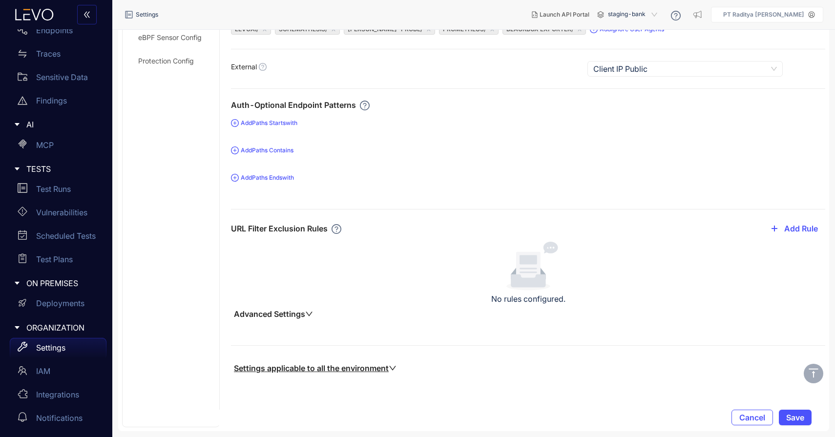
scroll to position [0, 0]
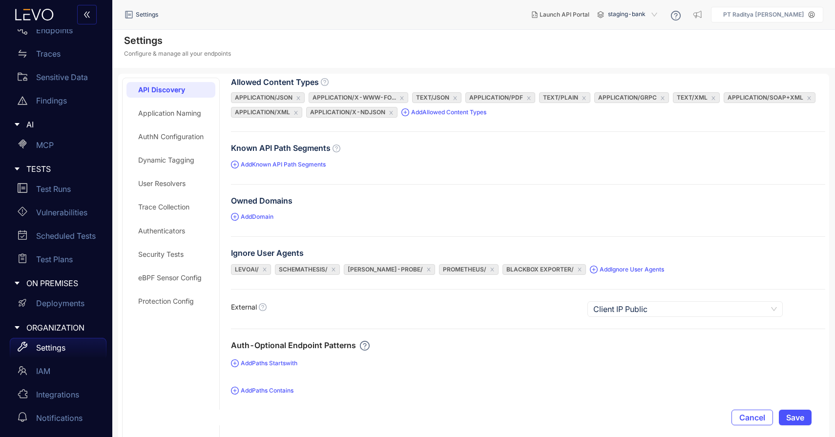
click at [185, 207] on div "Trace Collection" at bounding box center [163, 207] width 51 height 8
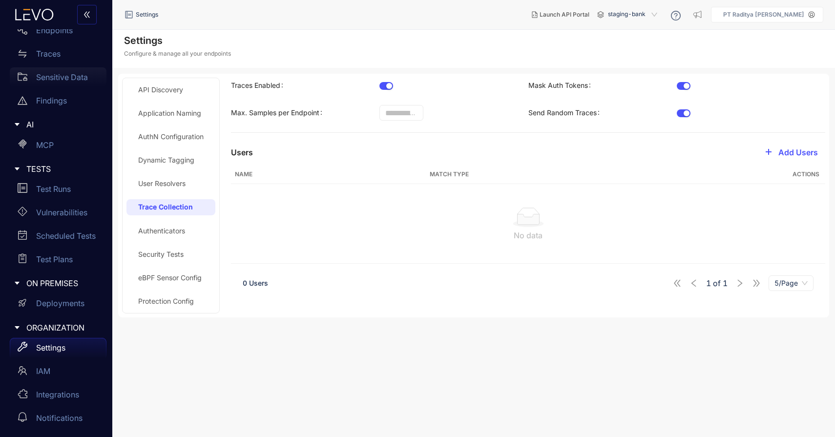
click at [61, 82] on div "Sensitive Data" at bounding box center [58, 77] width 97 height 20
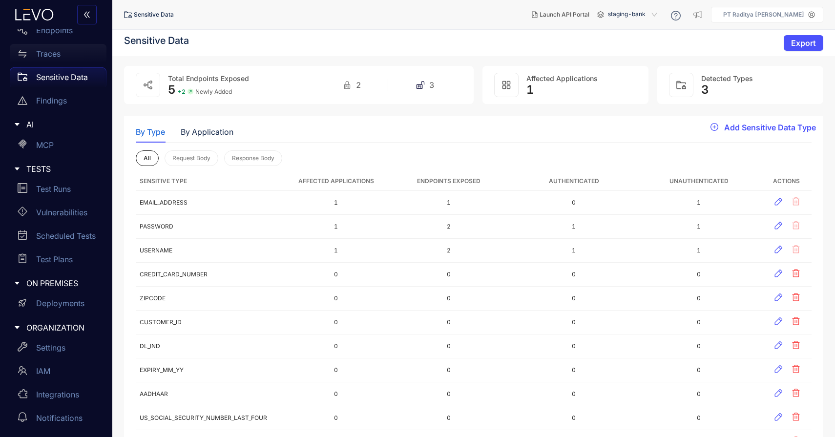
click at [71, 55] on div "Traces" at bounding box center [58, 54] width 97 height 20
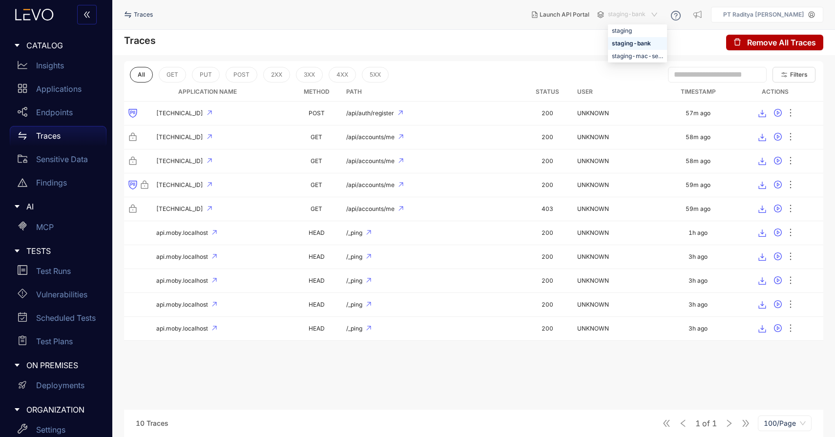
click at [646, 20] on span "staging-bank" at bounding box center [633, 15] width 51 height 16
click at [650, 27] on div "staging" at bounding box center [637, 30] width 51 height 11
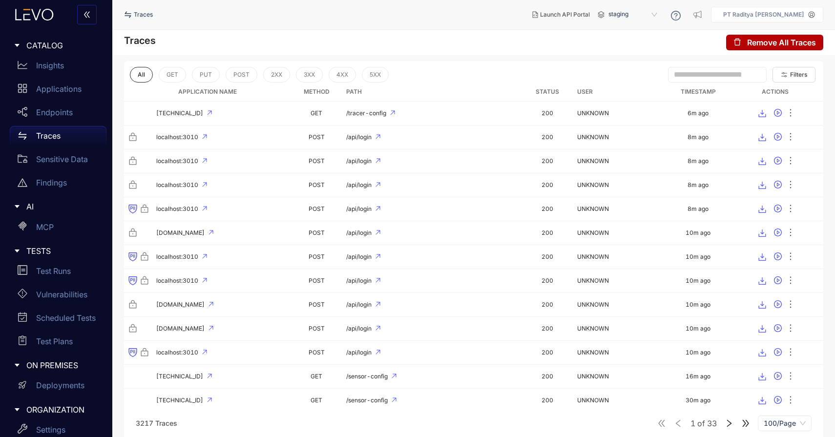
click at [635, 14] on span "staging" at bounding box center [634, 15] width 51 height 16
click at [633, 46] on div "staging-bank" at bounding box center [638, 43] width 51 height 11
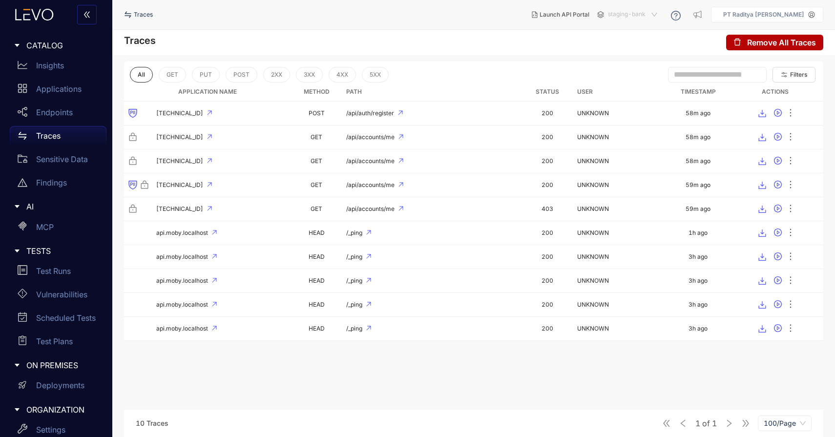
click at [650, 11] on span "staging-bank" at bounding box center [633, 15] width 51 height 16
click at [635, 51] on div "staging-mac-server" at bounding box center [637, 56] width 51 height 11
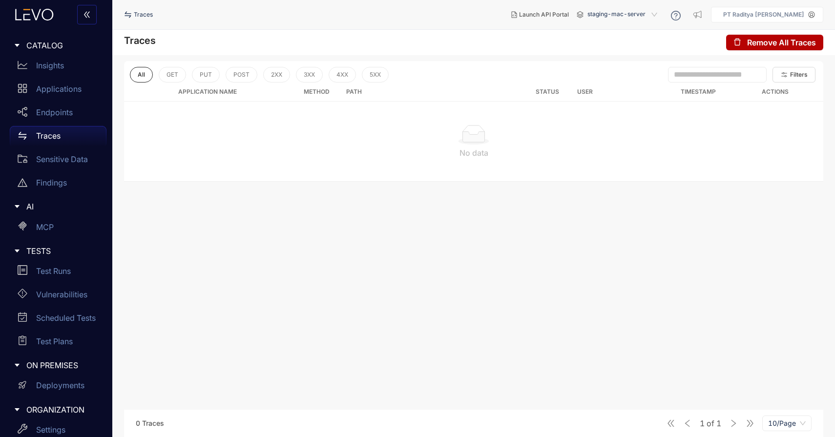
click at [648, 15] on span "staging-mac-server" at bounding box center [624, 15] width 72 height 16
click at [641, 43] on div "staging-bank" at bounding box center [627, 43] width 71 height 11
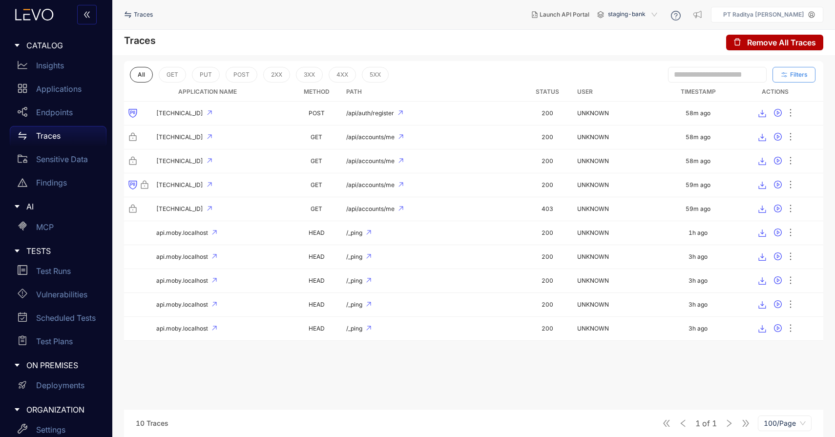
click at [804, 70] on button "Filters" at bounding box center [794, 75] width 43 height 16
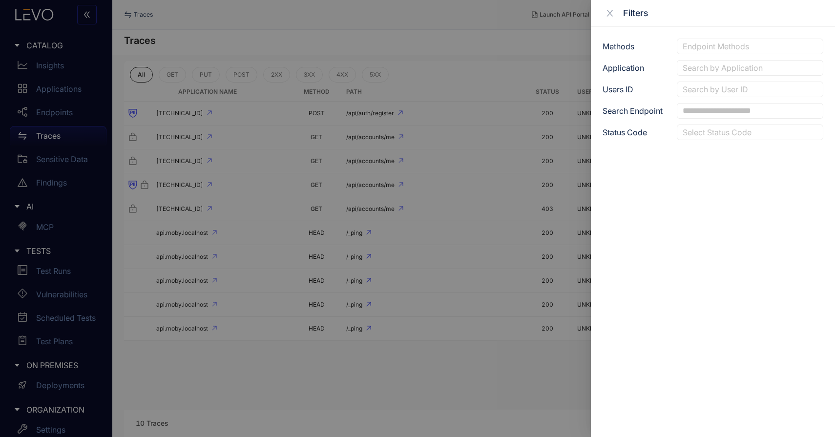
click at [280, 384] on div at bounding box center [417, 218] width 835 height 437
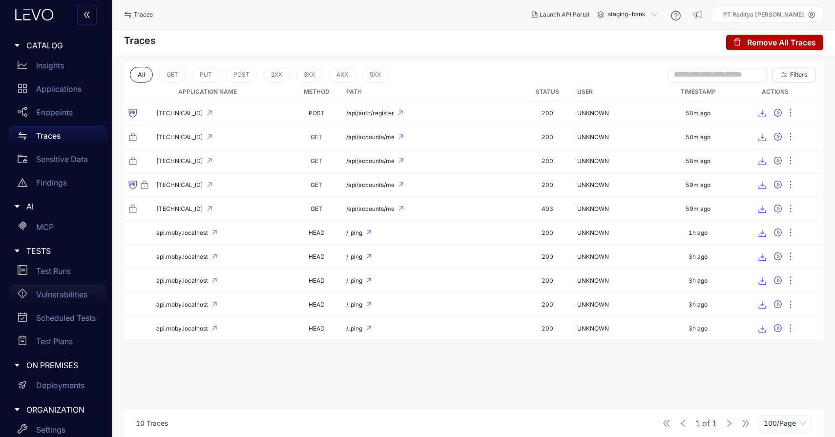
click at [76, 294] on p "Vulnerabilities" at bounding box center [61, 294] width 51 height 9
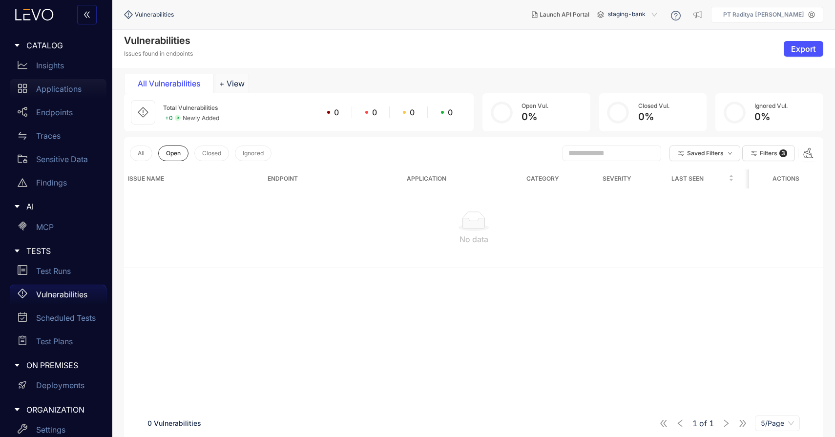
click at [76, 85] on p "Applications" at bounding box center [58, 89] width 45 height 9
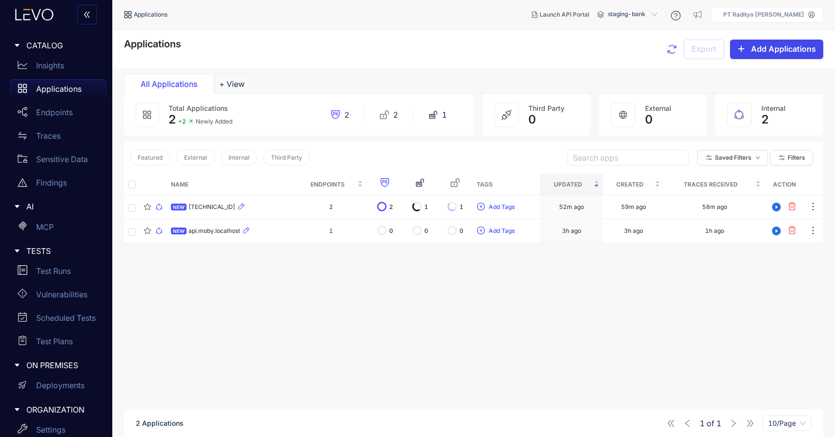
click at [766, 51] on span "Add Applications" at bounding box center [783, 48] width 65 height 9
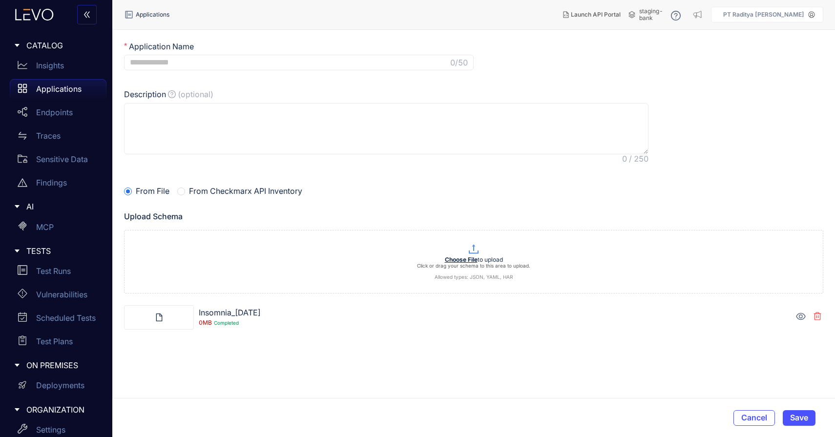
click at [567, 341] on main "Application Name 0 /50 Description (optional) From File From Checkmarx API Inve…" at bounding box center [473, 214] width 723 height 368
click at [803, 314] on icon at bounding box center [801, 317] width 10 height 10
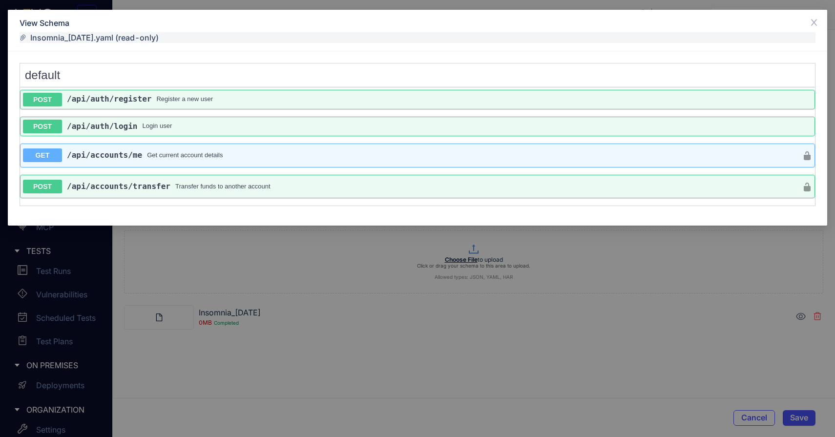
click at [716, 344] on div "View Schema Insomnia_2025-10-07.yaml (read-only) default POST /api /auth /regis…" at bounding box center [417, 218] width 835 height 437
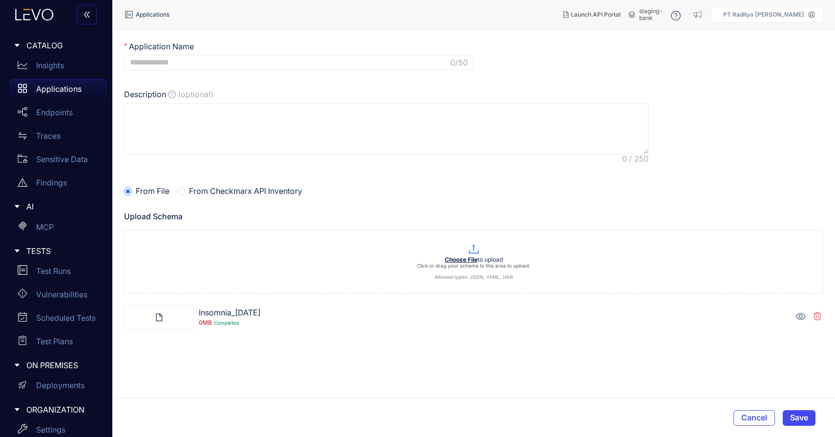
click at [796, 410] on button "Save" at bounding box center [799, 418] width 33 height 16
click at [418, 62] on input "Application Name" at bounding box center [289, 62] width 319 height 9
type input "*"
click at [70, 82] on div "Applications" at bounding box center [58, 89] width 97 height 20
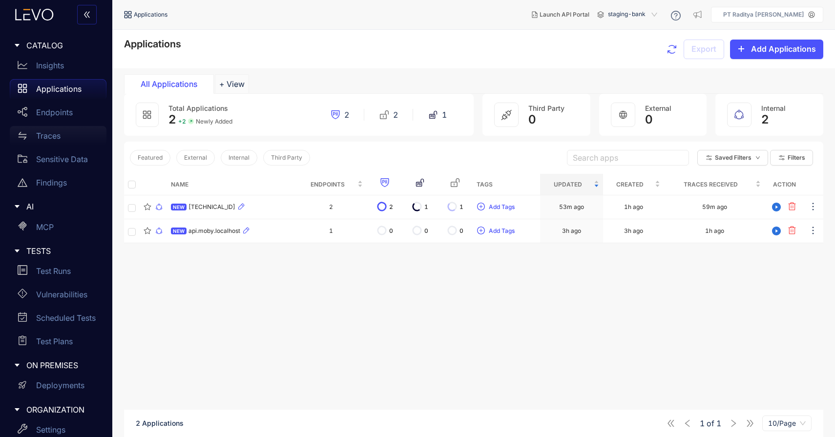
click at [68, 132] on div "Traces" at bounding box center [58, 136] width 97 height 20
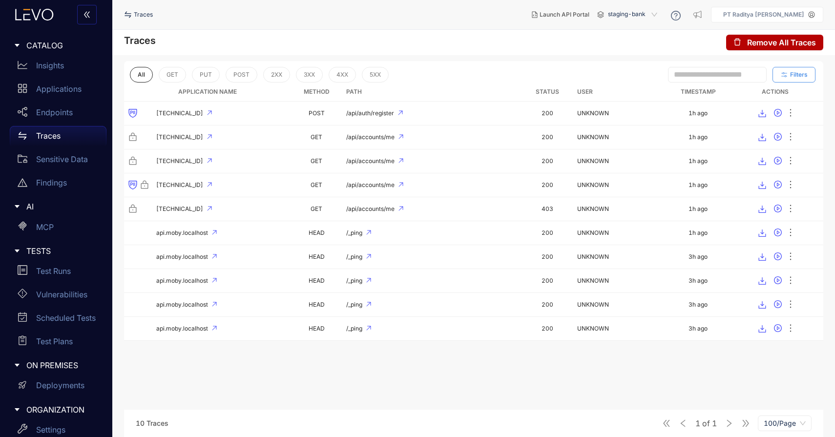
click at [799, 74] on span "Filters" at bounding box center [800, 74] width 18 height 7
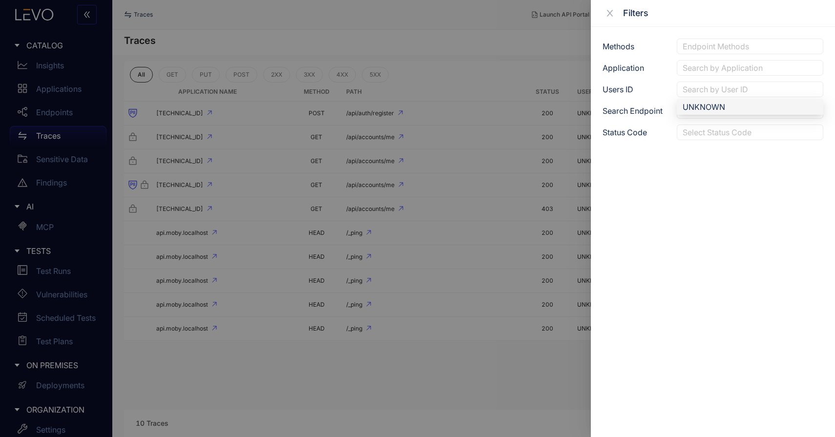
click at [781, 89] on div at bounding box center [746, 90] width 130 height 10
click at [773, 75] on div "Search by Application" at bounding box center [750, 68] width 147 height 16
click at [771, 82] on div "[TECHNICAL_ID]" at bounding box center [750, 85] width 135 height 11
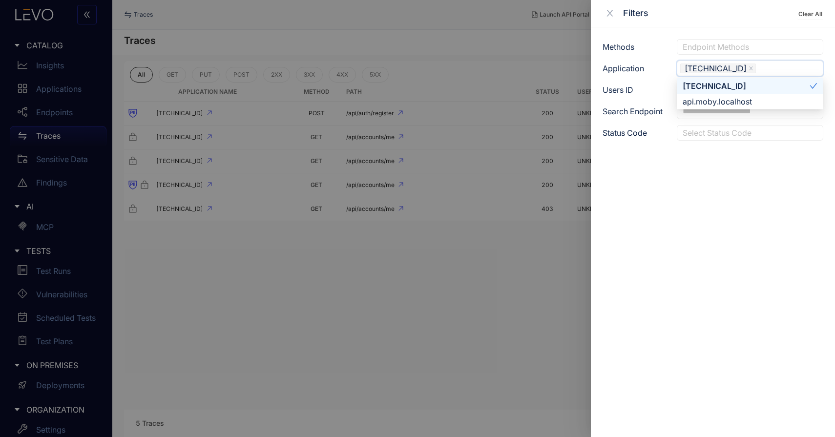
click at [770, 84] on div "[TECHNICAL_ID]" at bounding box center [746, 86] width 127 height 11
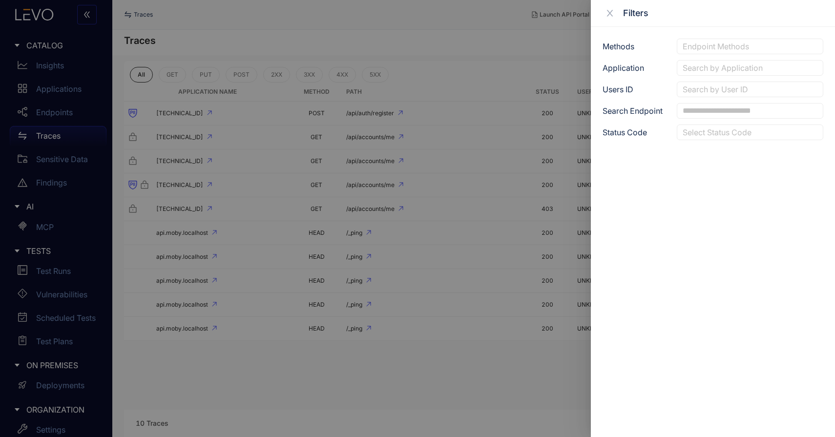
click at [522, 37] on div at bounding box center [417, 218] width 835 height 437
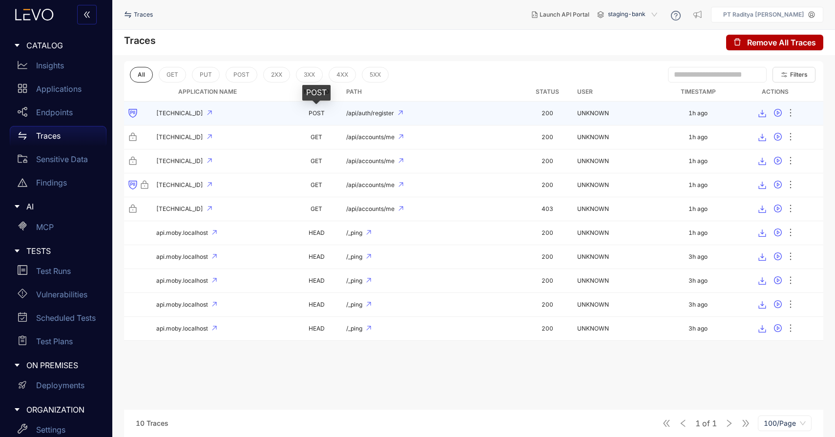
click at [314, 110] on span "POST" at bounding box center [317, 112] width 16 height 7
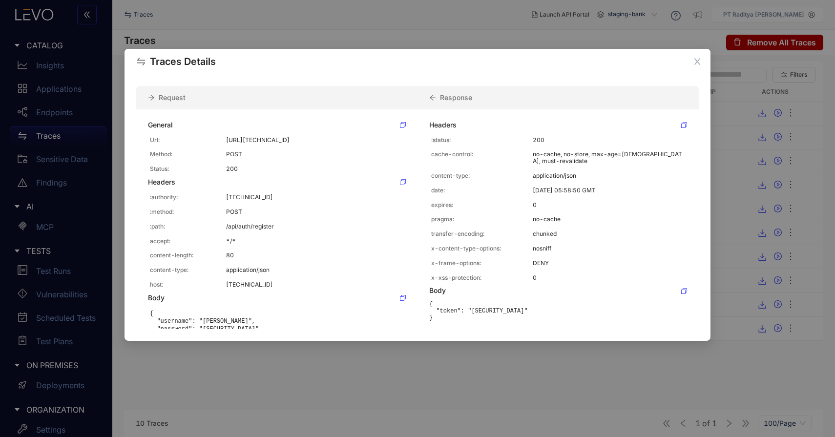
click at [434, 39] on div "Traces Details Request Response General Url: http://114.199.97.19:8091/api/auth…" at bounding box center [417, 218] width 835 height 437
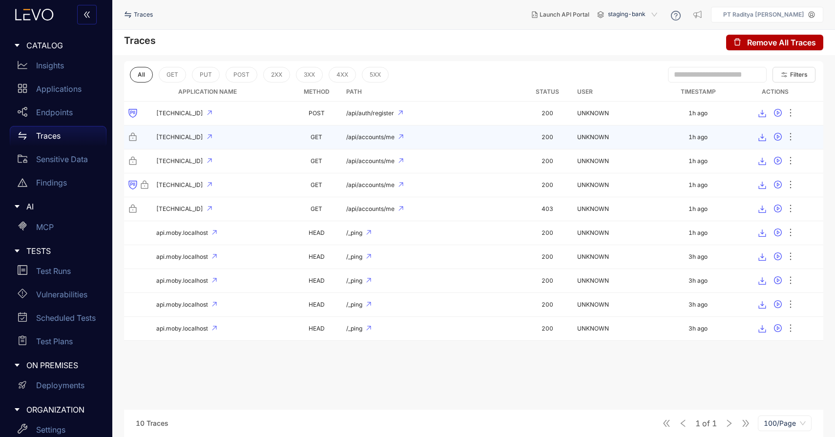
click at [514, 146] on td "/api/accounts/me" at bounding box center [432, 138] width 180 height 24
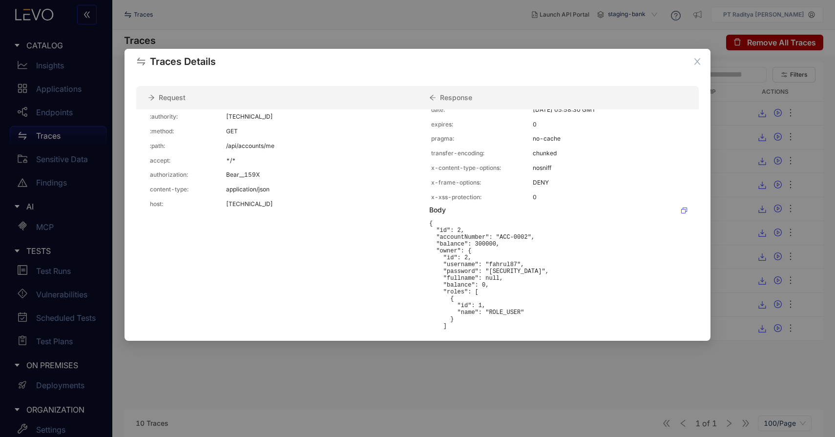
scroll to position [112, 0]
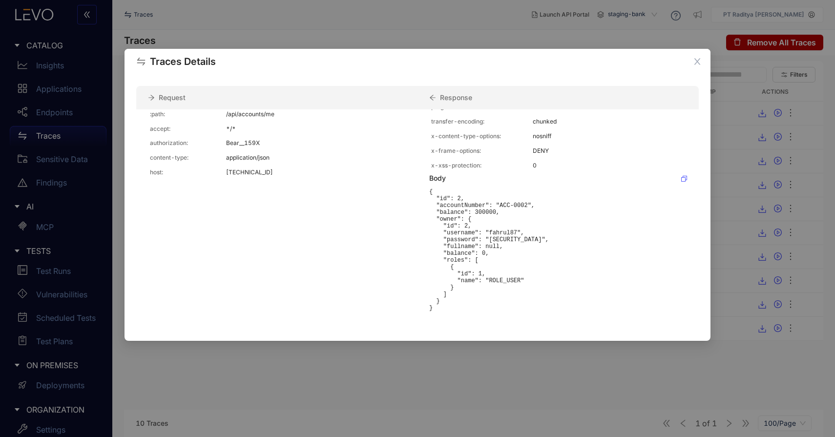
click at [500, 35] on div "Traces Details Request Response General Url: http://114.199.97.19:8091/api/acco…" at bounding box center [417, 218] width 835 height 437
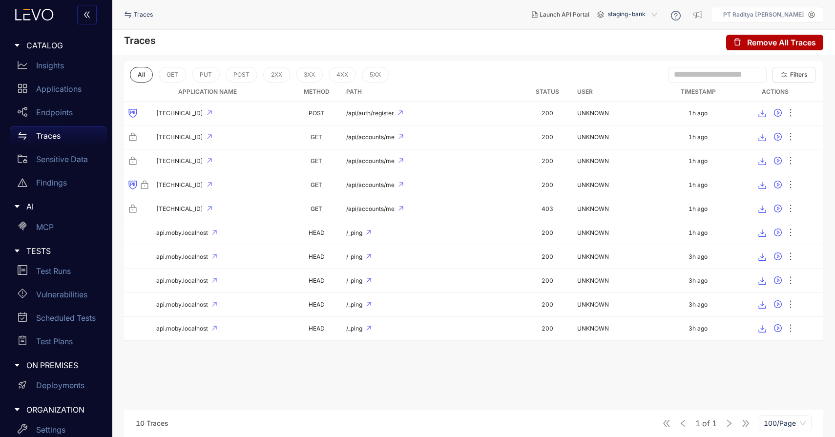
click at [72, 131] on div "Traces" at bounding box center [58, 136] width 97 height 20
click at [75, 95] on div "Applications" at bounding box center [58, 89] width 97 height 20
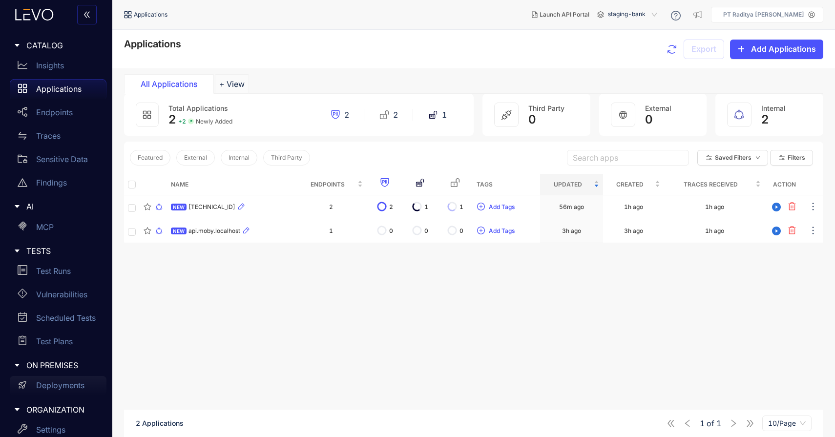
click at [55, 386] on p "Deployments" at bounding box center [60, 385] width 48 height 9
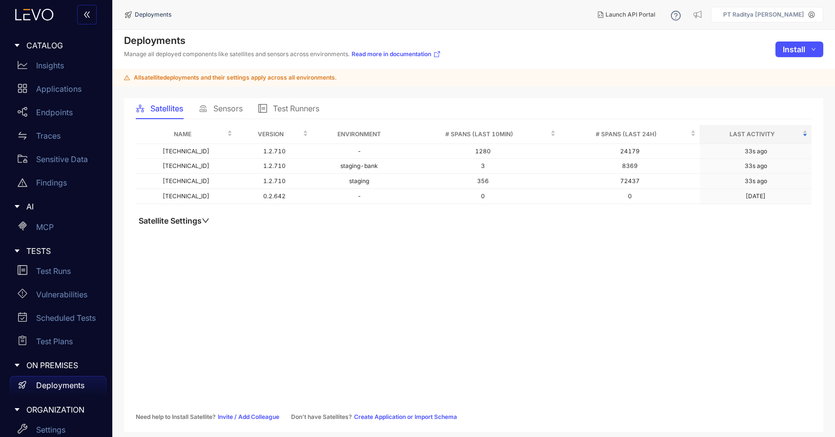
click at [224, 115] on div "Sensors" at bounding box center [221, 108] width 44 height 21
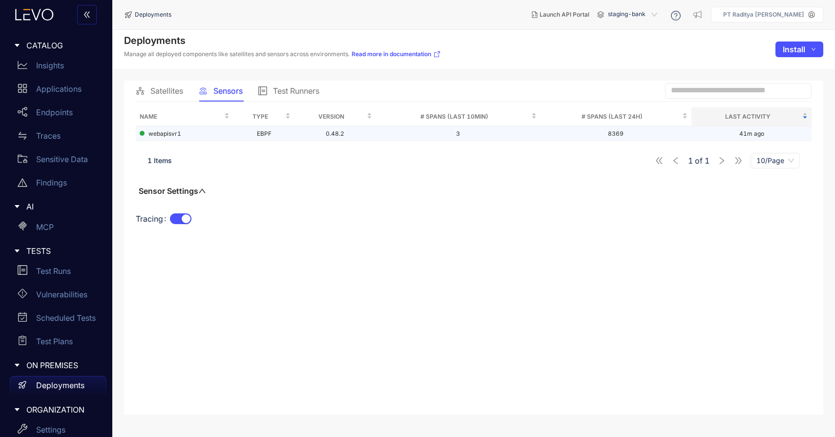
click at [179, 135] on span "webapisvr1" at bounding box center [165, 133] width 33 height 7
click at [196, 219] on div at bounding box center [265, 219] width 191 height 11
click at [189, 219] on div "button" at bounding box center [186, 218] width 9 height 9
click at [185, 220] on button "Tracing" at bounding box center [180, 219] width 21 height 11
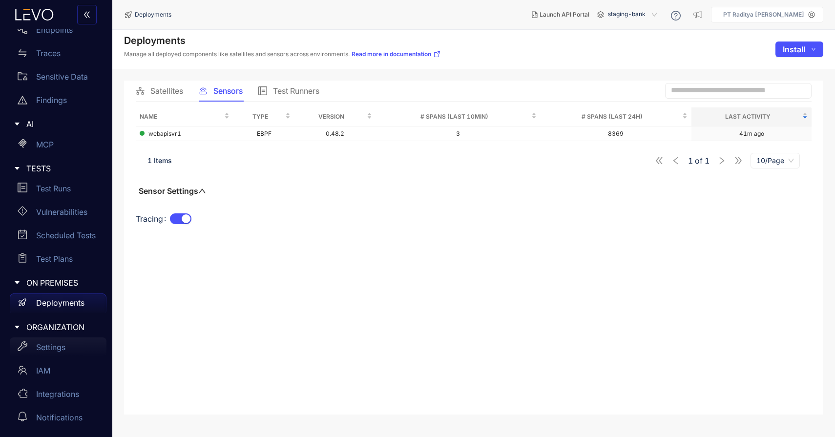
click at [74, 343] on div "Settings" at bounding box center [58, 348] width 97 height 20
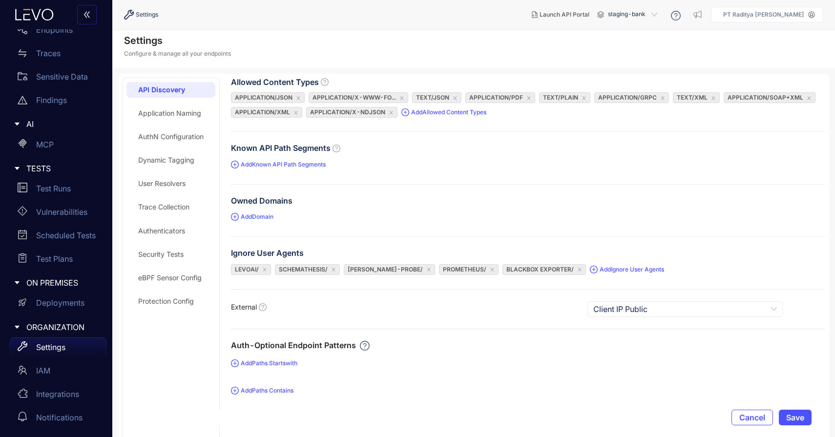
click at [161, 198] on div "API Discovery Application Naming AuthN Configuration Dynamic Tagging User Resol…" at bounding box center [171, 372] width 89 height 581
click at [163, 203] on div "Trace Collection" at bounding box center [163, 207] width 51 height 8
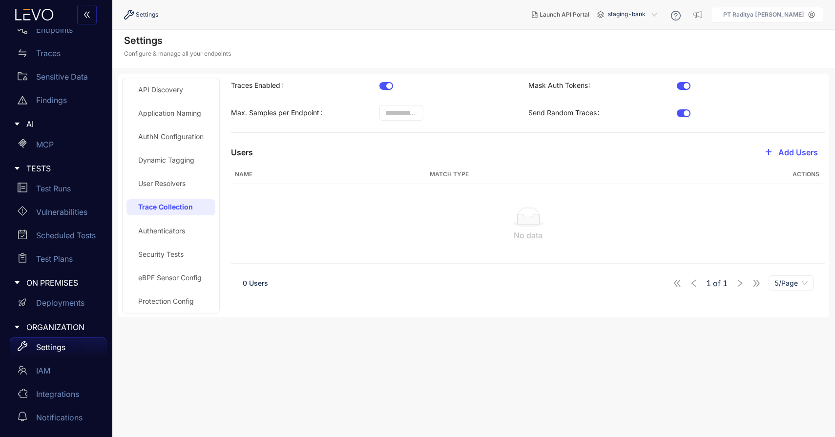
click at [657, 14] on span "staging-bank" at bounding box center [633, 15] width 51 height 16
click at [645, 30] on div "staging" at bounding box center [637, 30] width 51 height 11
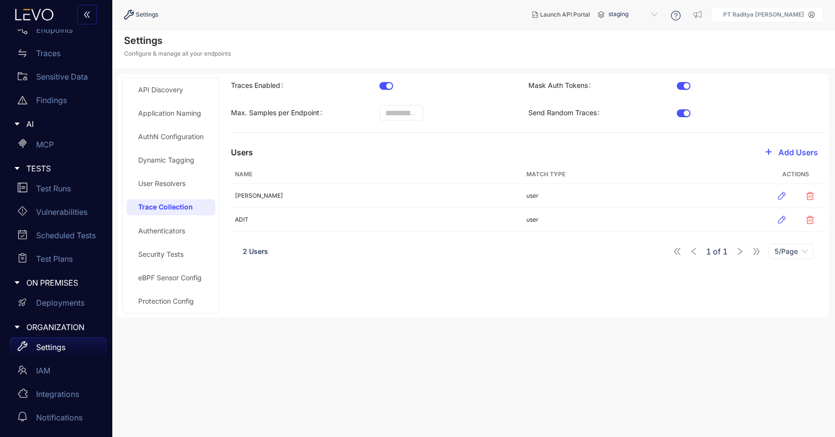
click at [660, 12] on span "staging" at bounding box center [634, 15] width 51 height 16
click at [656, 42] on div "staging-bank" at bounding box center [638, 43] width 51 height 11
type input "*"
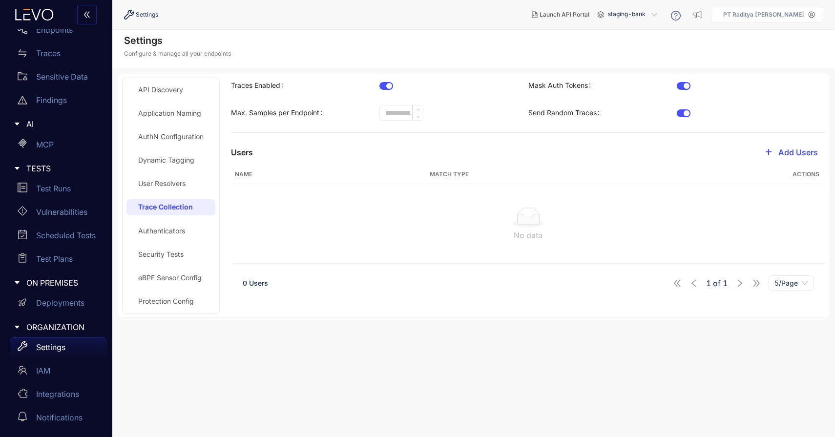
click at [404, 110] on input "*" at bounding box center [401, 113] width 43 height 15
type input "*"
click at [169, 252] on div "Security Tests" at bounding box center [160, 255] width 45 height 8
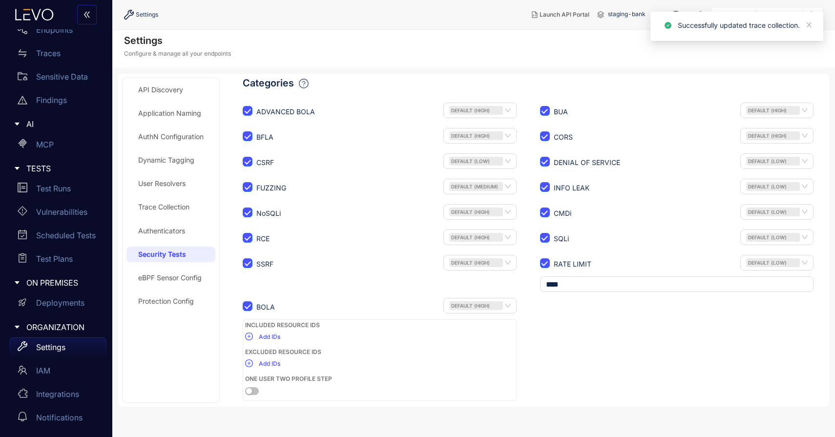
click at [172, 304] on div "Protection Config" at bounding box center [166, 302] width 56 height 8
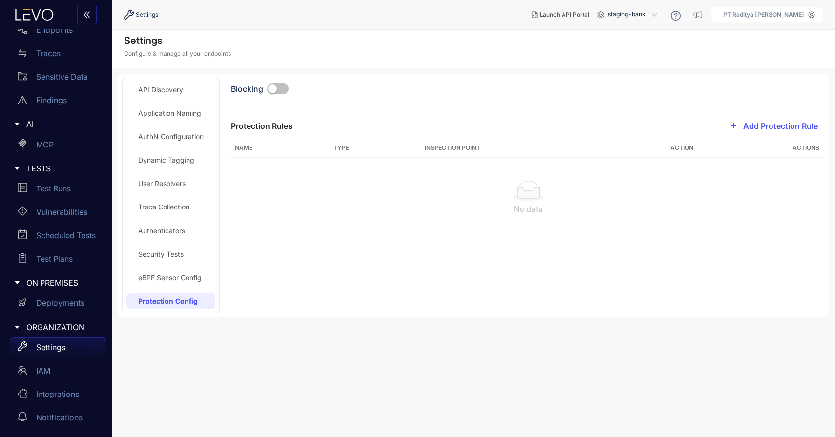
click at [278, 88] on button "button" at bounding box center [277, 89] width 21 height 11
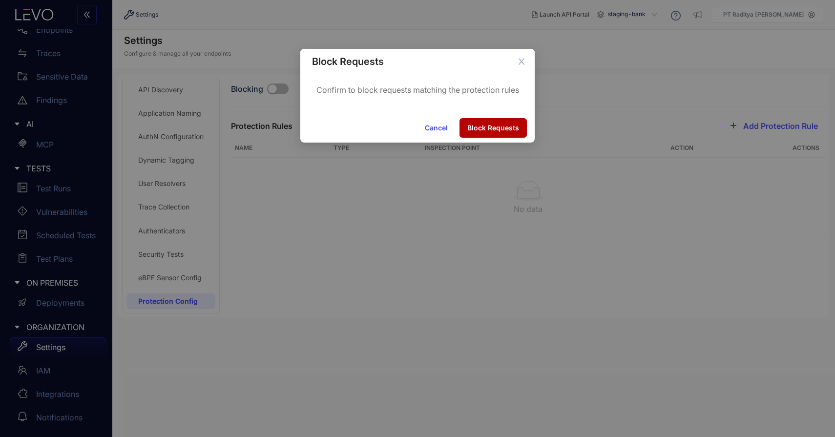
click at [432, 133] on button "Cancel" at bounding box center [436, 128] width 39 height 20
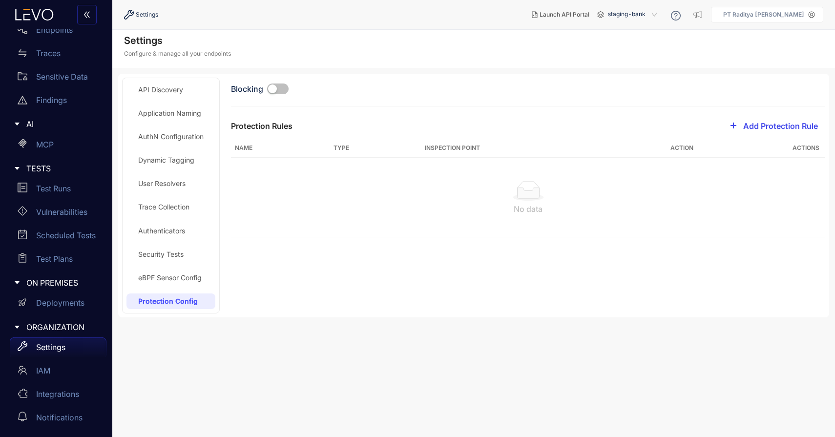
click at [776, 128] on span "Add Protection Rule" at bounding box center [781, 126] width 75 height 9
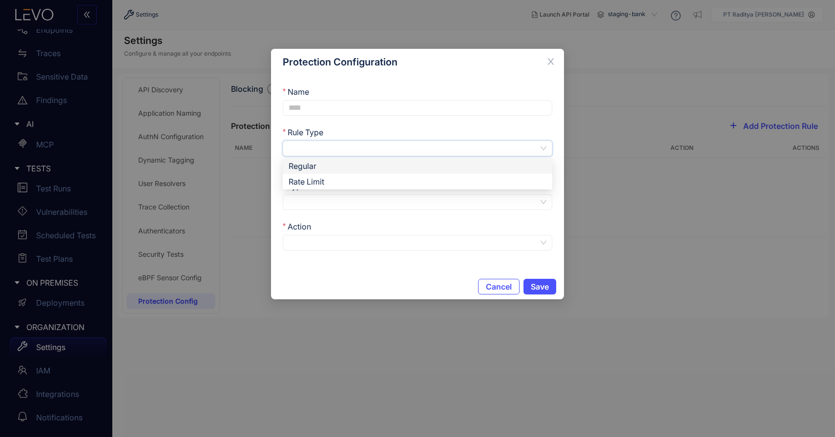
click at [415, 150] on input "Rule Type" at bounding box center [414, 148] width 250 height 15
click at [413, 162] on div "Regular" at bounding box center [418, 166] width 258 height 11
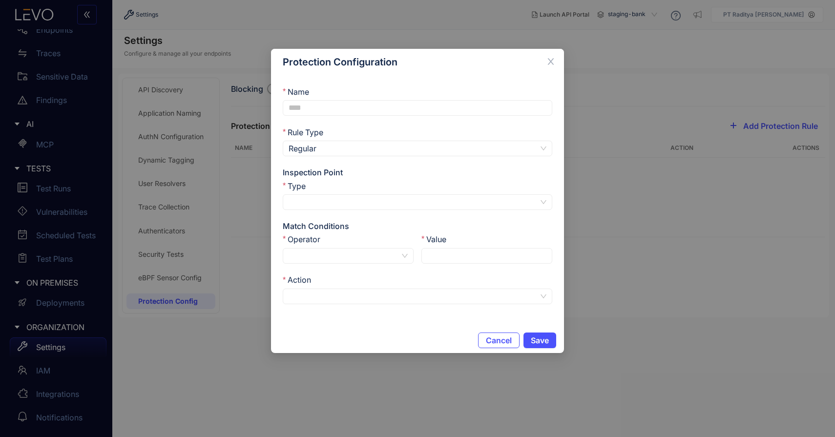
click at [415, 190] on div "Type" at bounding box center [418, 187] width 270 height 13
click at [415, 198] on input "Type" at bounding box center [414, 202] width 250 height 15
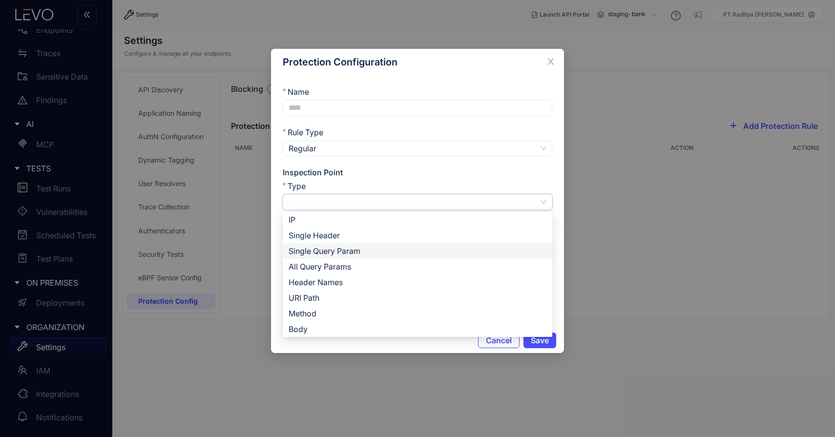
click at [465, 132] on div "Rule Type" at bounding box center [418, 134] width 270 height 13
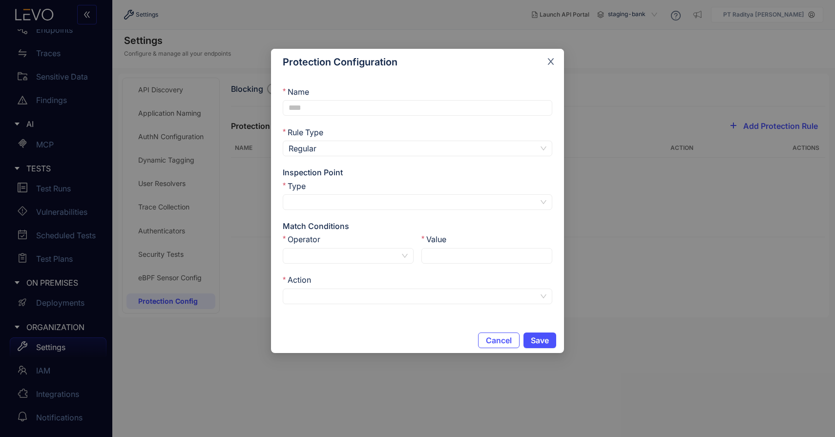
click at [548, 61] on icon "close" at bounding box center [551, 61] width 9 height 9
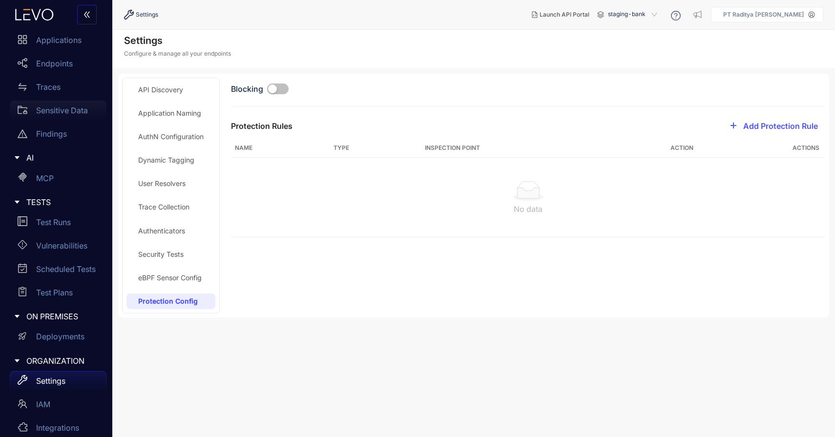
scroll to position [48, 0]
click at [59, 85] on p "Traces" at bounding box center [48, 87] width 24 height 9
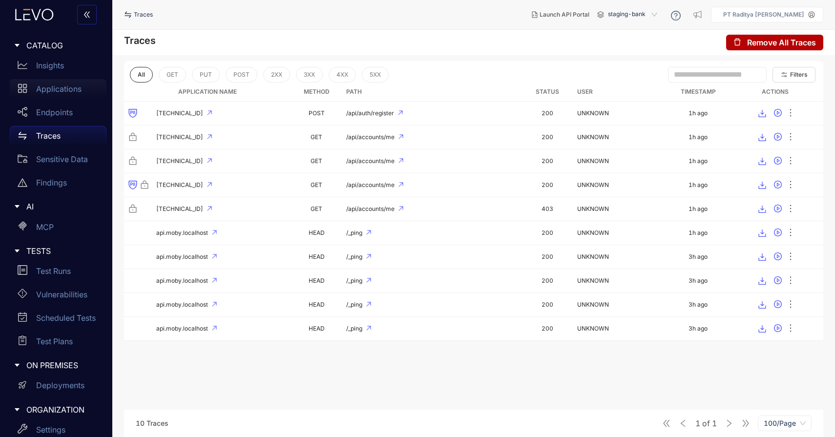
click at [75, 89] on p "Applications" at bounding box center [58, 89] width 45 height 9
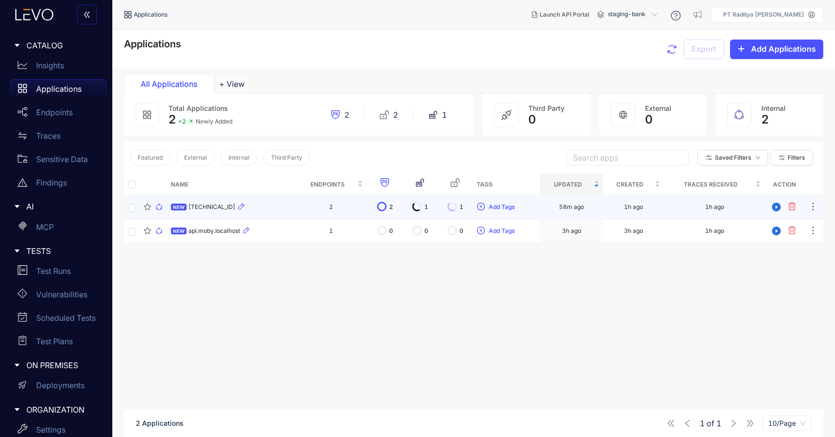
click at [283, 205] on div "NEW 114.199.97.19:8091" at bounding box center [231, 207] width 121 height 12
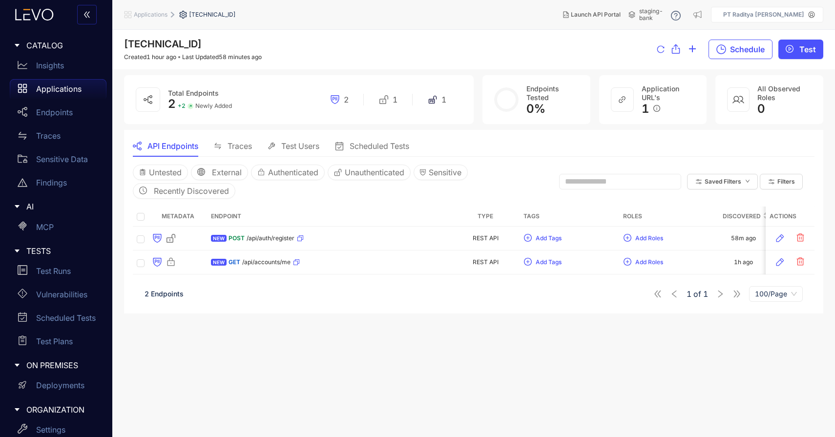
click at [252, 141] on div "Traces" at bounding box center [233, 146] width 38 height 21
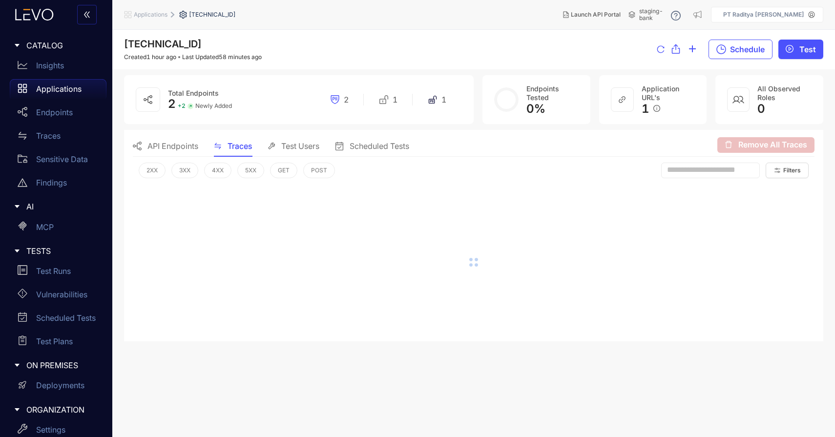
click at [294, 149] on span "Test Users" at bounding box center [300, 146] width 38 height 9
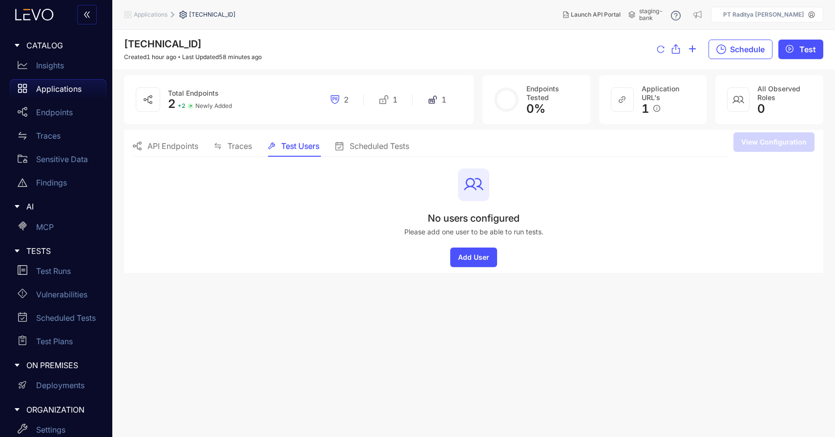
click at [253, 147] on div "API Endpoints Traces Test Users Scheduled Tests" at bounding box center [271, 146] width 277 height 21
click at [236, 148] on span "Traces" at bounding box center [240, 146] width 24 height 9
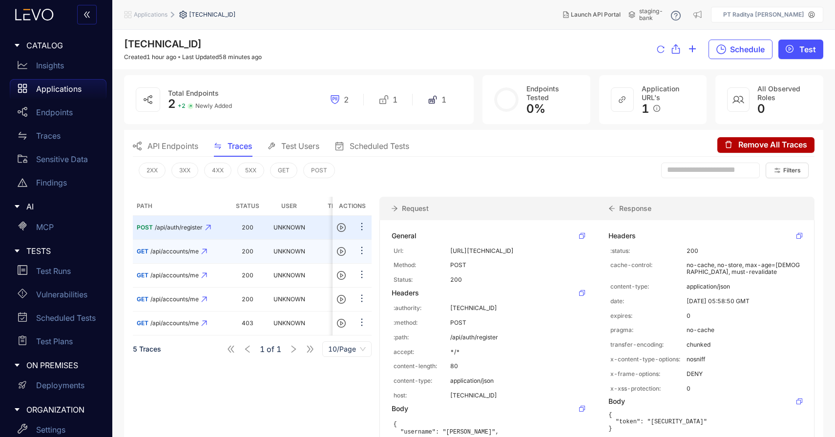
click at [260, 253] on td "200" at bounding box center [248, 252] width 34 height 24
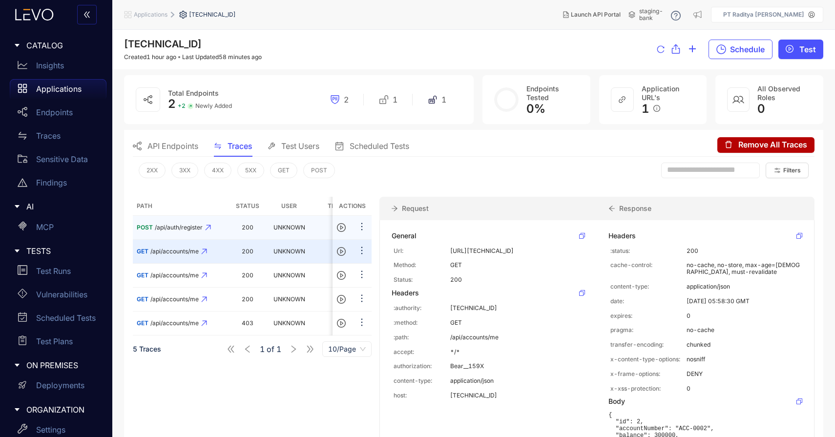
click at [272, 234] on td "UNKNOWN" at bounding box center [289, 228] width 49 height 24
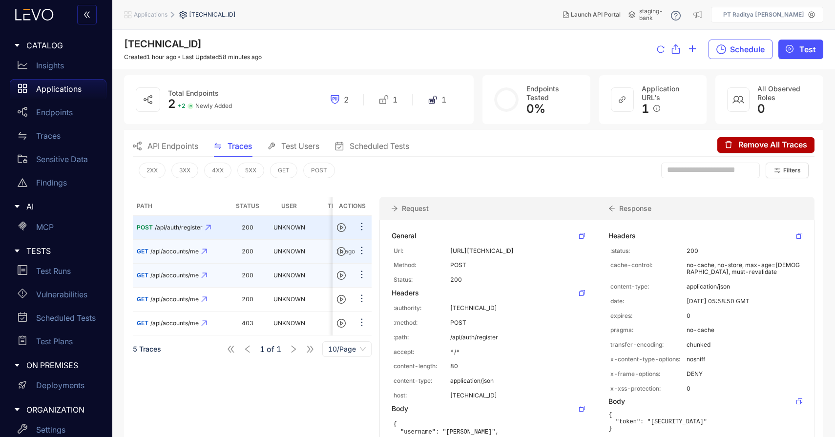
click at [262, 266] on td "200" at bounding box center [248, 276] width 34 height 24
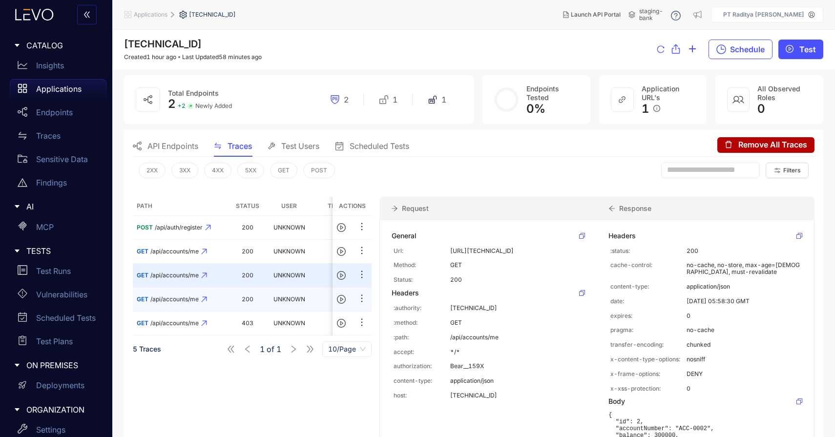
click at [259, 297] on td "200" at bounding box center [248, 300] width 34 height 24
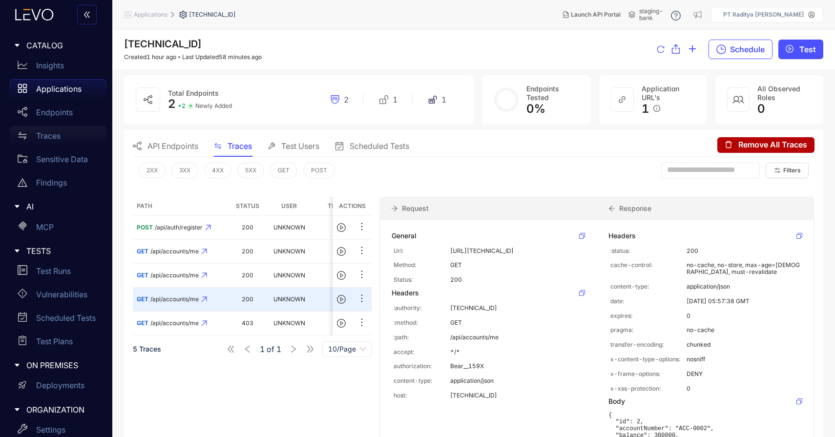
click at [79, 135] on div "Traces" at bounding box center [58, 136] width 97 height 20
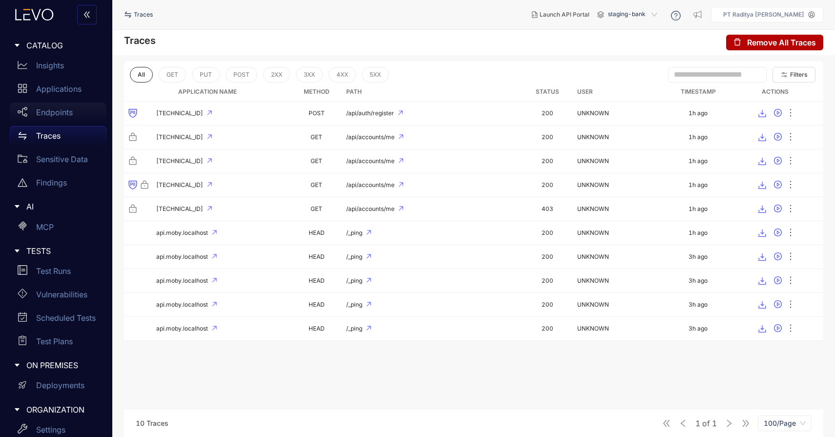
click at [79, 119] on div "Endpoints" at bounding box center [58, 113] width 97 height 20
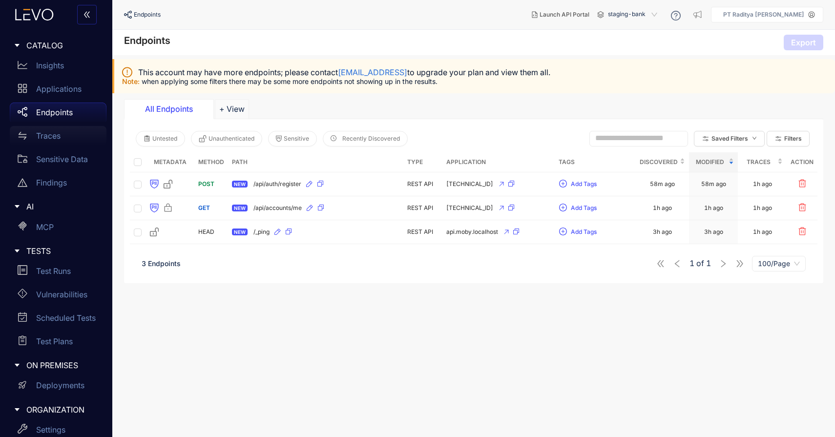
click at [69, 140] on div "Traces" at bounding box center [58, 136] width 97 height 20
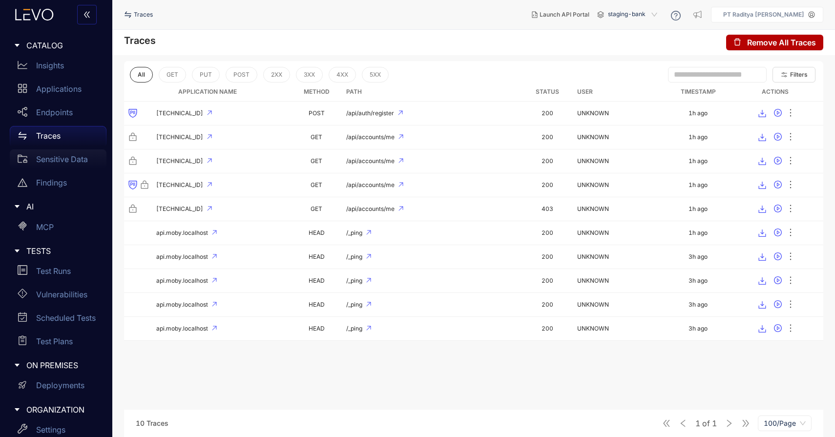
click at [68, 163] on p "Sensitive Data" at bounding box center [62, 159] width 52 height 9
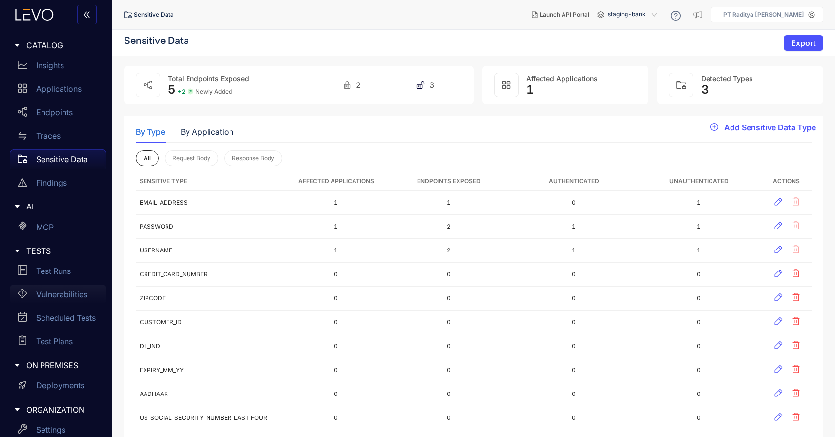
click at [79, 288] on div "Vulnerabilities" at bounding box center [58, 295] width 97 height 20
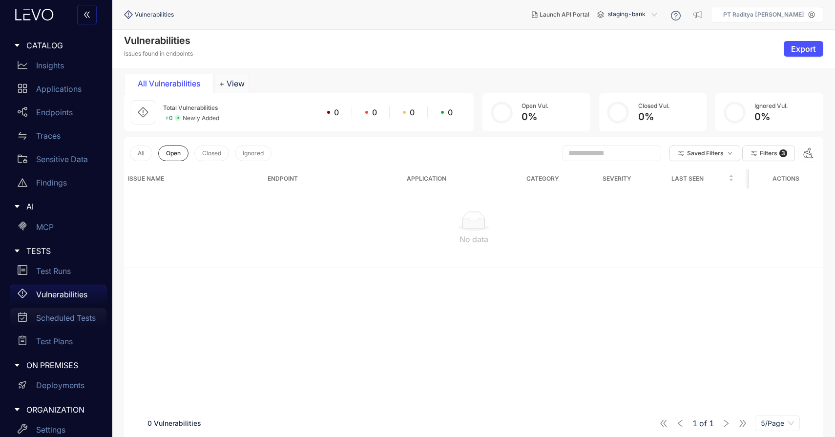
click at [80, 320] on p "Scheduled Tests" at bounding box center [66, 318] width 60 height 9
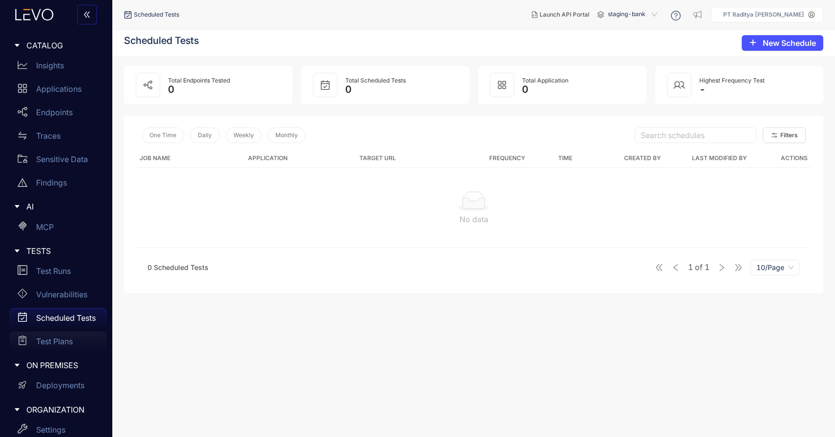
click at [82, 341] on div "Test Plans" at bounding box center [58, 342] width 97 height 20
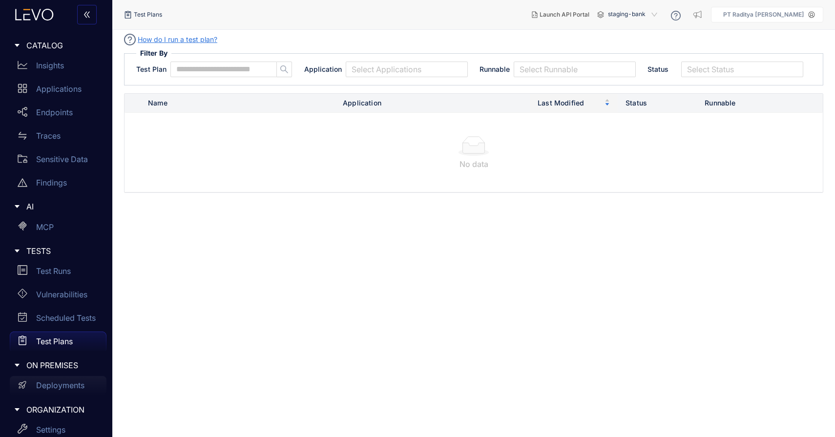
click at [85, 382] on div "Deployments" at bounding box center [58, 386] width 97 height 20
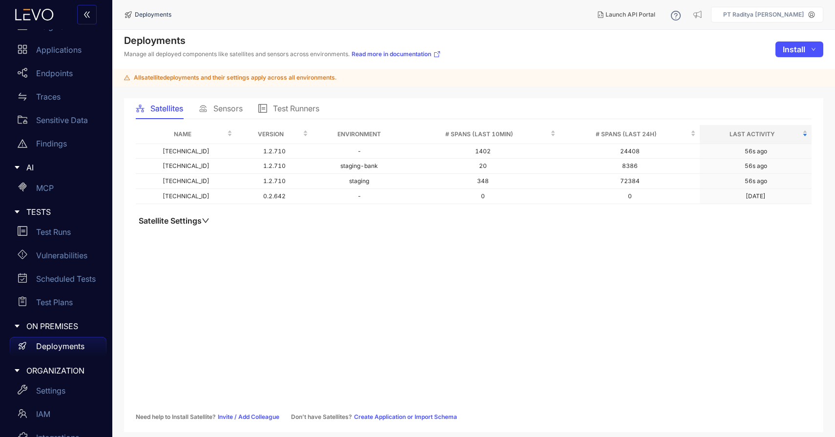
scroll to position [83, 0]
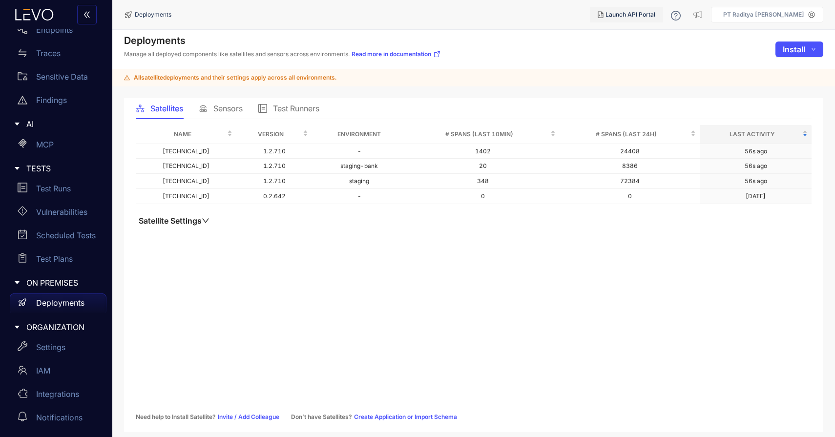
click at [655, 13] on span "Launch API Portal" at bounding box center [631, 14] width 50 height 7
click at [309, 109] on span "Test Runners" at bounding box center [296, 108] width 46 height 9
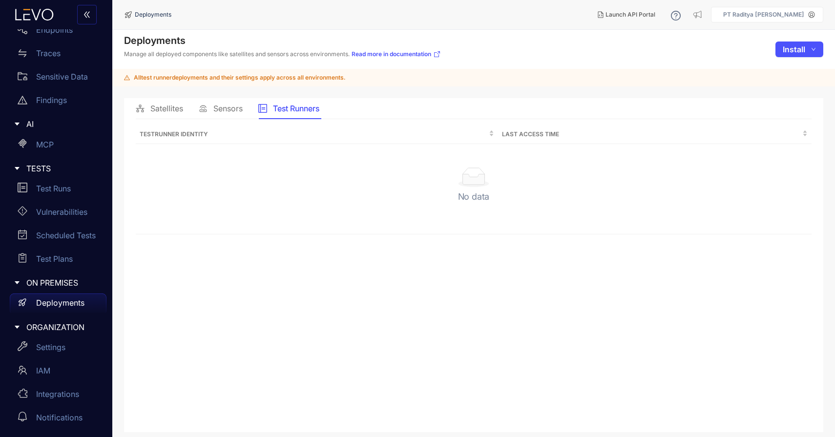
click at [234, 113] on div "Sensors" at bounding box center [221, 108] width 44 height 21
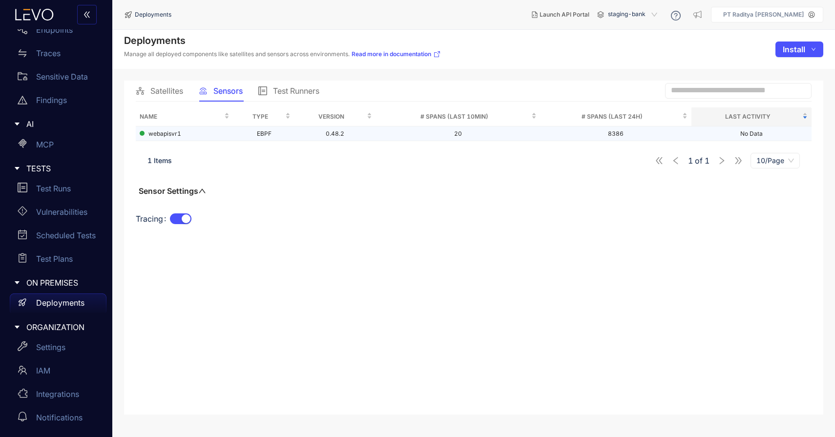
click at [285, 132] on td "EBPF" at bounding box center [264, 134] width 61 height 15
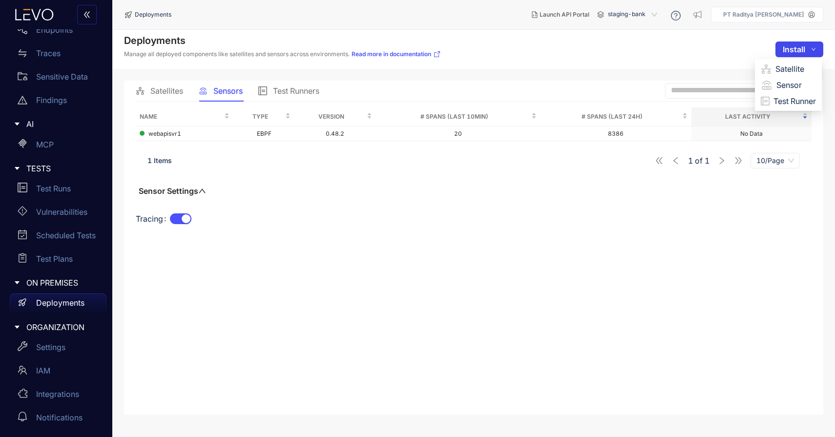
click at [794, 56] on button "Install" at bounding box center [800, 50] width 48 height 16
click at [794, 83] on span "Sensor" at bounding box center [797, 85] width 40 height 11
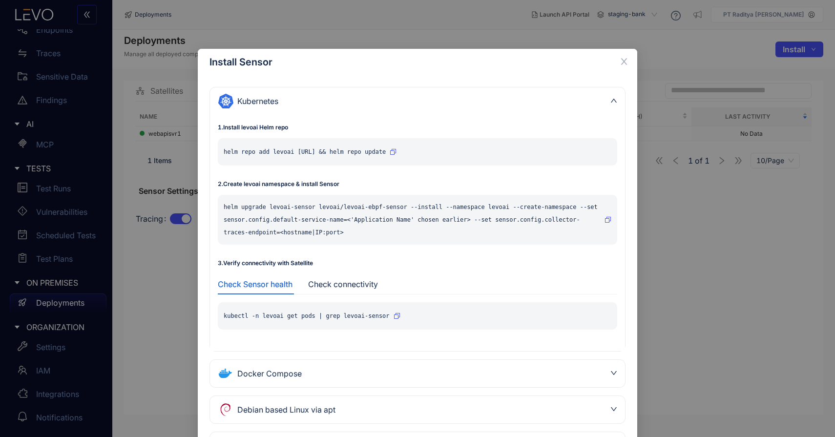
scroll to position [90, 0]
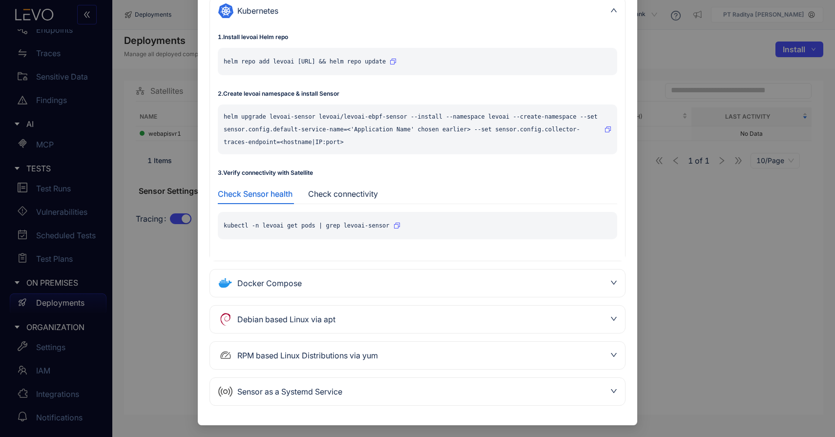
click at [489, 385] on div "Sensor as a Systemd Service" at bounding box center [412, 392] width 388 height 16
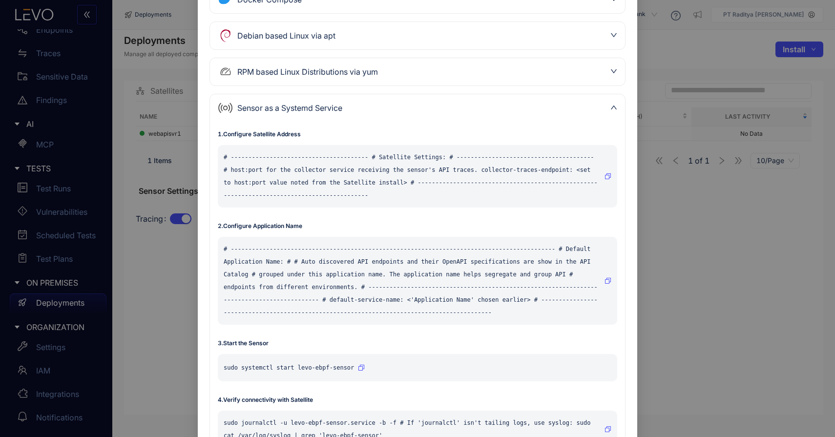
scroll to position [326, 0]
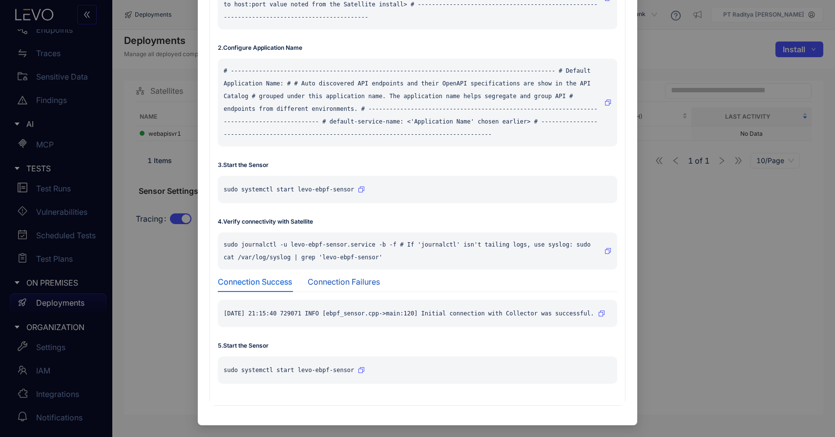
click at [345, 278] on div "Connection Failures" at bounding box center [344, 282] width 72 height 9
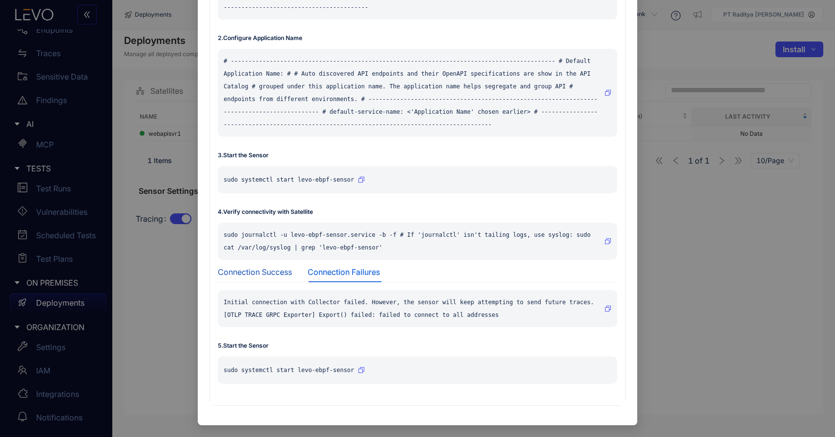
click at [274, 276] on div "Connection Success" at bounding box center [255, 272] width 74 height 9
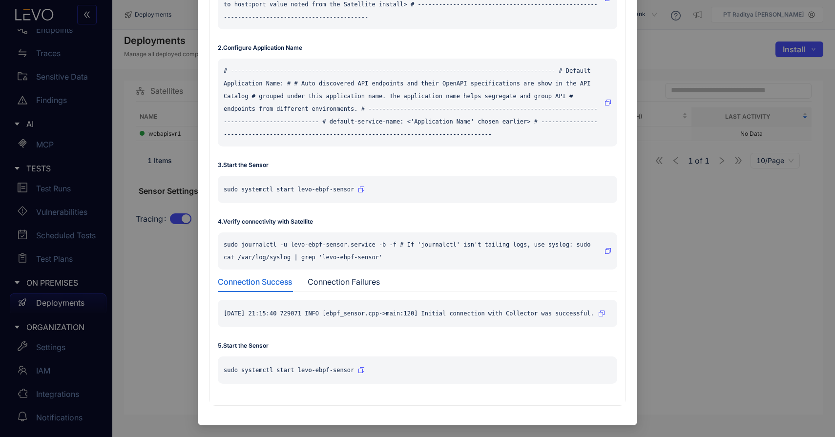
click at [609, 248] on icon "button" at bounding box center [608, 251] width 6 height 6
click at [96, 197] on div "Install Sensor Kubernetes 1 . Install levoai Helm repo helm repo add levoai htt…" at bounding box center [417, 218] width 835 height 437
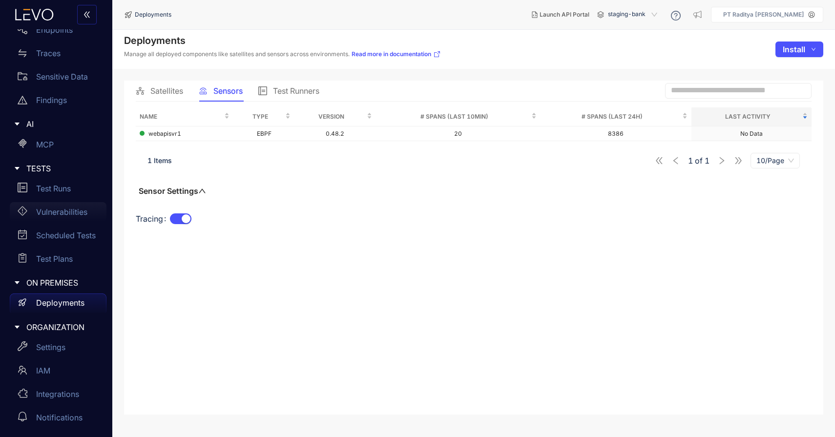
click at [83, 215] on p "Vulnerabilities" at bounding box center [61, 212] width 51 height 9
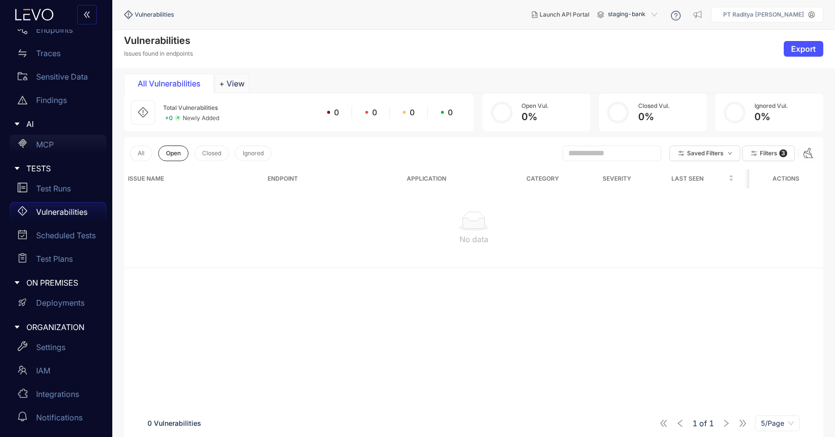
click at [48, 138] on div "MCP" at bounding box center [58, 145] width 97 height 20
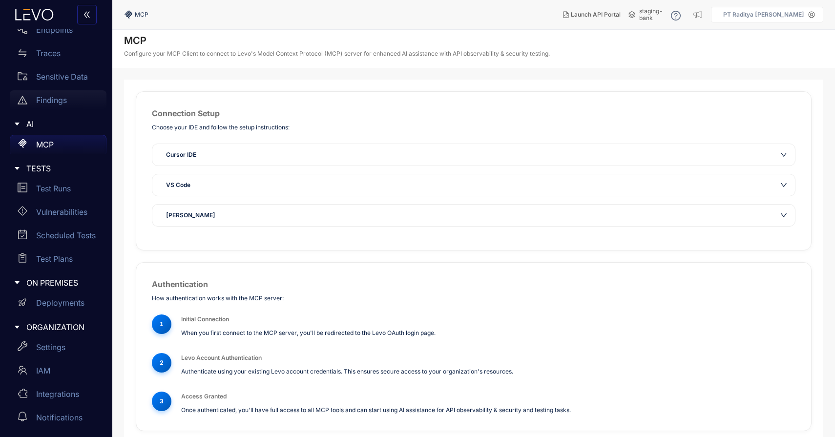
click at [59, 92] on div "Findings" at bounding box center [58, 100] width 97 height 20
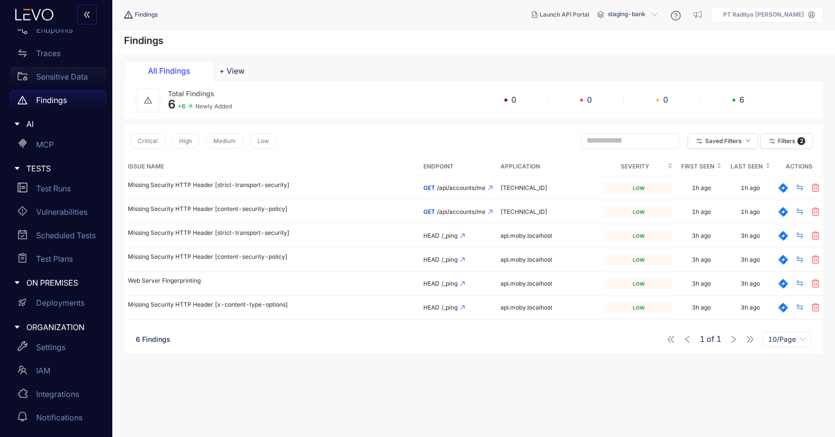
click at [55, 77] on p "Sensitive Data" at bounding box center [62, 76] width 52 height 9
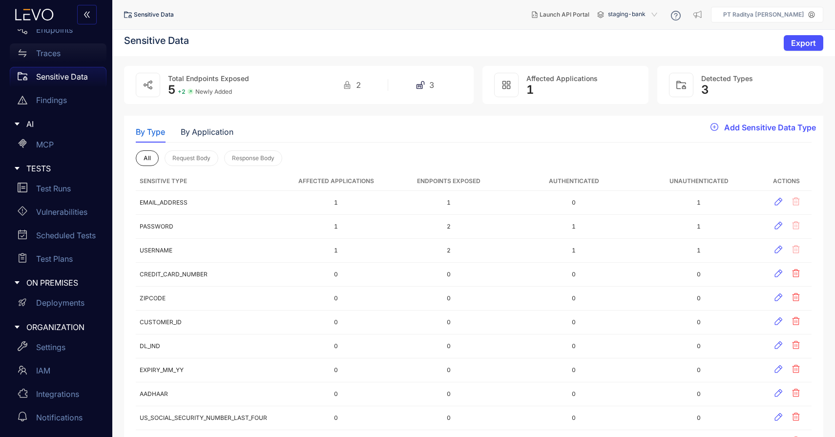
click at [54, 62] on div "Traces" at bounding box center [58, 53] width 97 height 20
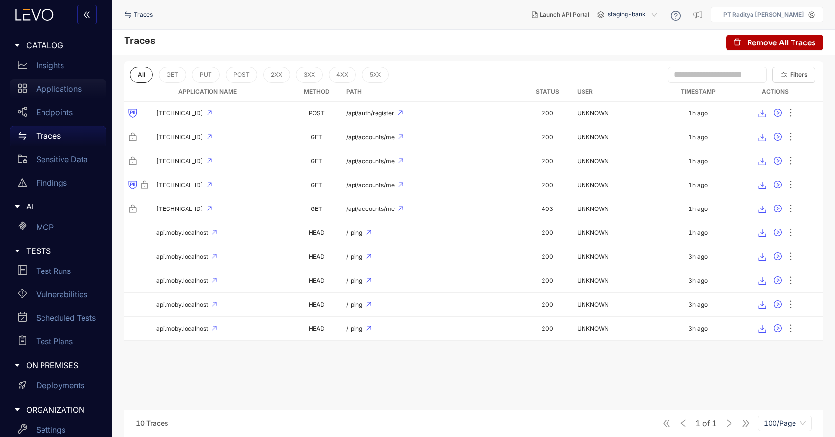
click at [67, 94] on div "Applications" at bounding box center [58, 89] width 97 height 20
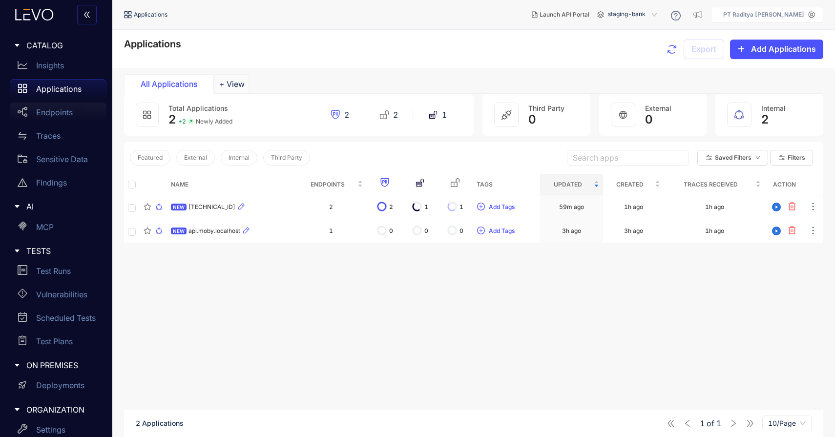
click at [59, 109] on p "Endpoints" at bounding box center [54, 112] width 37 height 9
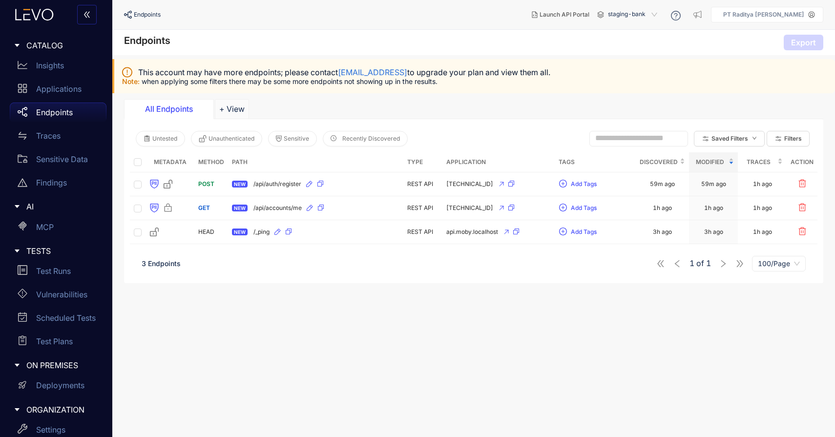
click at [63, 111] on p "Endpoints" at bounding box center [54, 112] width 37 height 9
click at [65, 92] on p "Applications" at bounding box center [58, 89] width 45 height 9
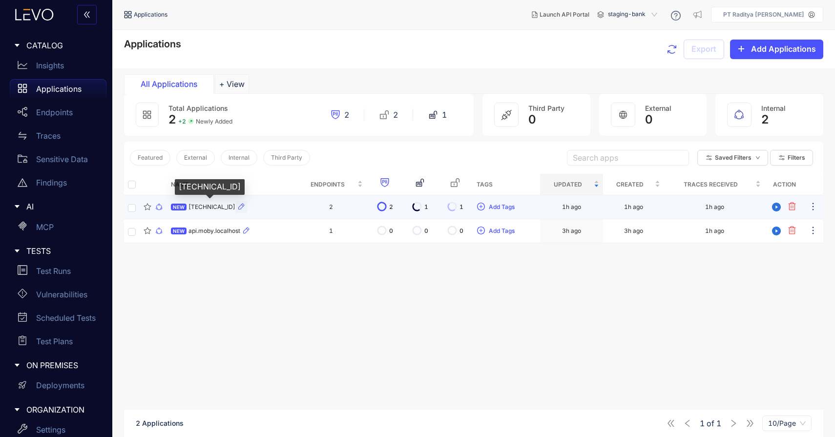
click at [245, 205] on icon "button" at bounding box center [241, 207] width 8 height 8
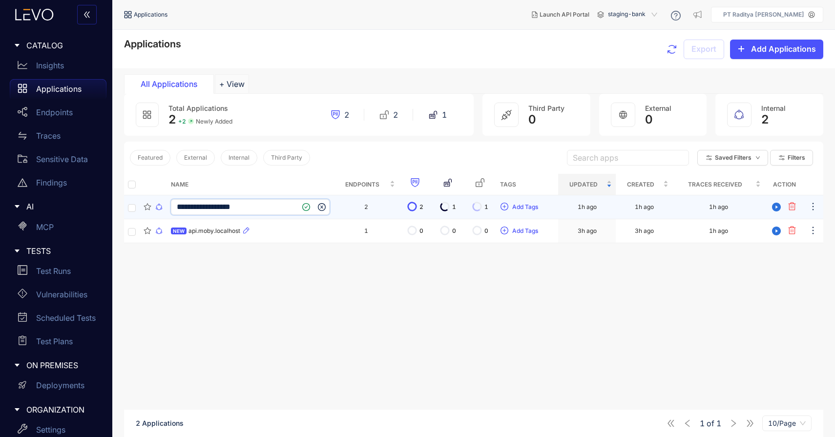
click at [281, 203] on input "**********" at bounding box center [237, 207] width 120 height 9
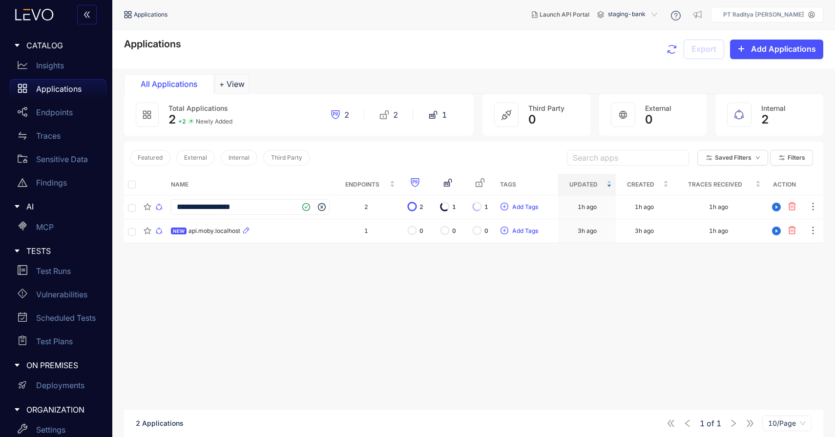
click at [390, 256] on div "**********" at bounding box center [474, 321] width 700 height 294
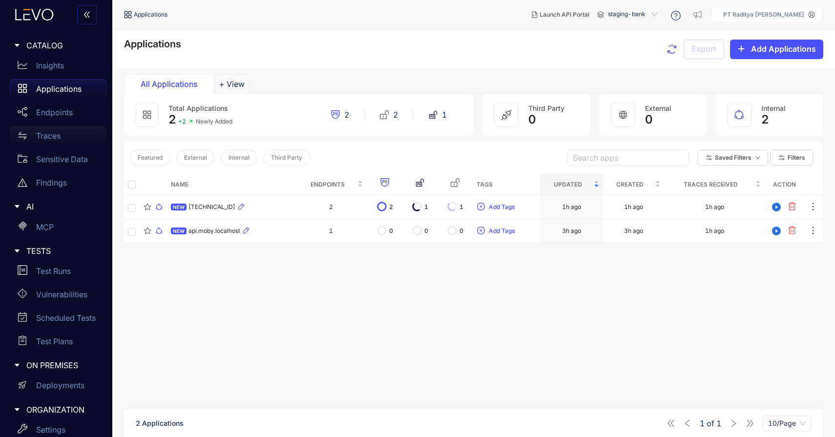
click at [69, 139] on div "Traces" at bounding box center [58, 136] width 97 height 20
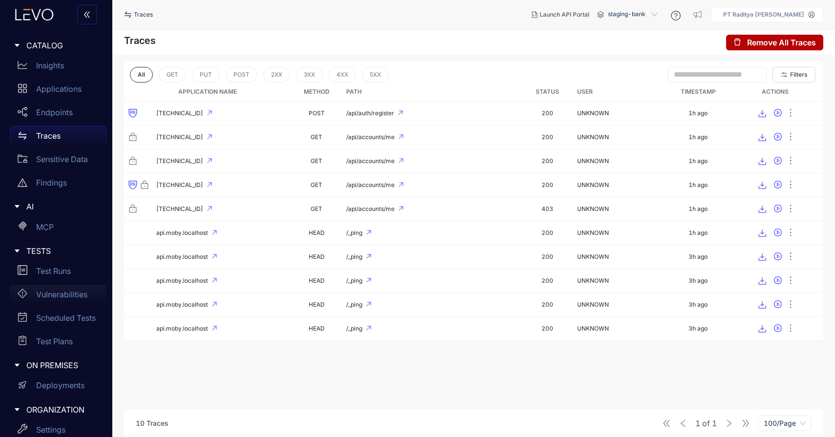
scroll to position [83, 0]
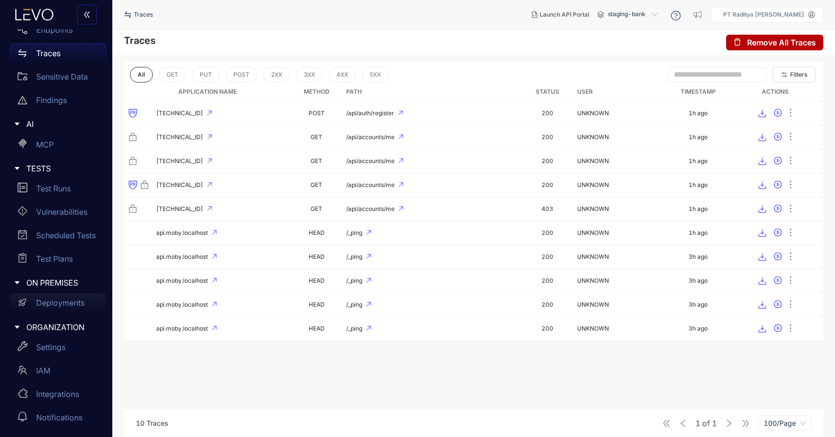
click at [56, 307] on p "Deployments" at bounding box center [60, 303] width 48 height 9
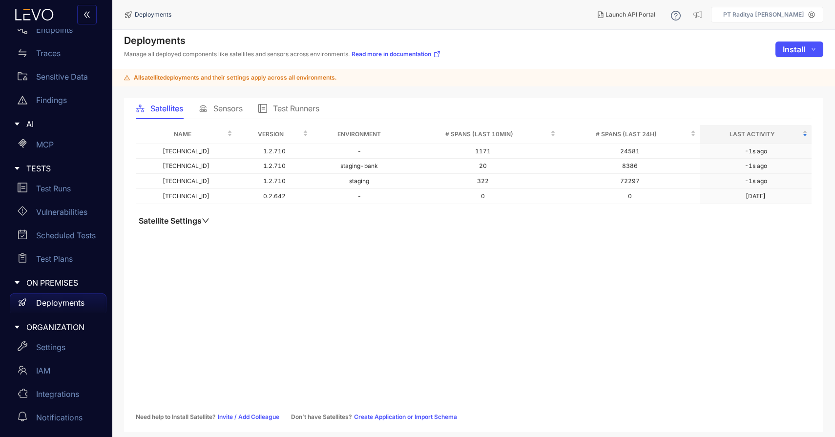
click at [312, 81] on div "All satellite deployments and their settings apply across all environments." at bounding box center [473, 78] width 723 height 18
click at [229, 113] on div "Sensors" at bounding box center [221, 108] width 44 height 21
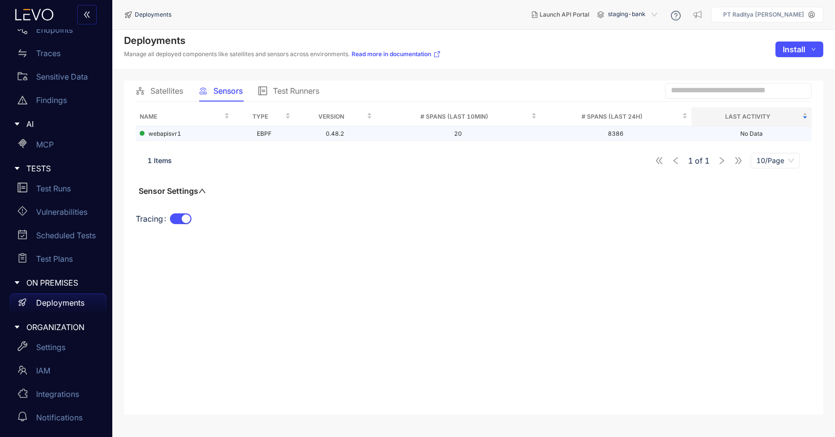
click at [298, 138] on td "0.48.2" at bounding box center [336, 134] width 82 height 15
click at [655, 19] on span "staging-bank" at bounding box center [633, 15] width 51 height 16
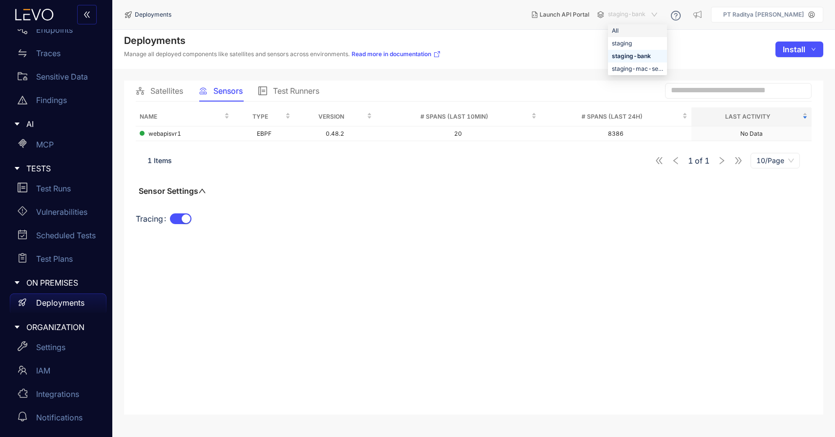
click at [643, 34] on div "All" at bounding box center [637, 30] width 51 height 11
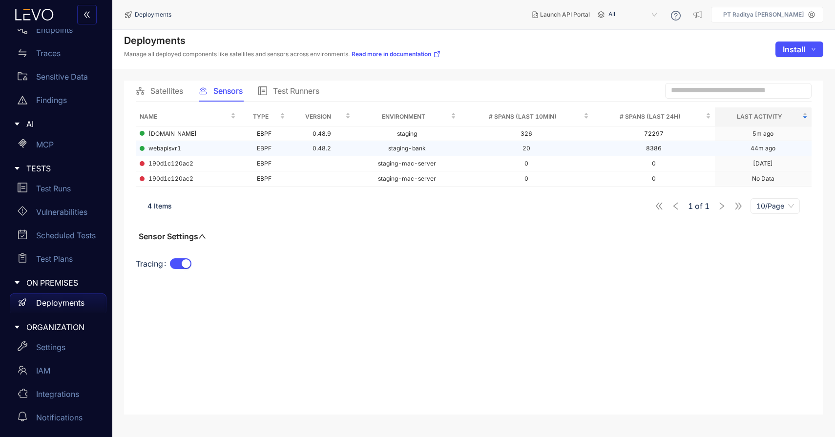
click at [504, 148] on td "20" at bounding box center [526, 148] width 133 height 15
click at [620, 18] on div "All 2db1e01e-e2ec-45dc-808d-6f9d0052c6ce ed1b4f02-689a-4da2-9834-56f7bda7de47 A…" at bounding box center [634, 15] width 59 height 16
click at [626, 14] on span "All" at bounding box center [634, 15] width 51 height 16
click at [645, 51] on div "staging-bank" at bounding box center [638, 56] width 51 height 11
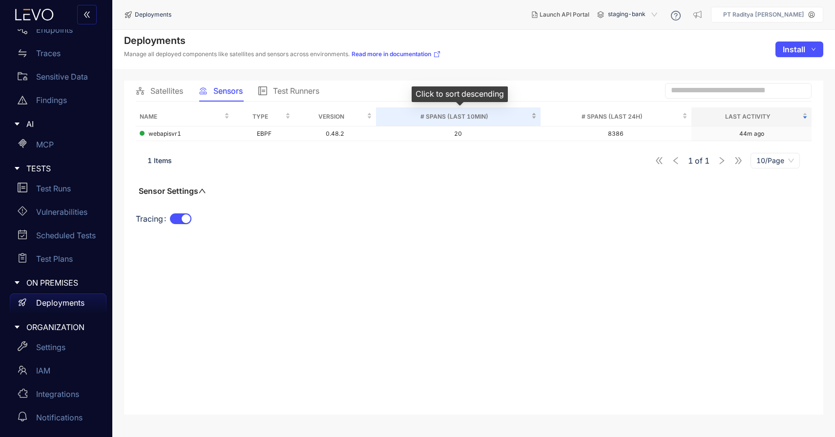
click at [416, 120] on span "# Spans (last 10min)" at bounding box center [455, 116] width 150 height 11
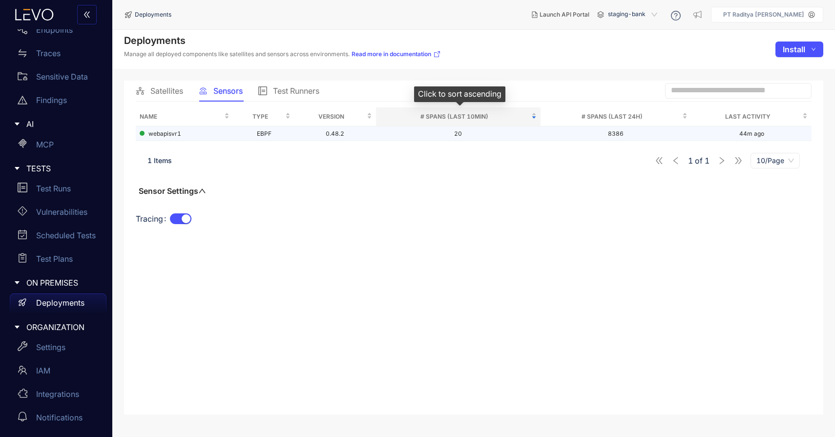
click at [416, 131] on td "20" at bounding box center [458, 134] width 165 height 15
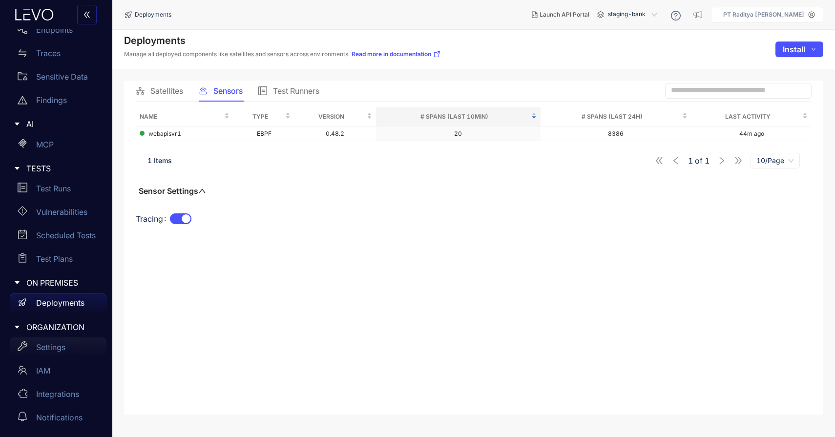
click at [54, 356] on div "Settings" at bounding box center [58, 348] width 97 height 20
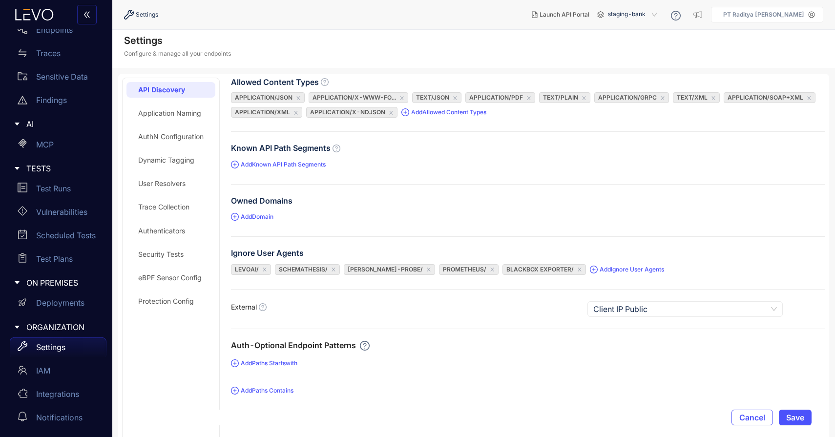
click at [171, 298] on div "Protection Config" at bounding box center [166, 302] width 56 height 8
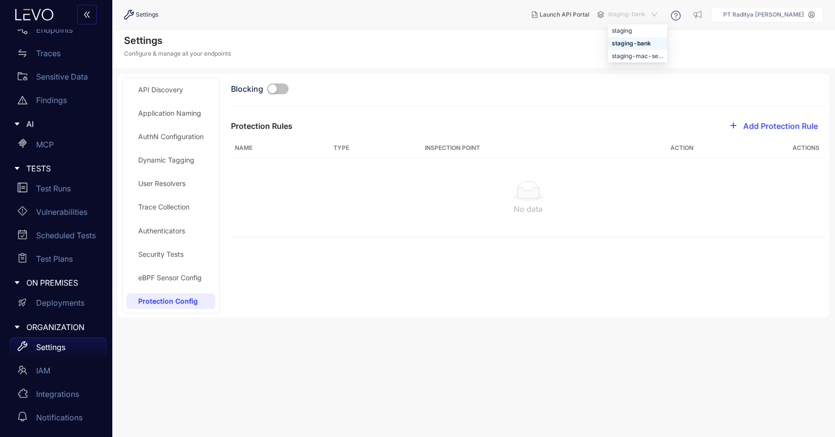
click at [651, 16] on span "staging-bank" at bounding box center [633, 15] width 51 height 16
click at [648, 34] on div "staging" at bounding box center [637, 30] width 51 height 11
click at [279, 89] on button "button" at bounding box center [277, 89] width 21 height 11
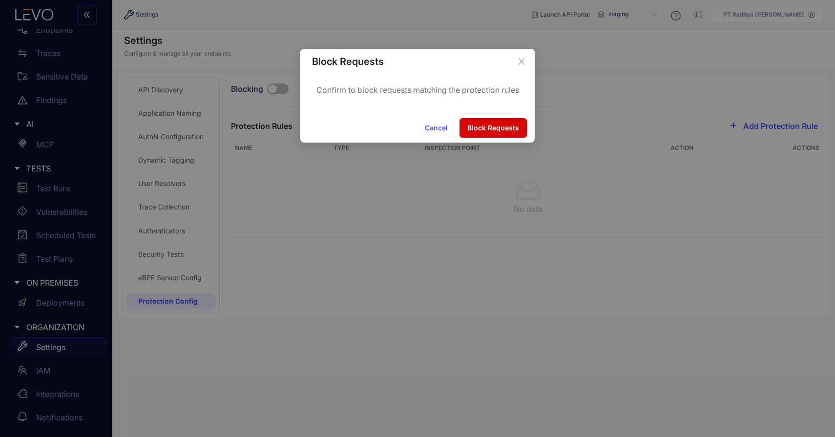
click at [495, 123] on button "Block Requests" at bounding box center [493, 128] width 67 height 20
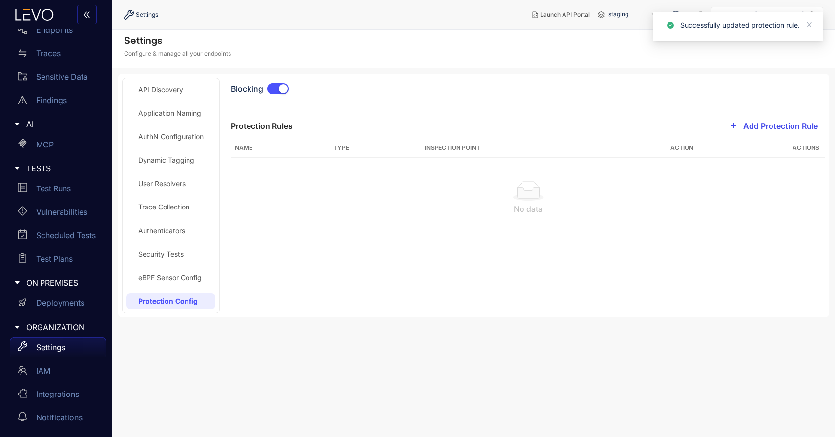
click at [808, 129] on span "Add Protection Rule" at bounding box center [781, 126] width 75 height 9
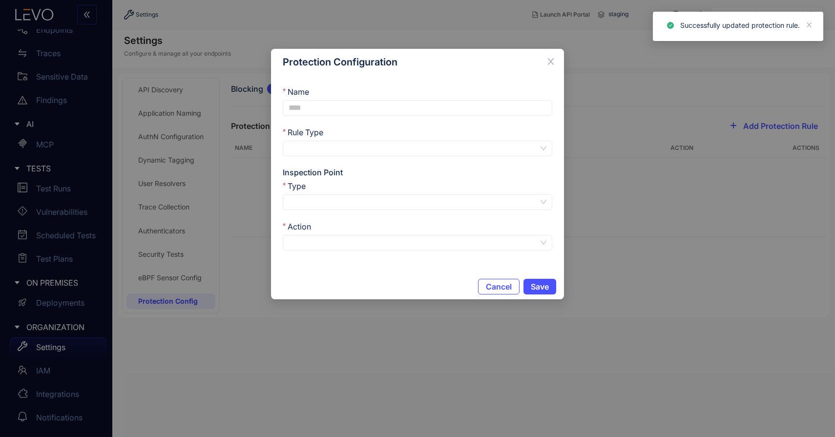
click at [534, 148] on input "Rule Type" at bounding box center [414, 148] width 250 height 15
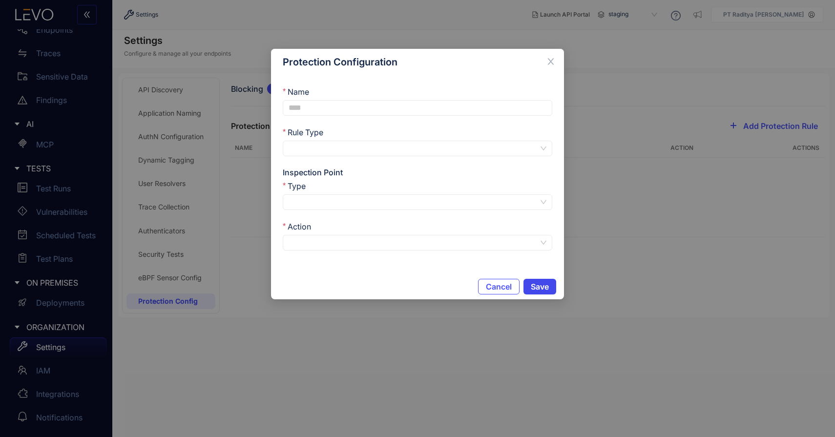
click at [534, 291] on button "Save" at bounding box center [540, 287] width 33 height 16
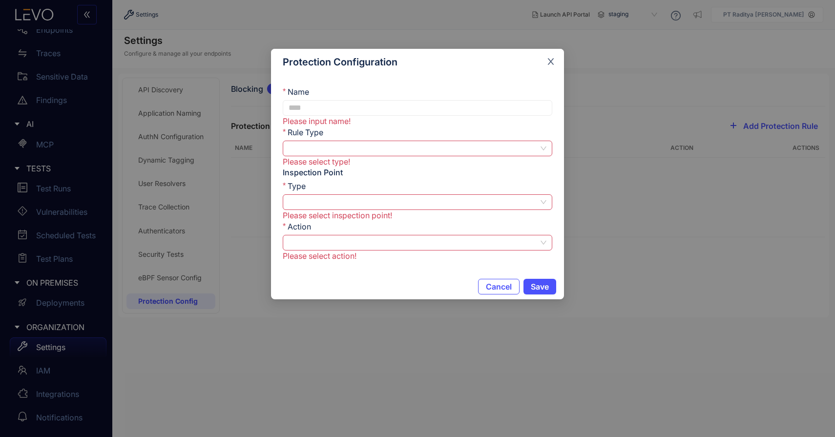
click at [556, 57] on span "Close" at bounding box center [551, 62] width 26 height 26
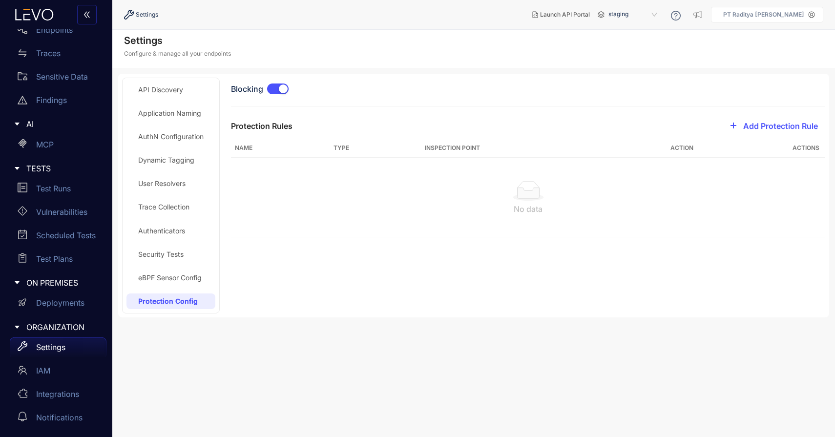
click at [183, 201] on div "Trace Collection" at bounding box center [171, 207] width 89 height 16
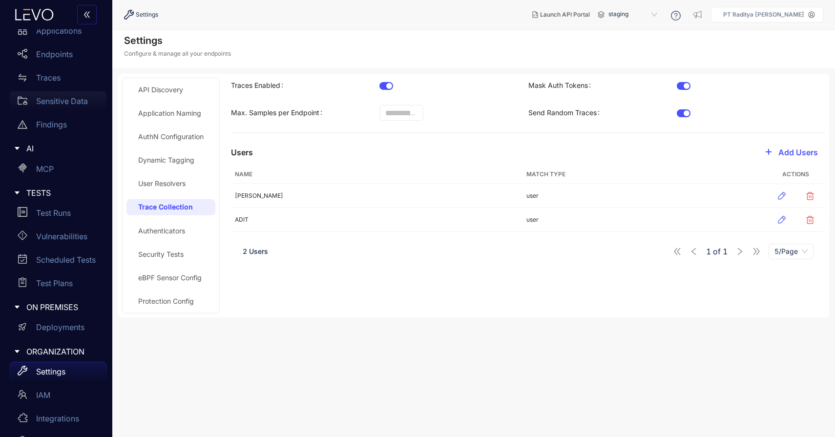
scroll to position [56, 0]
click at [74, 79] on div "Traces" at bounding box center [58, 80] width 97 height 20
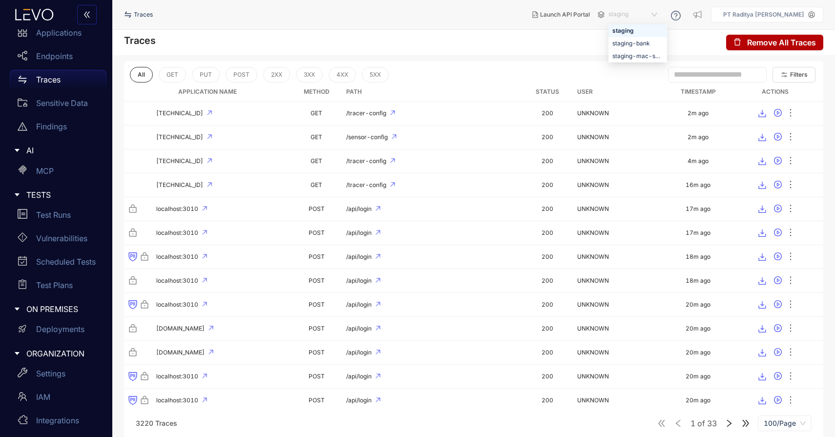
click at [636, 12] on span "staging" at bounding box center [634, 15] width 51 height 16
click at [643, 48] on div "staging-bank" at bounding box center [638, 43] width 51 height 11
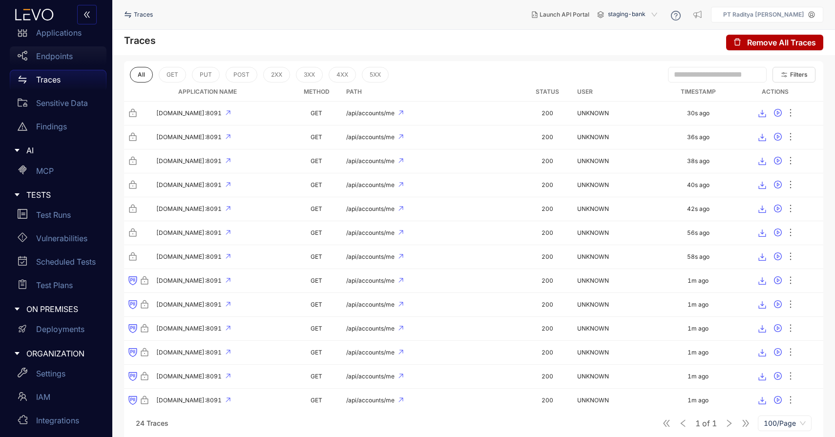
click at [55, 50] on div "Endpoints" at bounding box center [58, 56] width 97 height 20
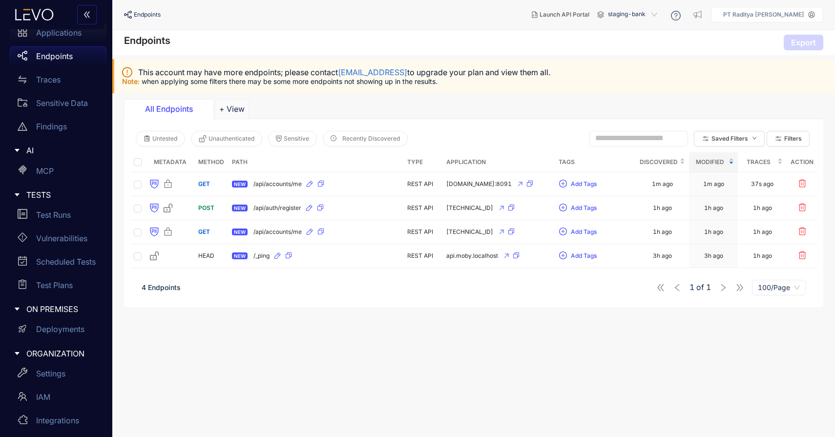
click at [72, 41] on div "Applications" at bounding box center [58, 33] width 97 height 20
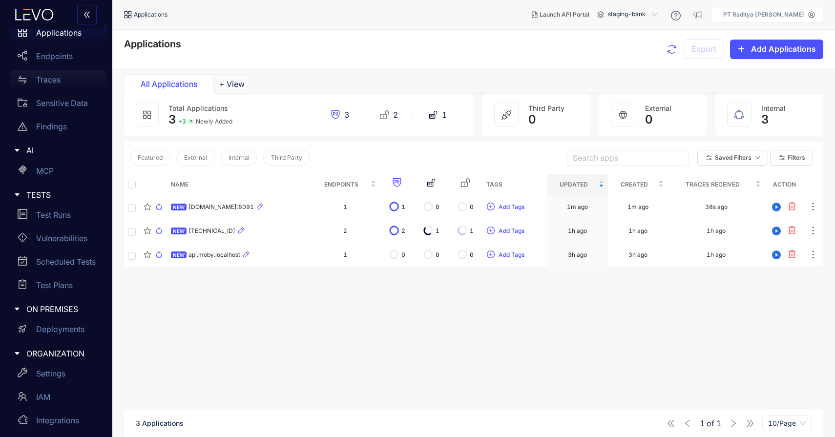
click at [63, 87] on div "Traces" at bounding box center [58, 80] width 97 height 20
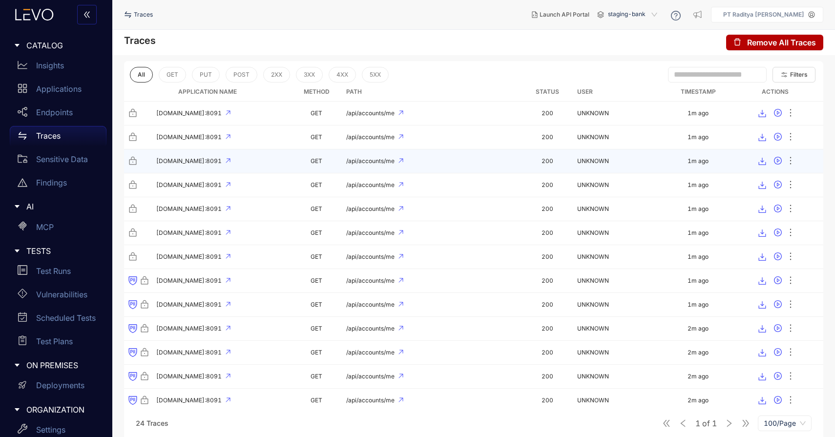
click at [454, 161] on div "/api/accounts/me" at bounding box center [432, 161] width 172 height 7
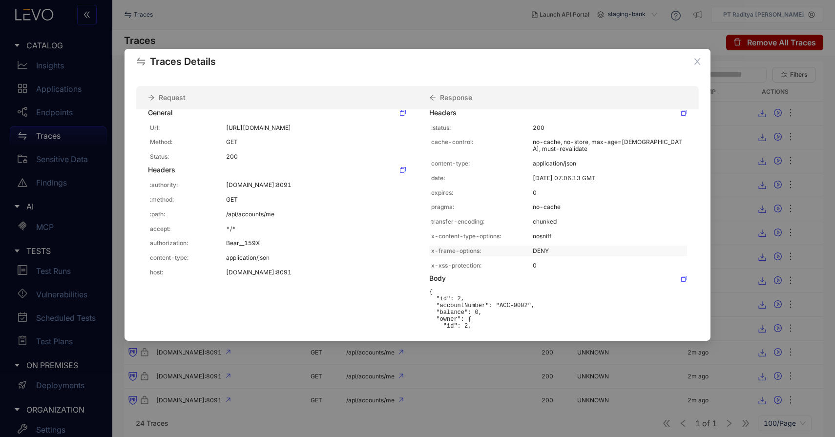
scroll to position [112, 0]
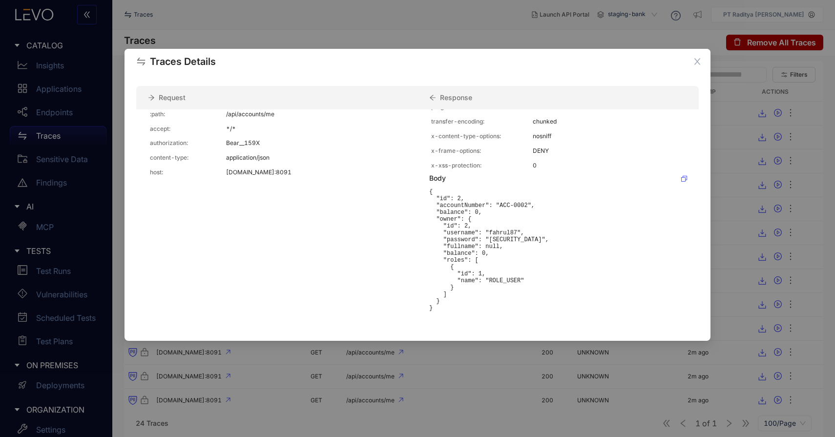
click at [486, 381] on div "Traces Details Request Response General Url: [URL][DOMAIN_NAME] Method: GET Sta…" at bounding box center [417, 218] width 835 height 437
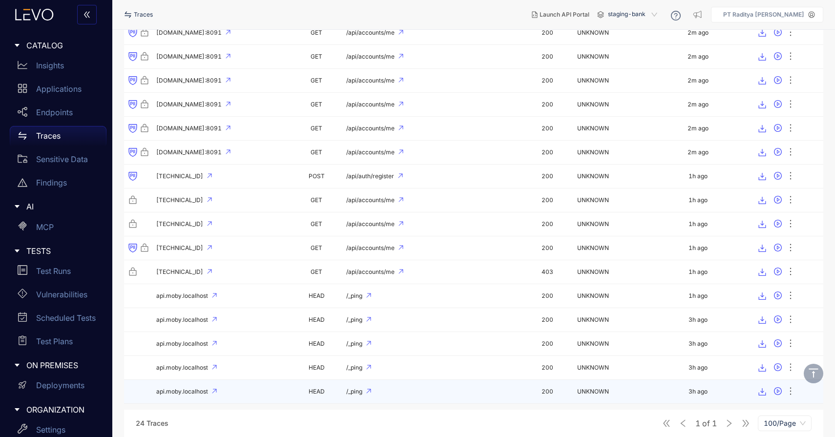
scroll to position [0, 0]
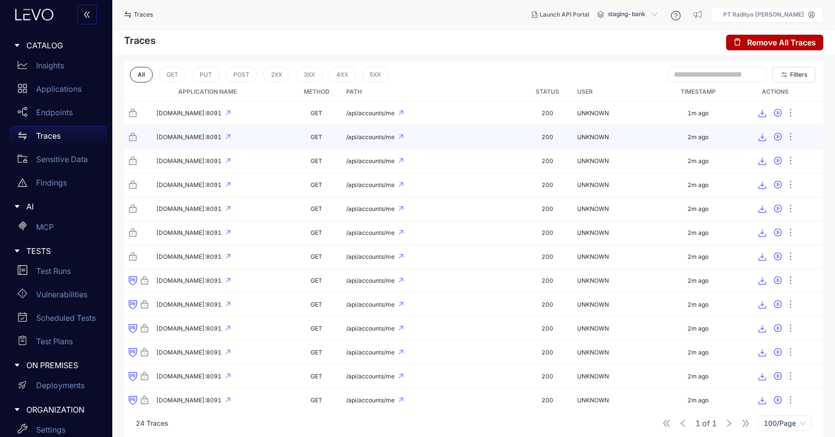
click at [441, 143] on td "/api/accounts/me" at bounding box center [432, 138] width 180 height 24
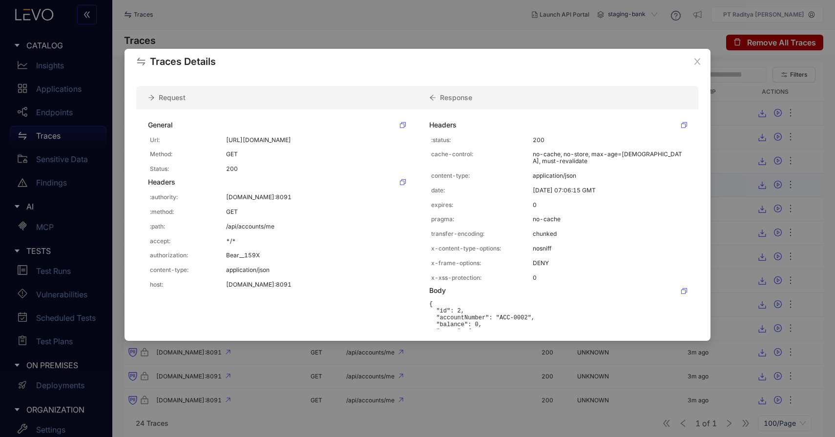
click at [779, 216] on div "Traces Details Request Response General Url: [URL][DOMAIN_NAME] Method: GET Sta…" at bounding box center [417, 218] width 835 height 437
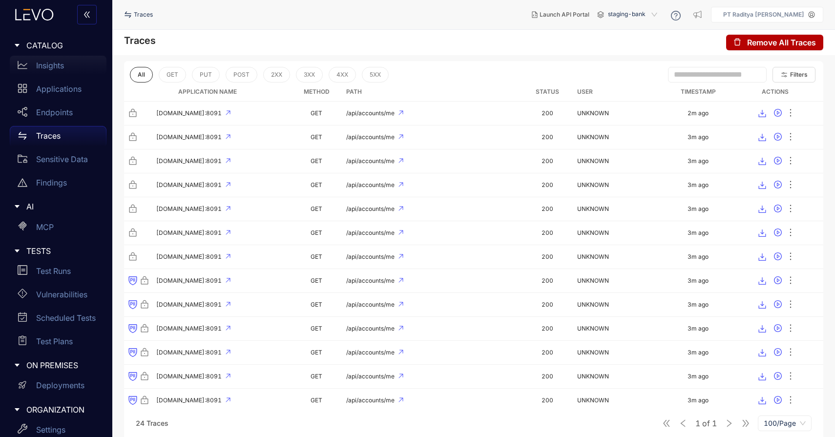
click at [56, 70] on div "Insights" at bounding box center [58, 66] width 97 height 20
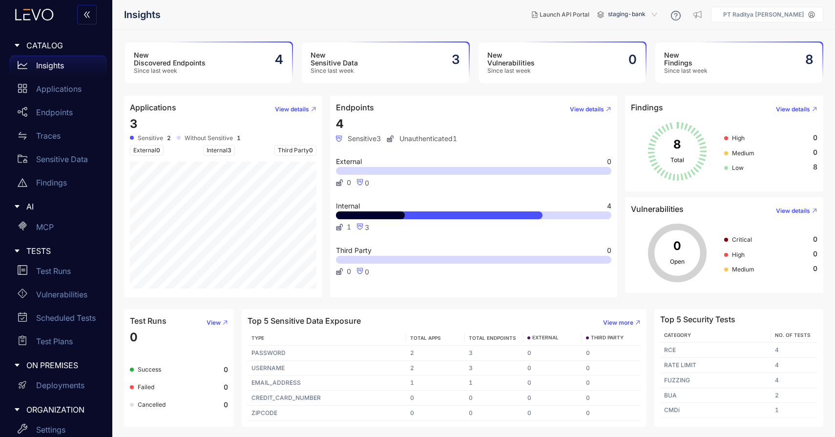
click at [168, 58] on h3 "New Discovered Endpoints" at bounding box center [170, 59] width 72 height 16
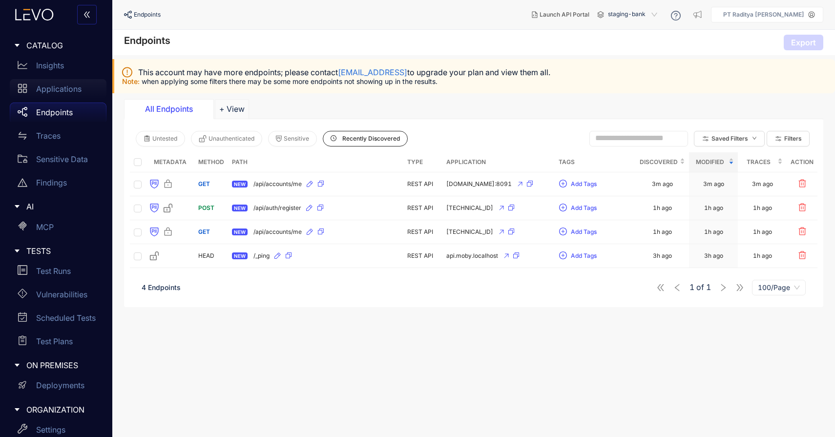
click at [73, 84] on div "Applications" at bounding box center [58, 89] width 97 height 20
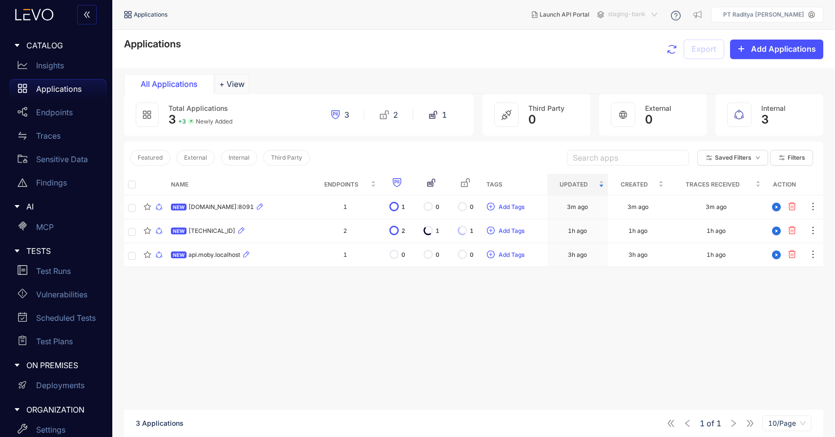
click at [652, 21] on span "staging-bank" at bounding box center [633, 15] width 51 height 16
click at [649, 34] on div "staging" at bounding box center [637, 30] width 51 height 11
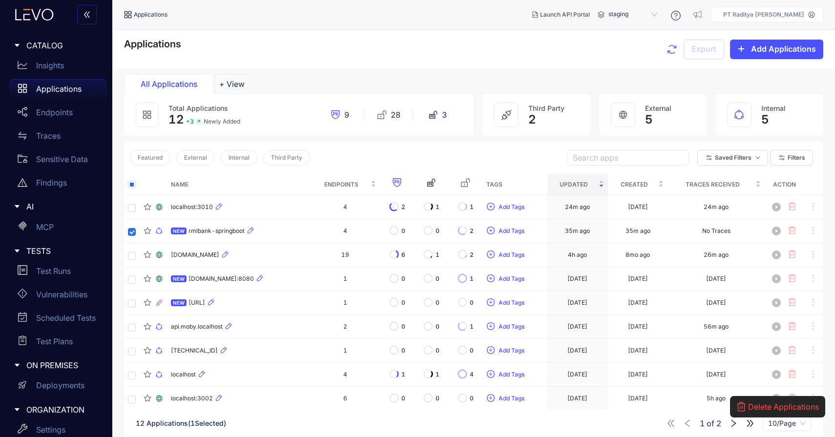
click at [765, 406] on span "Delete Applications" at bounding box center [783, 407] width 71 height 9
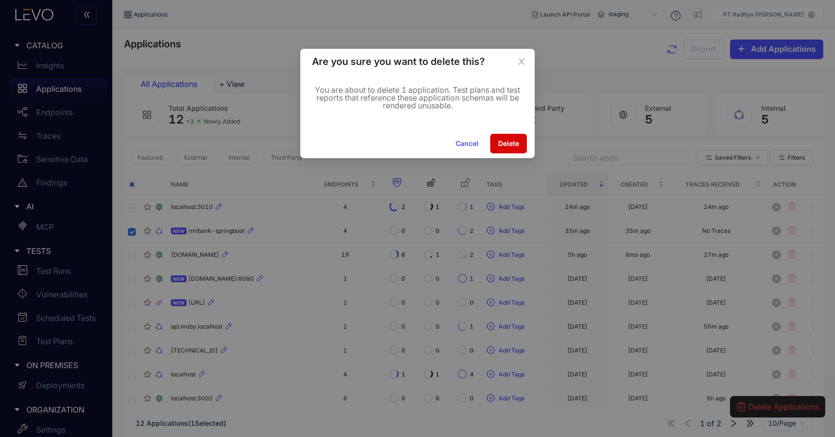
click at [504, 145] on span "Delete" at bounding box center [508, 144] width 21 height 8
click at [640, 16] on div "Are you sure you want to delete this? You are about to delete 1 application. Te…" at bounding box center [417, 218] width 835 height 437
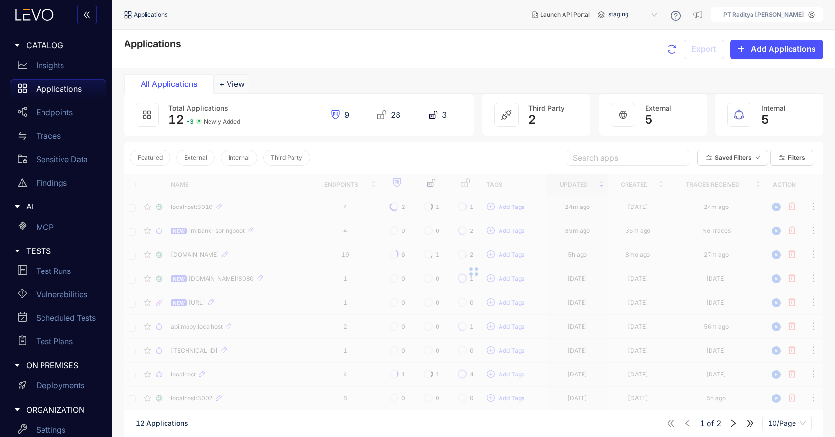
click at [640, 16] on span "staging" at bounding box center [634, 15] width 51 height 16
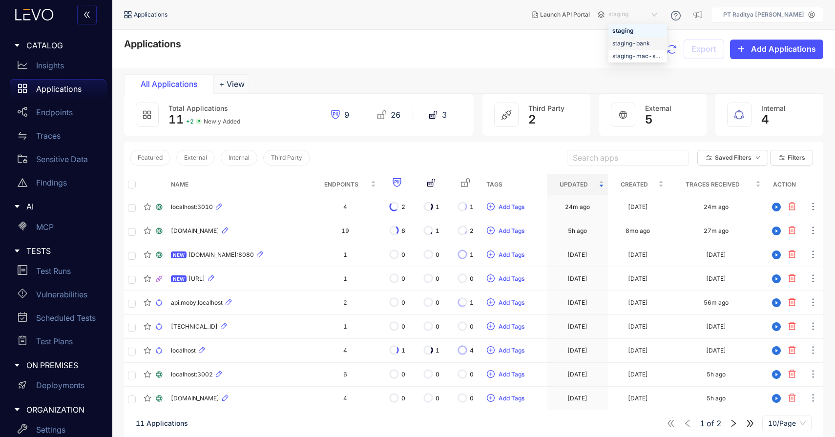
click at [656, 37] on div "staging-bank" at bounding box center [638, 43] width 59 height 13
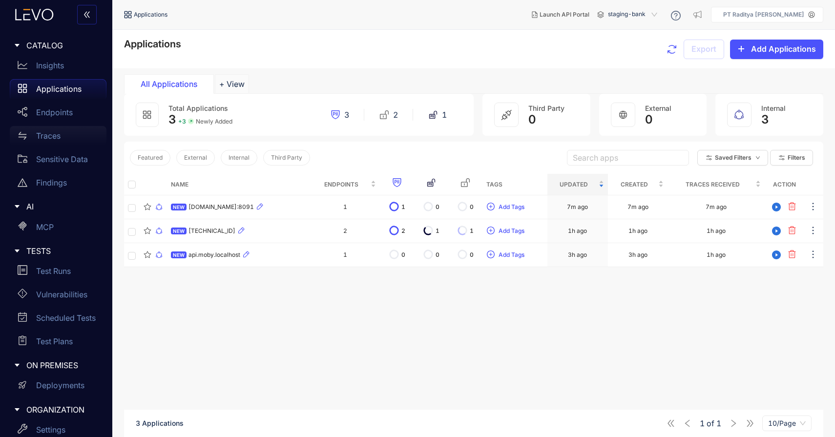
click at [63, 139] on div "Traces" at bounding box center [58, 136] width 97 height 20
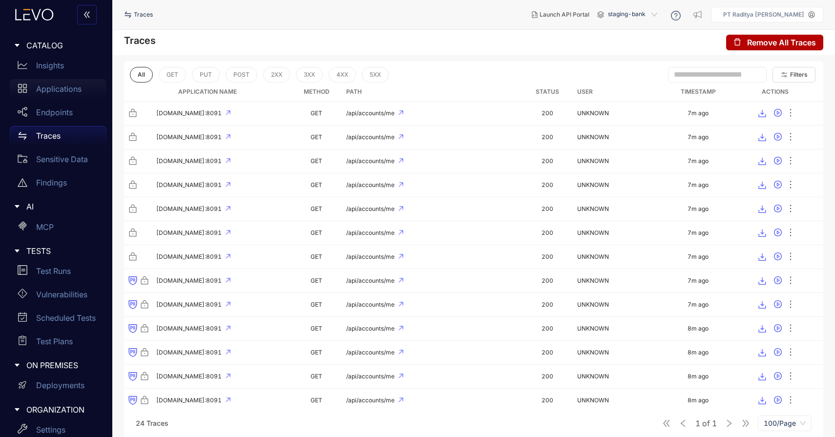
click at [63, 93] on p "Applications" at bounding box center [58, 89] width 45 height 9
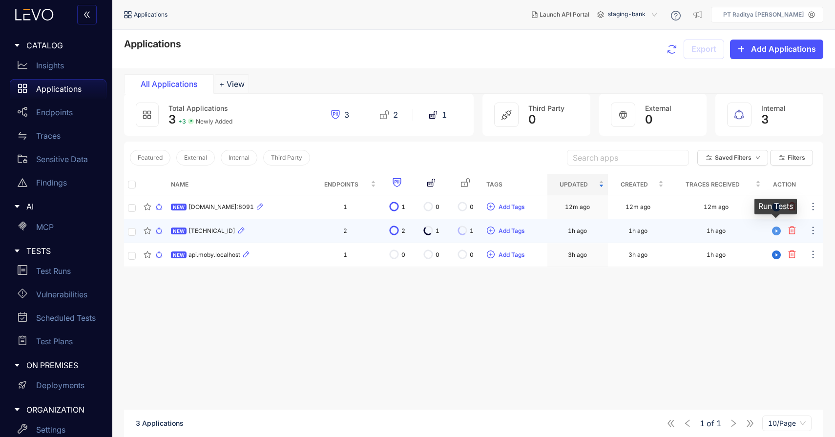
click at [779, 234] on icon "play-circle" at bounding box center [776, 231] width 9 height 9
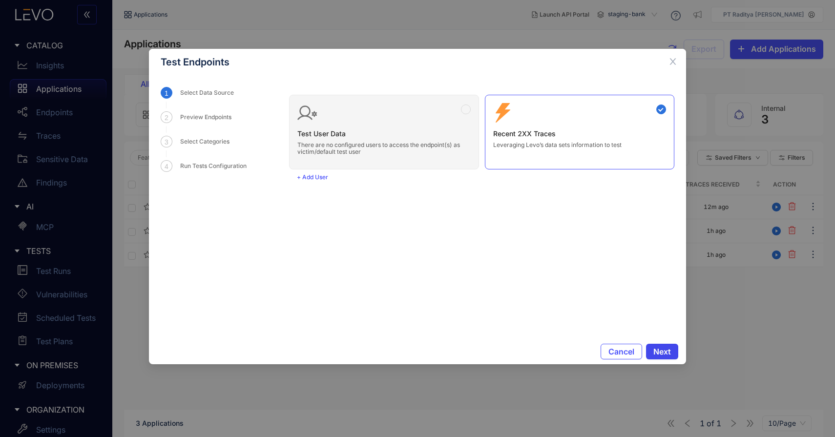
click at [660, 352] on span "Next" at bounding box center [663, 351] width 18 height 9
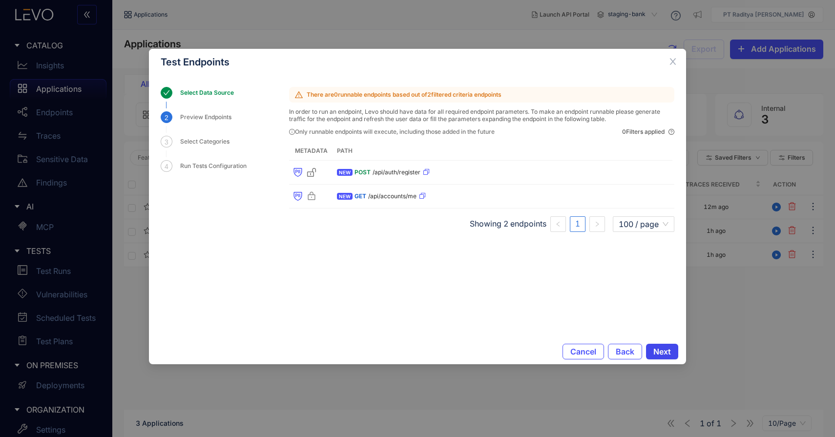
click at [660, 351] on span "Next" at bounding box center [663, 351] width 18 height 9
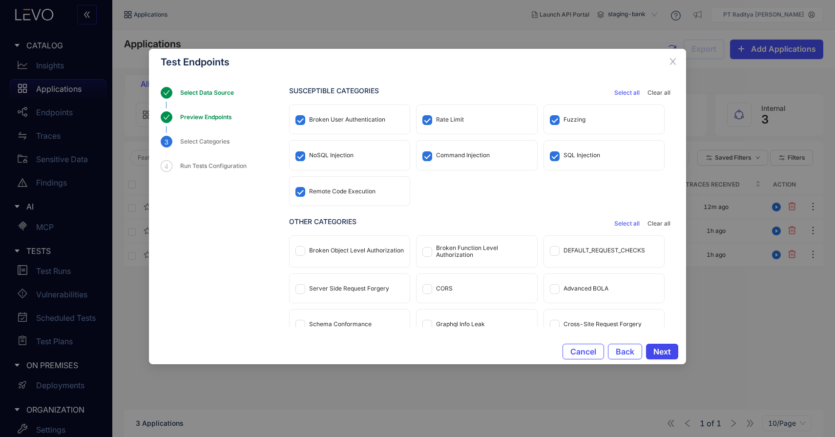
click at [660, 351] on span "Next" at bounding box center [663, 351] width 18 height 9
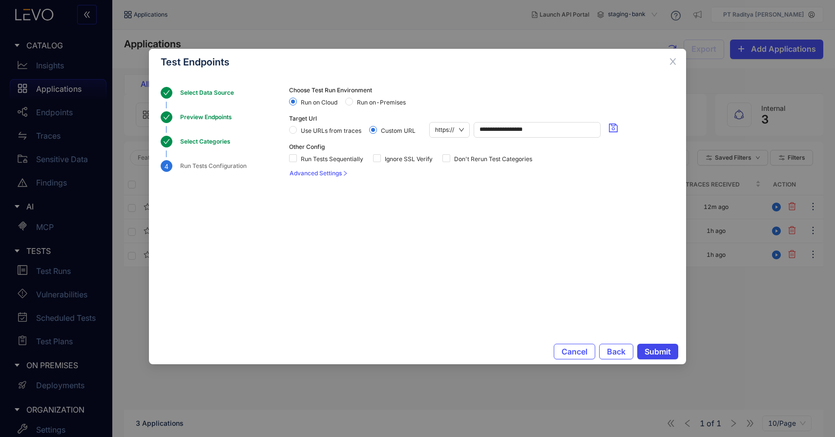
click at [660, 352] on span "Submit" at bounding box center [658, 351] width 26 height 9
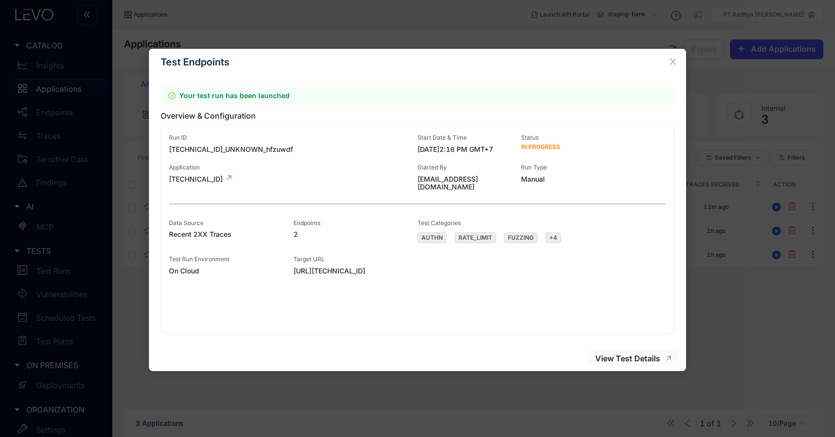
click at [651, 356] on span "View Test Details" at bounding box center [628, 358] width 65 height 9
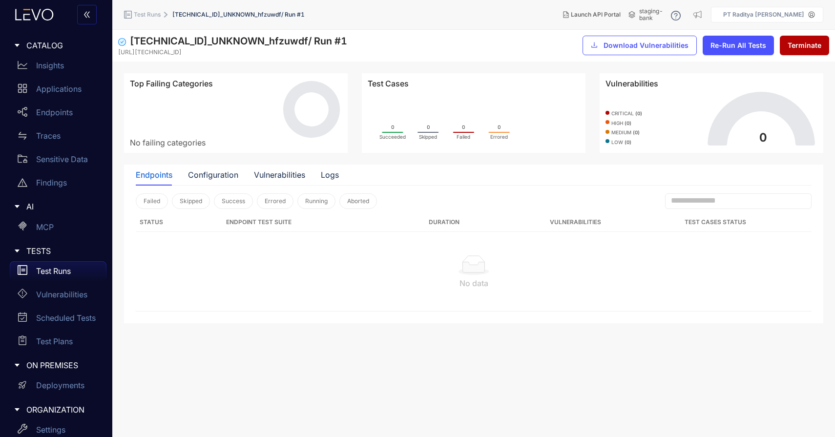
click at [67, 273] on p "Test Runs" at bounding box center [53, 271] width 35 height 9
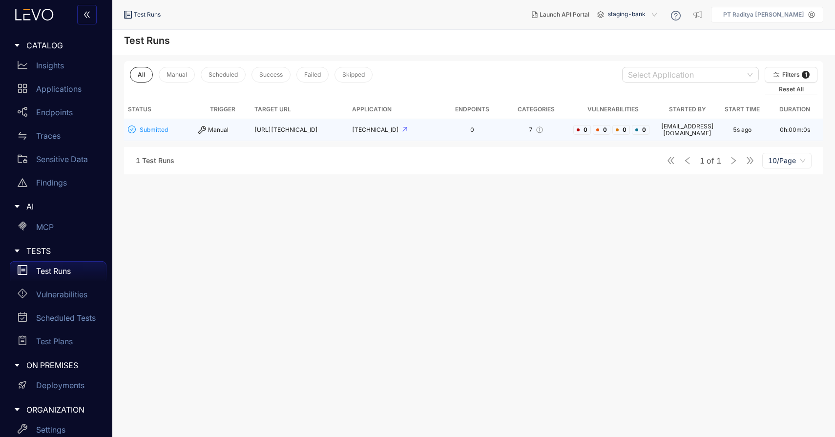
click at [313, 132] on td "[URL][TECHNICAL_ID]" at bounding box center [300, 130] width 98 height 22
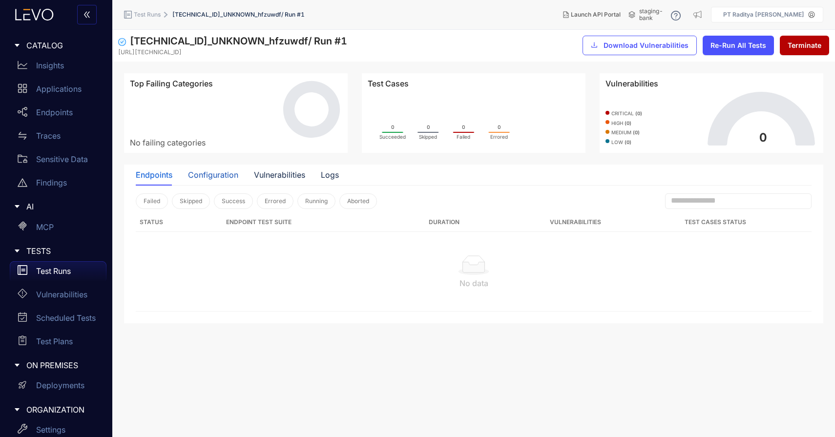
click at [224, 177] on div "Configuration" at bounding box center [213, 175] width 50 height 9
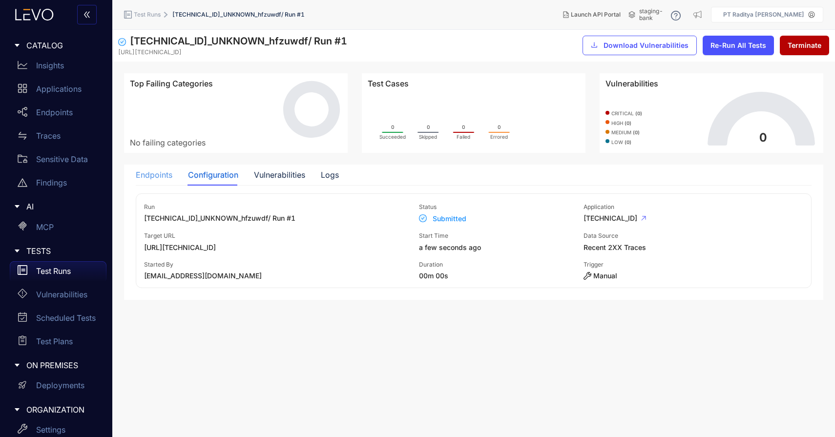
click at [159, 183] on div "Endpoints" at bounding box center [154, 175] width 37 height 21
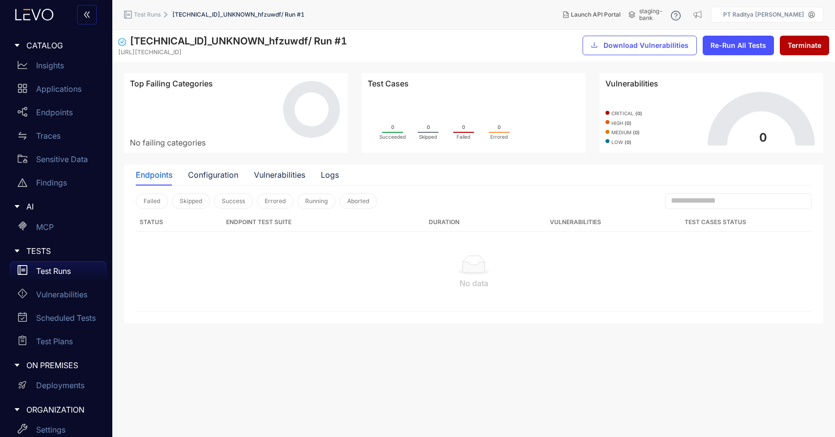
click at [77, 261] on div "Test Runs" at bounding box center [58, 271] width 97 height 20
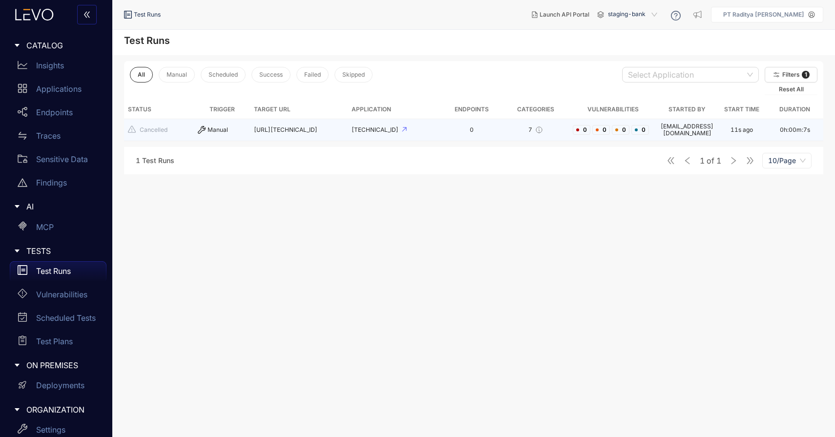
click at [474, 124] on td "0" at bounding box center [472, 130] width 62 height 22
